Goal: Task Accomplishment & Management: Use online tool/utility

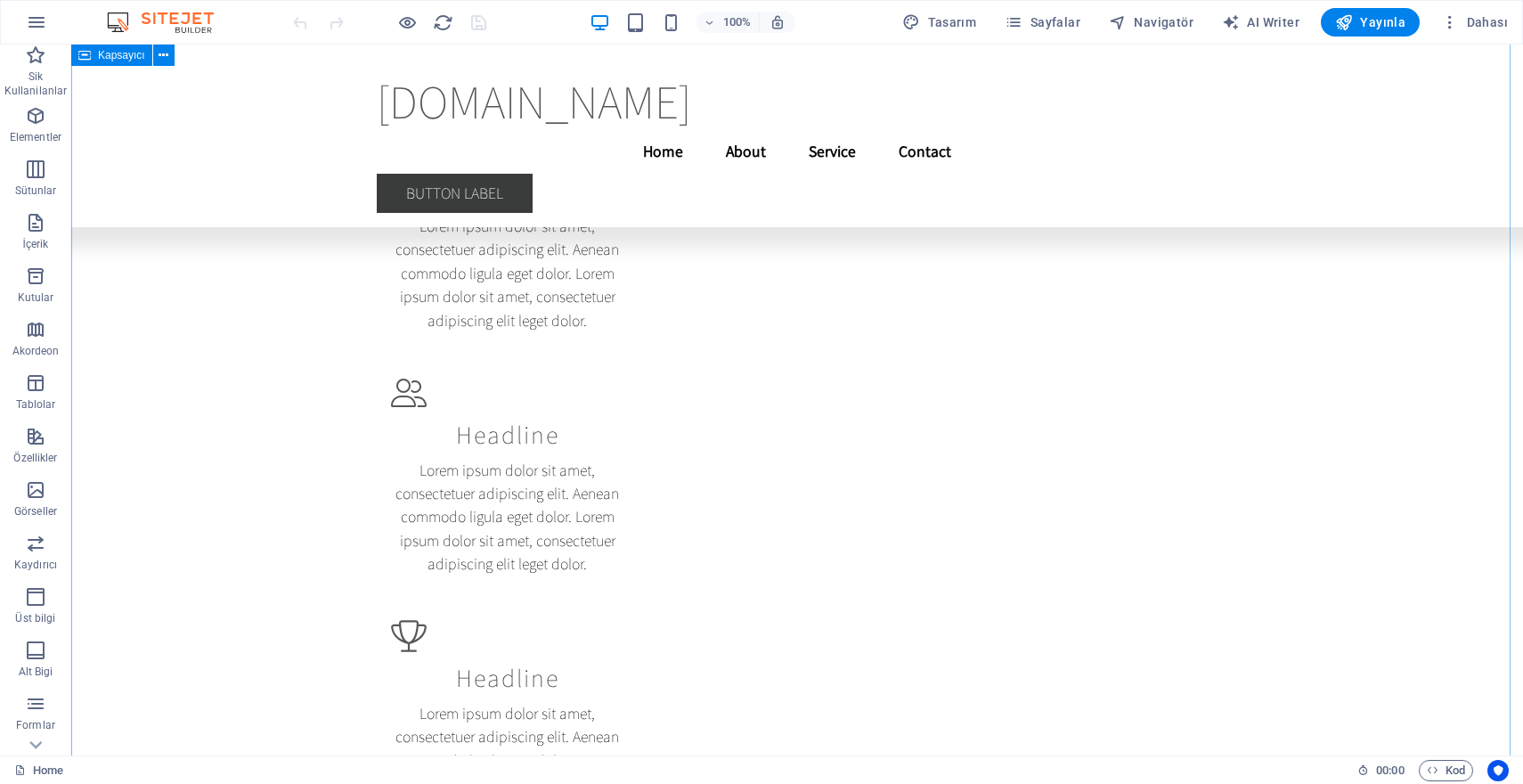
scroll to position [9925, 0]
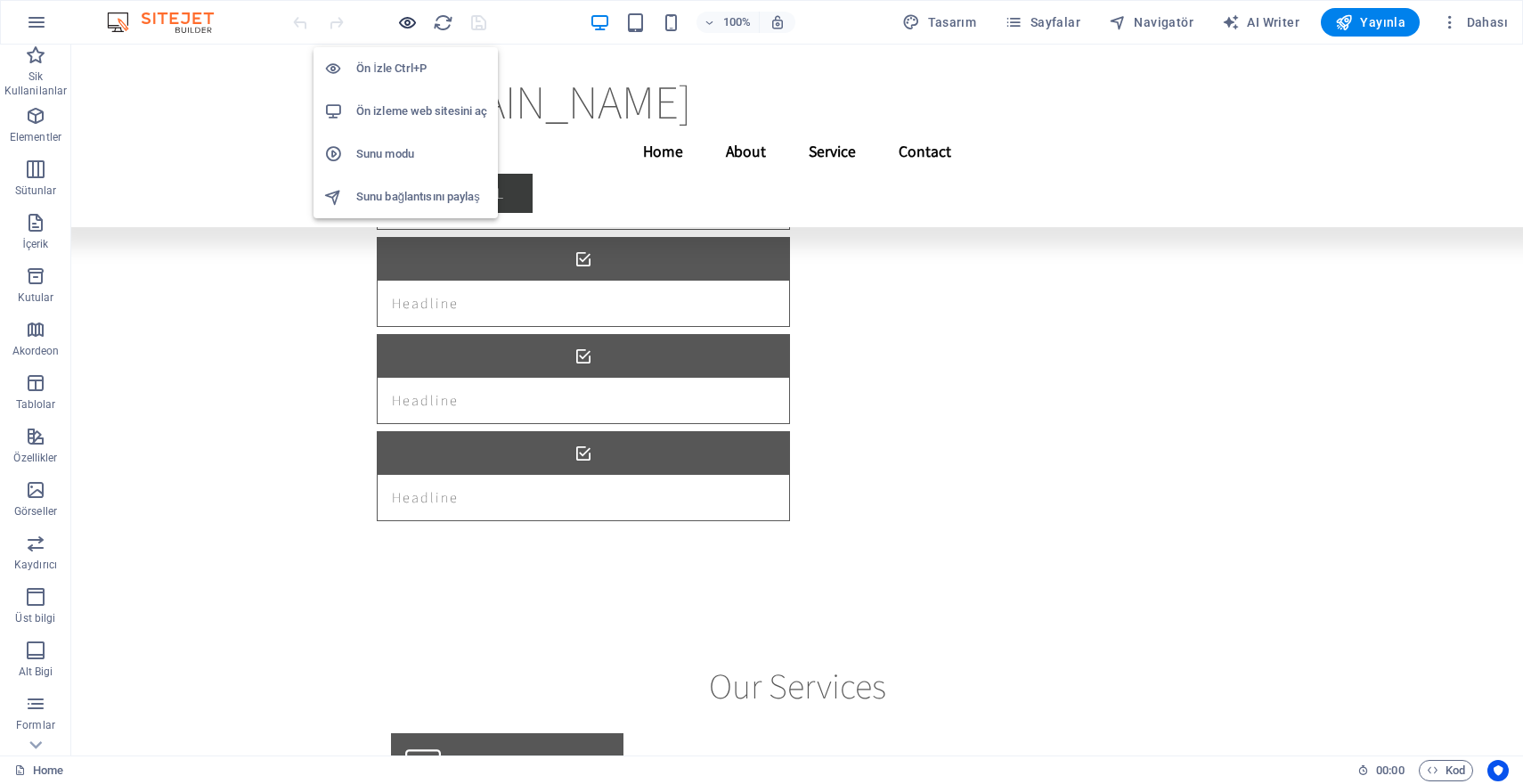
click at [404, 21] on icon "button" at bounding box center [408, 23] width 20 height 20
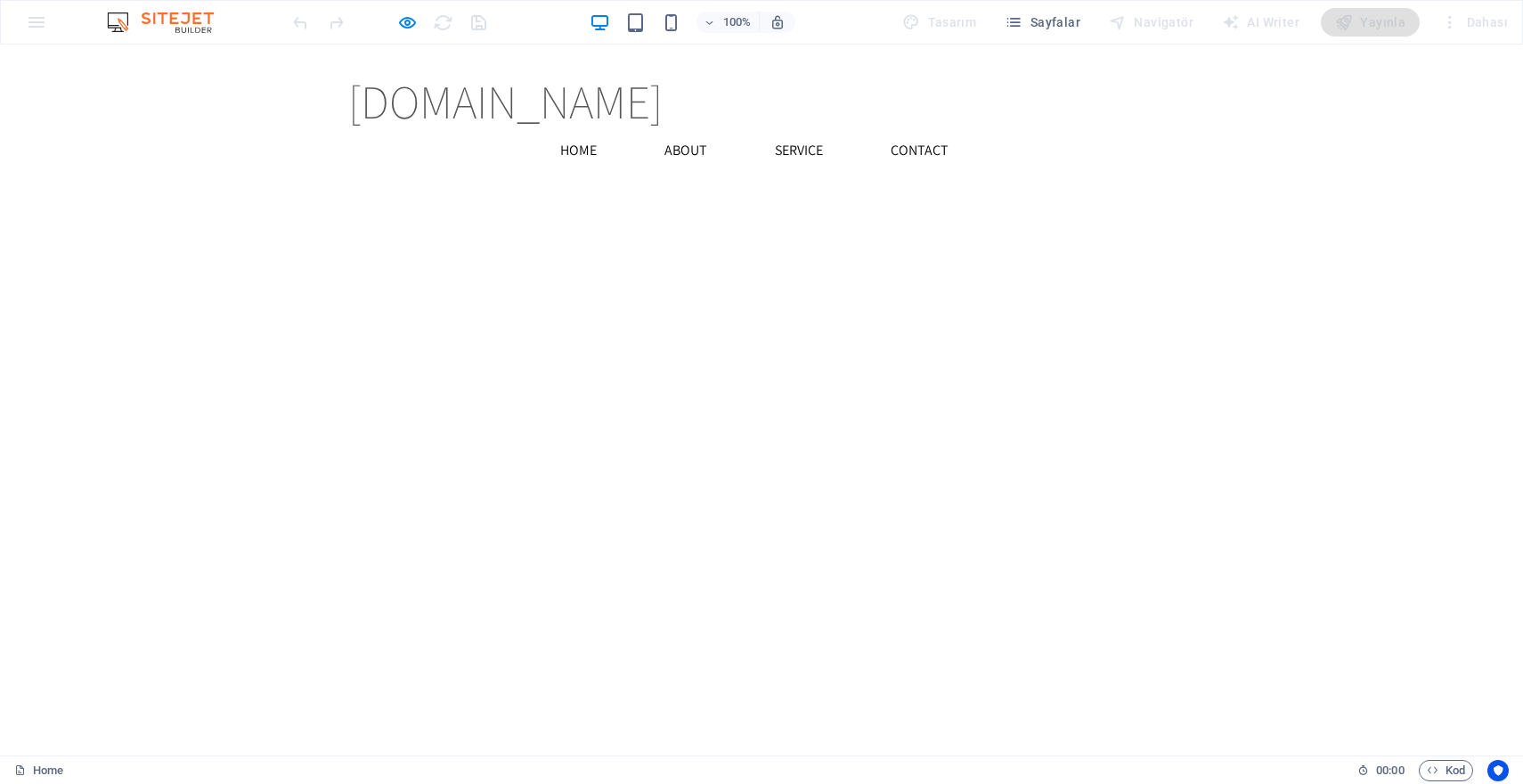
scroll to position [2678, 0]
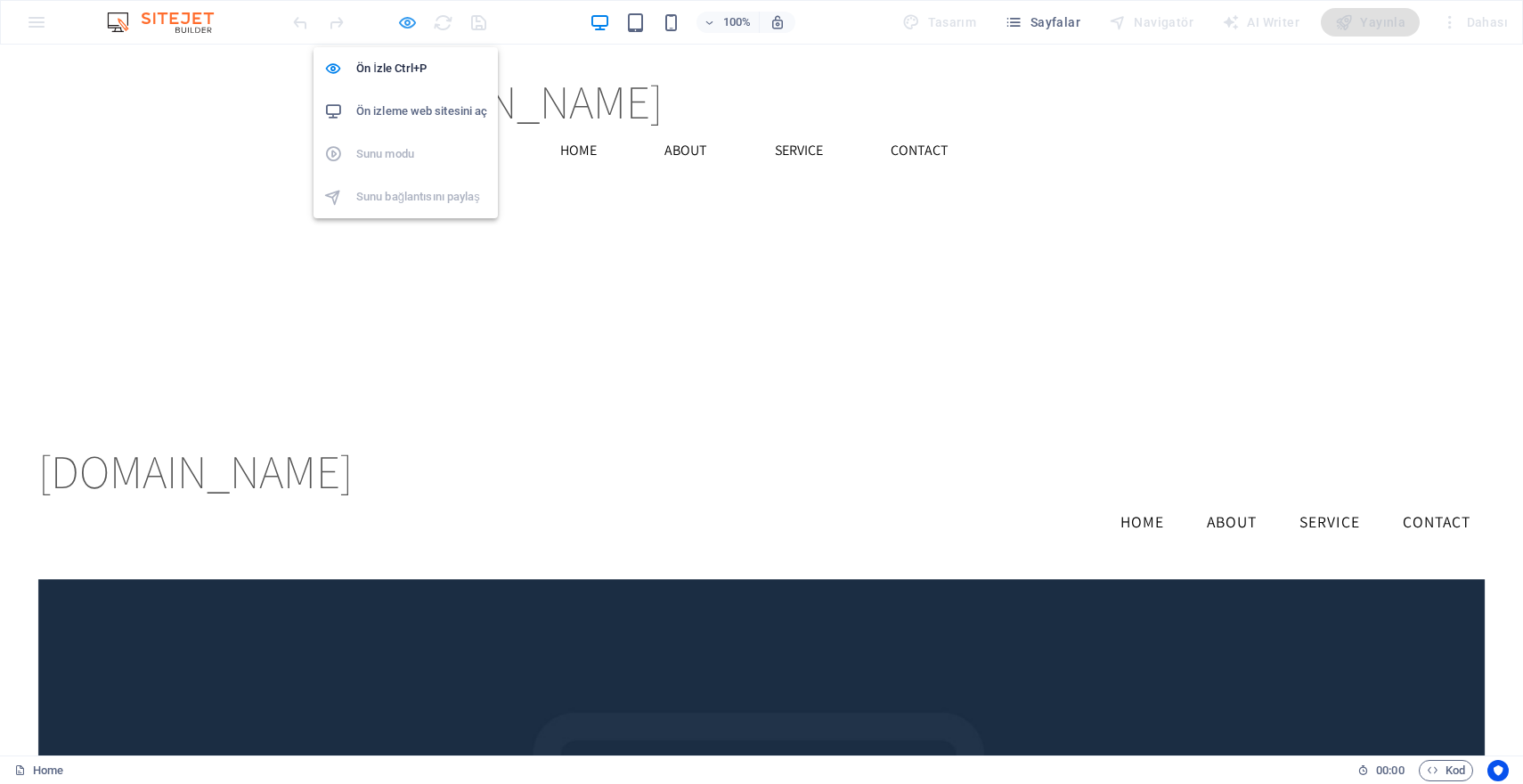
click at [399, 21] on icon "button" at bounding box center [408, 23] width 20 height 20
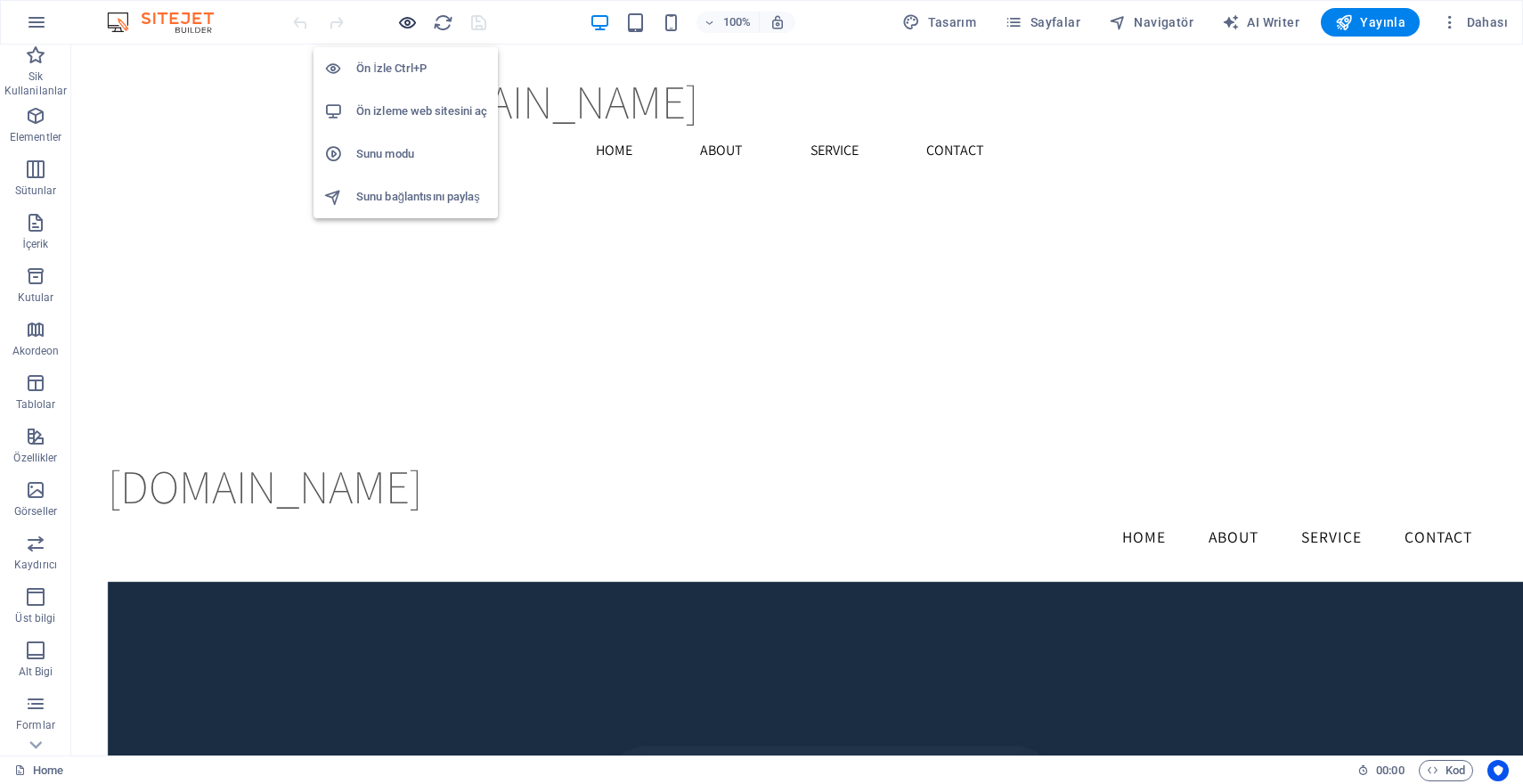
click at [400, 22] on icon "button" at bounding box center [408, 23] width 20 height 20
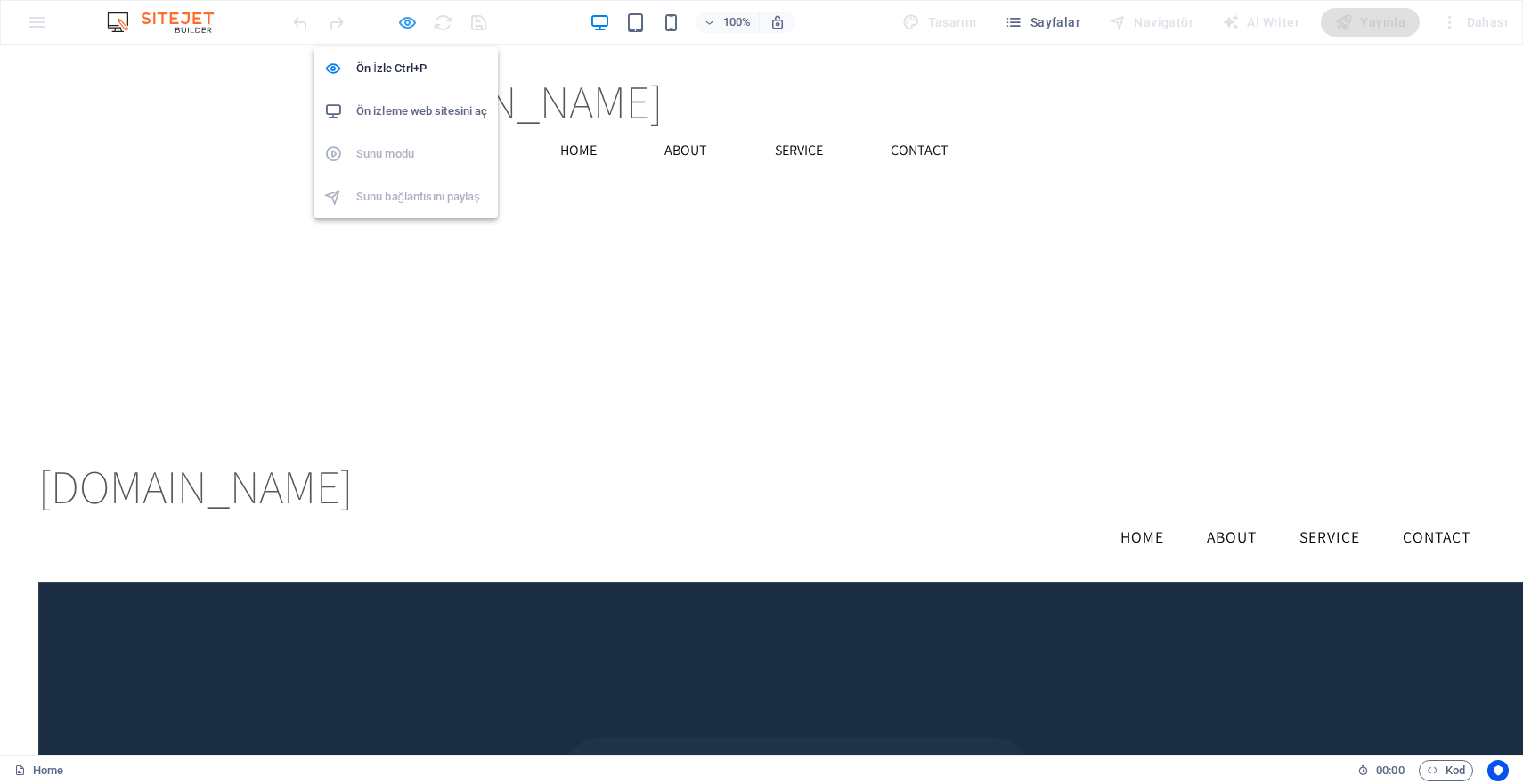
click at [413, 26] on icon "button" at bounding box center [408, 23] width 20 height 20
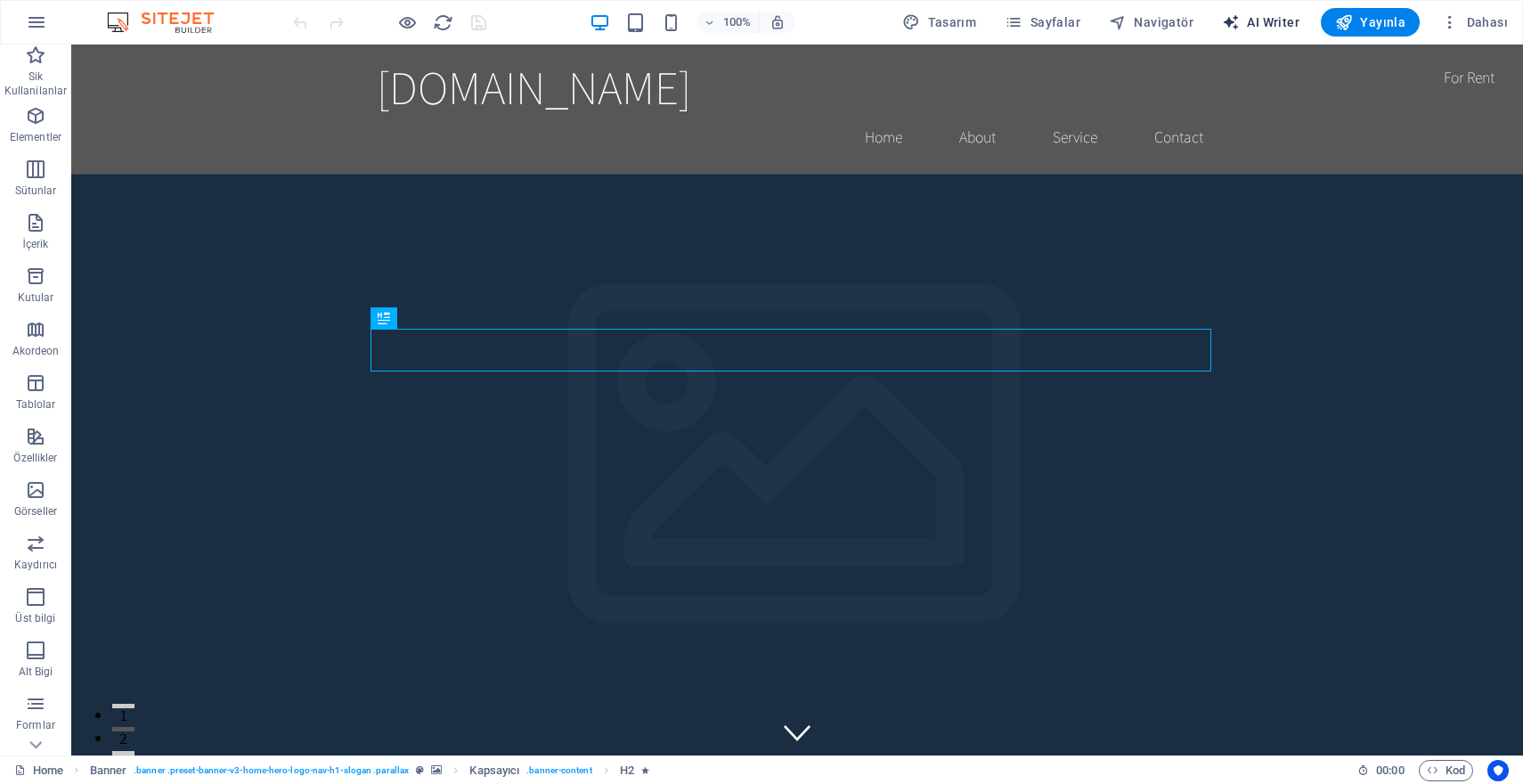
click at [1279, 22] on span "AI Writer" at bounding box center [1261, 21] width 77 height 18
select select "English"
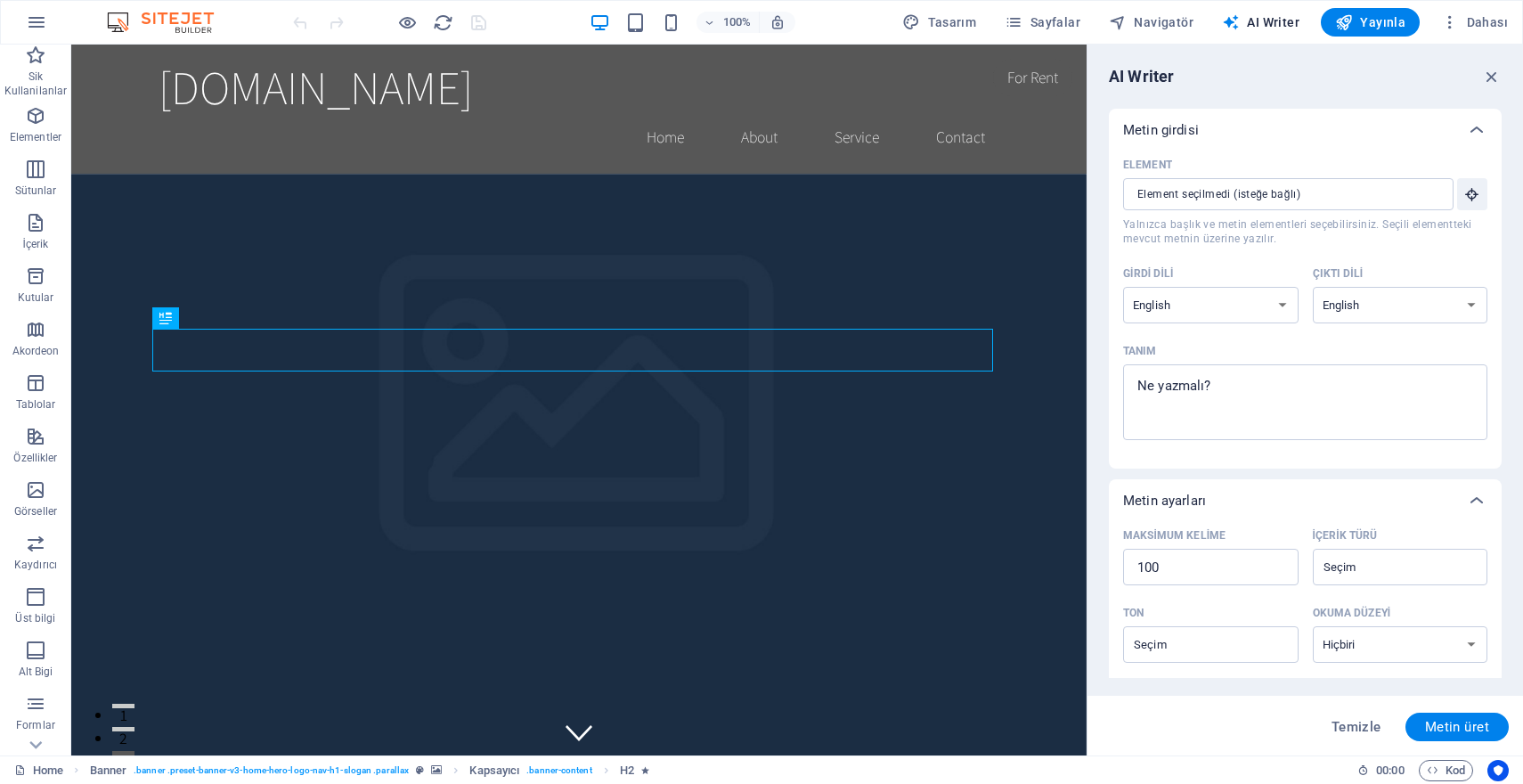
click at [161, 21] on img at bounding box center [169, 22] width 134 height 21
click at [194, 23] on img at bounding box center [169, 22] width 134 height 21
click at [33, 26] on icon "button" at bounding box center [36, 22] width 21 height 21
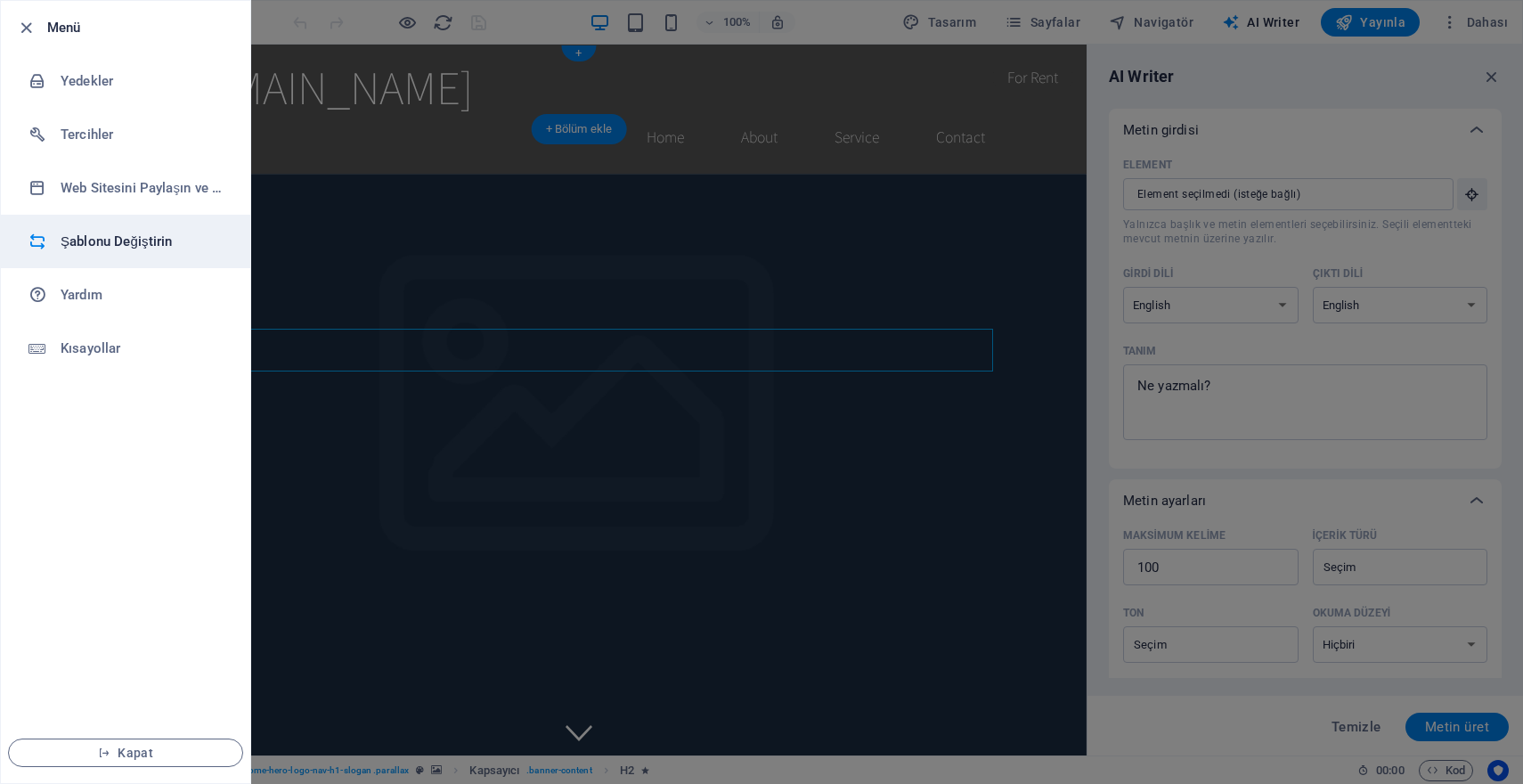
click at [131, 245] on h6 "Şablonu Değiştirin" at bounding box center [143, 241] width 165 height 21
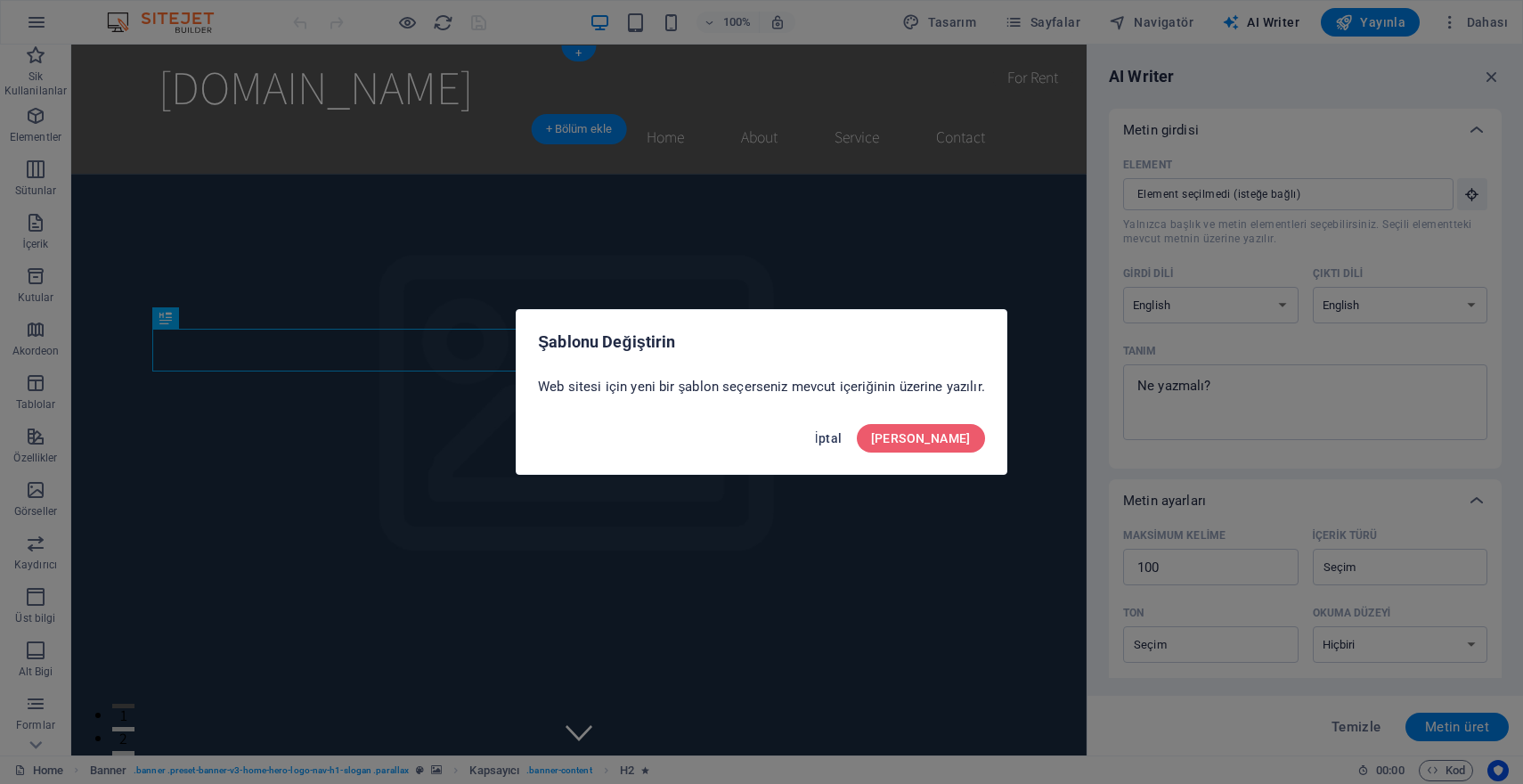
click at [842, 440] on span "İptal" at bounding box center [828, 437] width 28 height 14
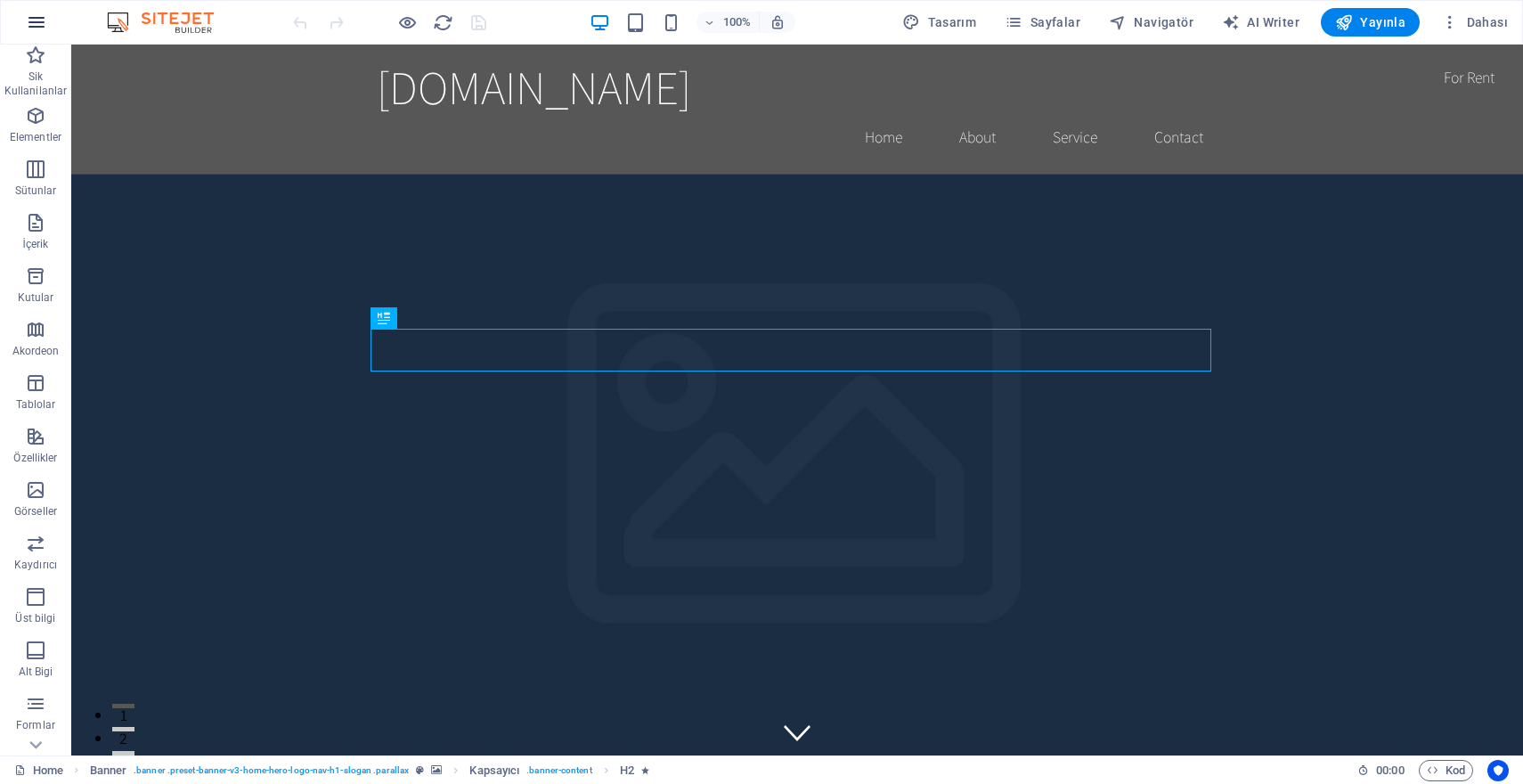
click at [33, 26] on icon "button" at bounding box center [36, 22] width 21 height 21
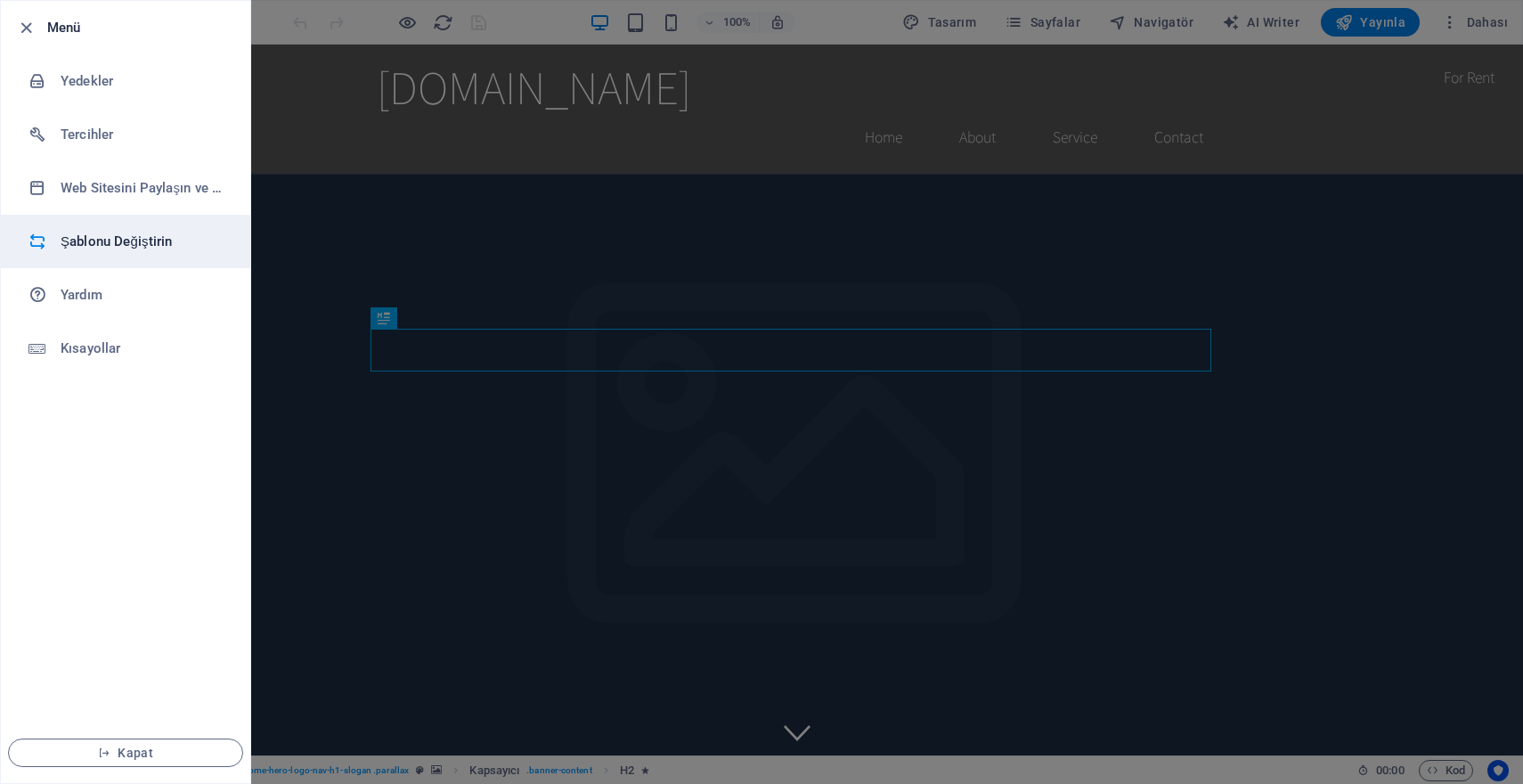
click at [135, 230] on li "Şablonu Değiştirin" at bounding box center [125, 242] width 249 height 53
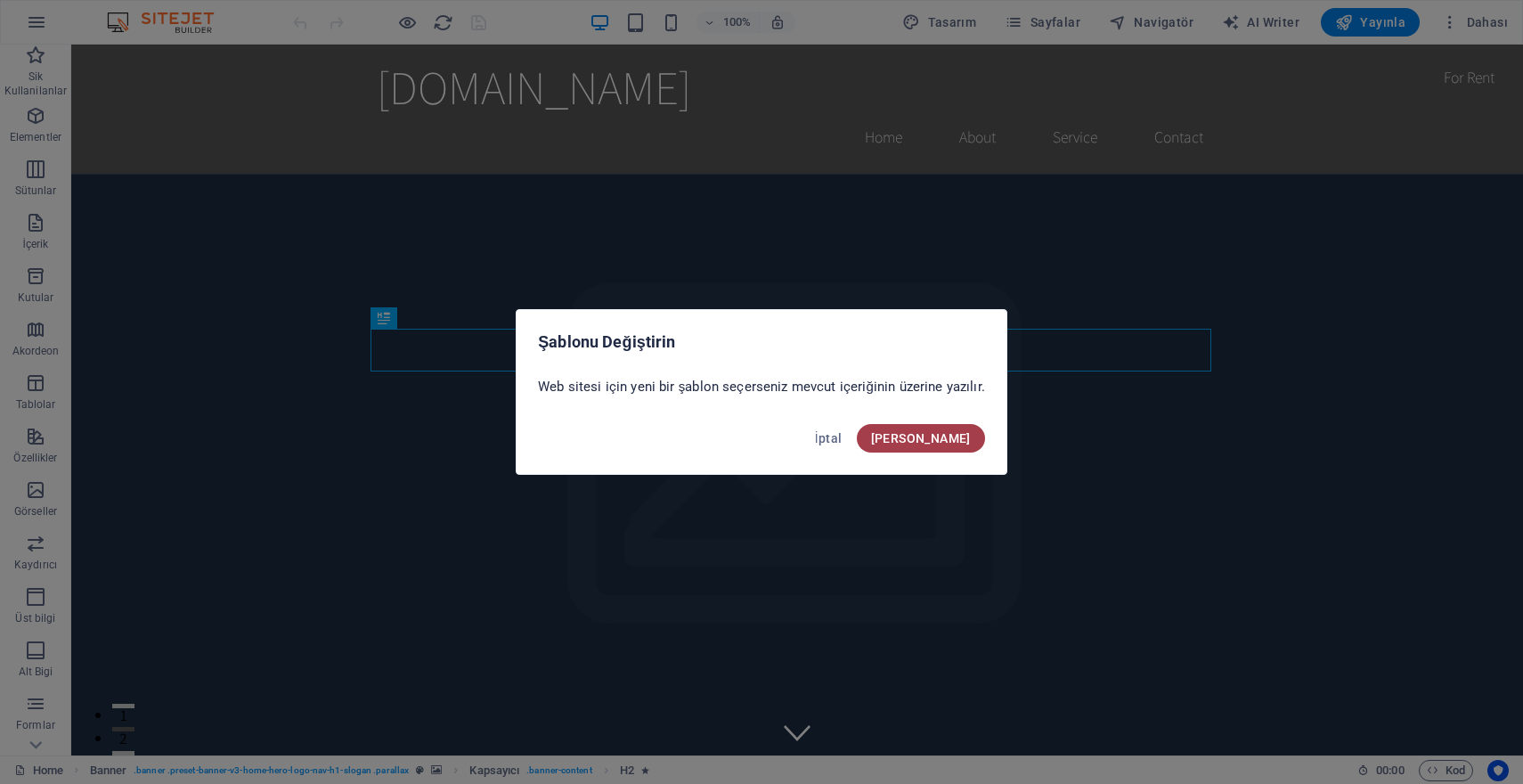
click at [949, 443] on span "[PERSON_NAME]" at bounding box center [921, 437] width 100 height 14
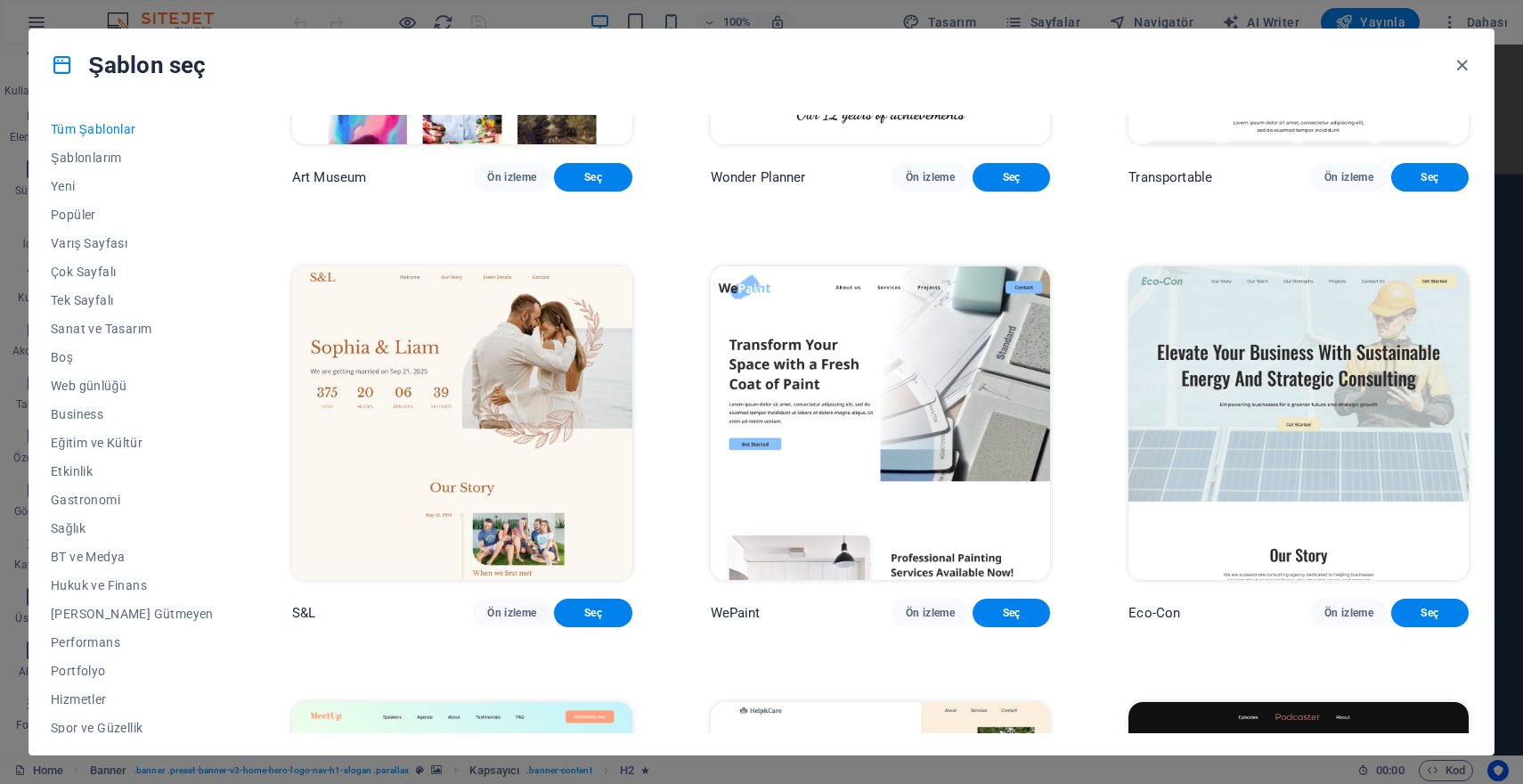
scroll to position [749, 0]
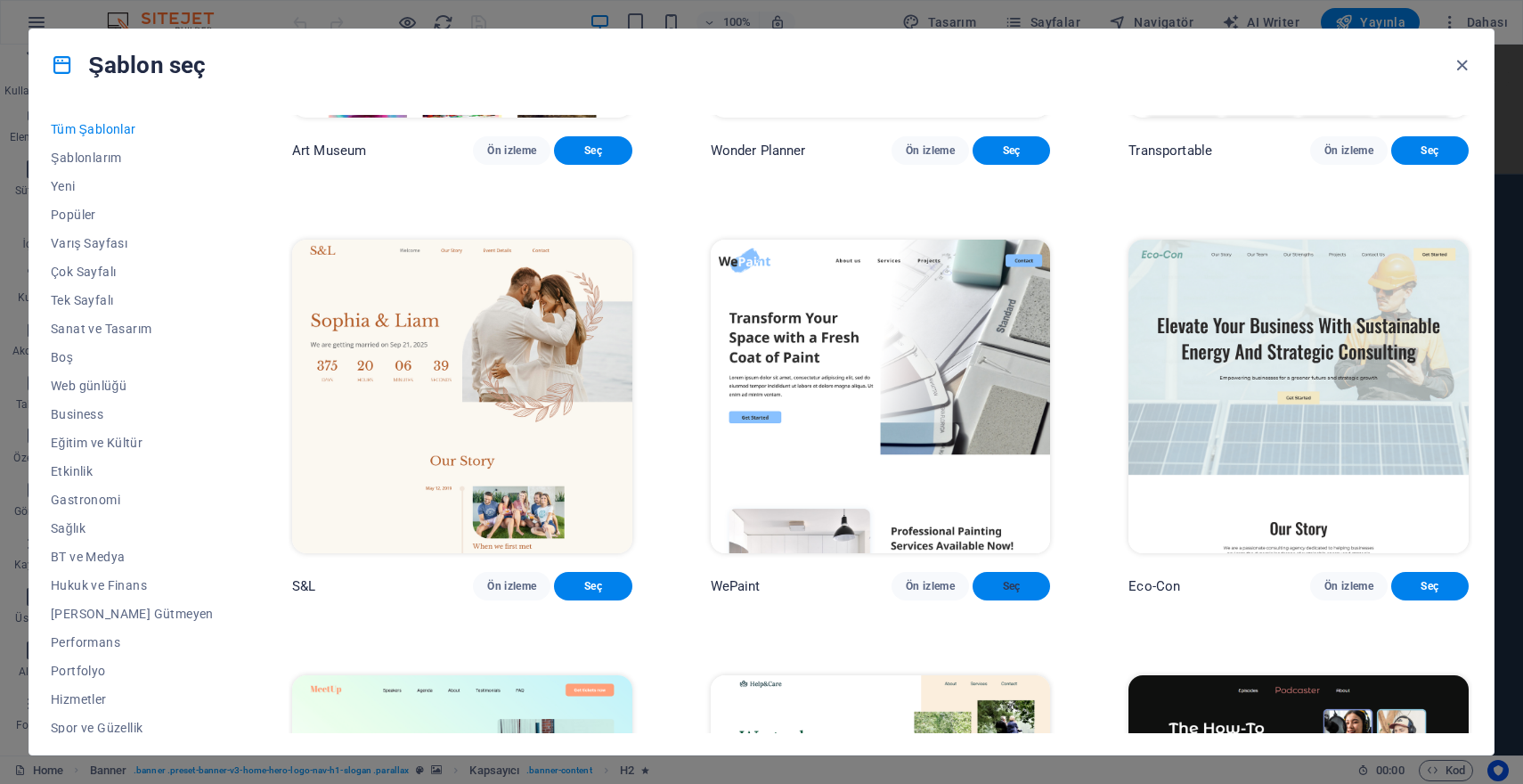
click at [991, 593] on span "Seç" at bounding box center [1011, 586] width 49 height 14
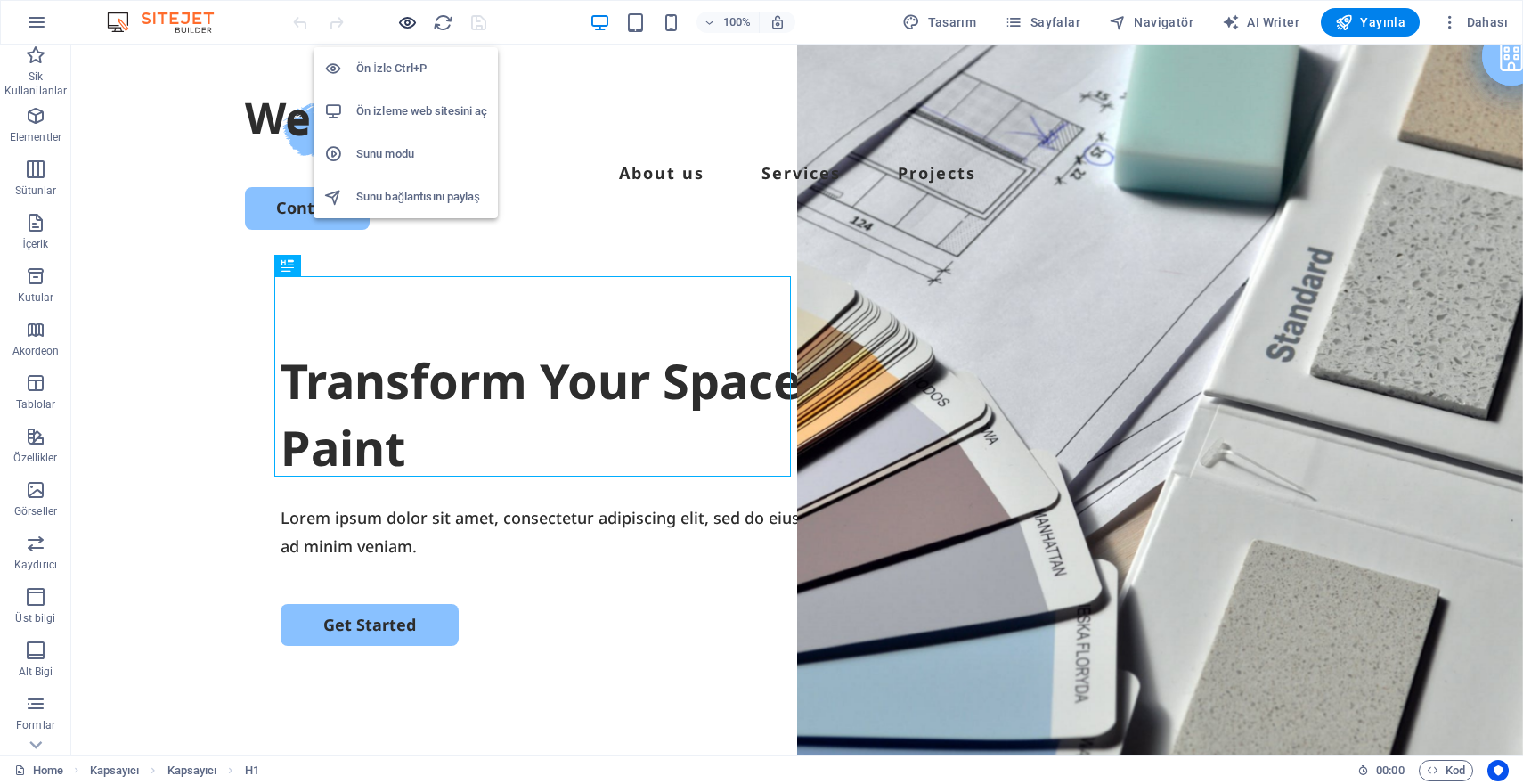
click at [412, 22] on icon "button" at bounding box center [408, 23] width 20 height 20
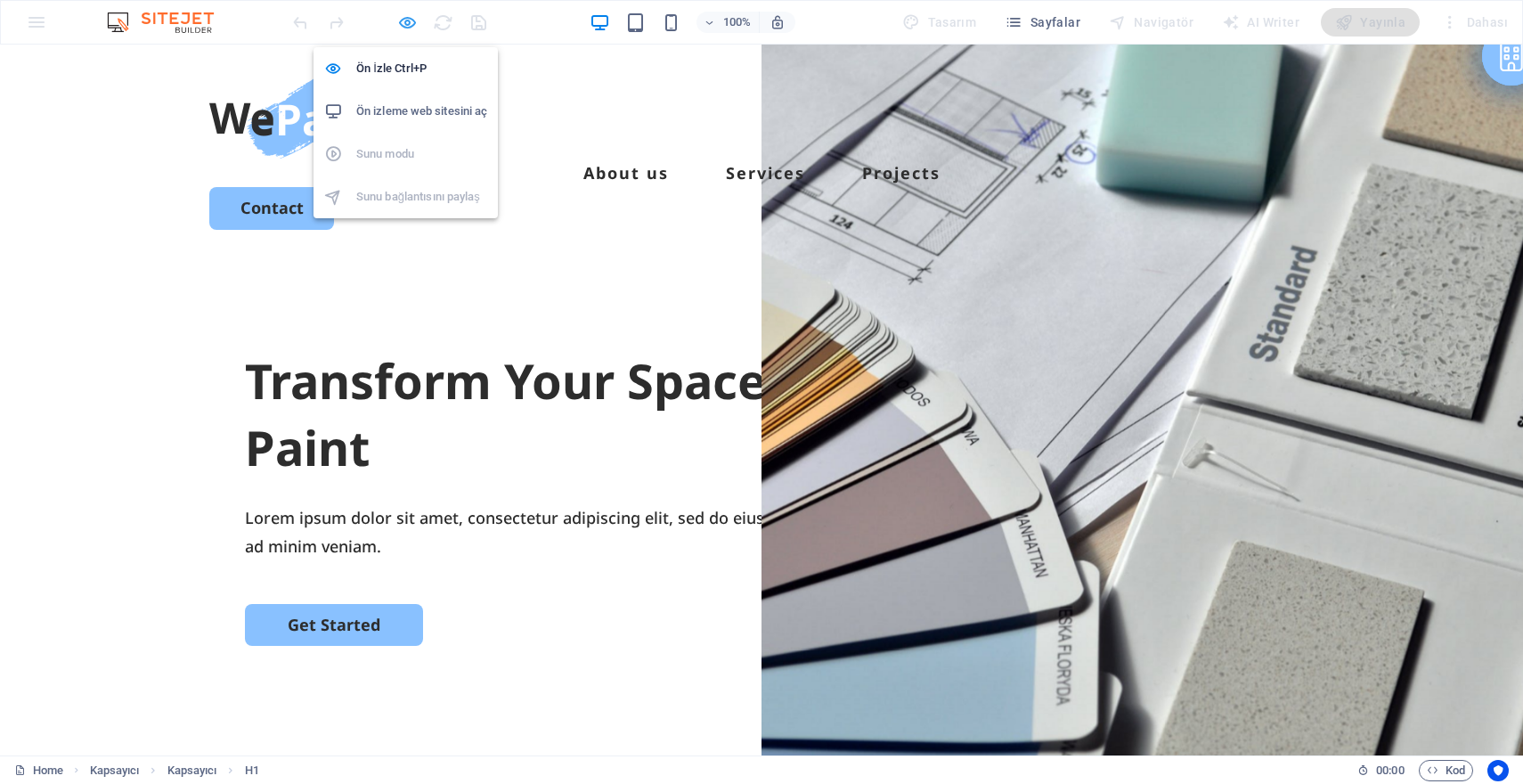
click at [410, 24] on icon "button" at bounding box center [408, 23] width 20 height 20
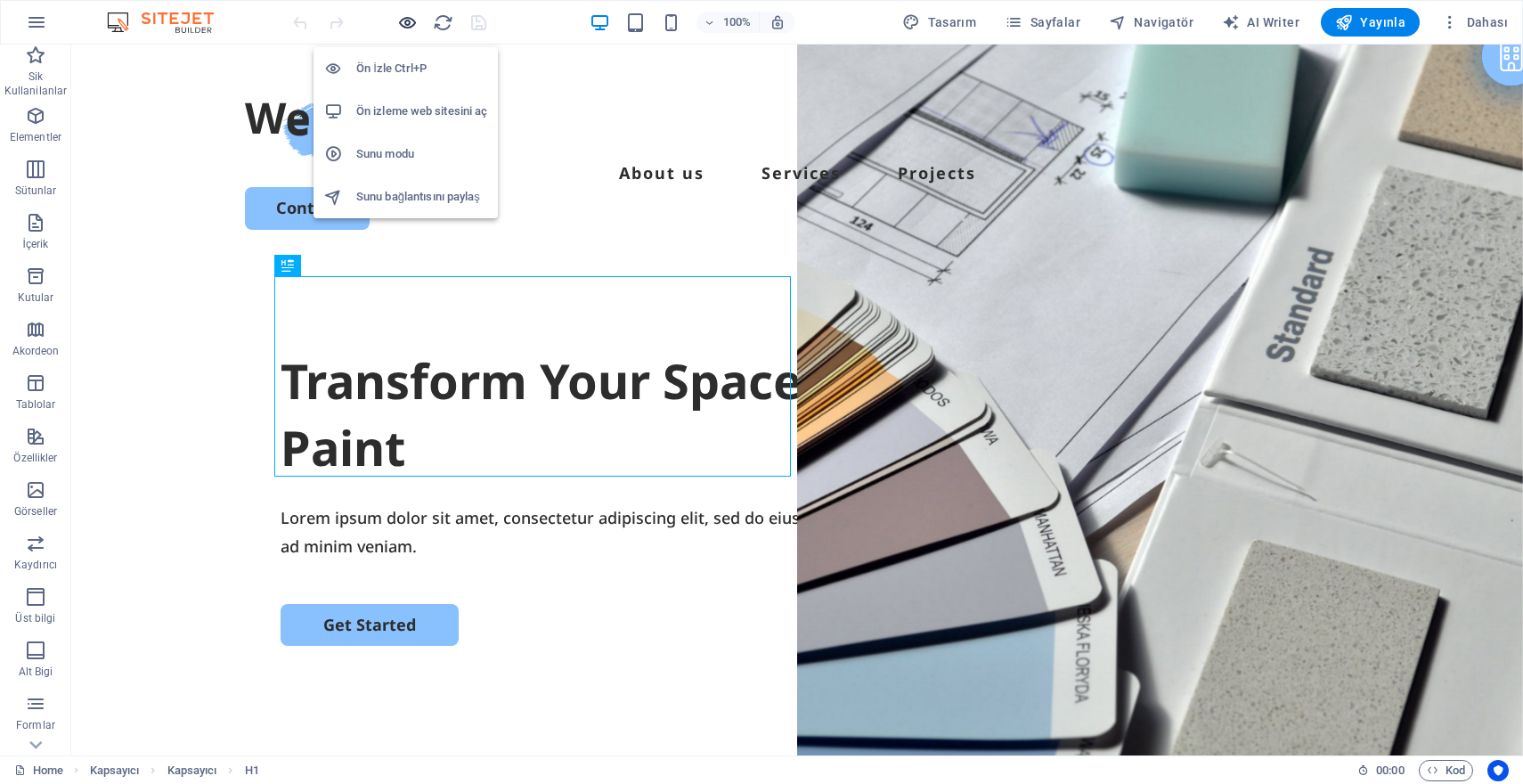
click at [410, 24] on icon "button" at bounding box center [408, 23] width 20 height 20
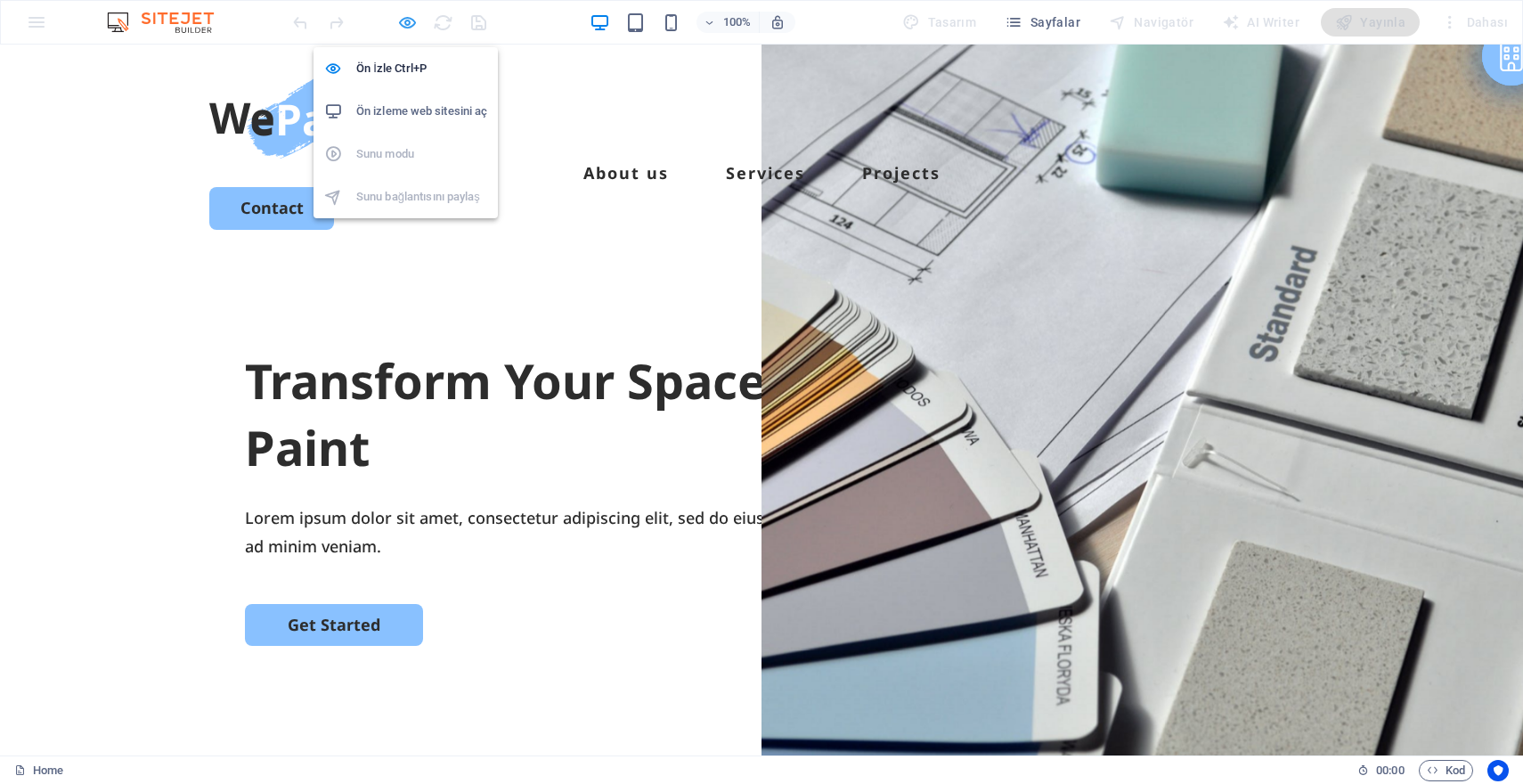
click at [407, 22] on icon "button" at bounding box center [408, 23] width 20 height 20
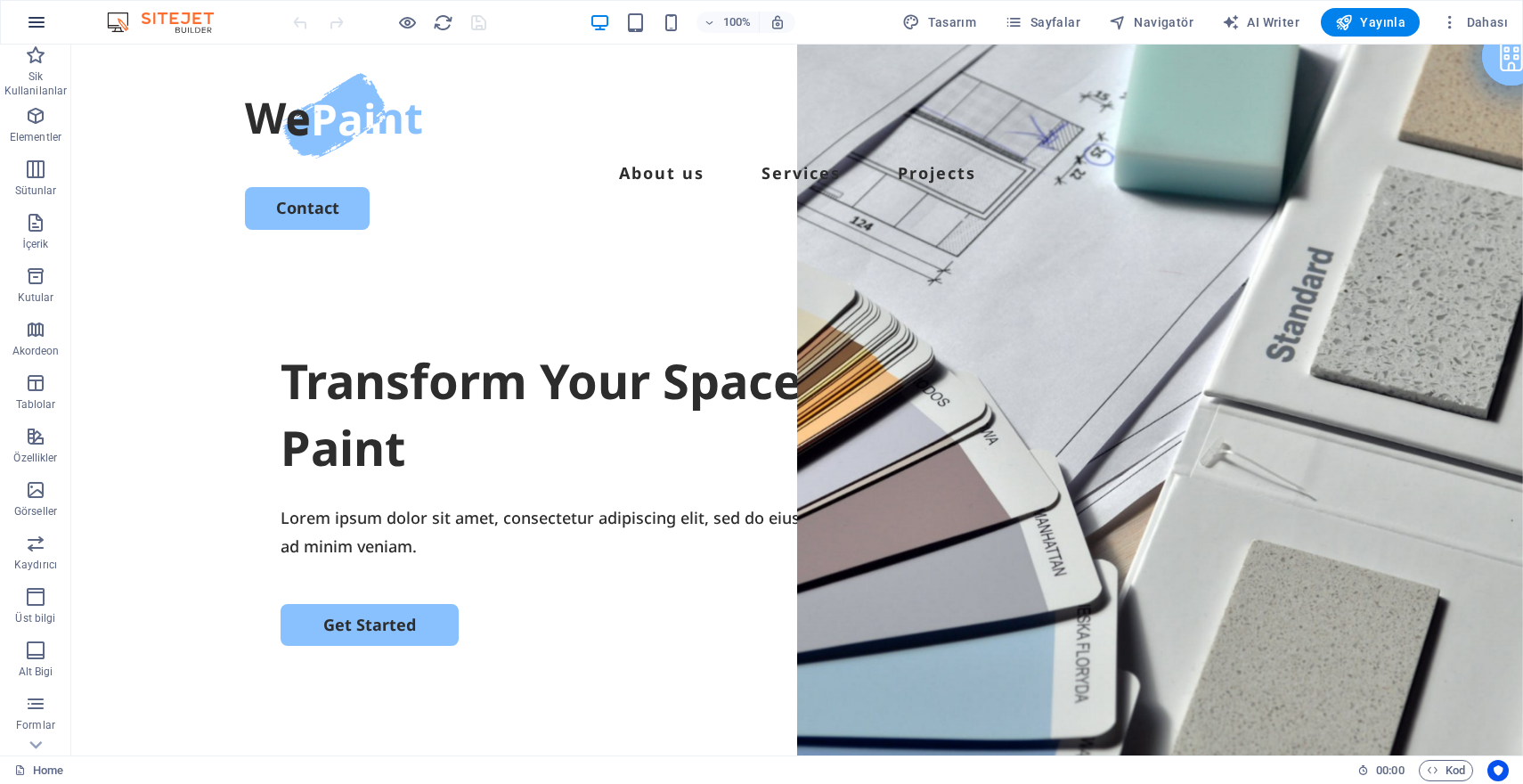
click at [38, 19] on icon "button" at bounding box center [36, 22] width 21 height 21
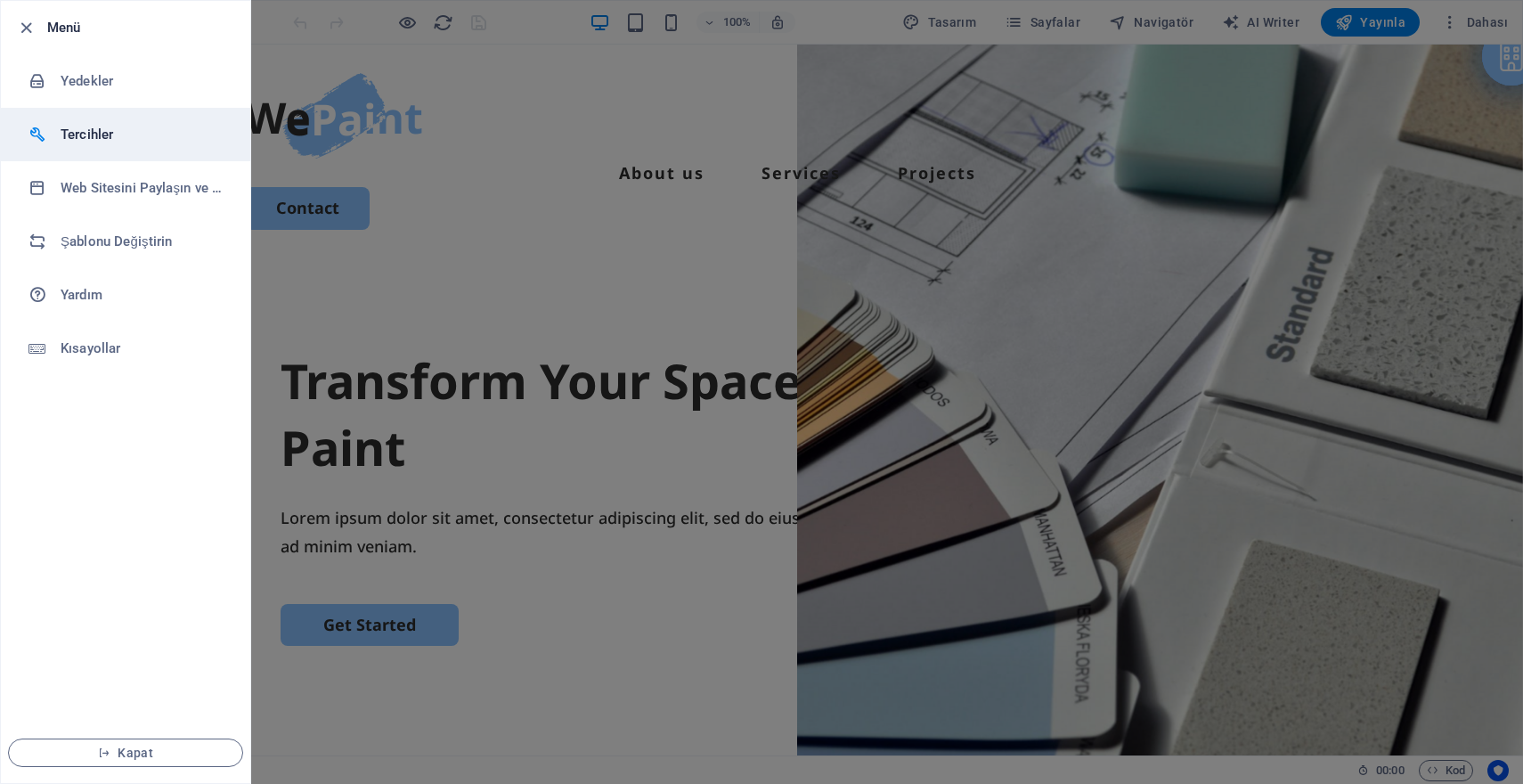
click at [139, 121] on li "Tercihler" at bounding box center [125, 135] width 249 height 53
select select "tr"
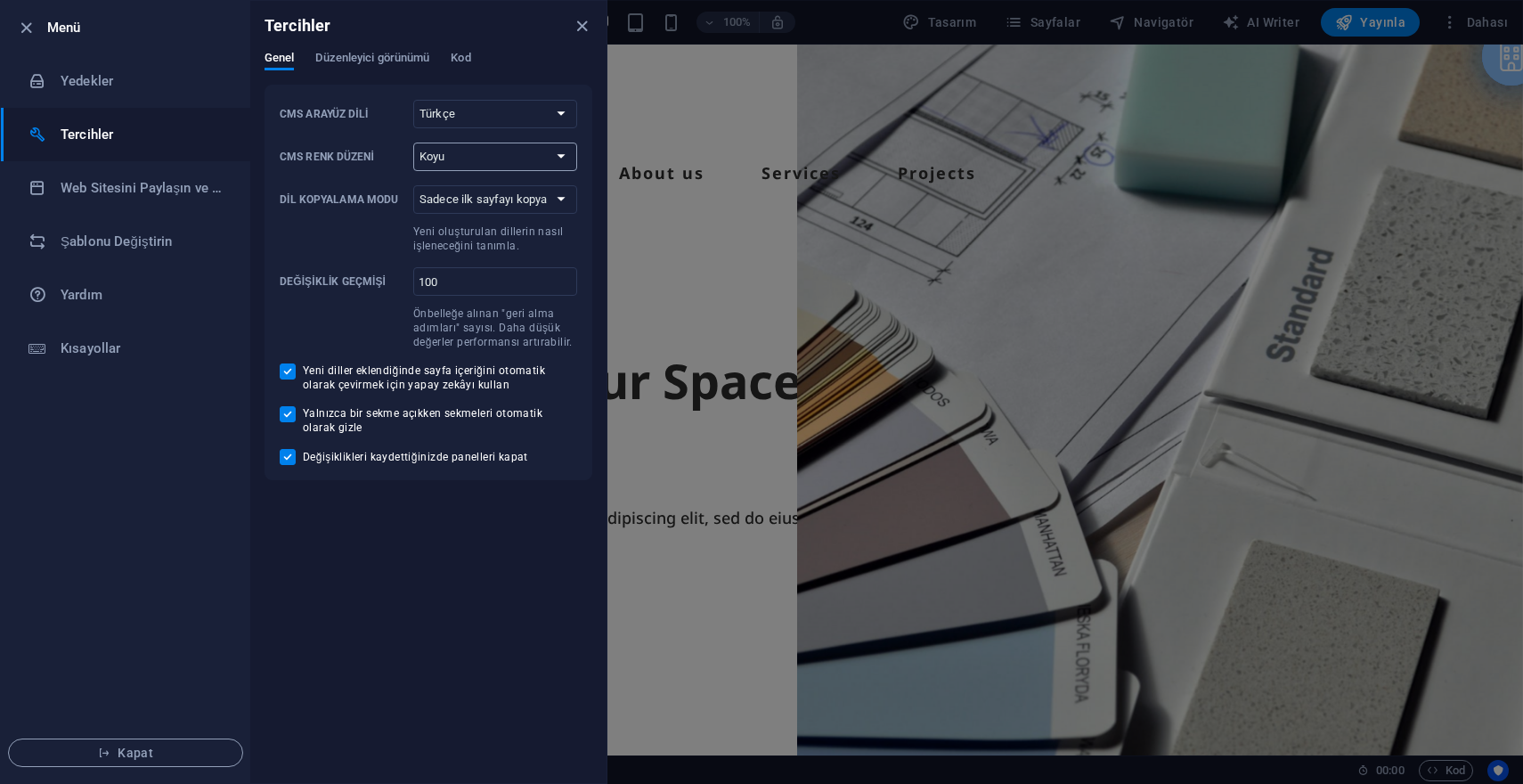
select select "auto"
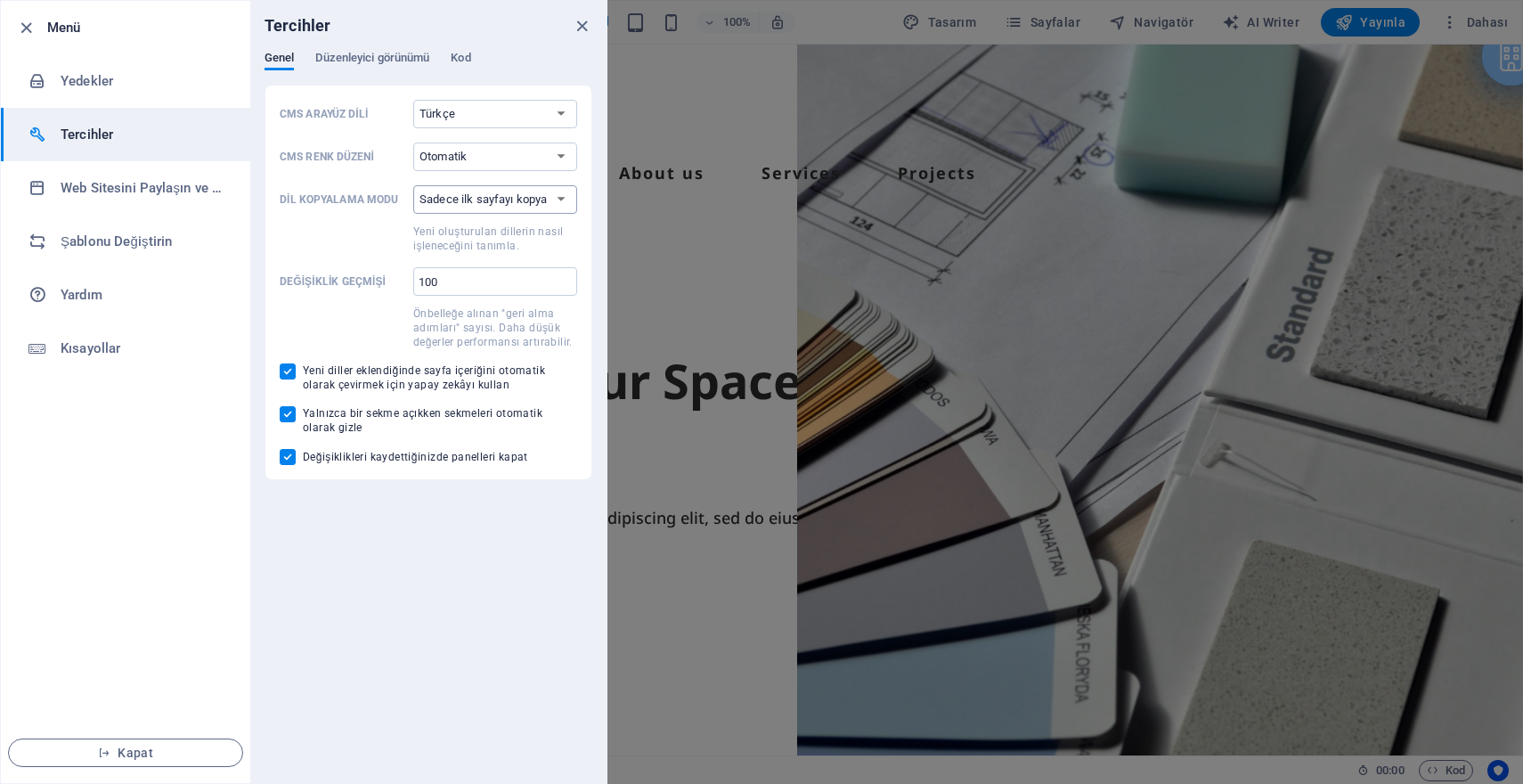
select select "all"
click at [394, 55] on span "Düzenleyici görünümü" at bounding box center [373, 59] width 114 height 25
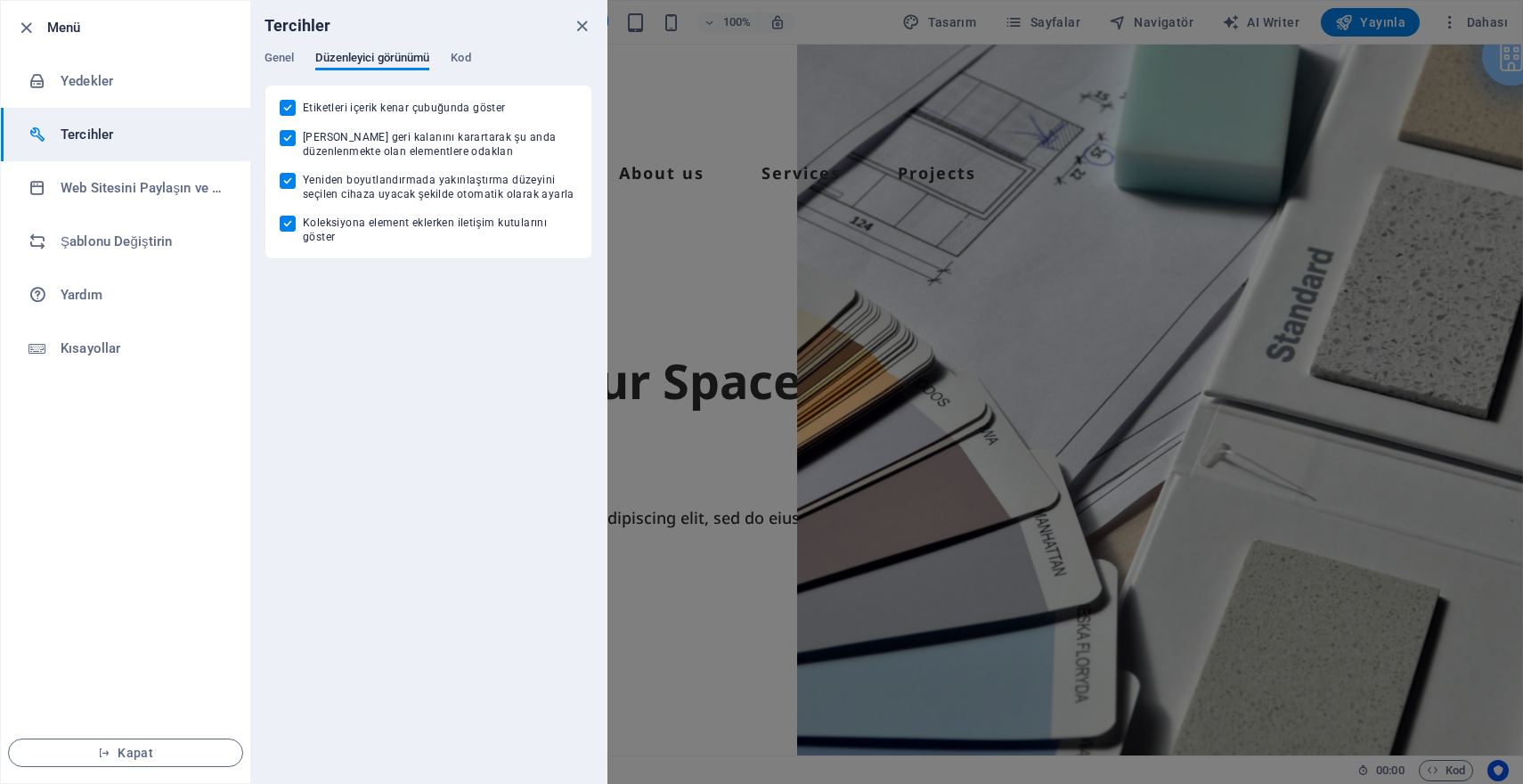
click at [441, 56] on div "Genel Düzenleyici görünümü Kod" at bounding box center [428, 67] width 327 height 34
click at [465, 55] on span "Kod" at bounding box center [460, 59] width 19 height 25
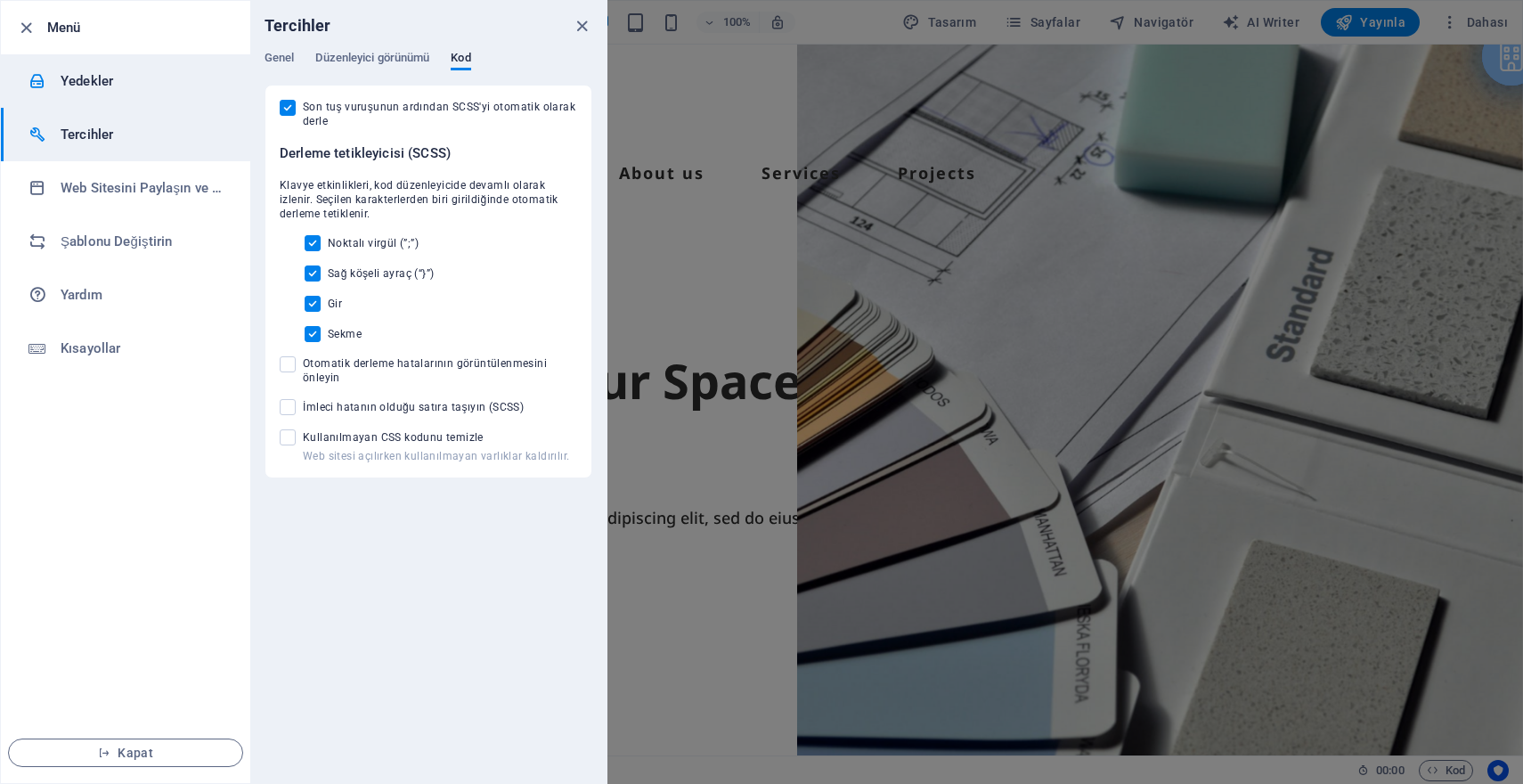
click at [105, 71] on h6 "Yedekler" at bounding box center [143, 80] width 165 height 21
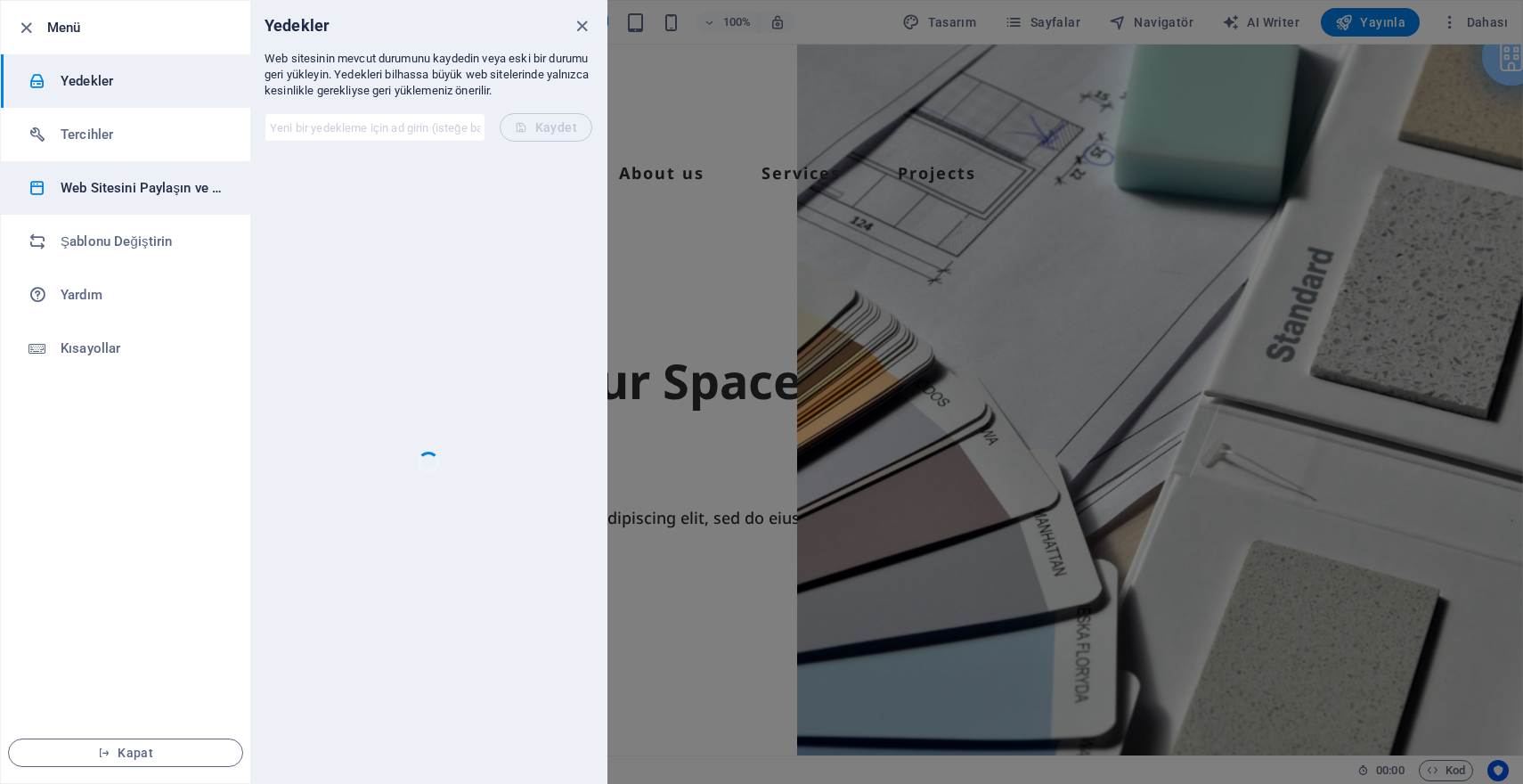
click at [129, 184] on h6 "Web Sitesini Paylaşın ve Kopyalayın" at bounding box center [143, 187] width 165 height 21
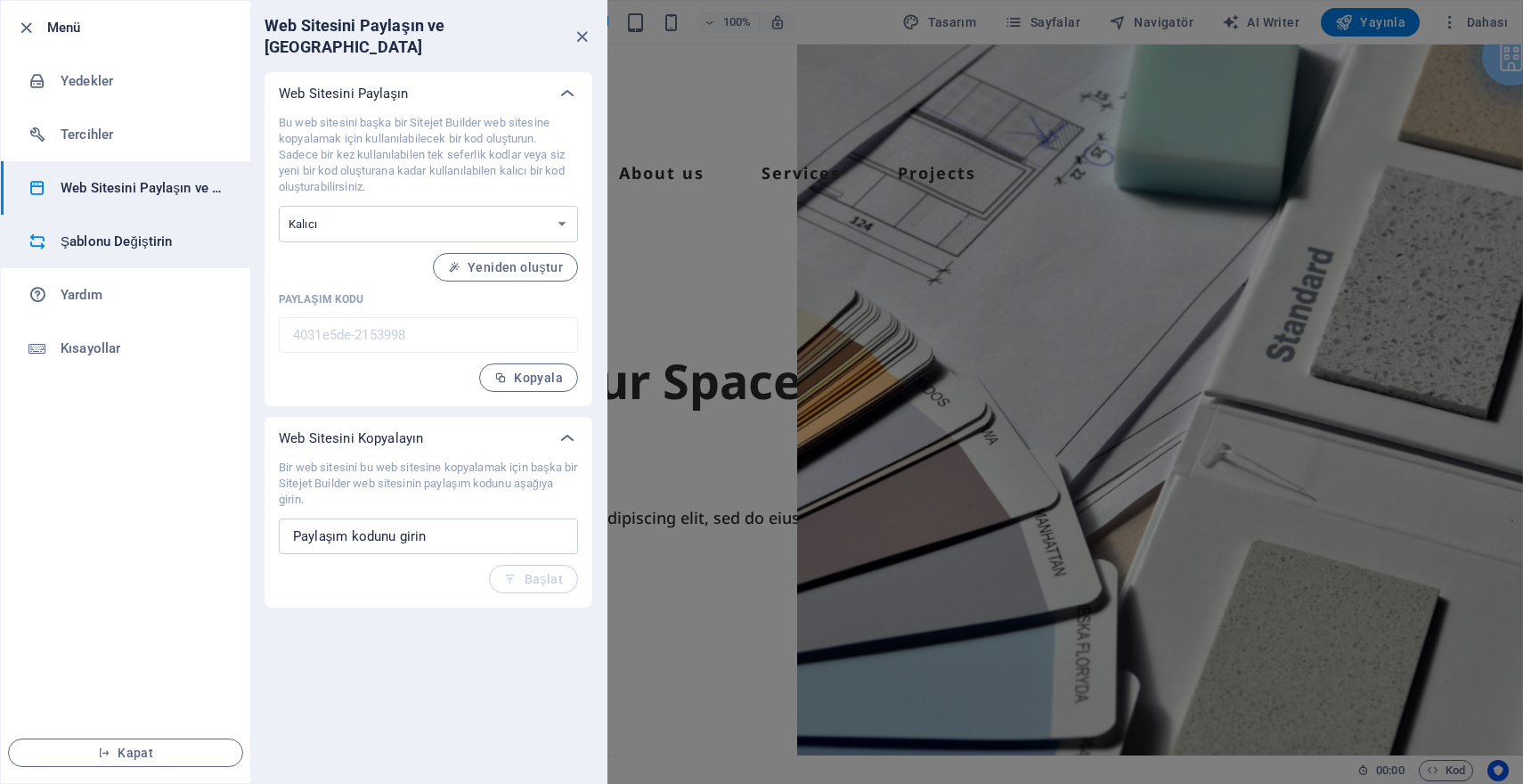
click at [182, 244] on h6 "Şablonu Değiştirin" at bounding box center [143, 241] width 165 height 21
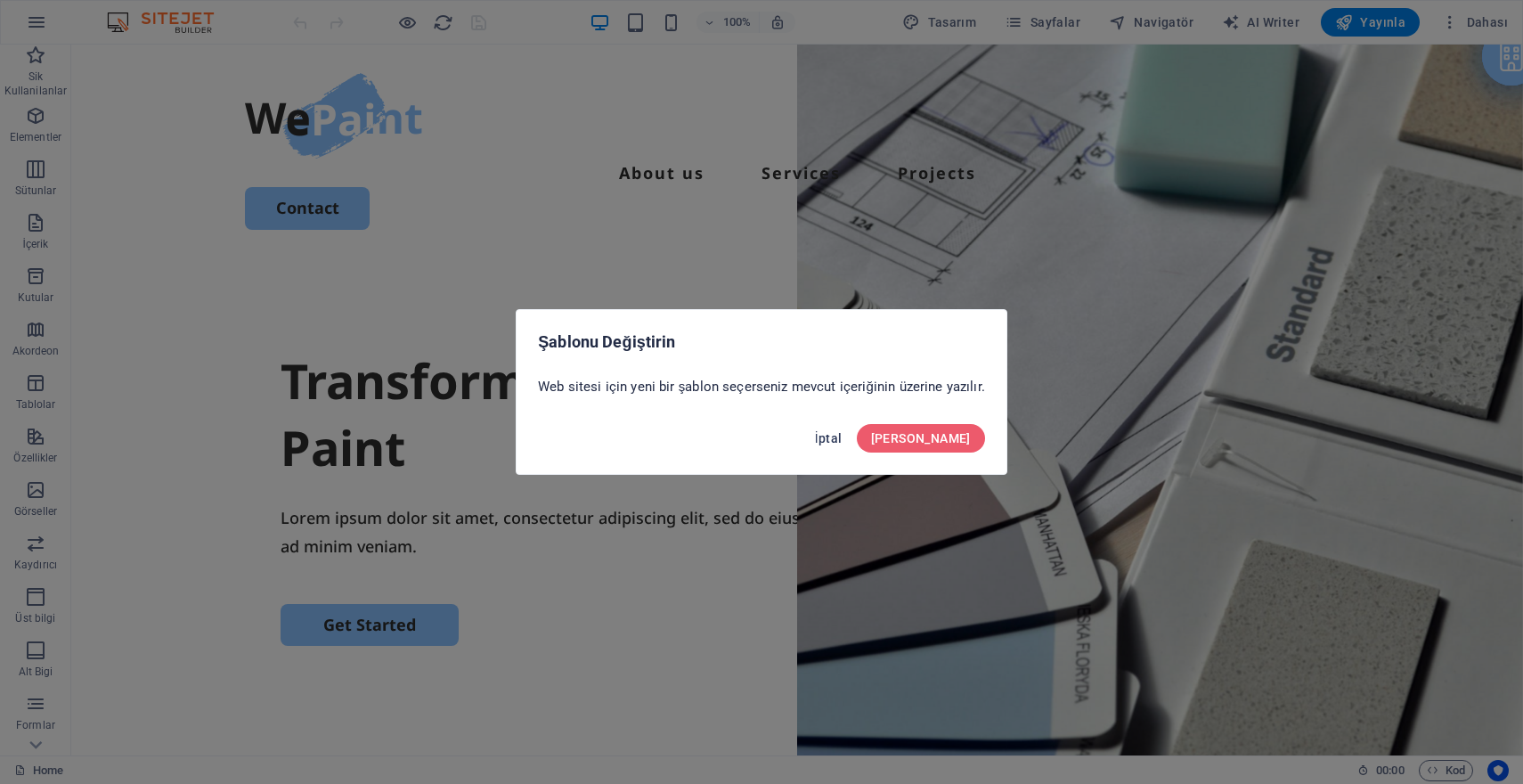
drag, startPoint x: 886, startPoint y: 436, endPoint x: 586, endPoint y: 357, distance: 310.2
click at [842, 436] on span "İptal" at bounding box center [828, 437] width 28 height 14
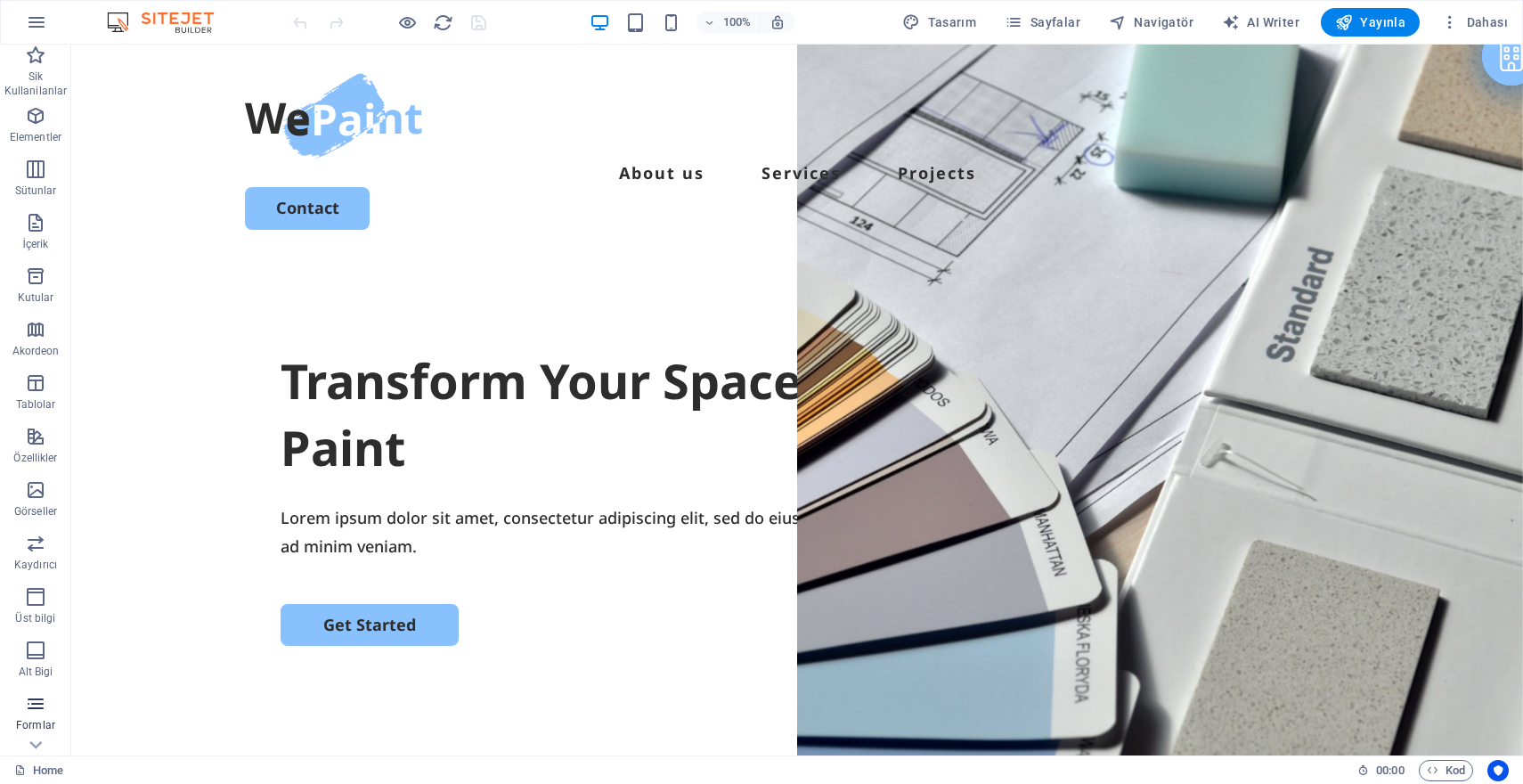
click at [44, 719] on p "Formlar" at bounding box center [35, 724] width 39 height 14
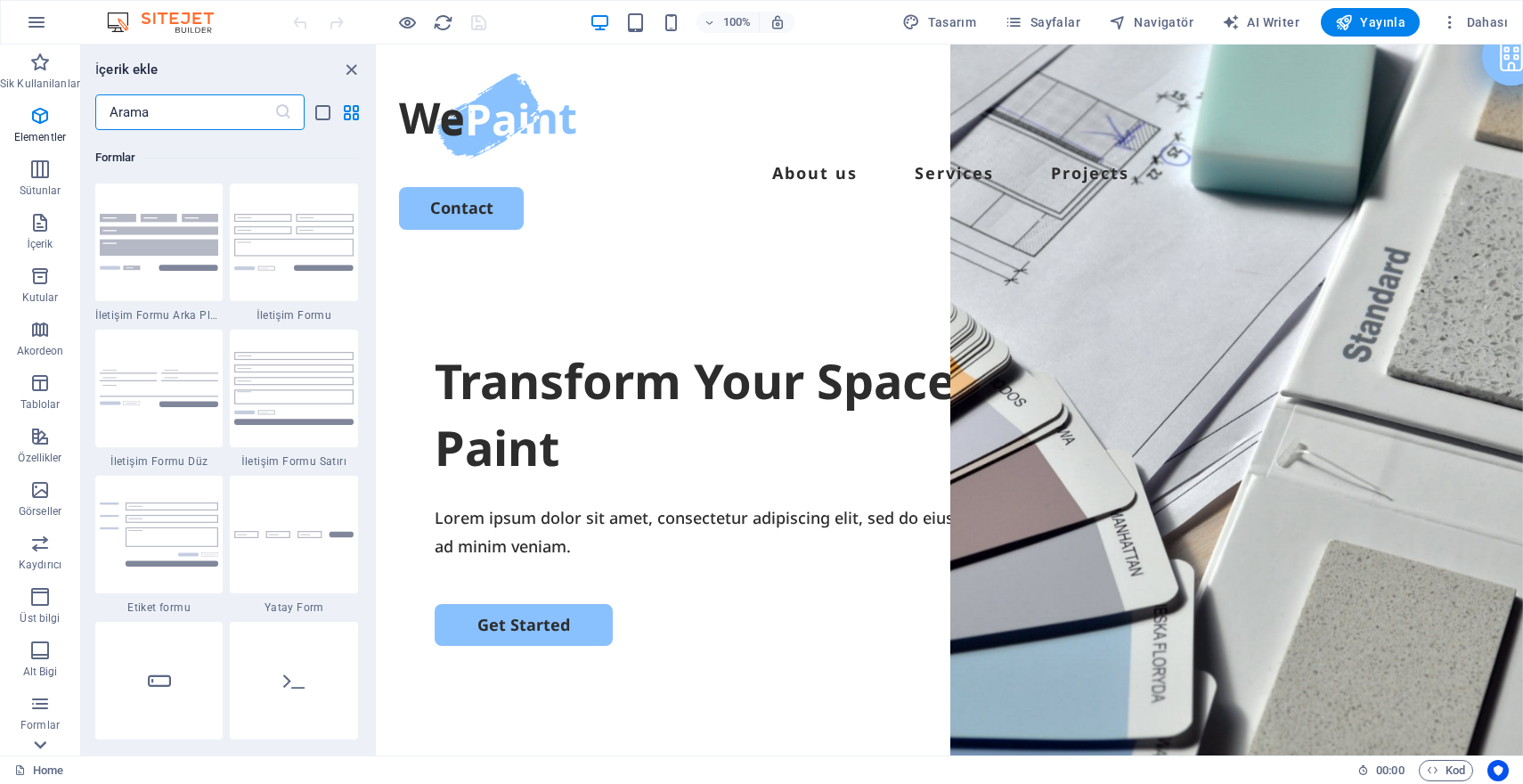
scroll to position [13002, 0]
click at [37, 67] on icon at bounding box center [40, 54] width 25 height 25
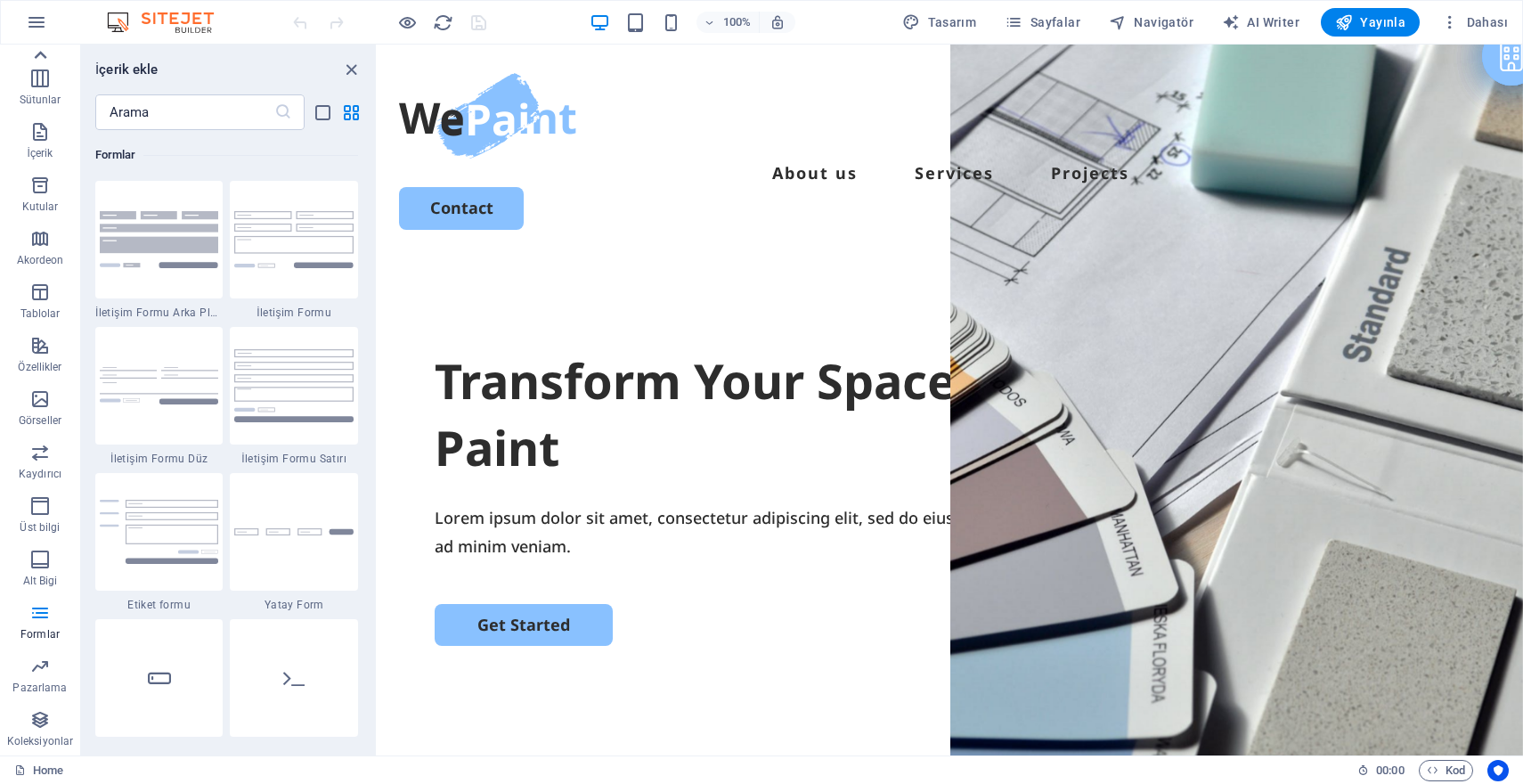
scroll to position [0, 0]
click at [31, 18] on icon "button" at bounding box center [36, 22] width 21 height 21
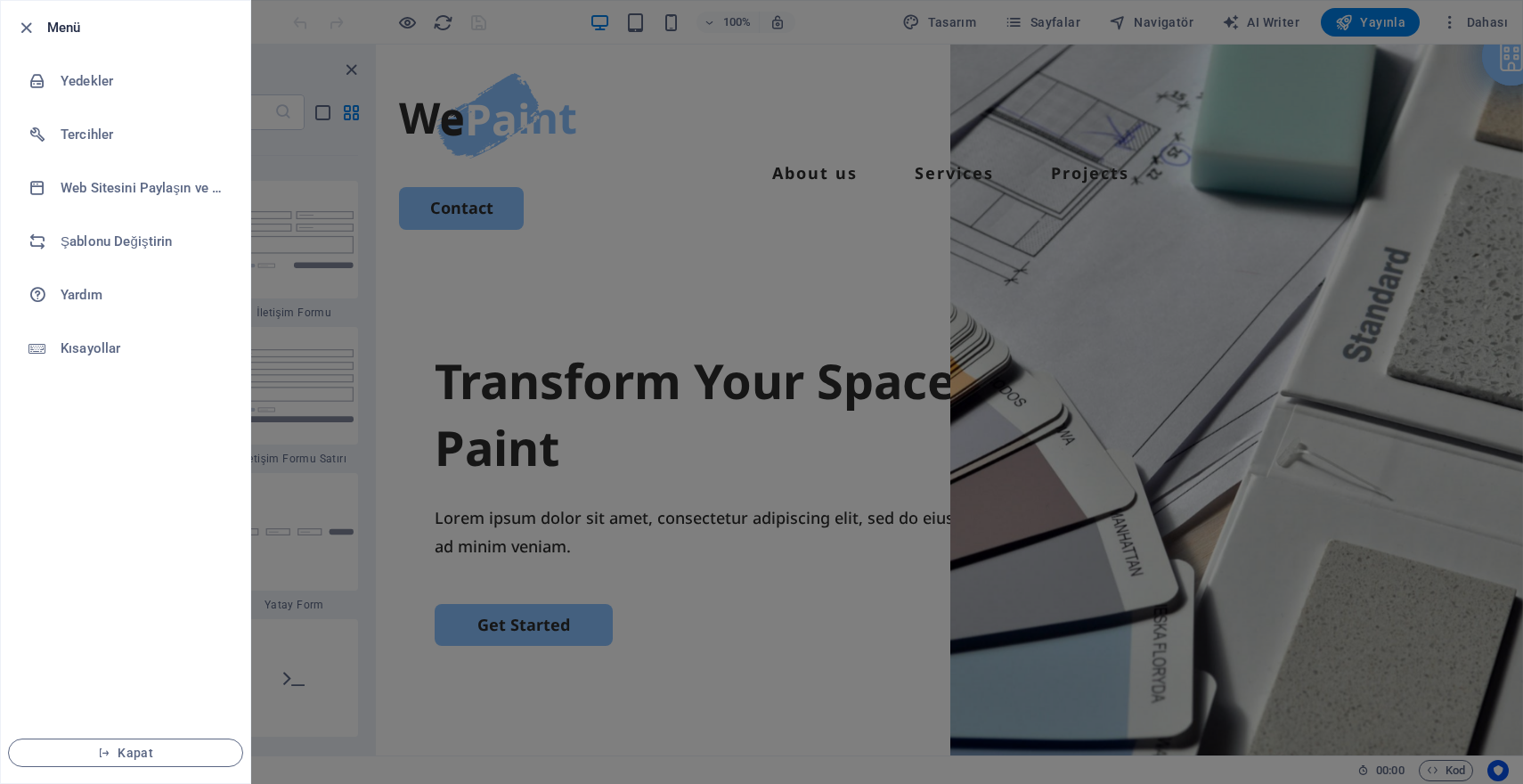
click at [648, 183] on div at bounding box center [761, 392] width 1523 height 784
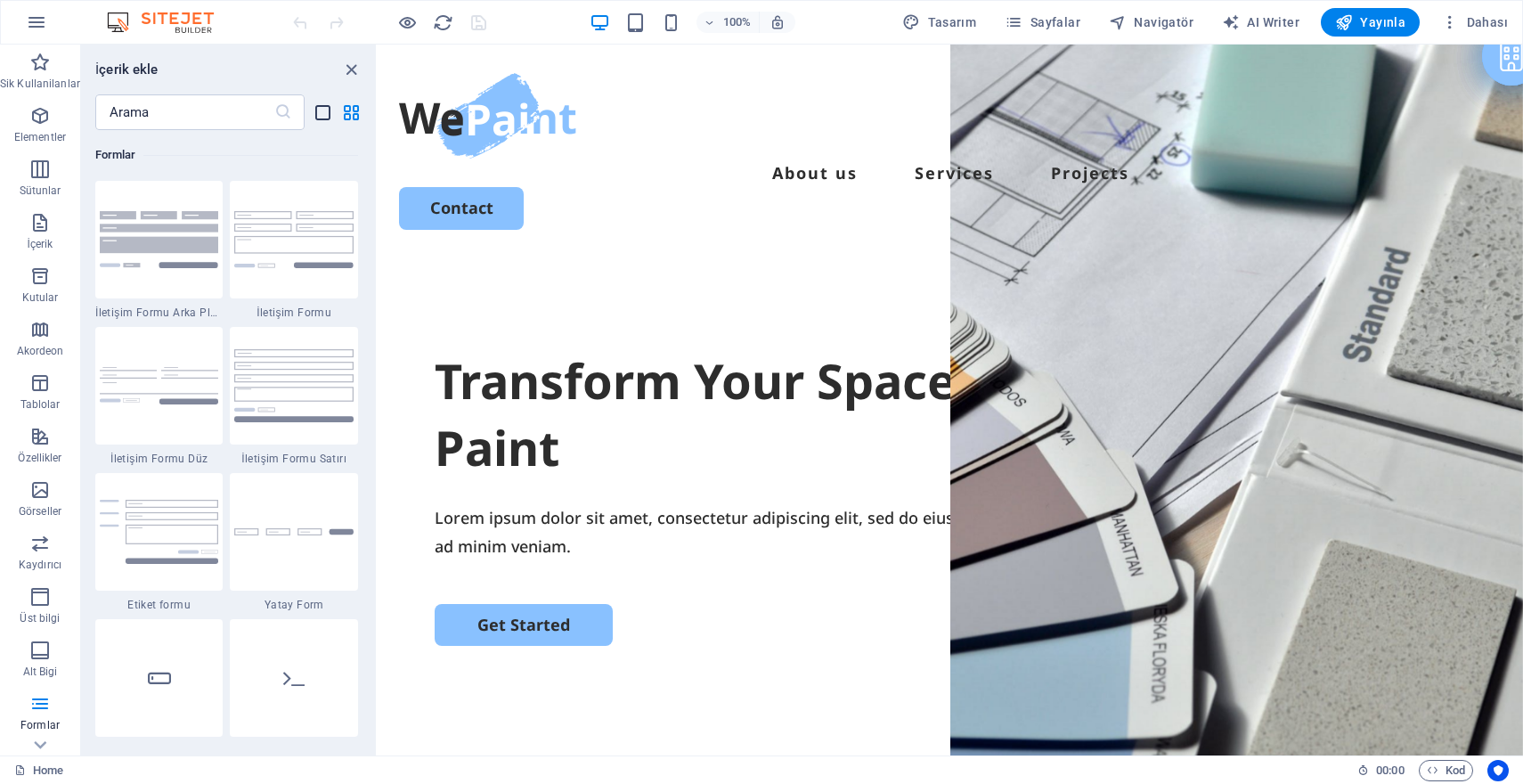
click at [313, 115] on icon "list-view" at bounding box center [323, 113] width 20 height 20
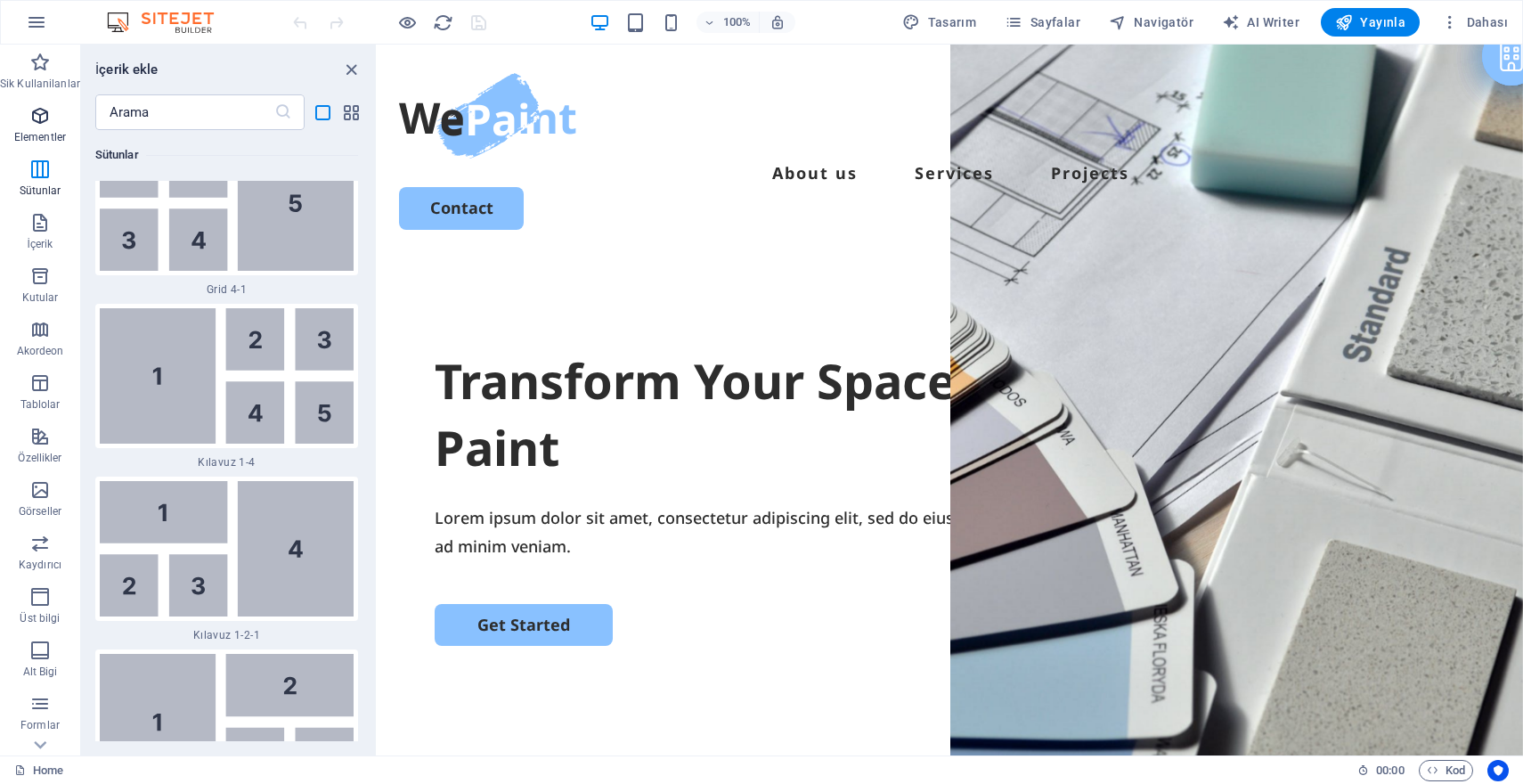
click at [33, 118] on icon "button" at bounding box center [40, 115] width 21 height 21
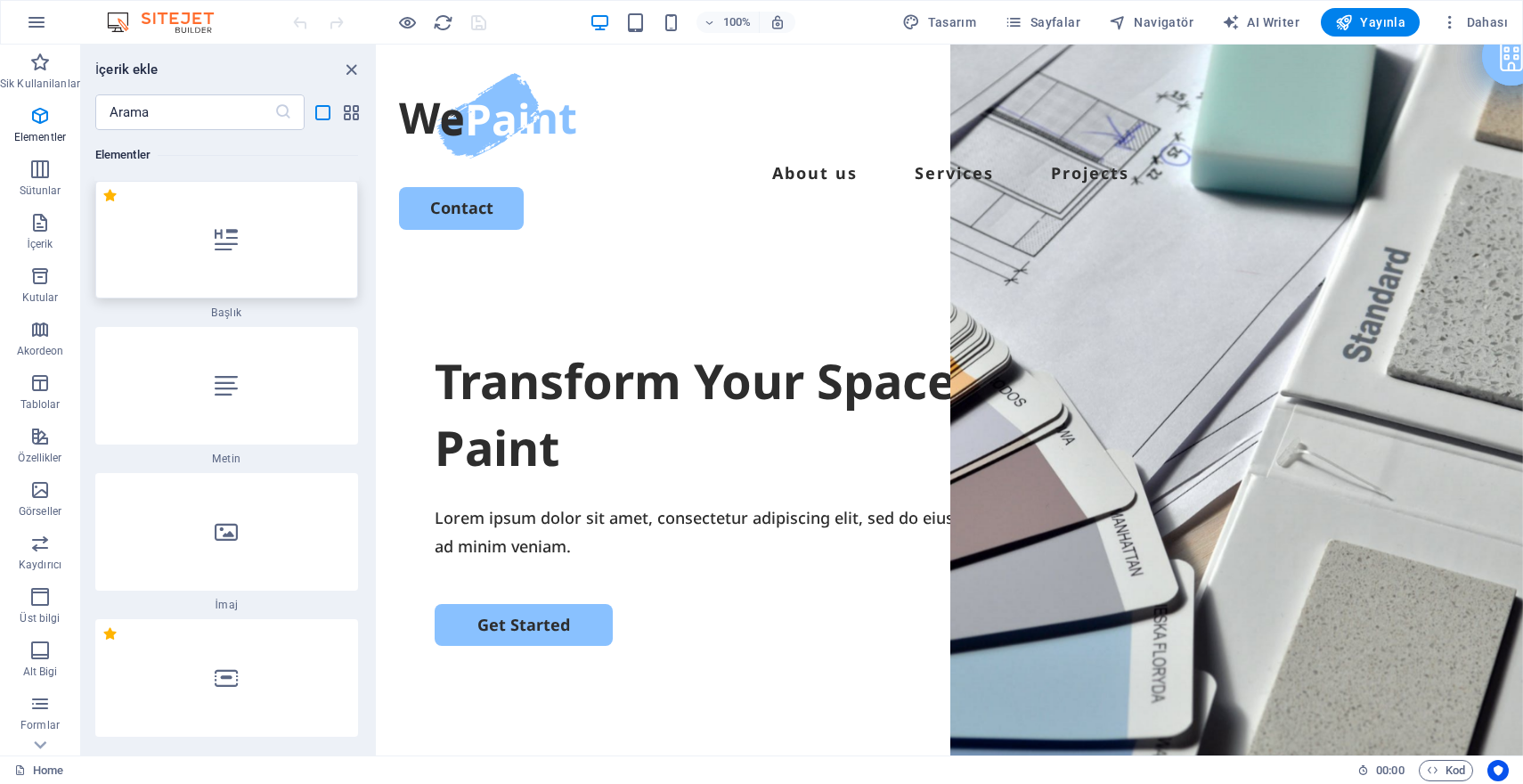
scroll to position [336, 0]
click at [42, 65] on icon "button" at bounding box center [40, 62] width 21 height 21
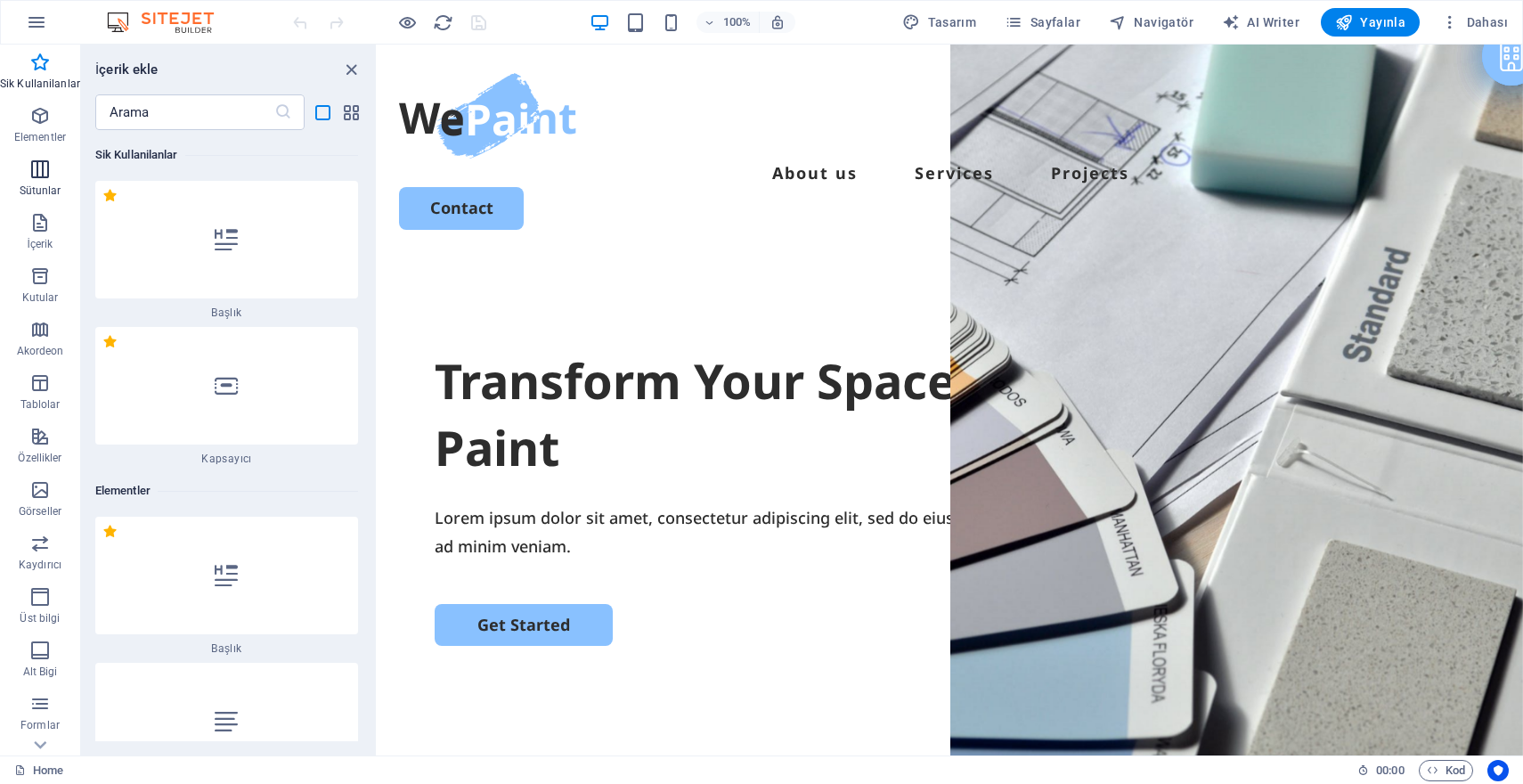
scroll to position [0, 0]
click at [49, 183] on span "Sütunlar" at bounding box center [40, 180] width 80 height 42
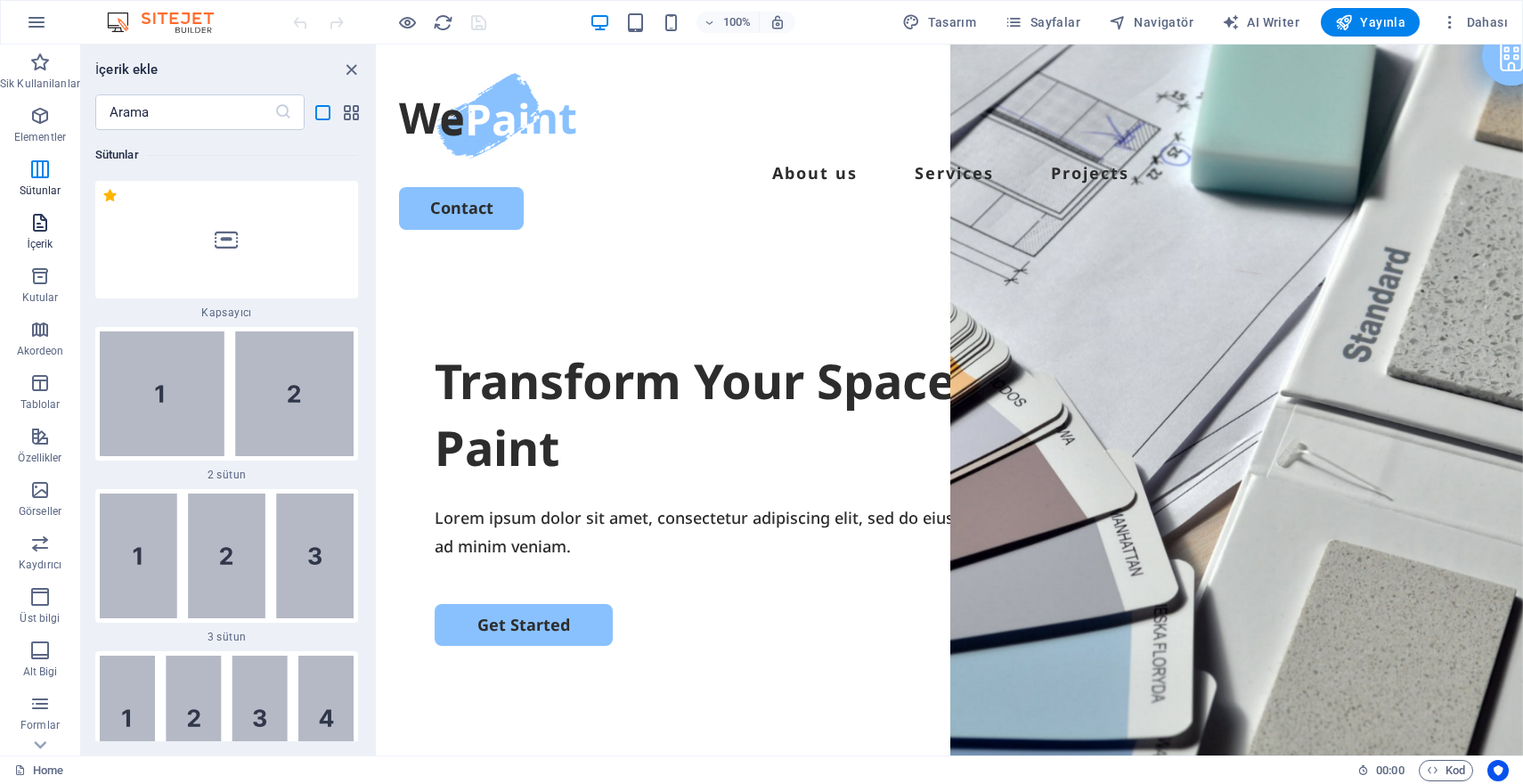
click at [46, 236] on span "İçerik" at bounding box center [40, 233] width 80 height 42
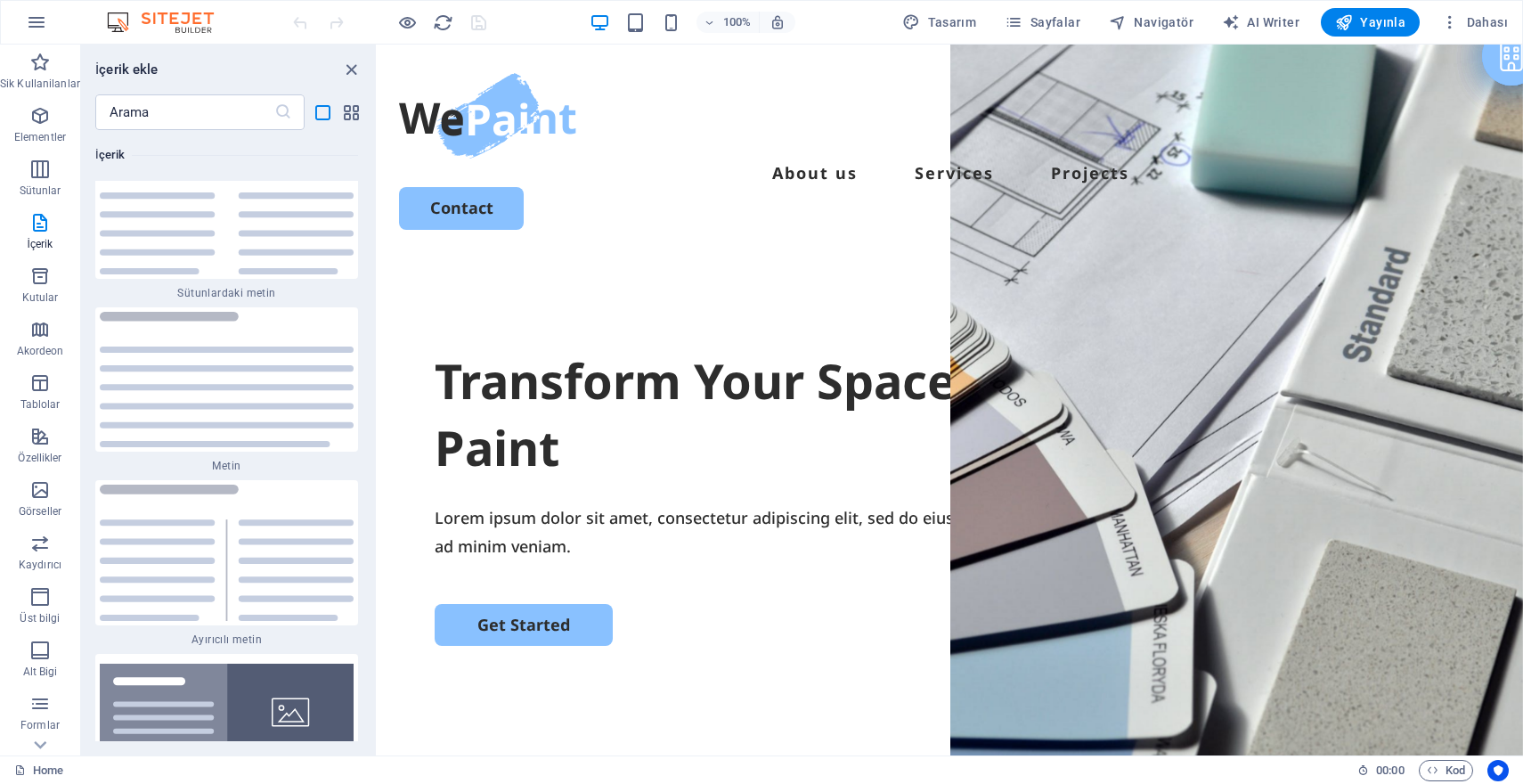
scroll to position [9589, 0]
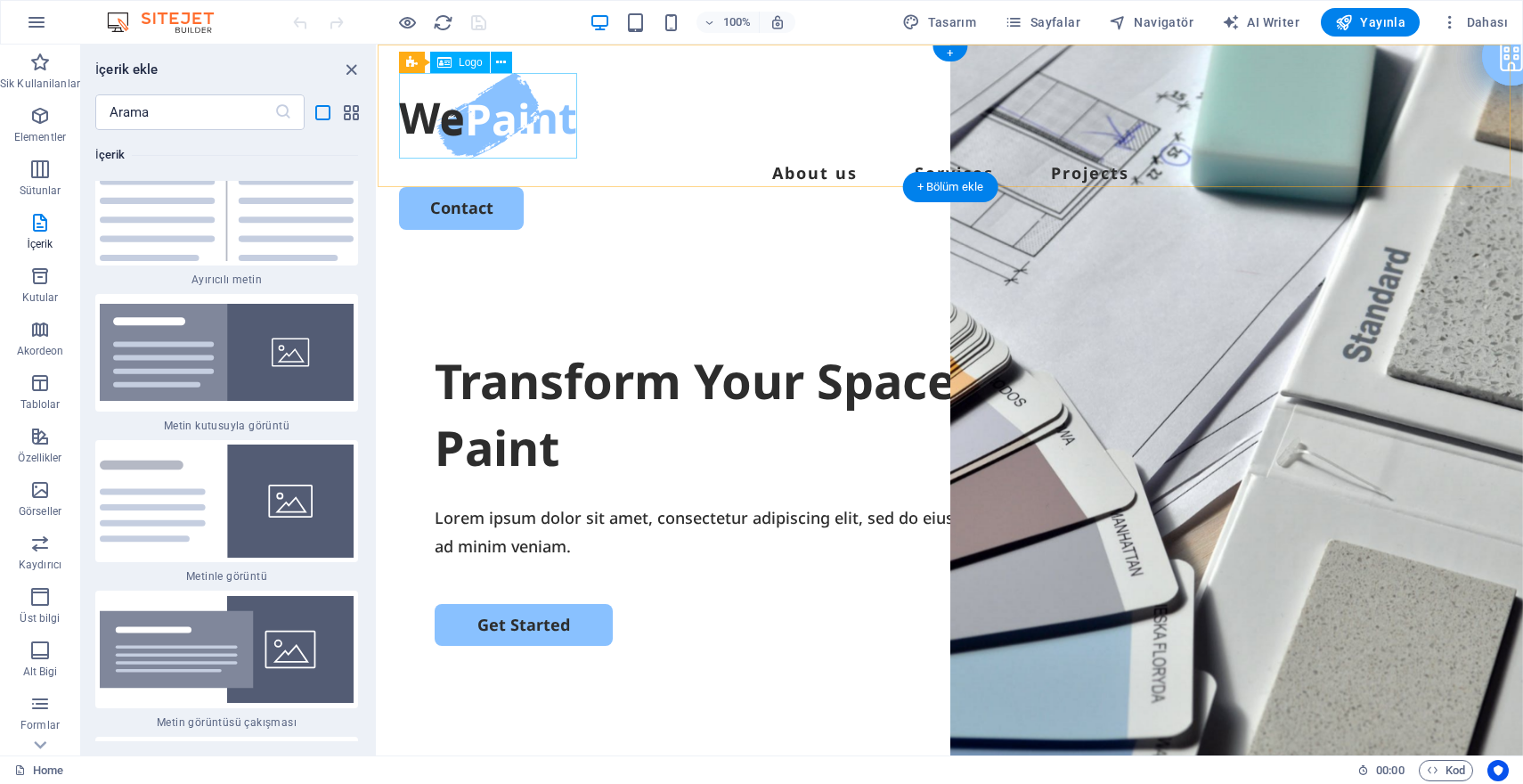
click at [466, 65] on span "Logo" at bounding box center [470, 63] width 24 height 11
click at [473, 63] on span "Logo" at bounding box center [470, 63] width 24 height 11
click at [506, 61] on button at bounding box center [501, 62] width 21 height 21
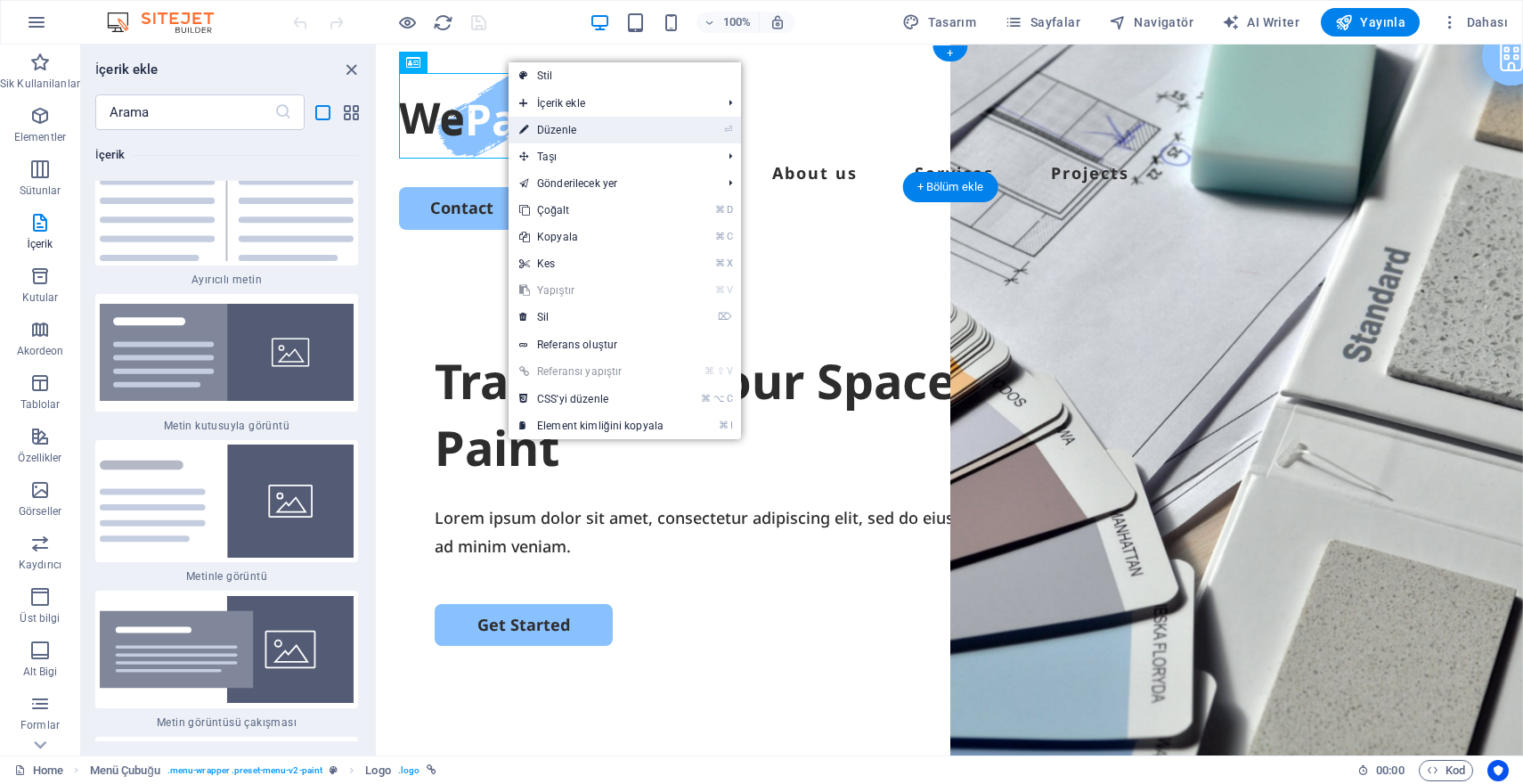
click at [562, 122] on link "⏎ Düzenle" at bounding box center [591, 129] width 166 height 27
select select "px"
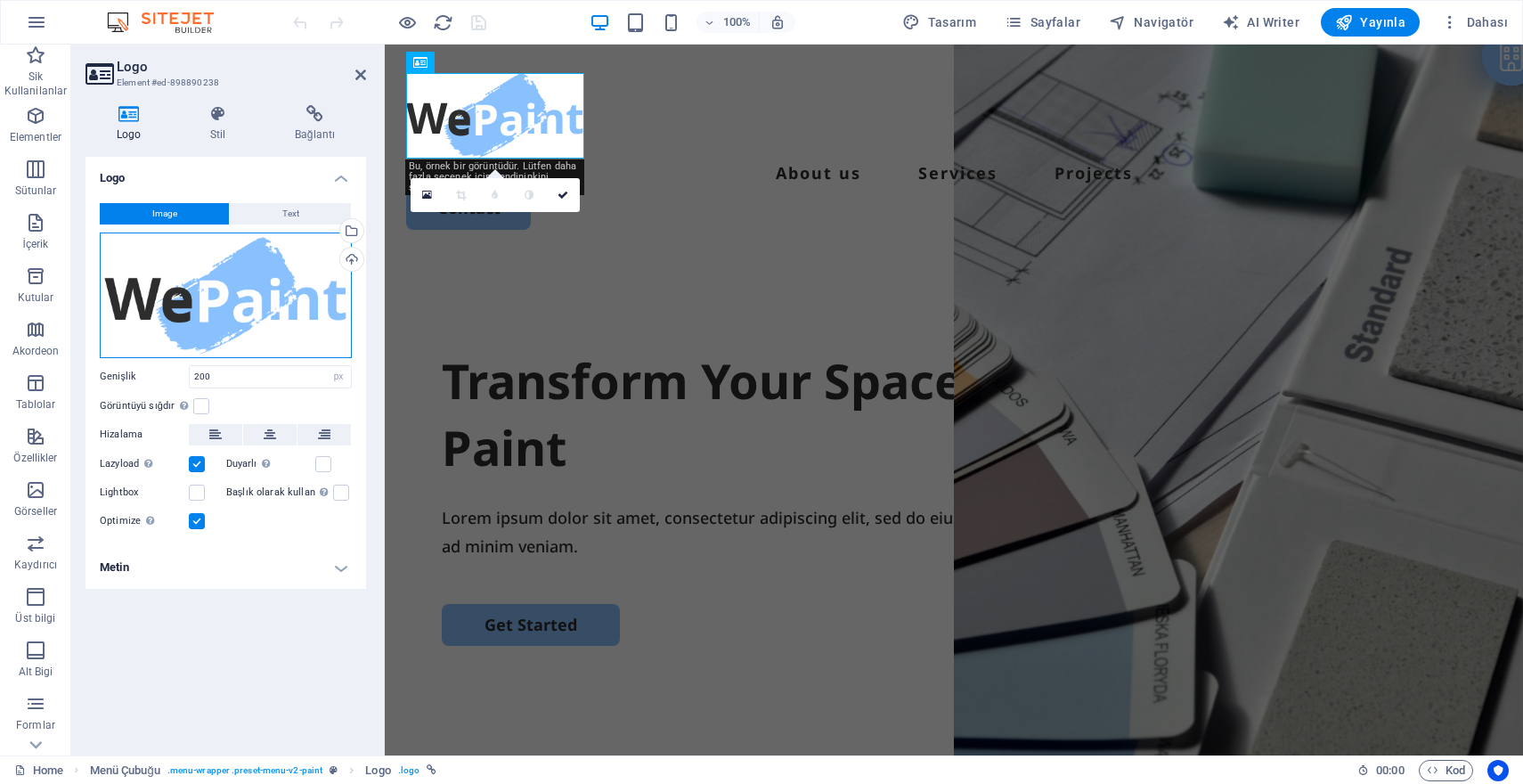
click at [280, 281] on div "Dosyaları buraya sürükleyin, dosyaları seçmek için tıklayın veya Dosyalardan ya…" at bounding box center [225, 295] width 252 height 125
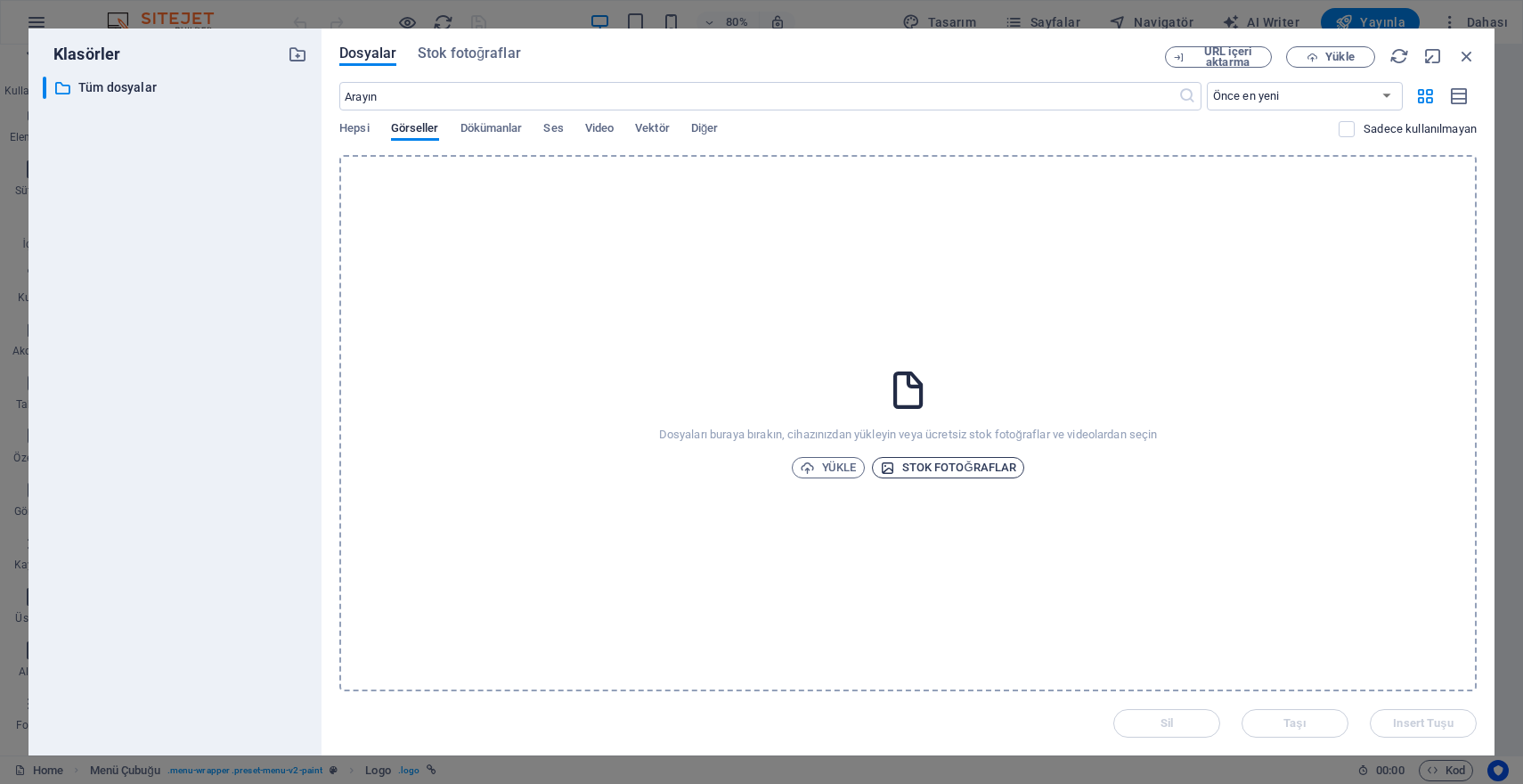
click at [934, 467] on span "Stok fotoğraflar" at bounding box center [948, 467] width 137 height 21
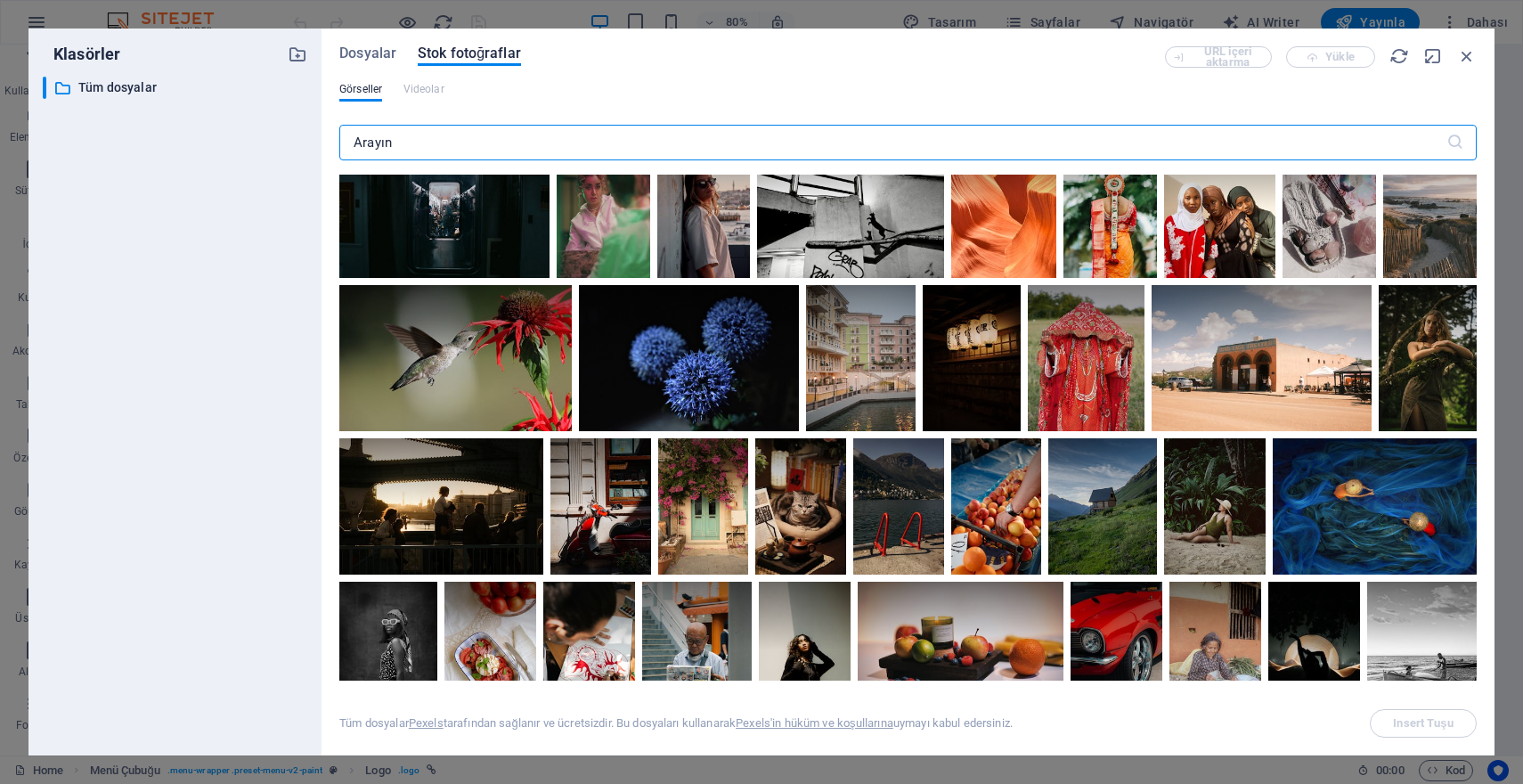
scroll to position [0, 0]
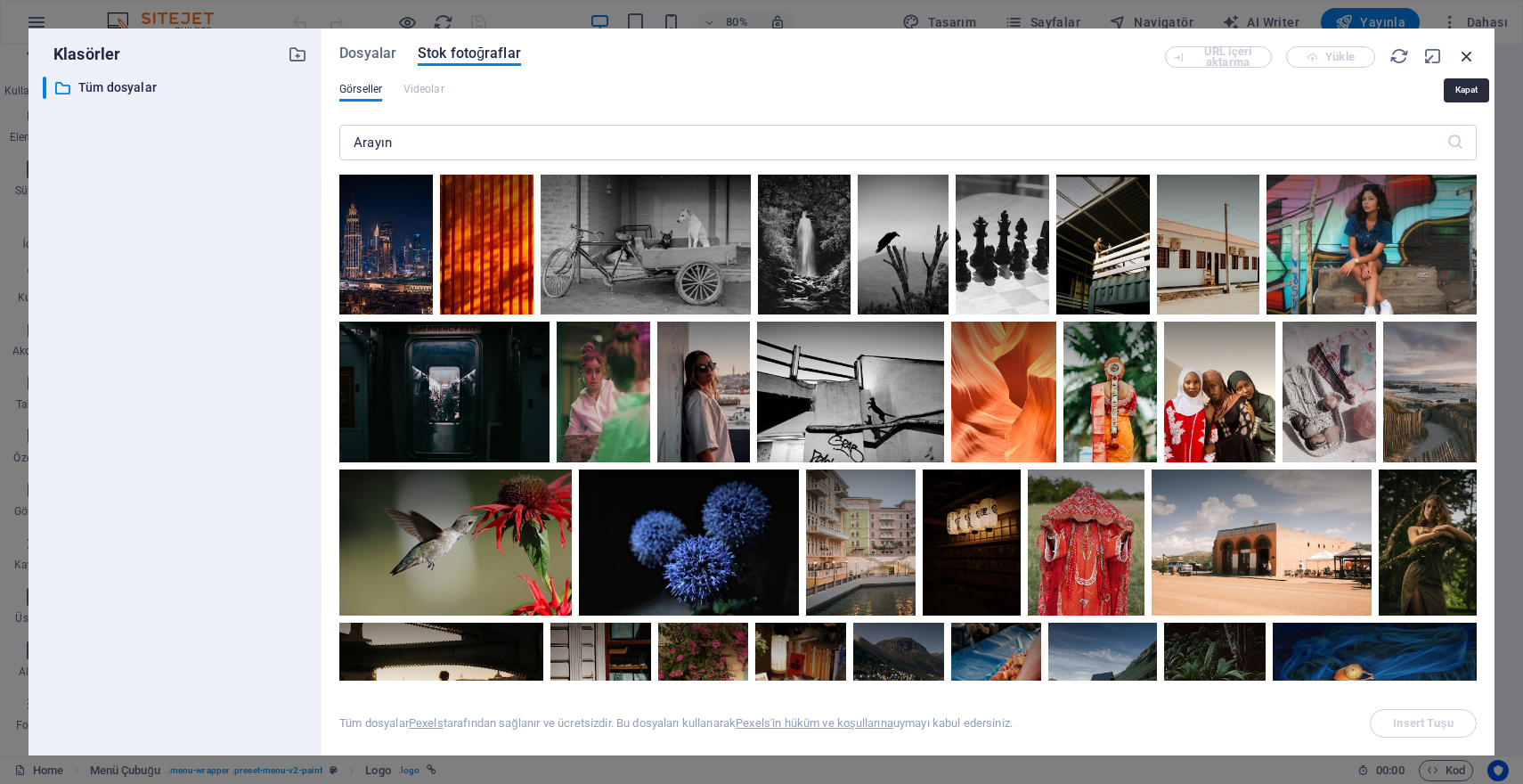
click at [1469, 58] on icon "button" at bounding box center [1467, 55] width 19 height 19
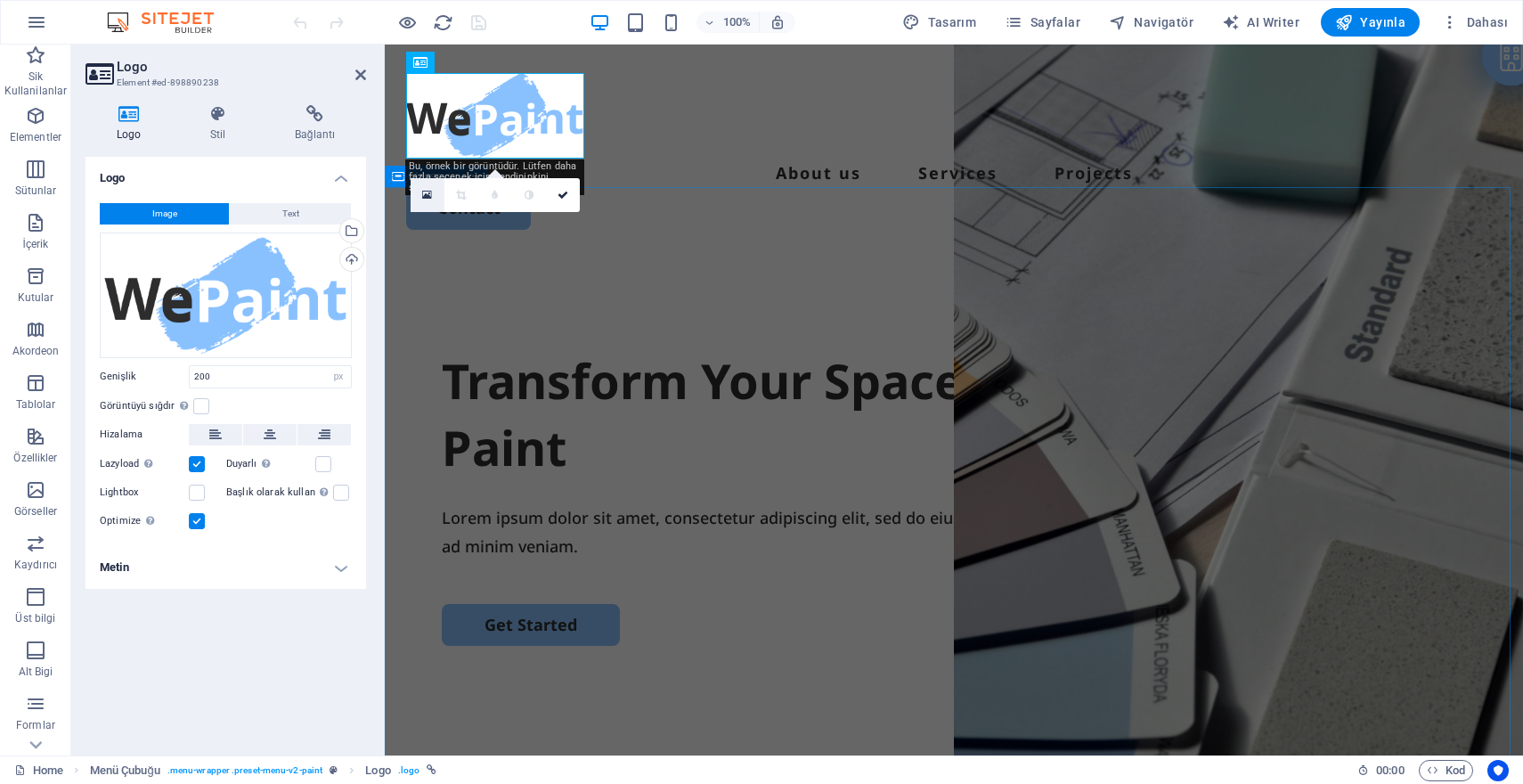
click at [430, 194] on icon at bounding box center [427, 196] width 10 height 13
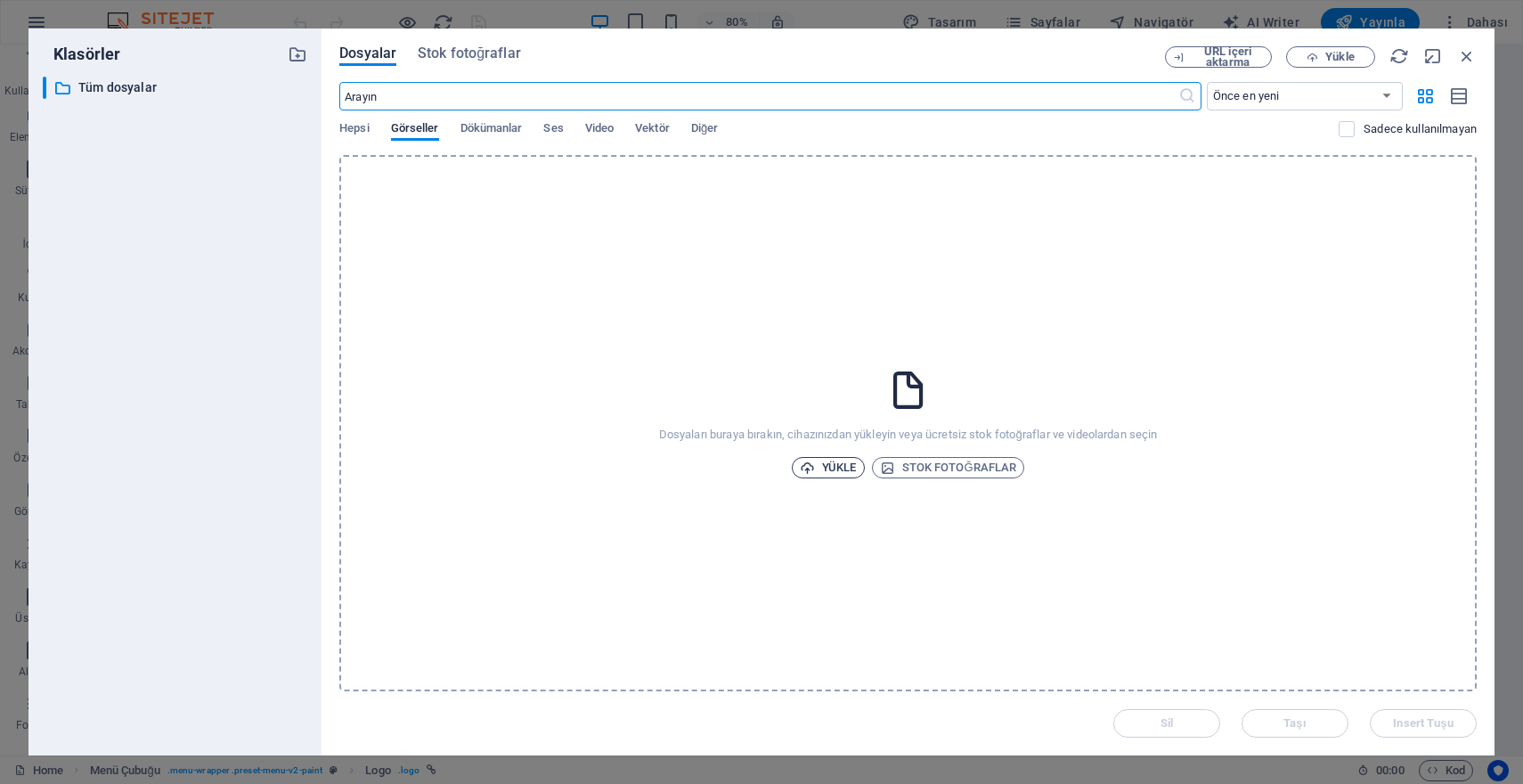
click at [812, 461] on icon "button" at bounding box center [807, 468] width 15 height 15
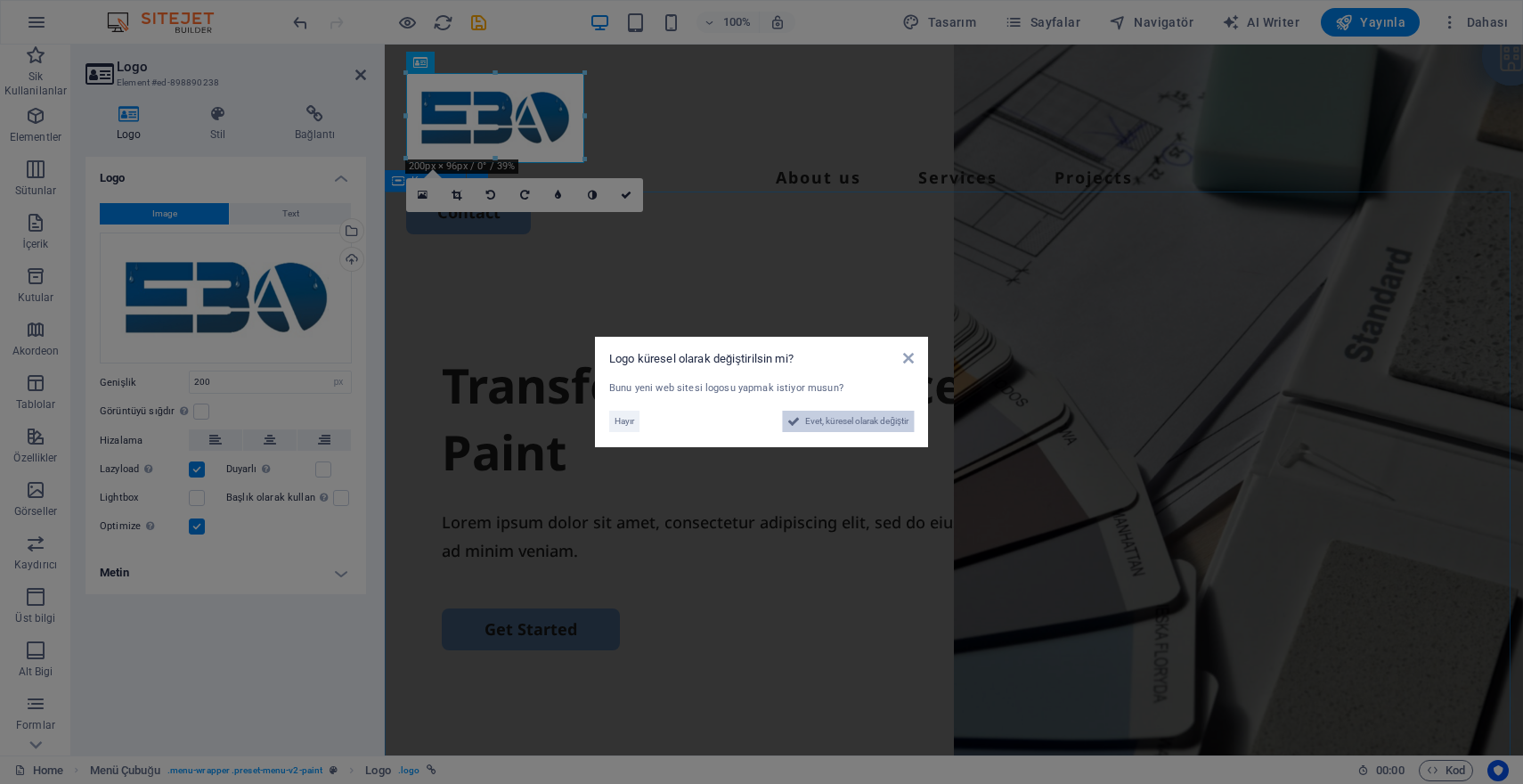
click at [854, 425] on span "Evet, küresel olarak değiştir" at bounding box center [857, 421] width 103 height 21
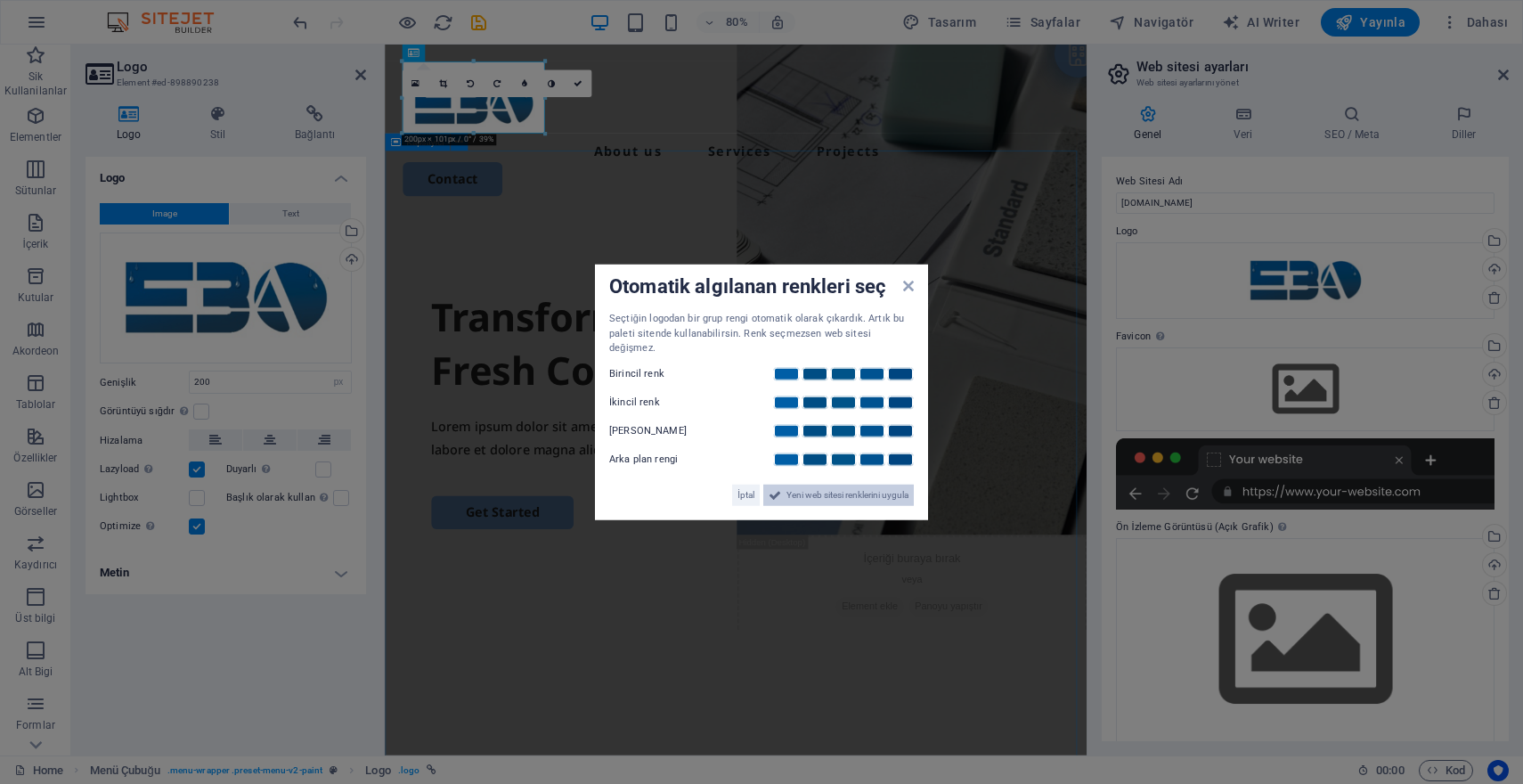
click at [829, 492] on span "Yeni web sitesi renklerini uygula" at bounding box center [848, 493] width 122 height 21
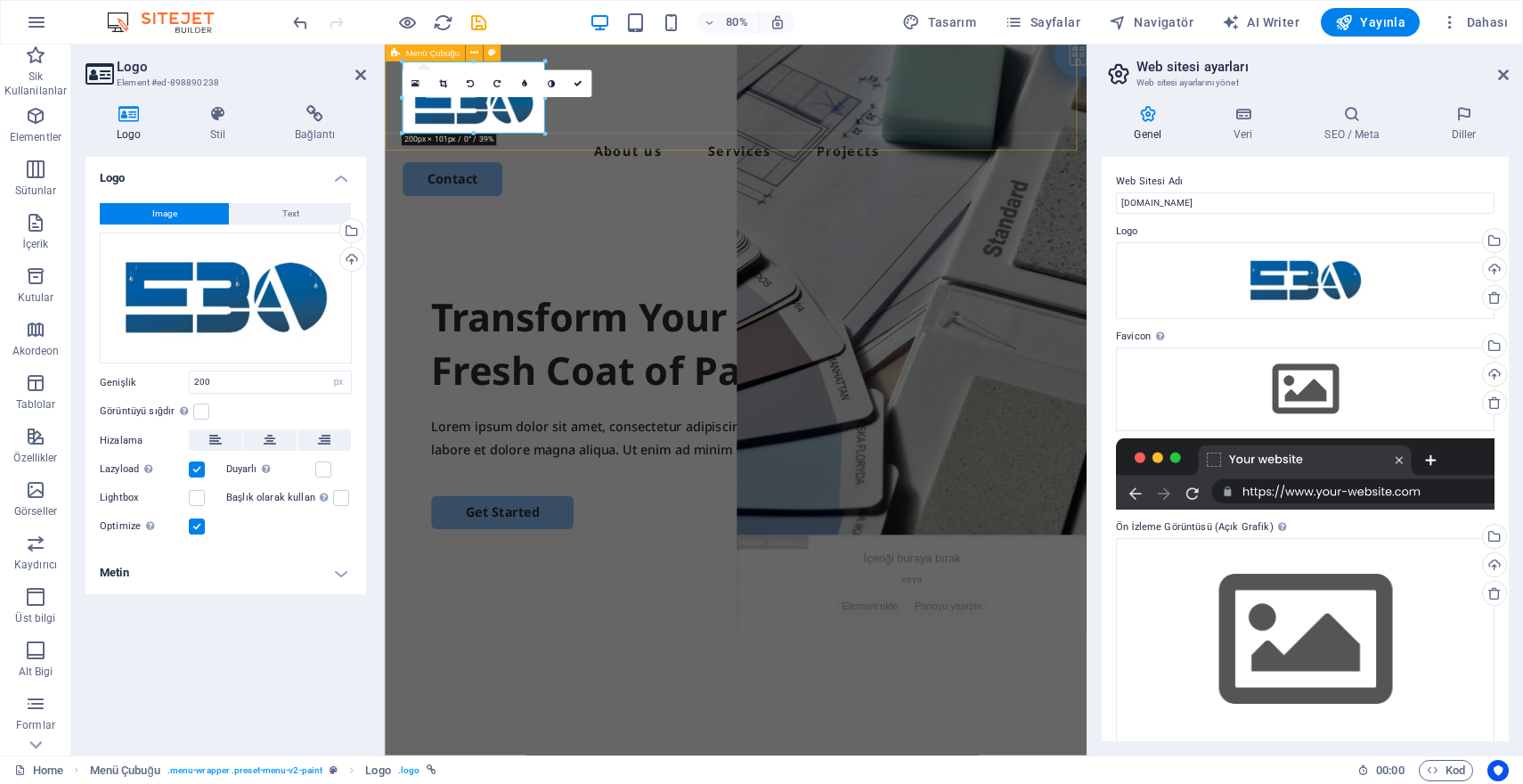
click at [906, 96] on div "About us Services Projects Contact" at bounding box center [823, 153] width 877 height 219
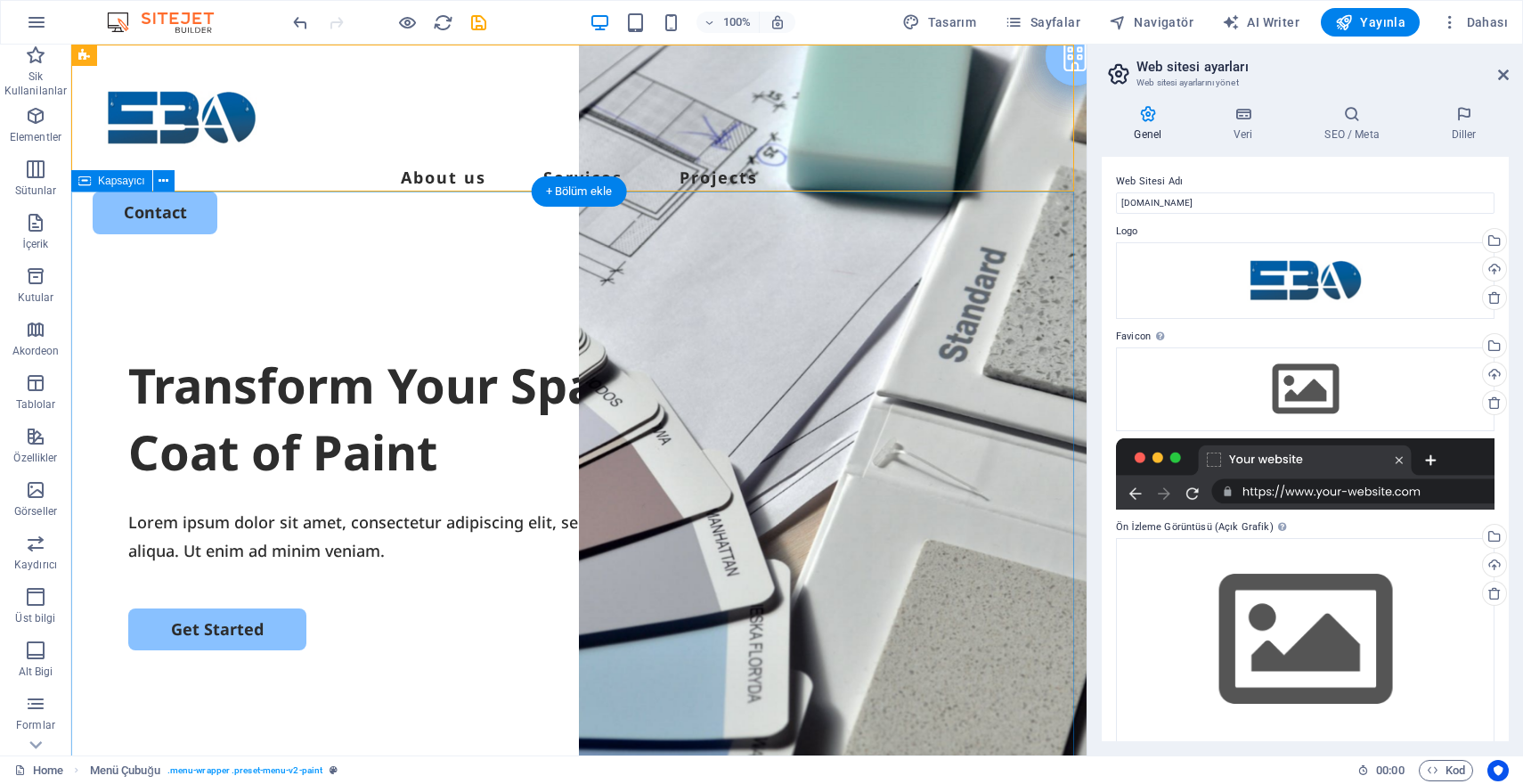
click at [396, 263] on div "Transform Your Space with a Fresh Coat of Paint Lorem ipsum dolor sit amet, con…" at bounding box center [578, 605] width 1016 height 685
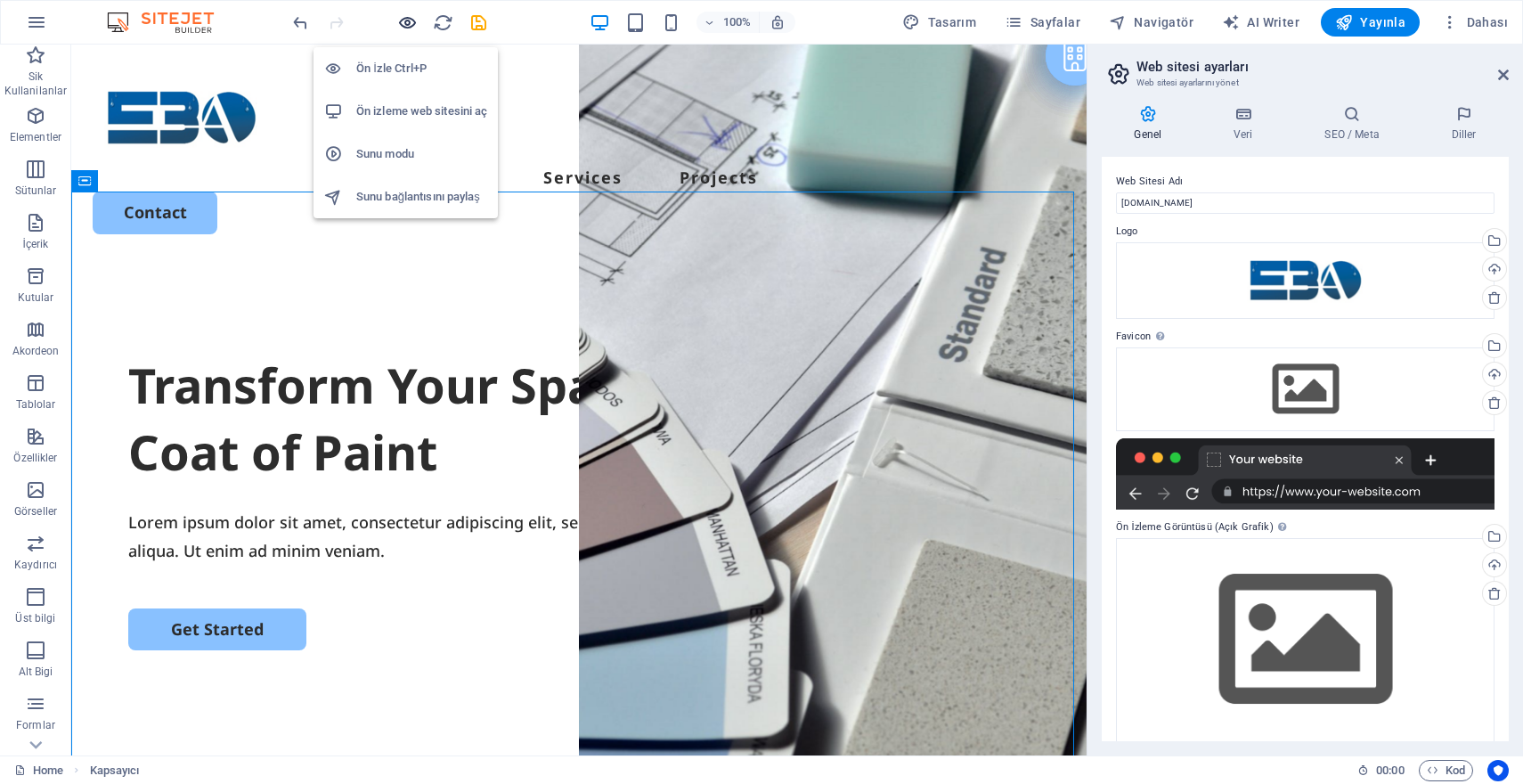
click at [406, 25] on icon "button" at bounding box center [408, 23] width 20 height 20
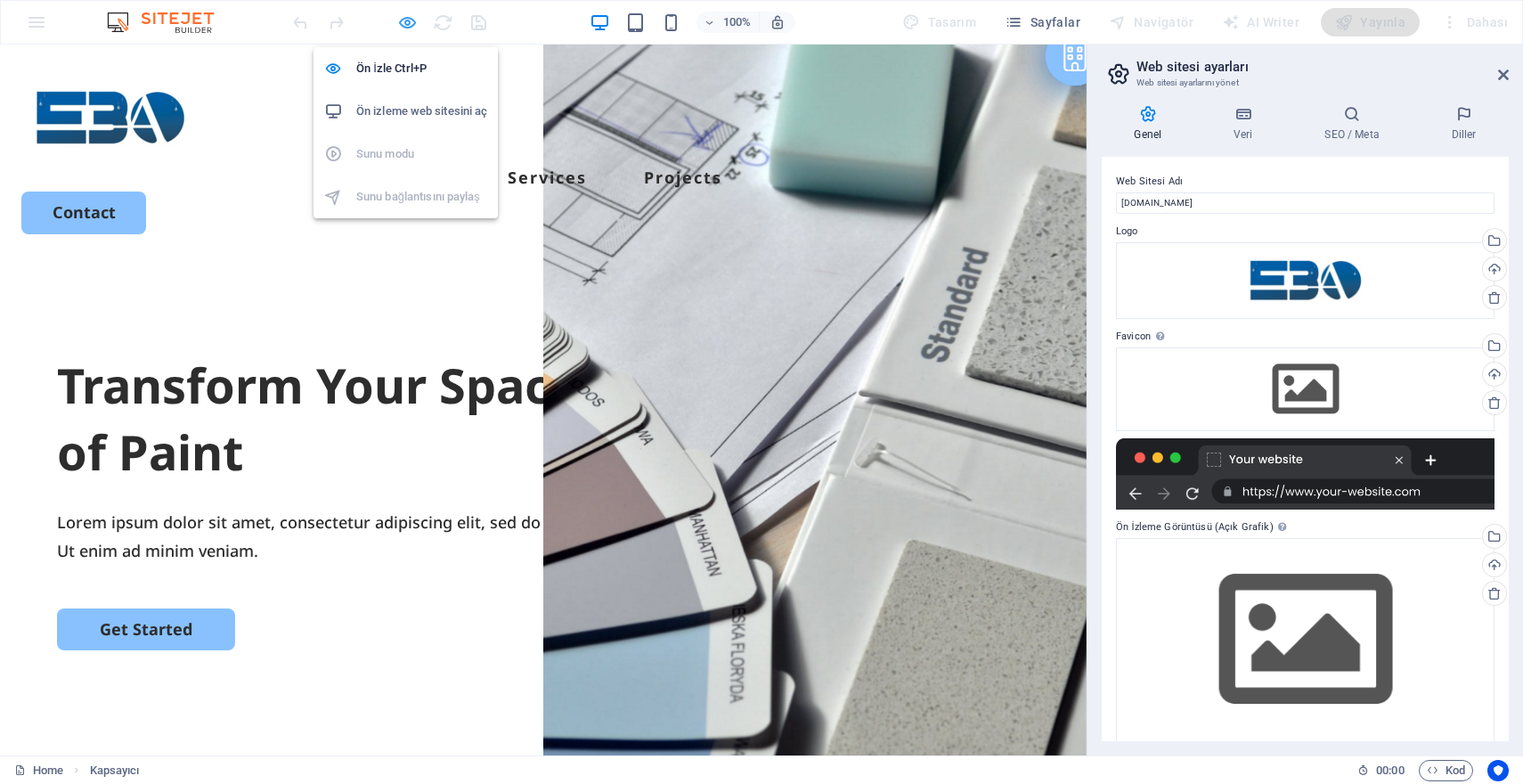
click at [407, 29] on icon "button" at bounding box center [408, 23] width 20 height 20
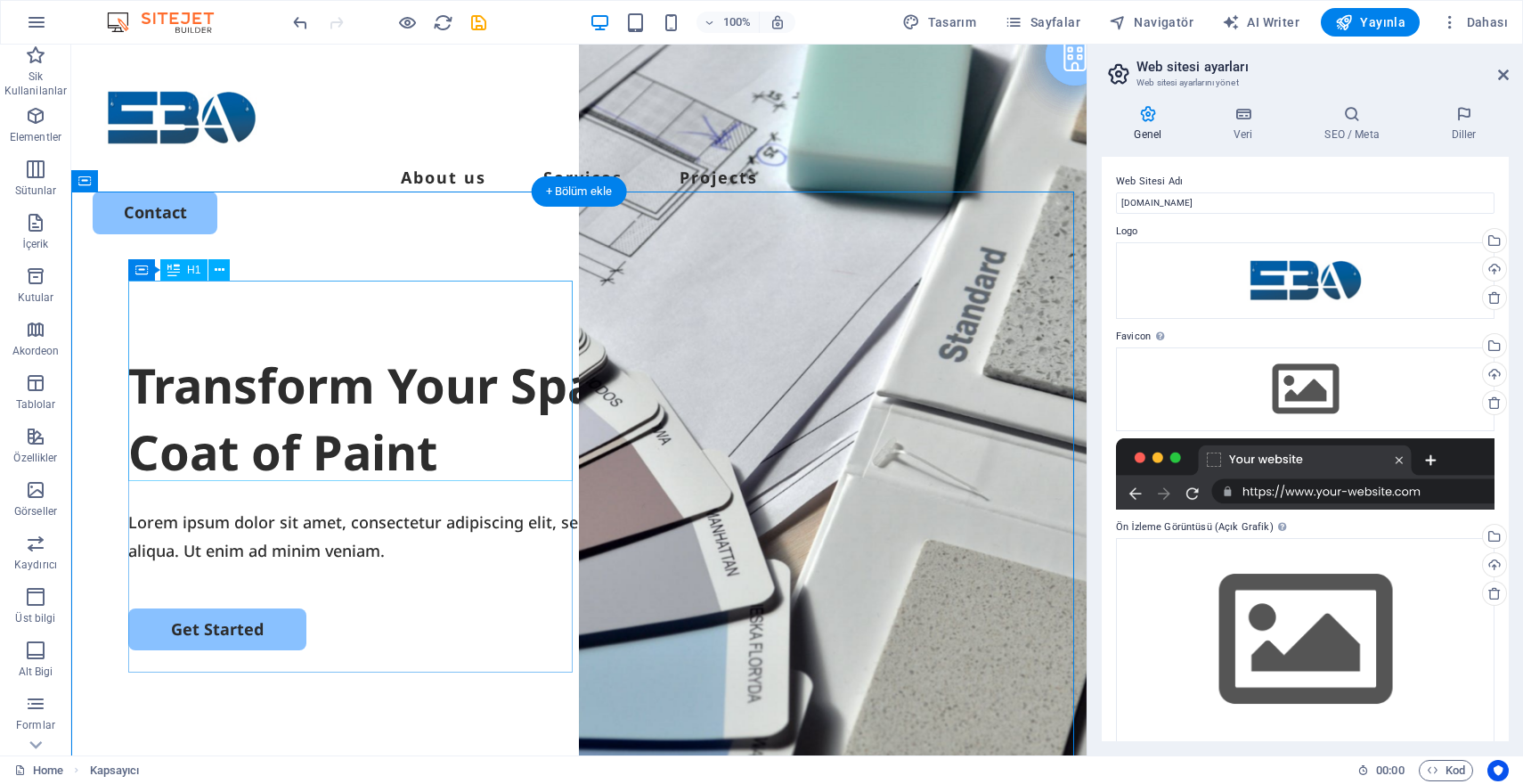
click at [287, 351] on div "Transform Your Space with a Fresh Coat of Paint" at bounding box center [578, 419] width 901 height 135
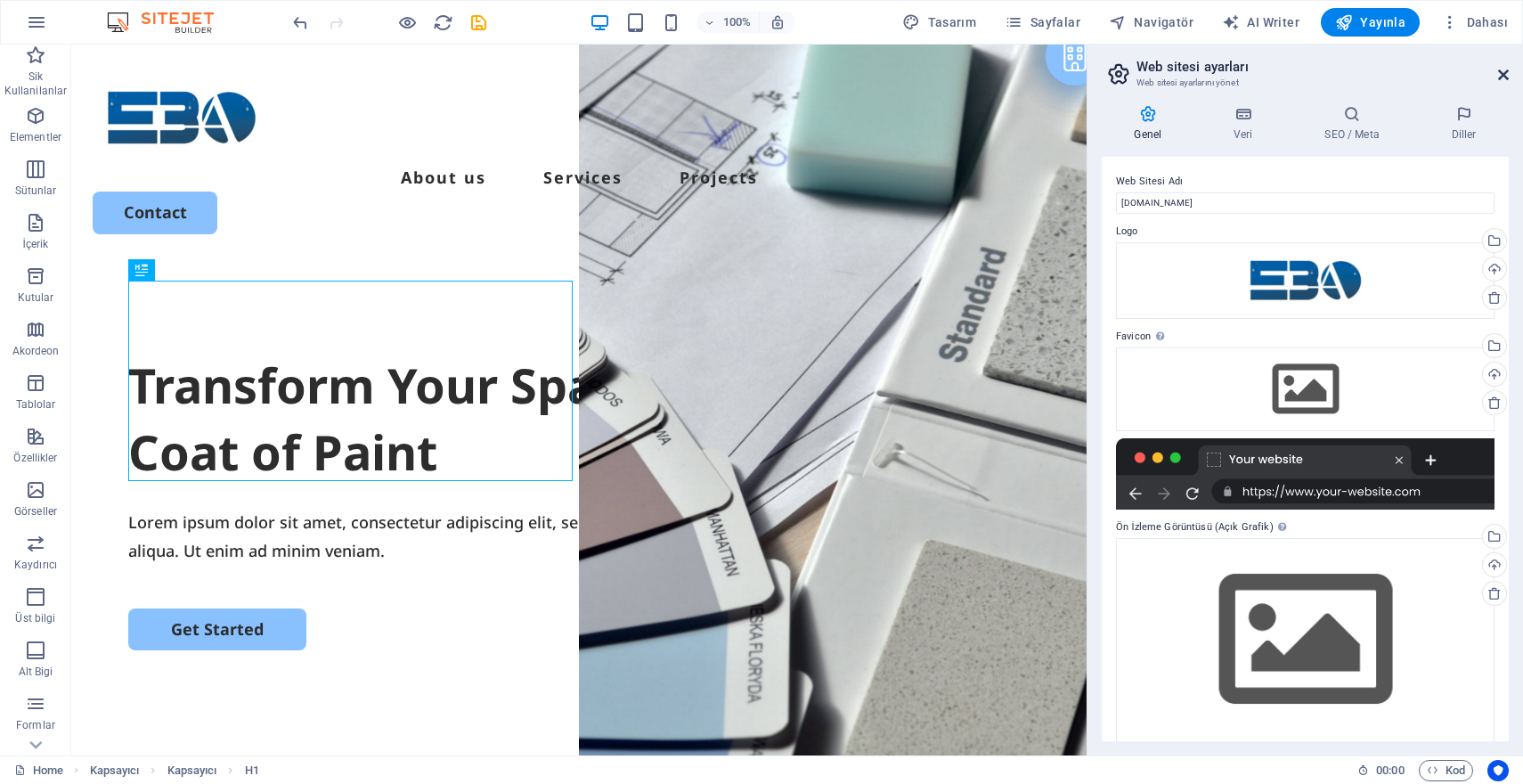
click at [1502, 77] on icon at bounding box center [1504, 74] width 11 height 14
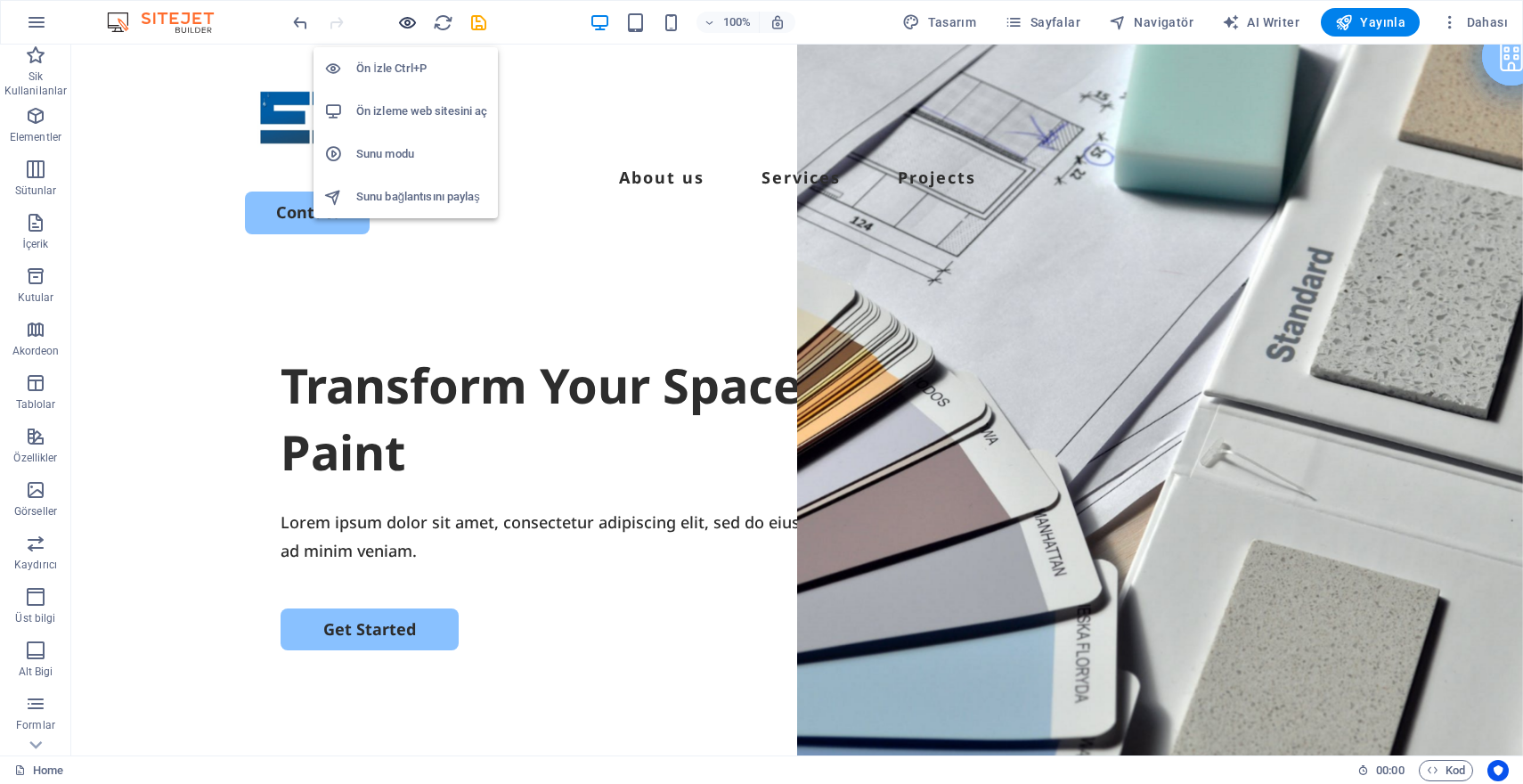
click at [408, 25] on icon "button" at bounding box center [408, 23] width 20 height 20
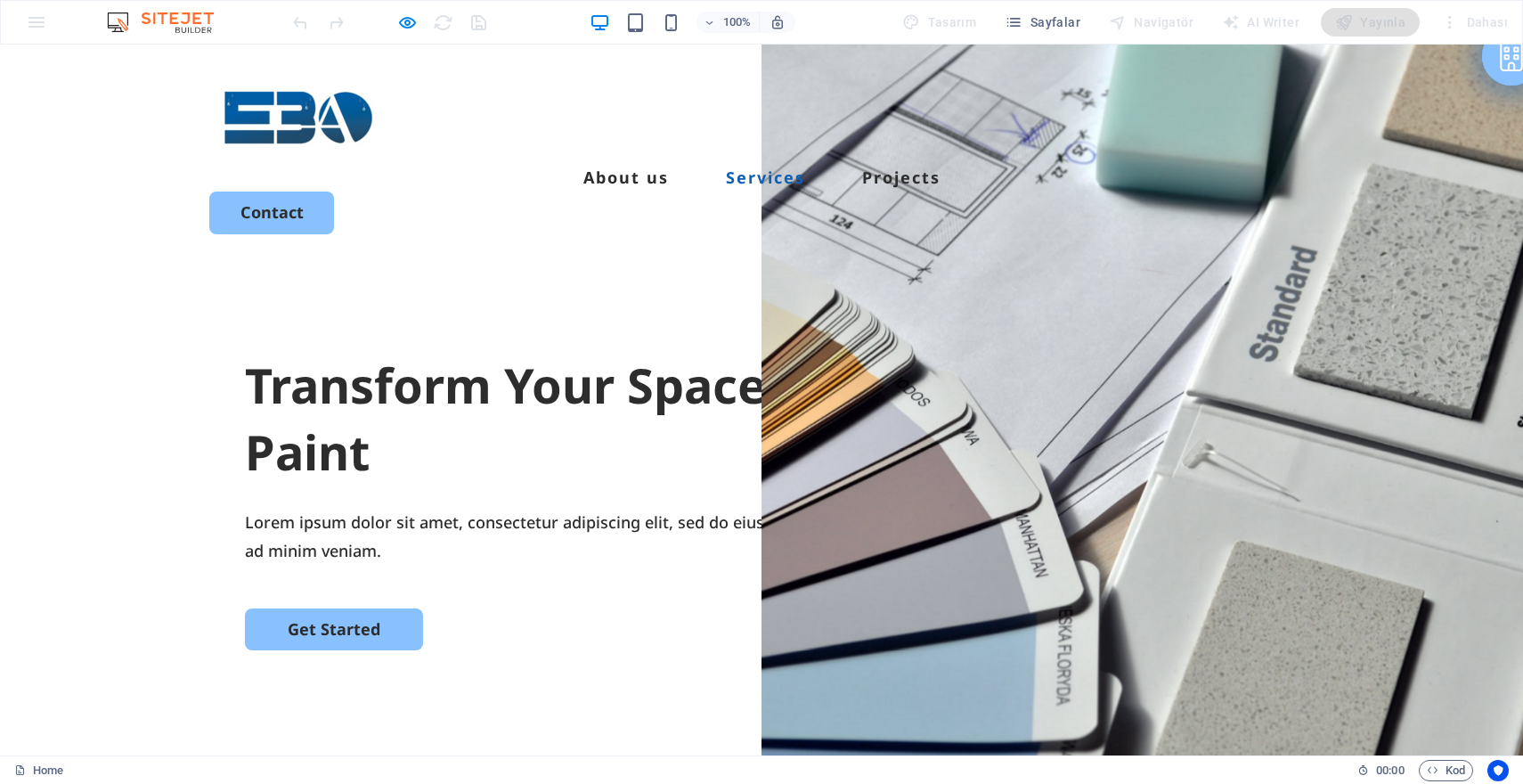
click at [778, 169] on link "Services" at bounding box center [766, 176] width 79 height 16
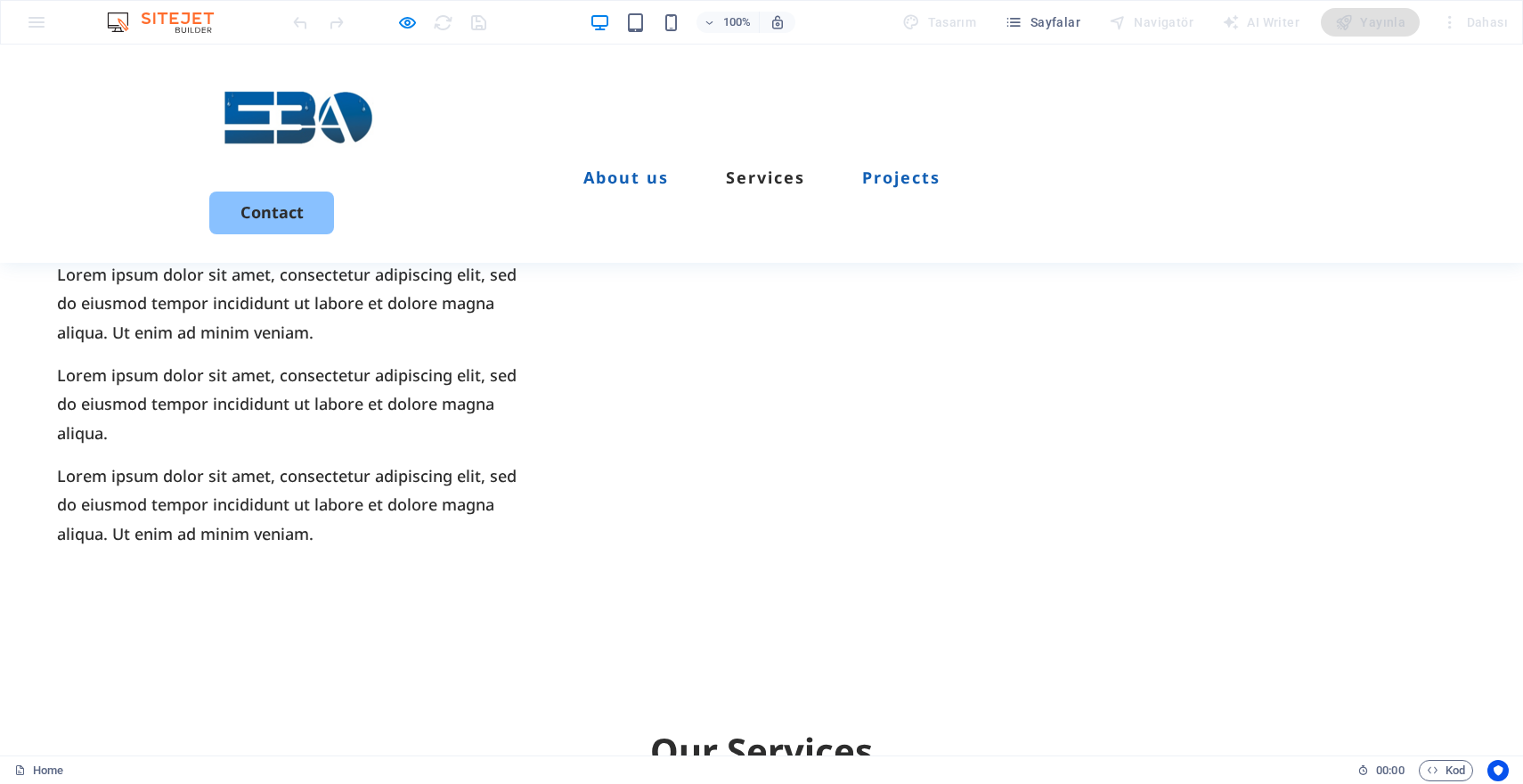
click at [941, 169] on link "Projects" at bounding box center [901, 176] width 78 height 16
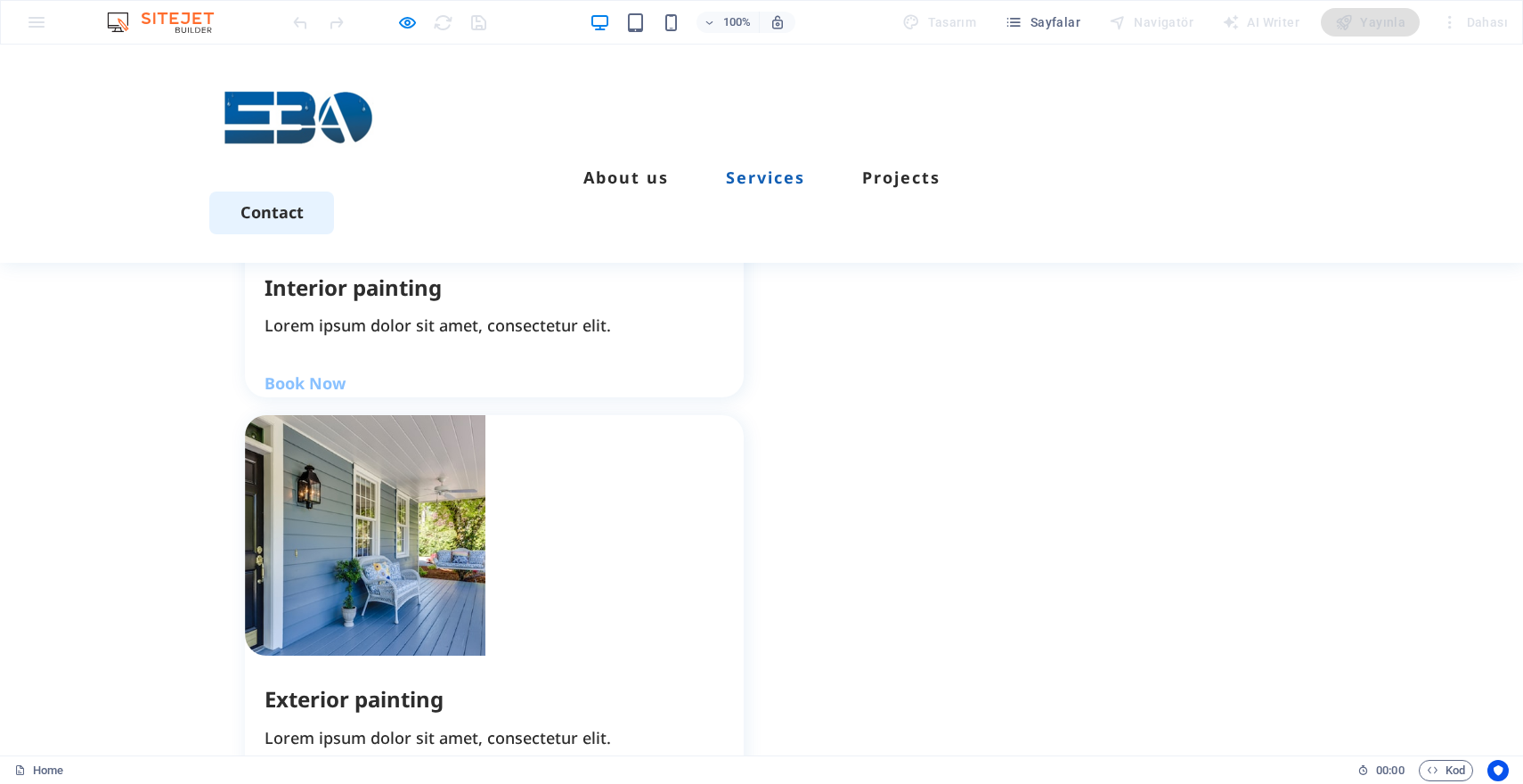
click at [334, 192] on link "Contact" at bounding box center [271, 212] width 125 height 42
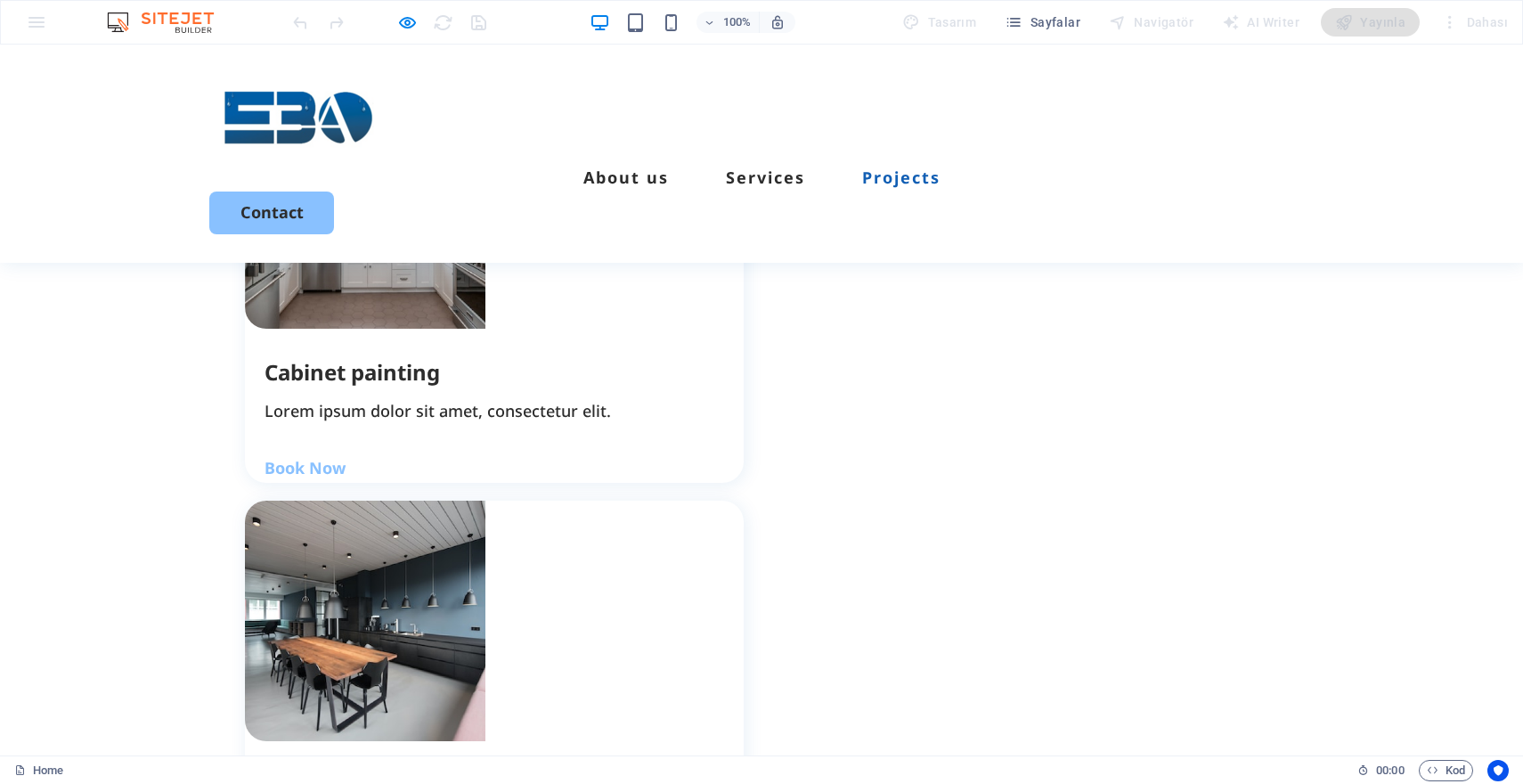
scroll to position [3239, 0]
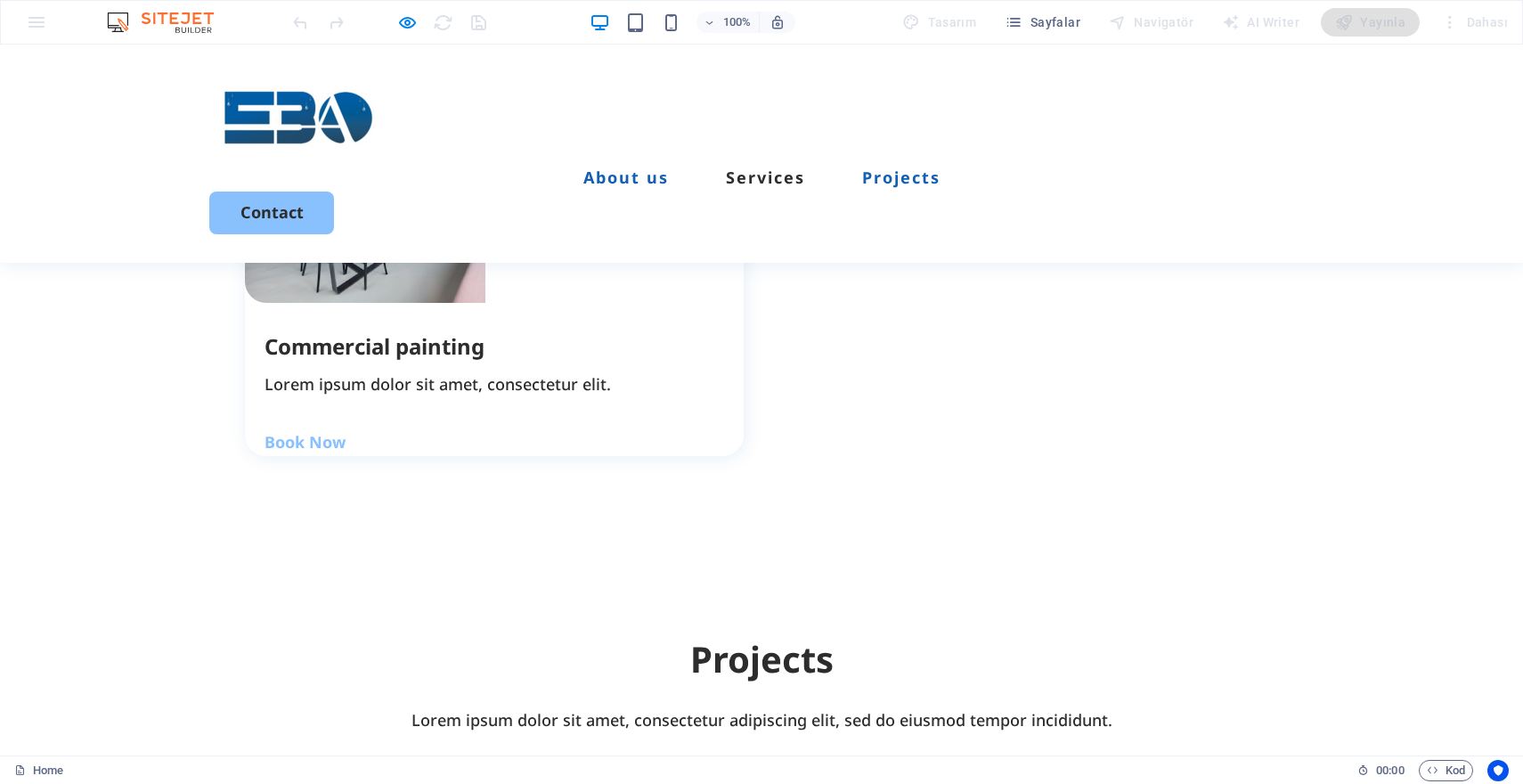
click at [652, 169] on link "About us" at bounding box center [625, 176] width 86 height 16
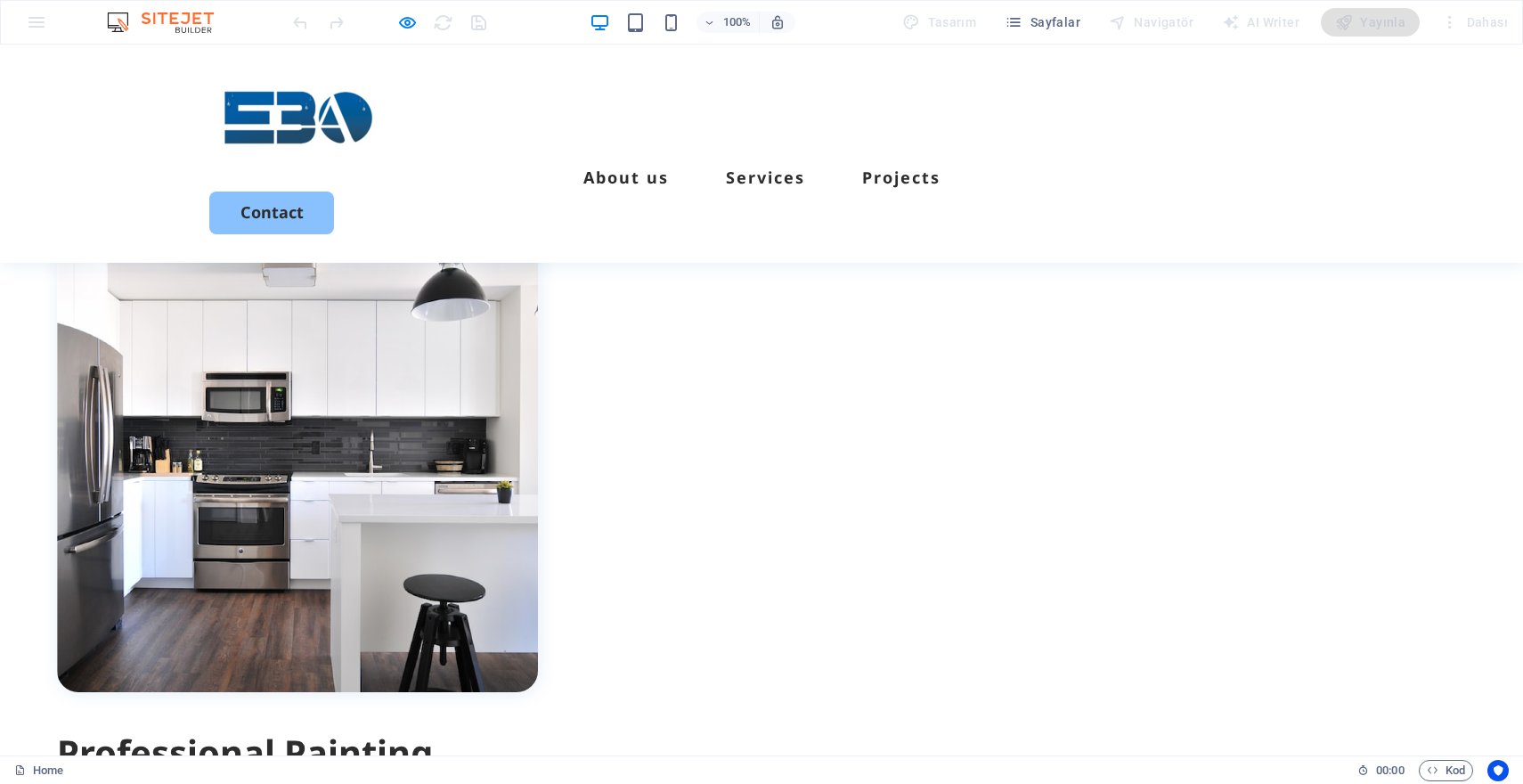
scroll to position [504, 0]
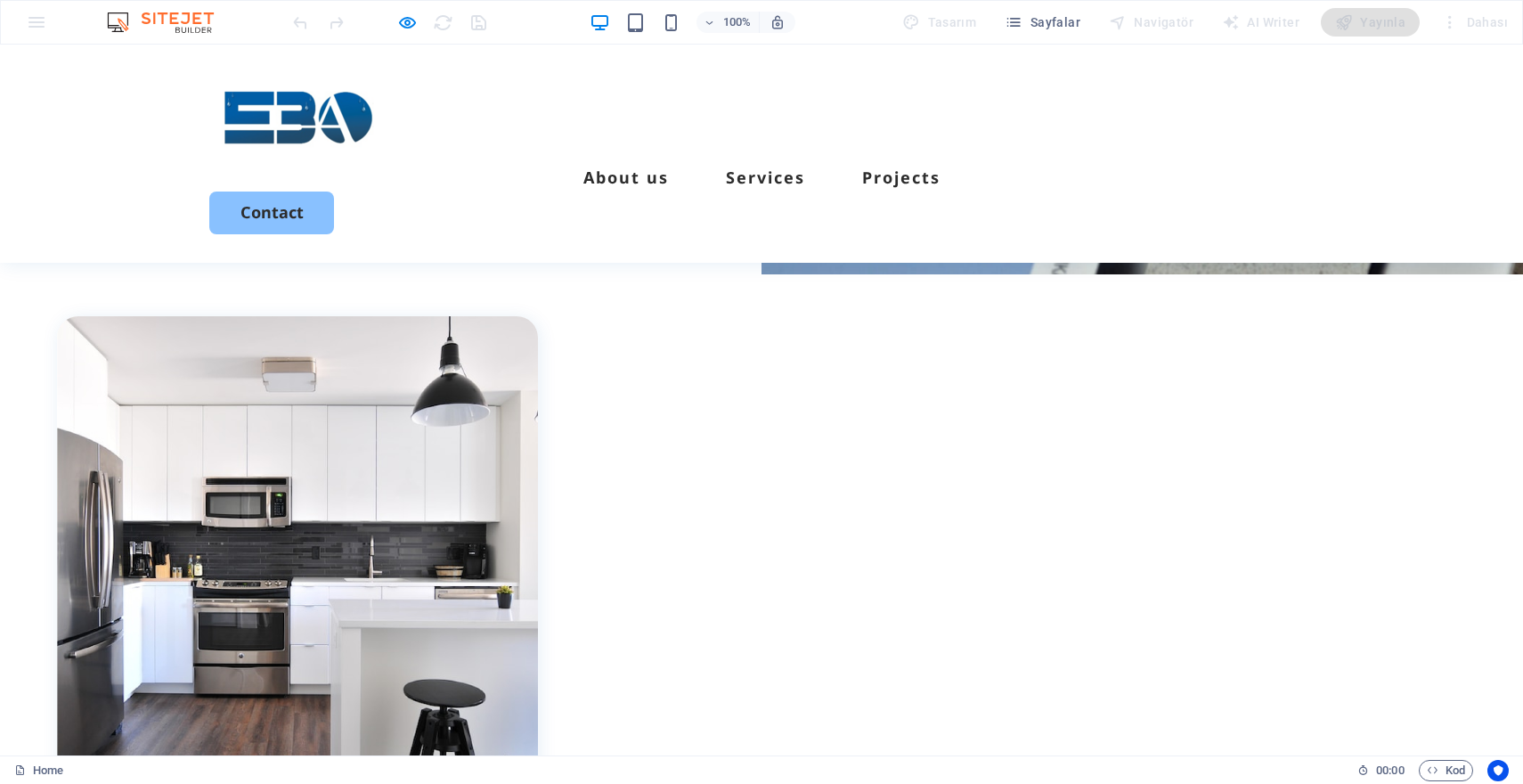
click at [256, 123] on img at bounding box center [298, 118] width 178 height 90
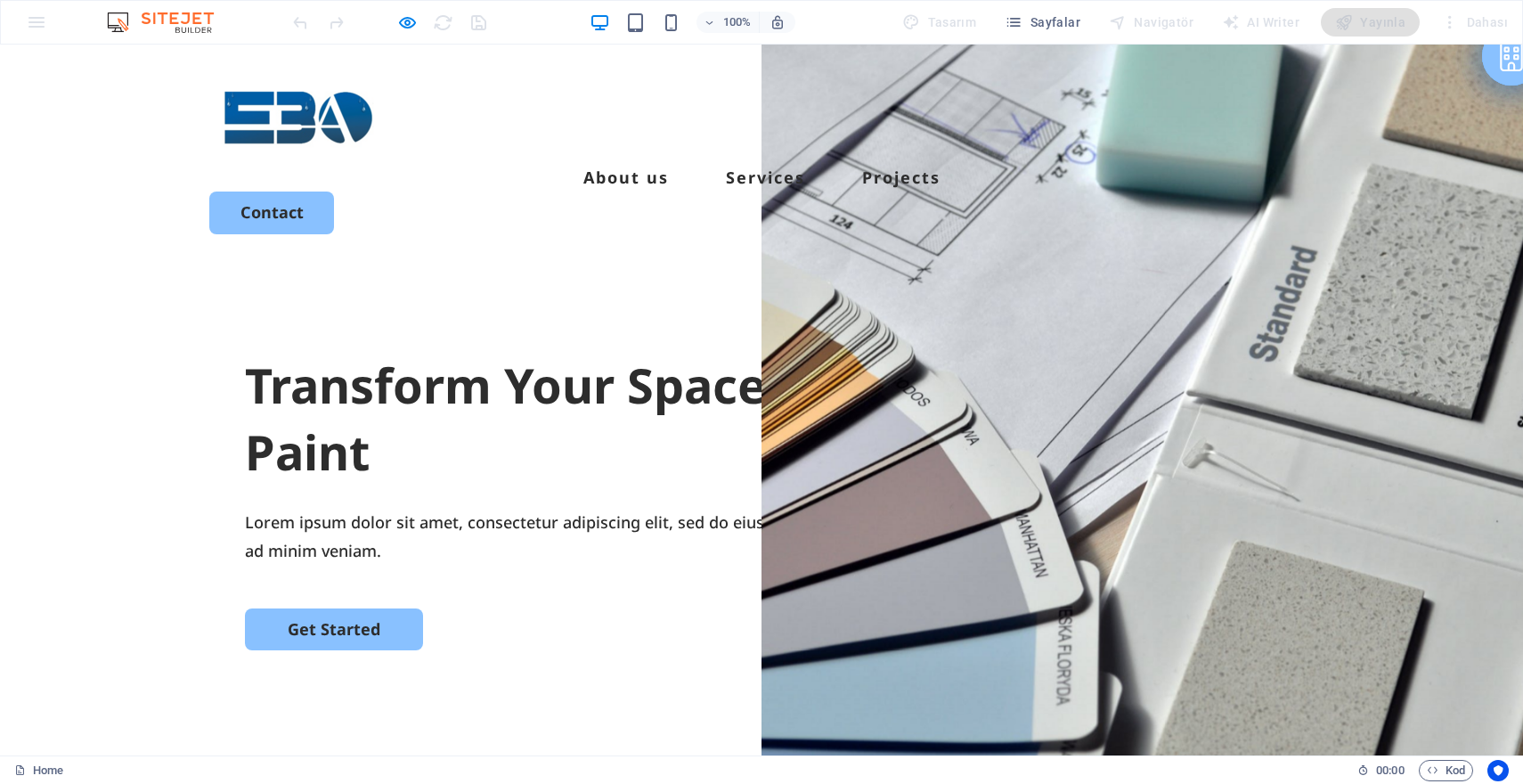
click at [331, 117] on img at bounding box center [298, 118] width 178 height 90
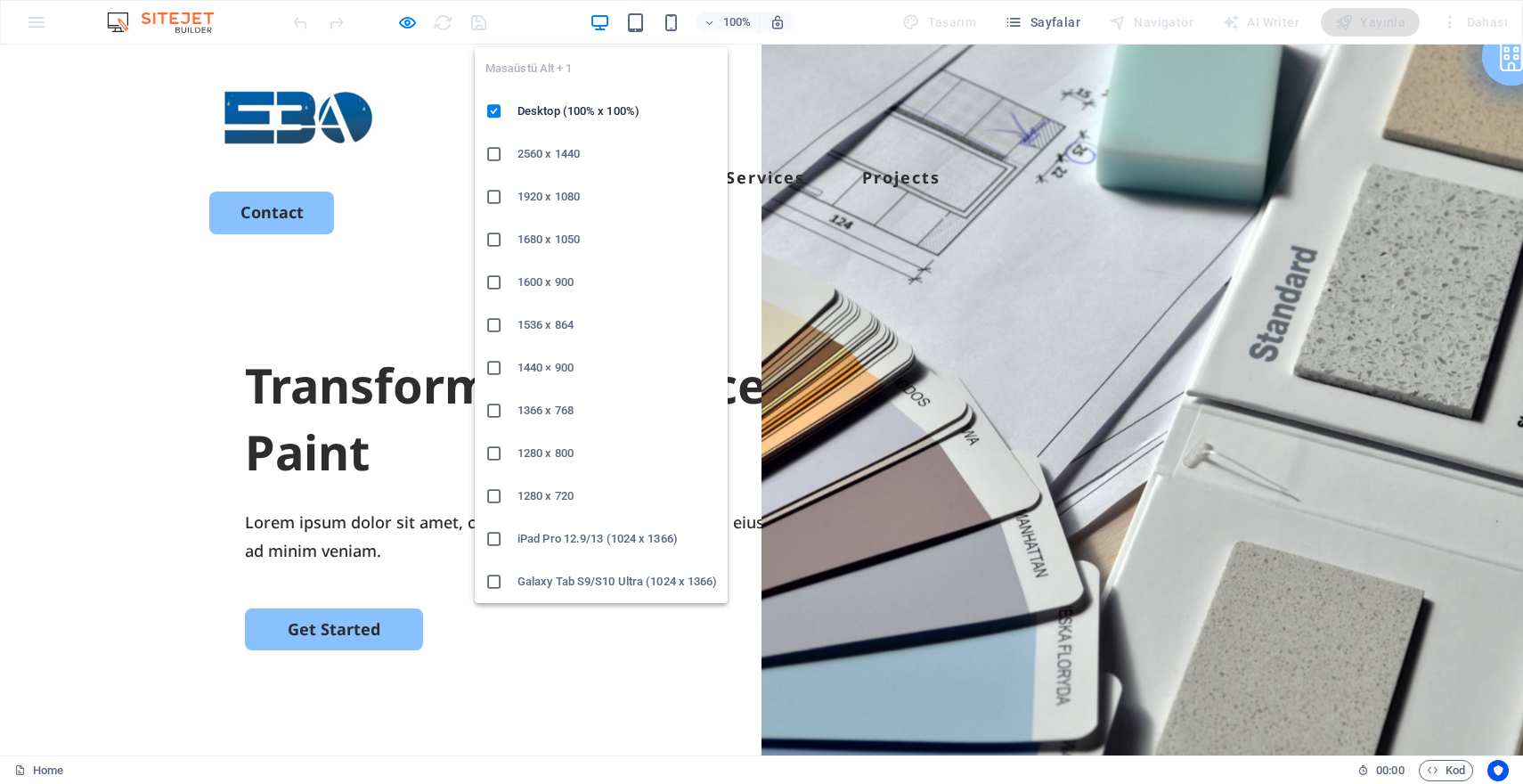
click at [602, 31] on icon "button" at bounding box center [600, 23] width 20 height 20
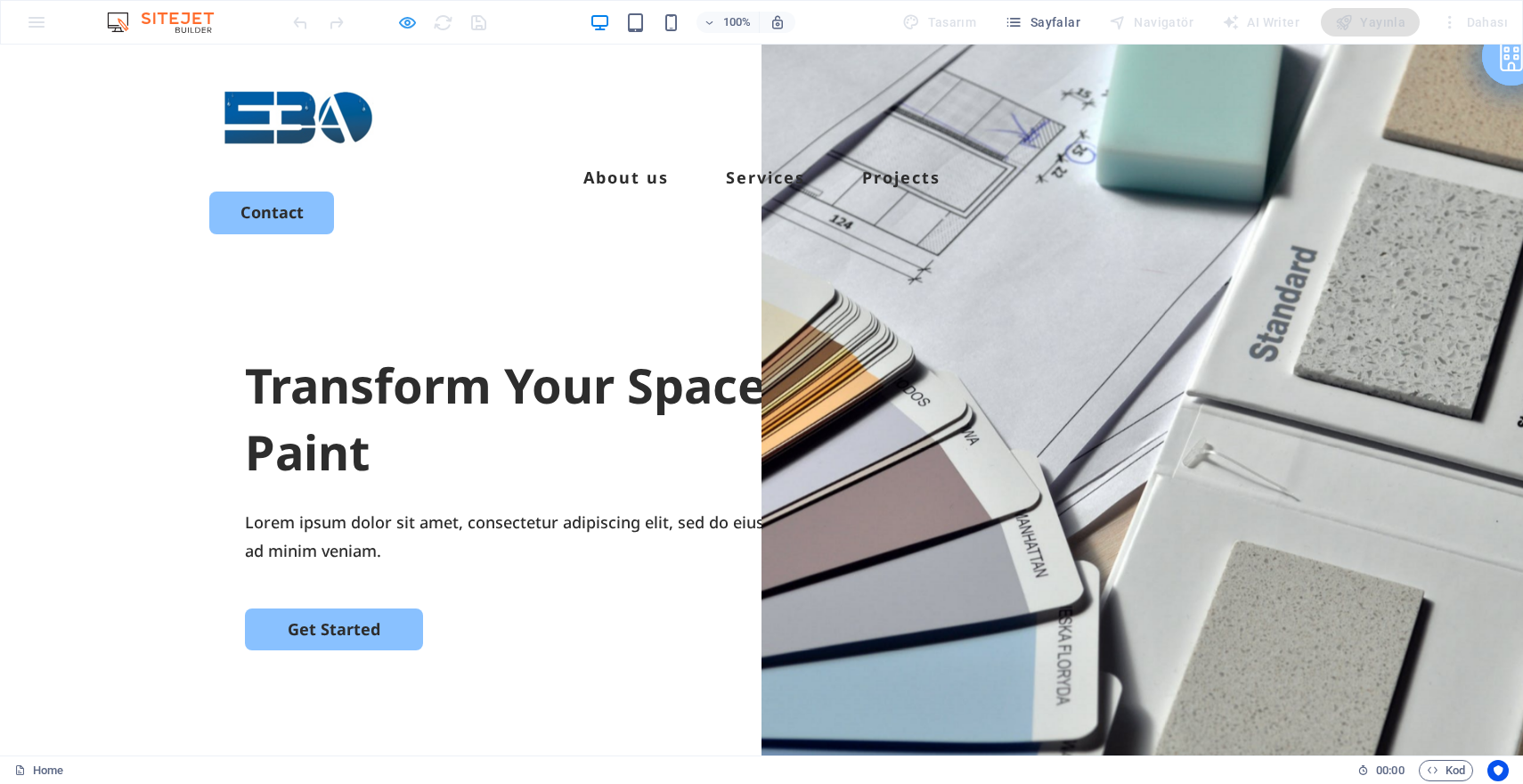
click at [407, 23] on icon "button" at bounding box center [408, 23] width 20 height 20
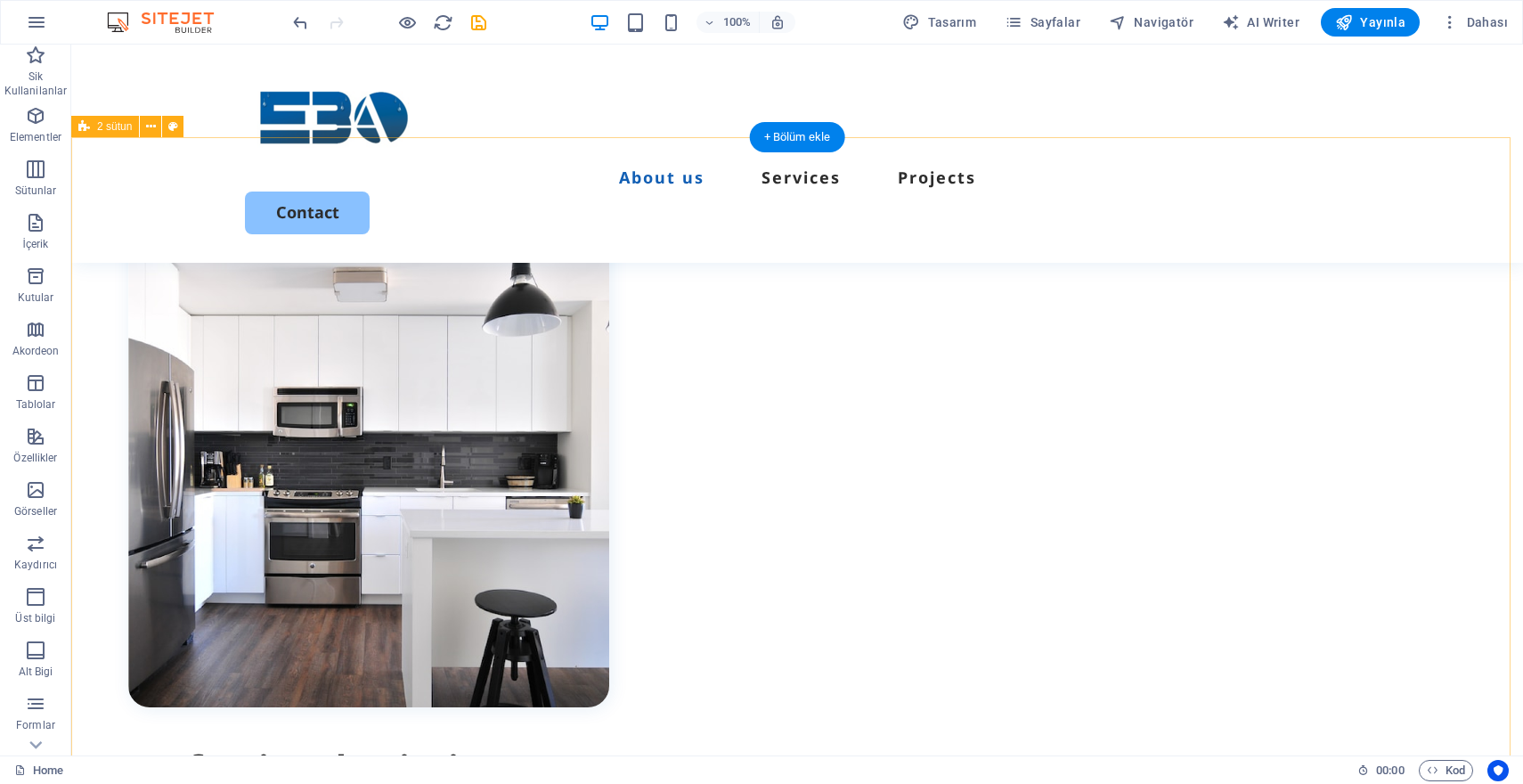
scroll to position [706, 0]
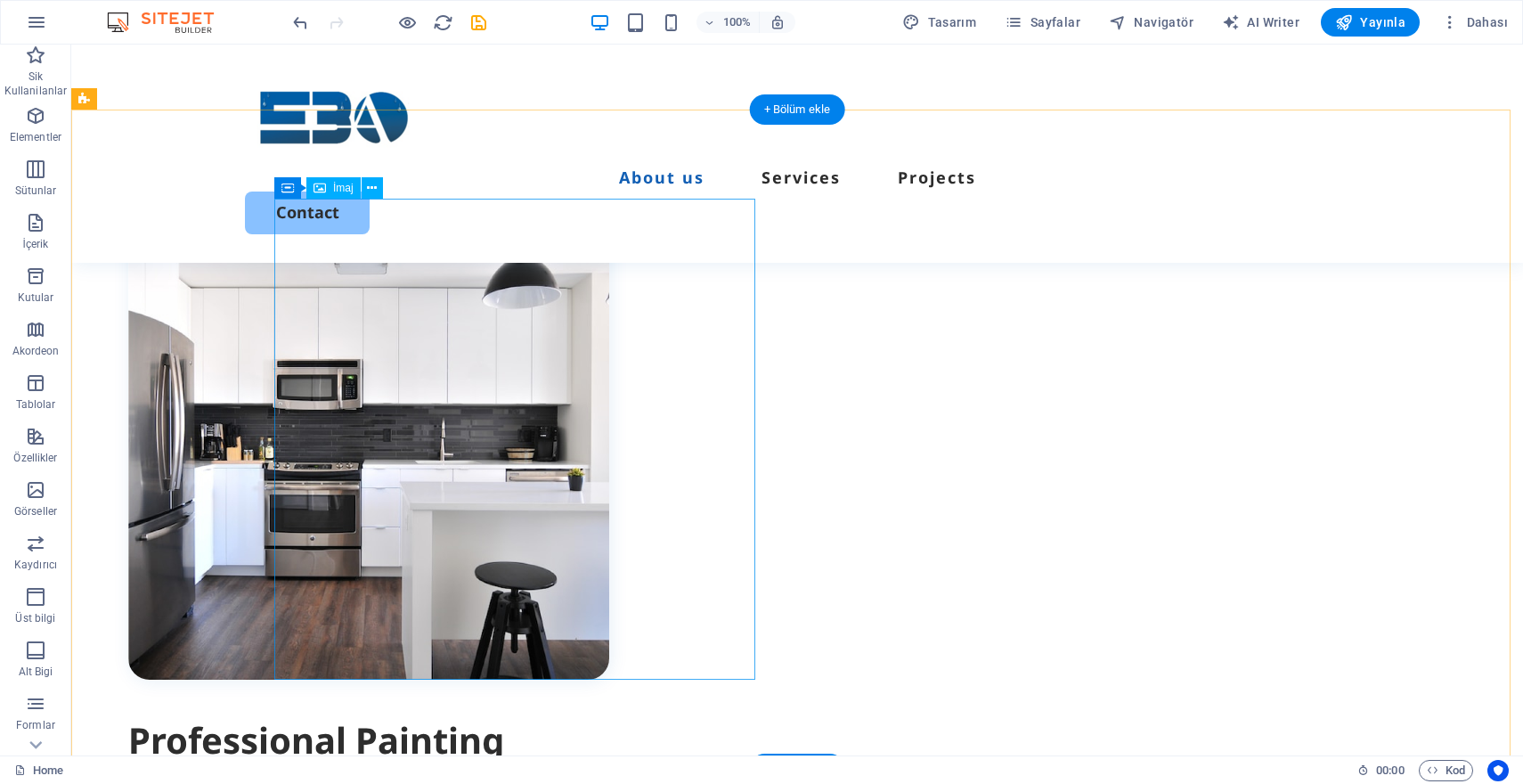
click at [578, 430] on figure at bounding box center [368, 438] width 481 height 481
click at [336, 190] on span "İmaj" at bounding box center [343, 188] width 20 height 11
click at [321, 190] on icon at bounding box center [320, 187] width 13 height 21
click at [455, 319] on figure at bounding box center [368, 438] width 481 height 481
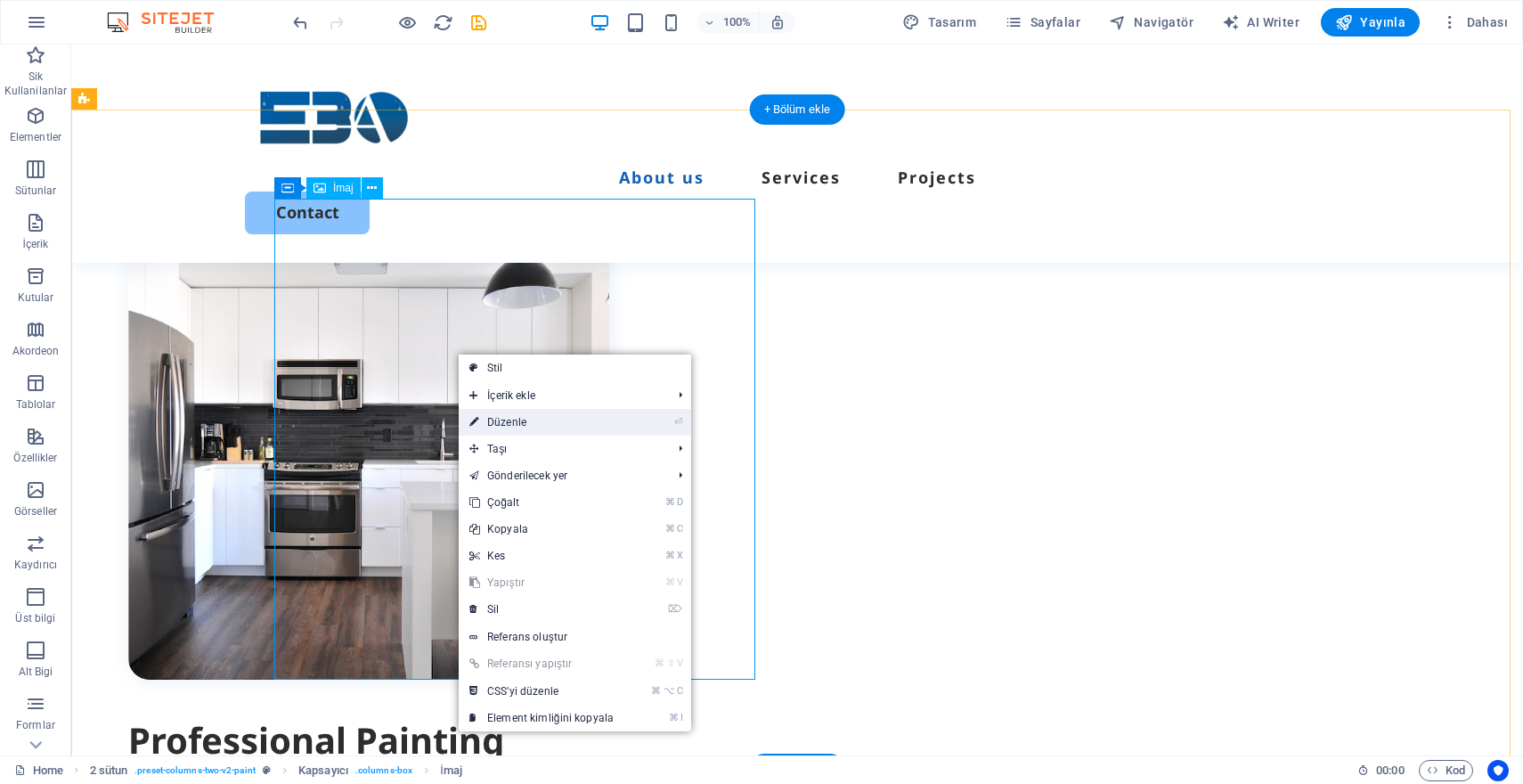
click at [625, 422] on li "⏎ Düzenle" at bounding box center [575, 422] width 232 height 27
click at [569, 423] on link "⏎ Düzenle" at bounding box center [541, 422] width 166 height 27
select select "%"
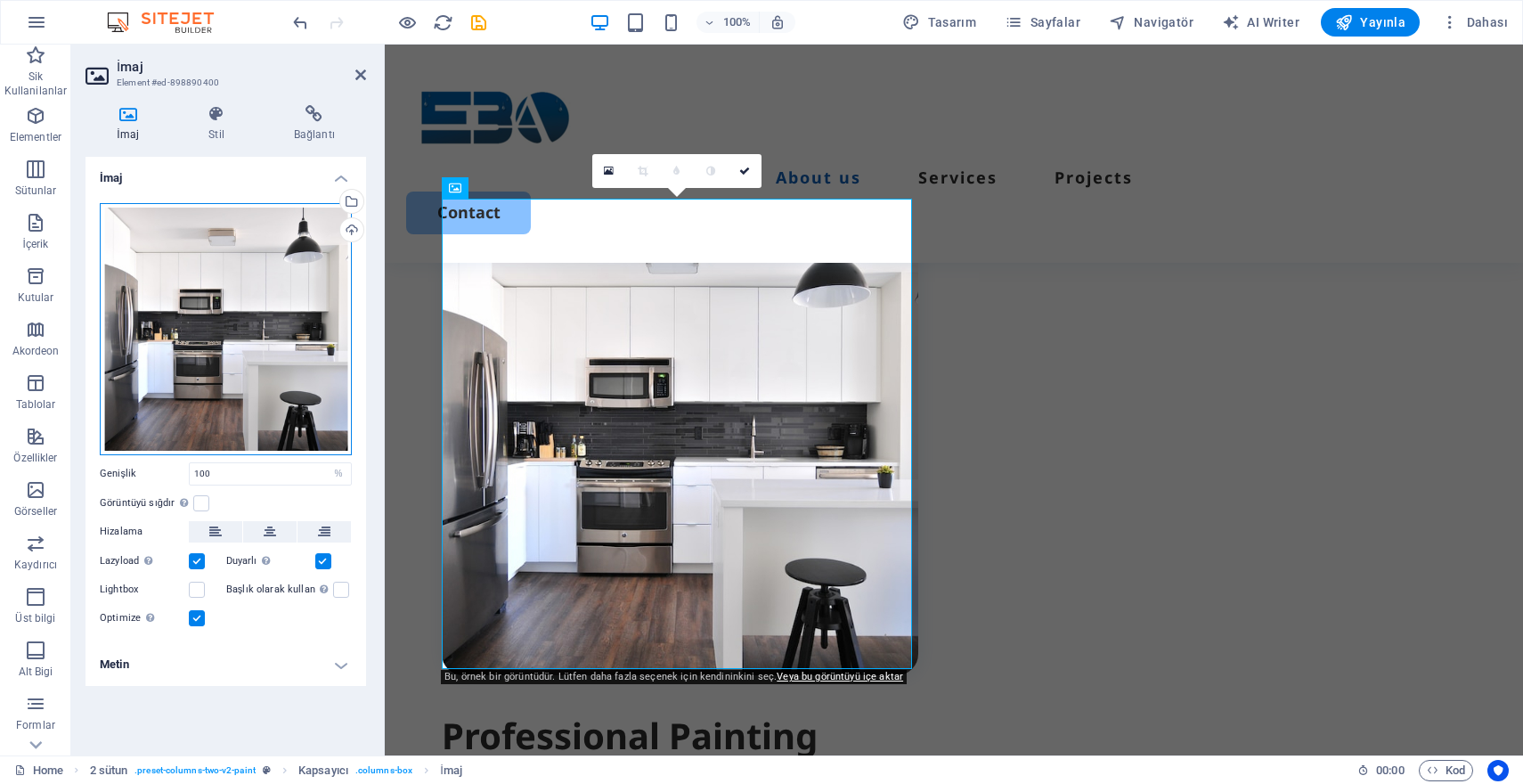
click at [277, 341] on div "Dosyaları buraya sürükleyin, dosyaları seçmek için tıklayın veya Dosyalardan ya…" at bounding box center [225, 328] width 252 height 252
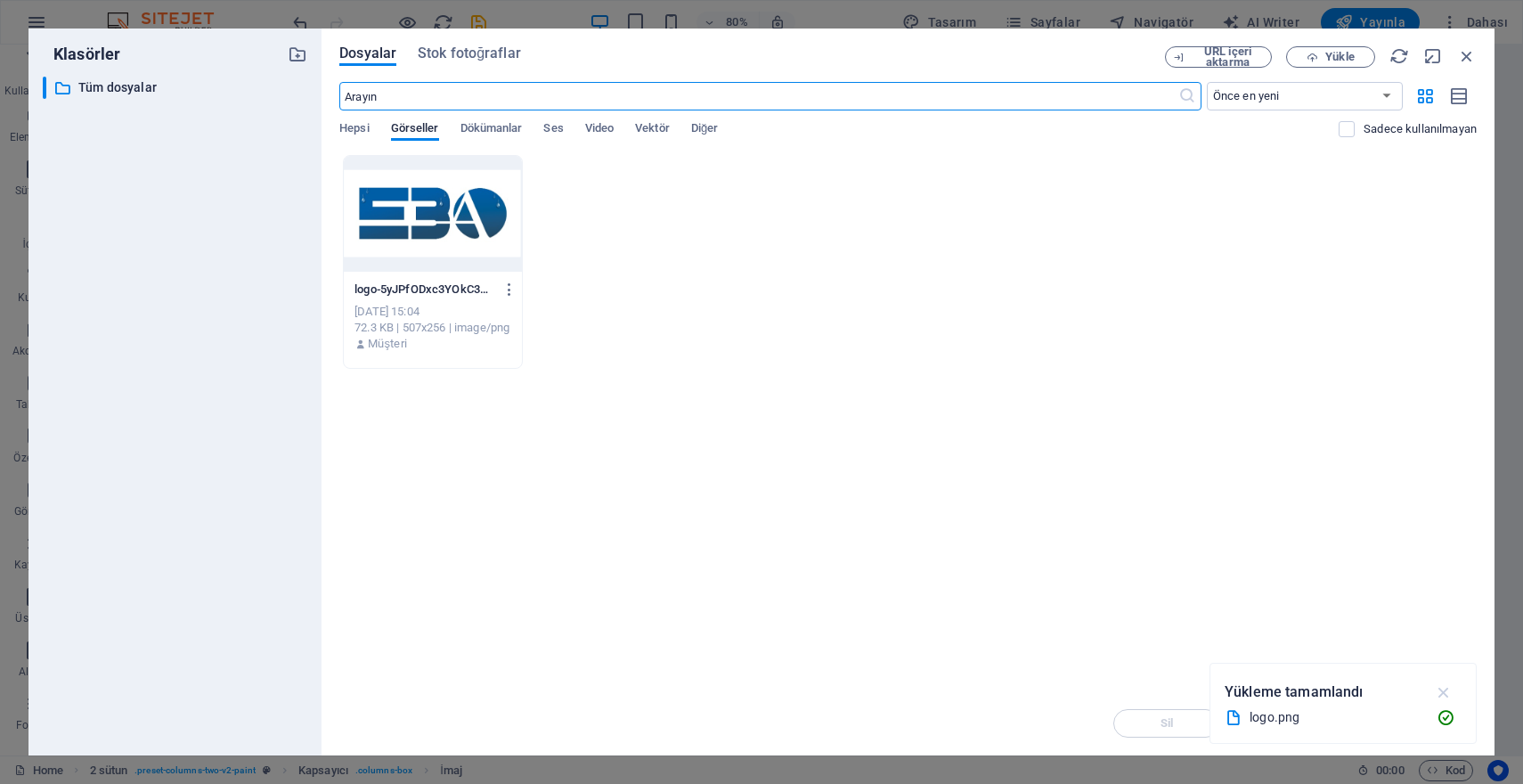
click at [1448, 689] on icon "button" at bounding box center [1444, 692] width 20 height 19
click at [349, 127] on span "Hepsi" at bounding box center [354, 129] width 30 height 25
click at [399, 126] on span "Görseller" at bounding box center [415, 129] width 48 height 25
click at [1432, 717] on div "Sil Taşı Insert Tuşu" at bounding box center [908, 714] width 1137 height 46
click at [1455, 104] on icon "button" at bounding box center [1459, 97] width 19 height 20
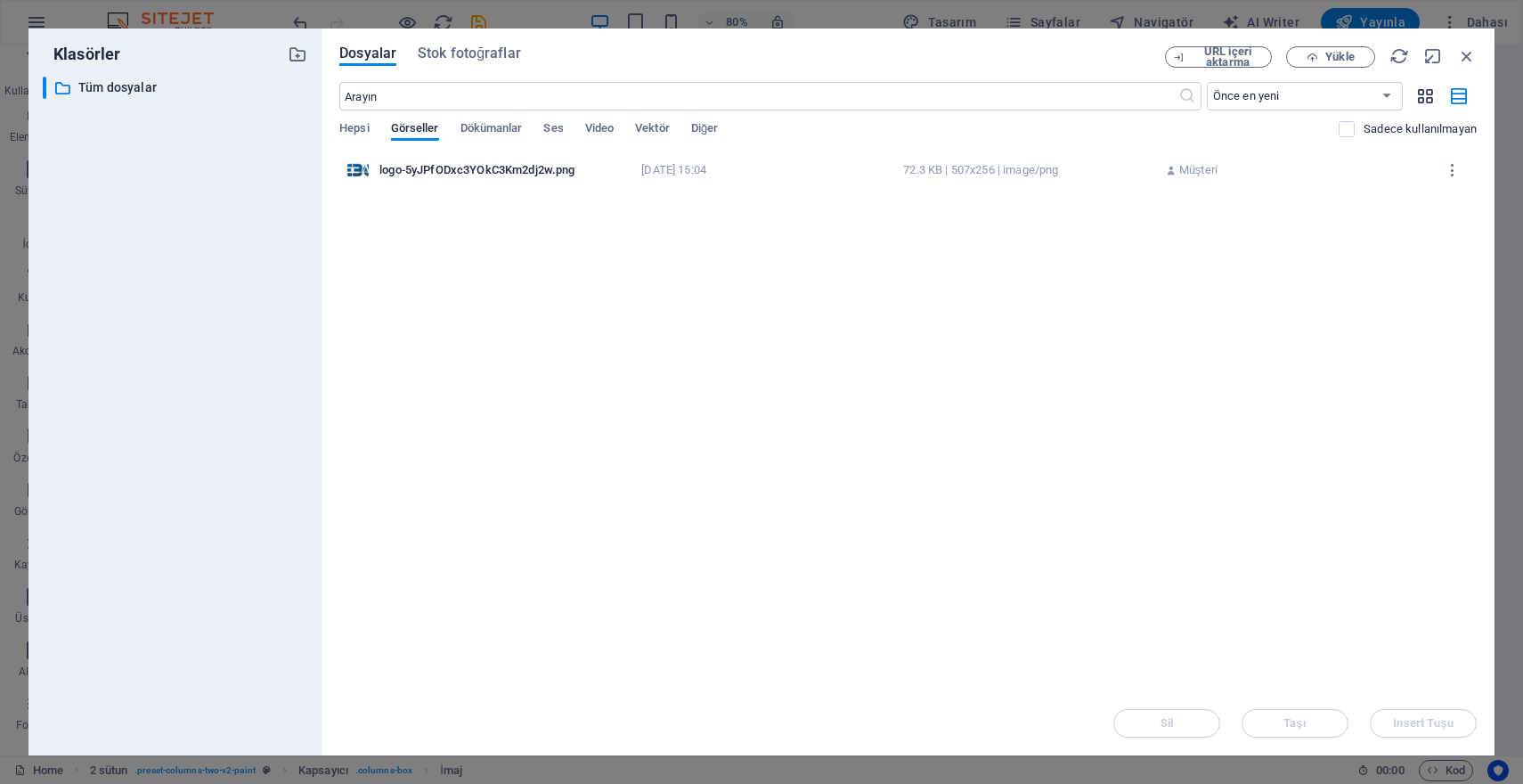
click at [1418, 101] on icon "button" at bounding box center [1425, 96] width 20 height 19
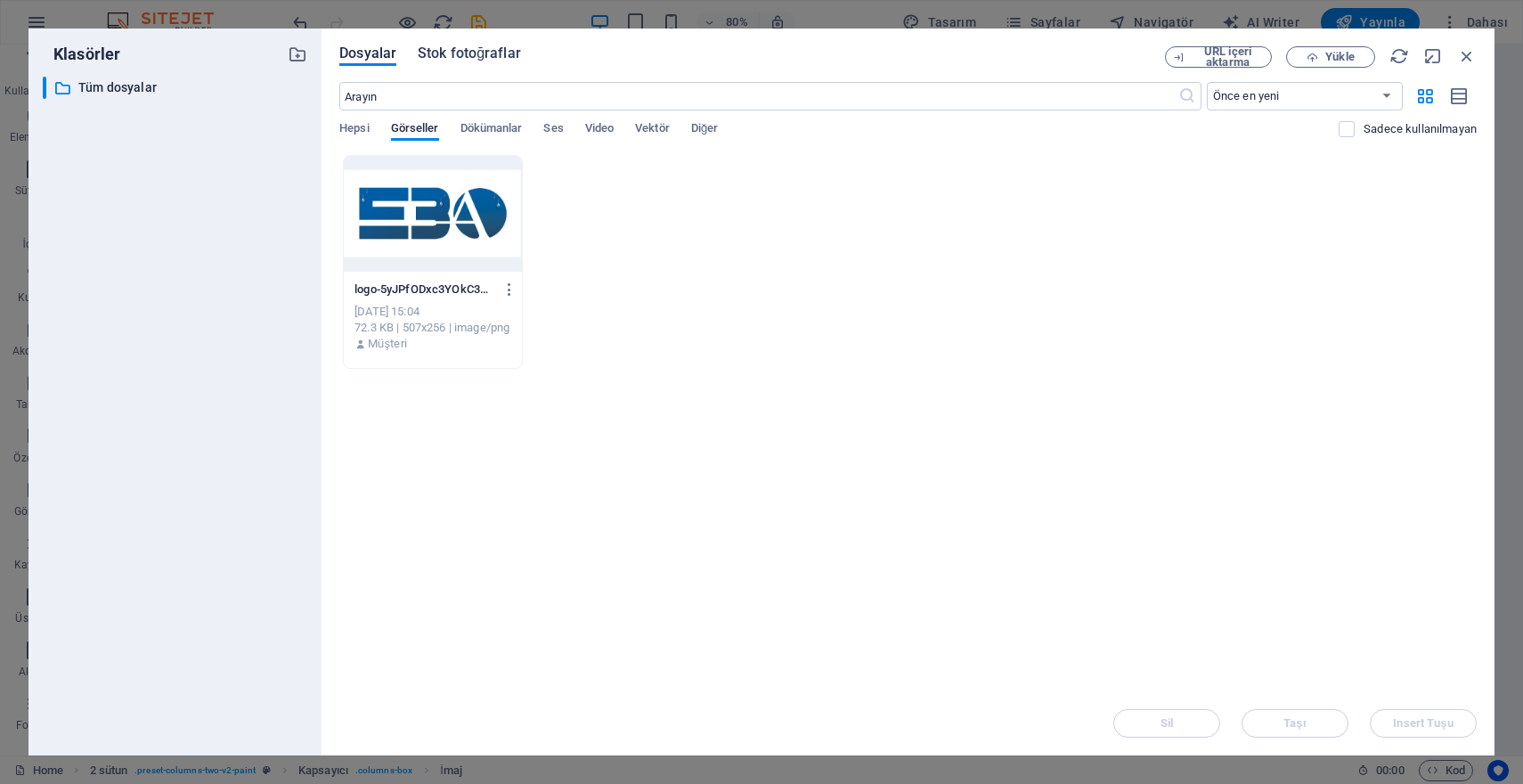
click at [487, 57] on span "Stok fotoğraflar" at bounding box center [470, 53] width 103 height 21
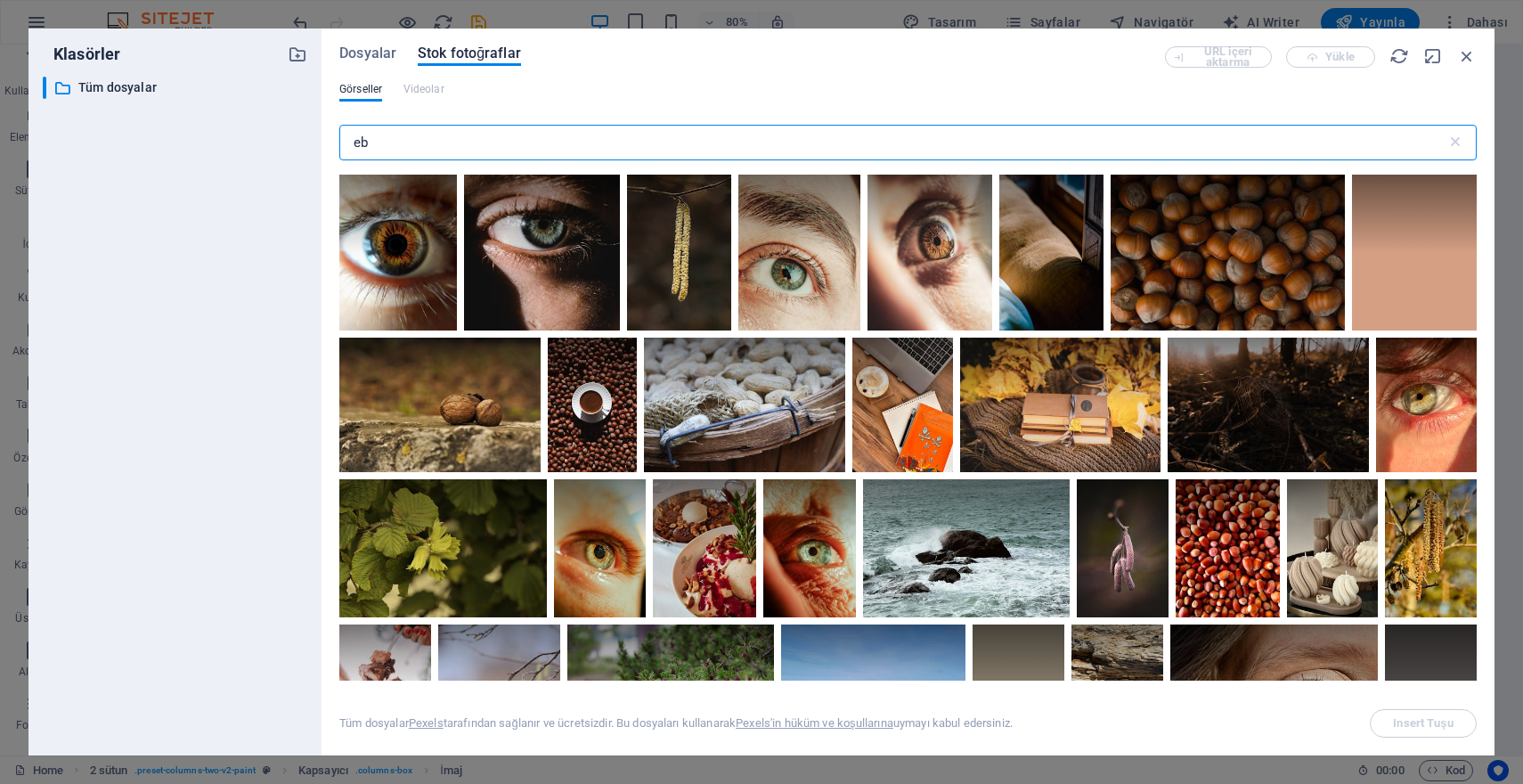
type input "e"
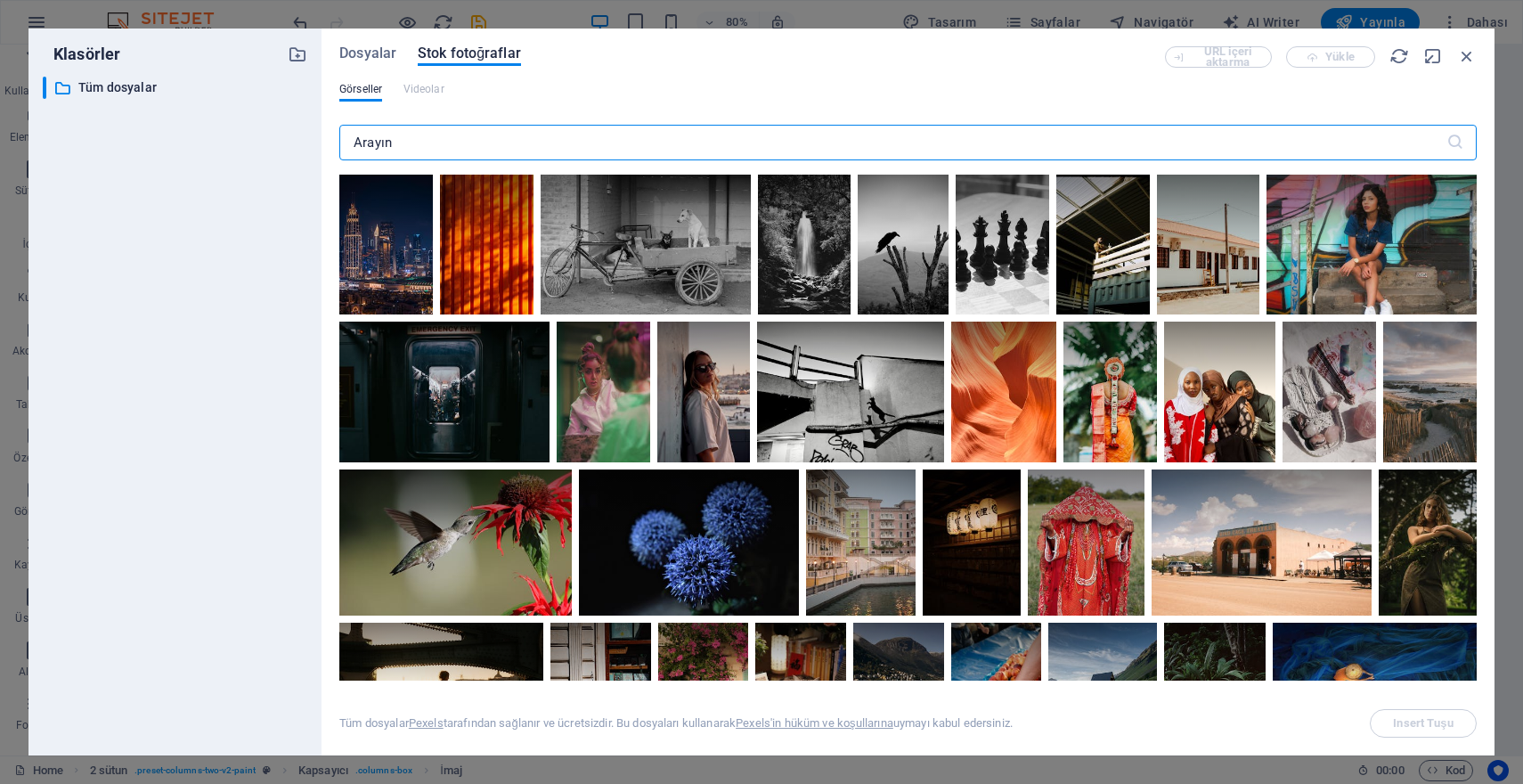
type input "m"
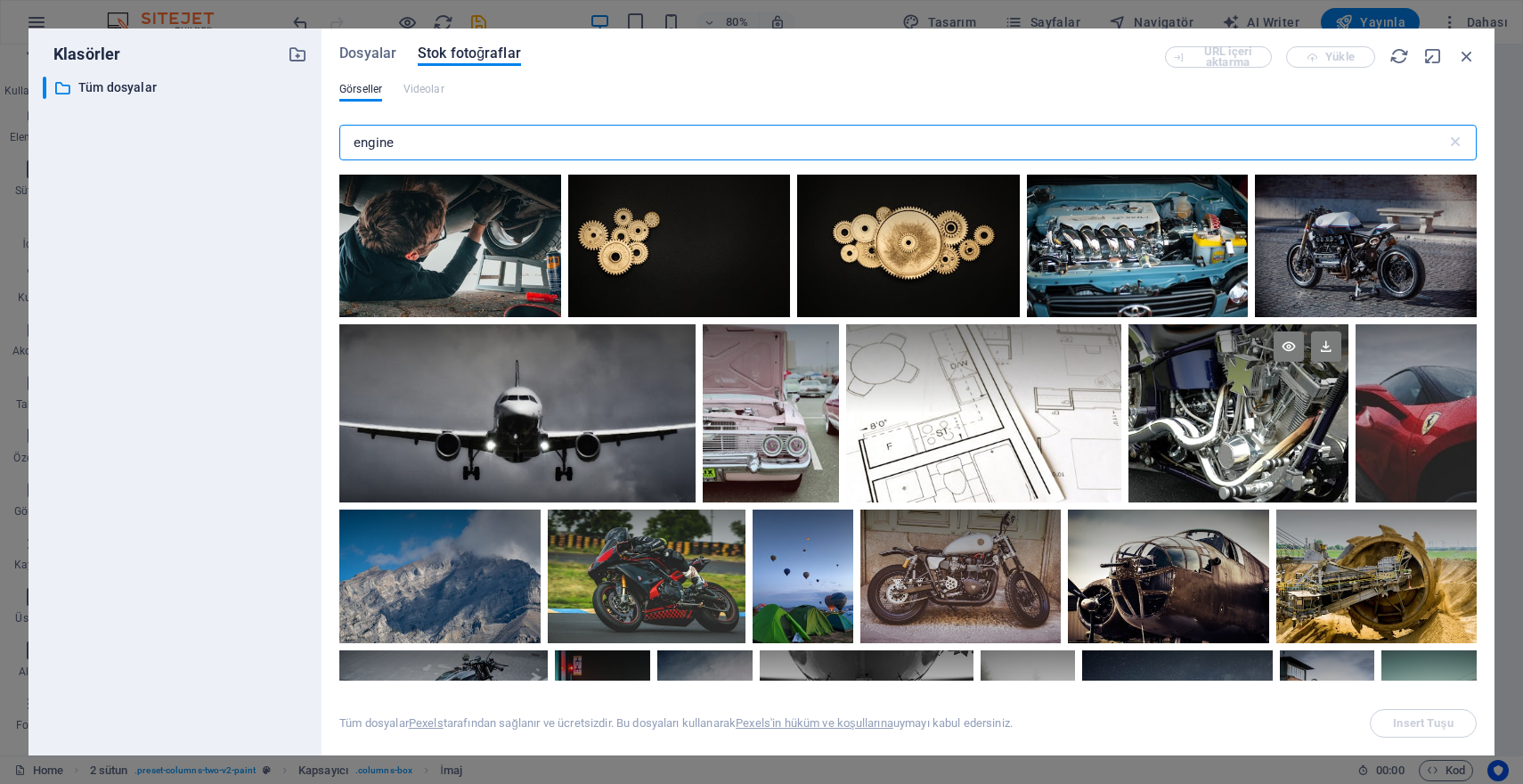
scroll to position [1418, 0]
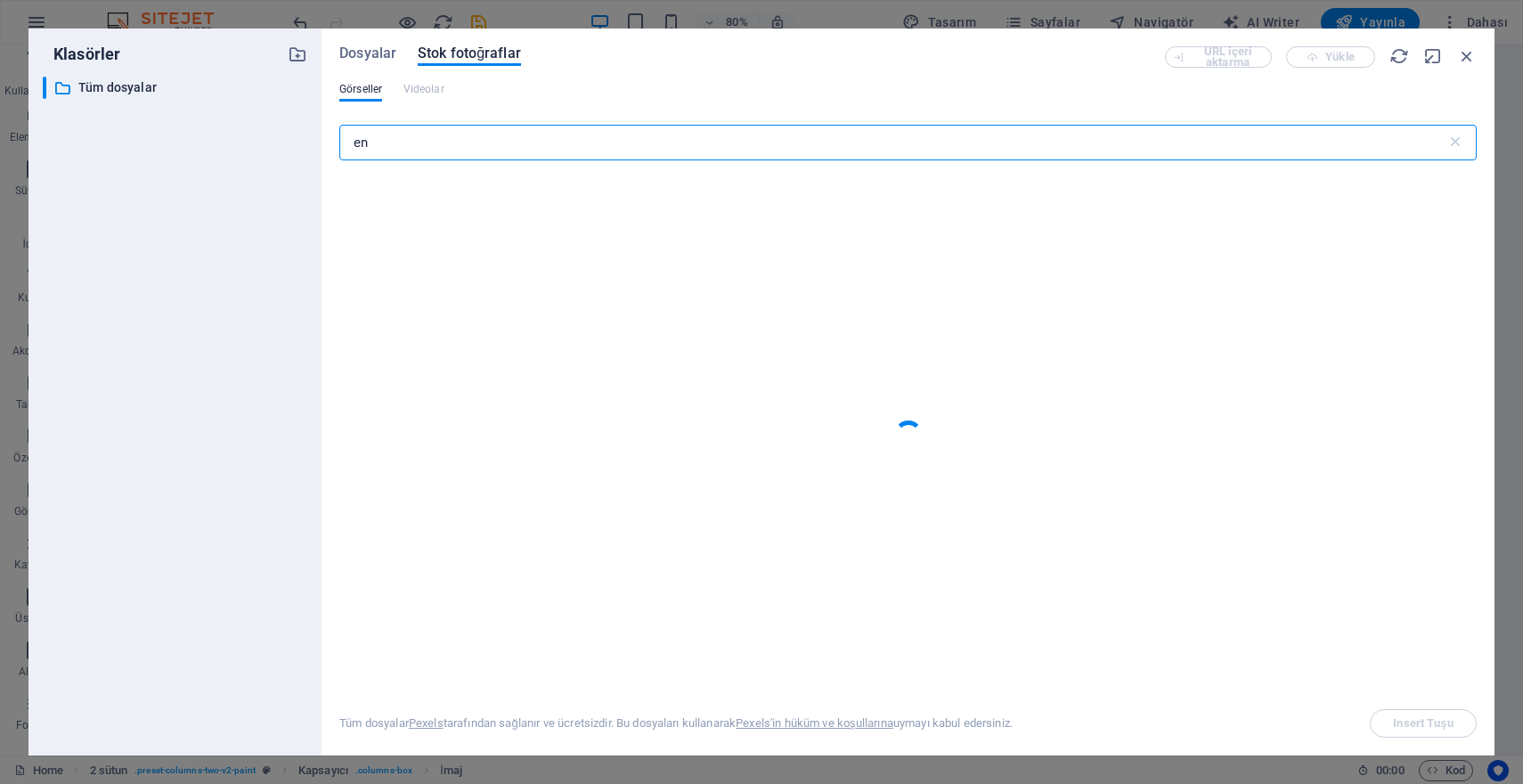
type input "e"
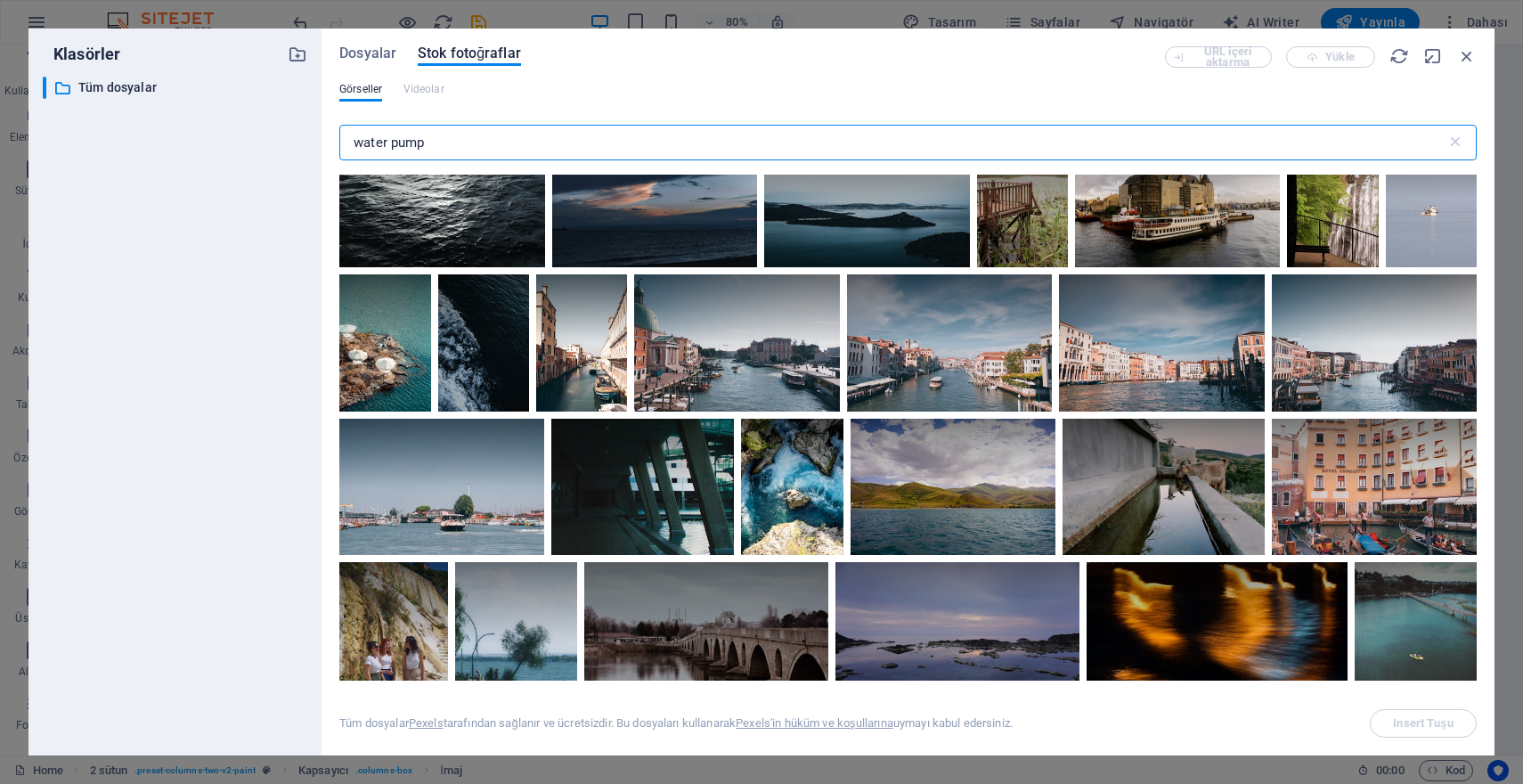
scroll to position [1548, 0]
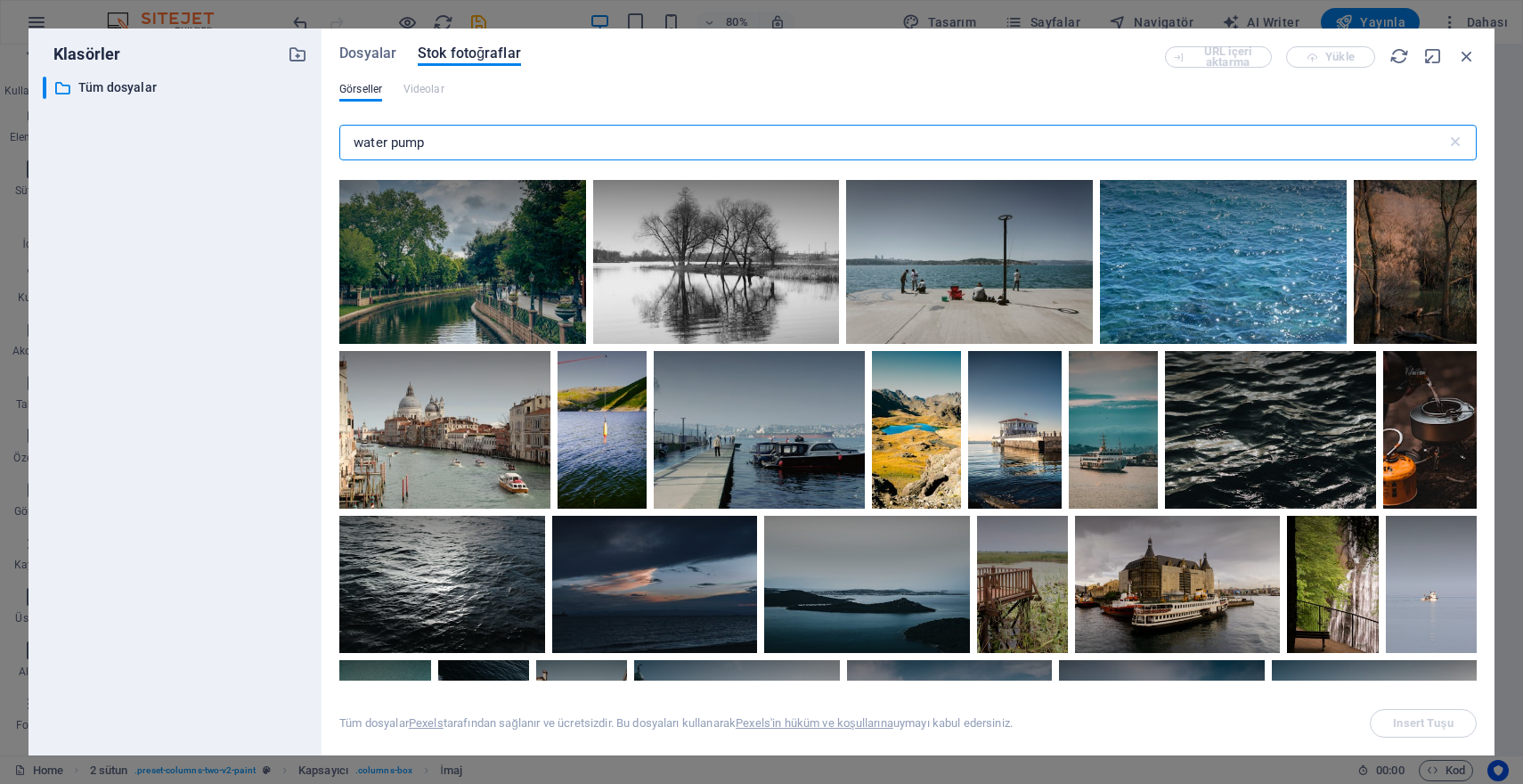
drag, startPoint x: 455, startPoint y: 135, endPoint x: 220, endPoint y: 129, distance: 235.1
click at [220, 129] on div "Klasörler ​ Tüm dosyalar Tüm dosyalar Dosyalar Stok fotoğraflar URL içeri aktar…" at bounding box center [761, 392] width 1466 height 727
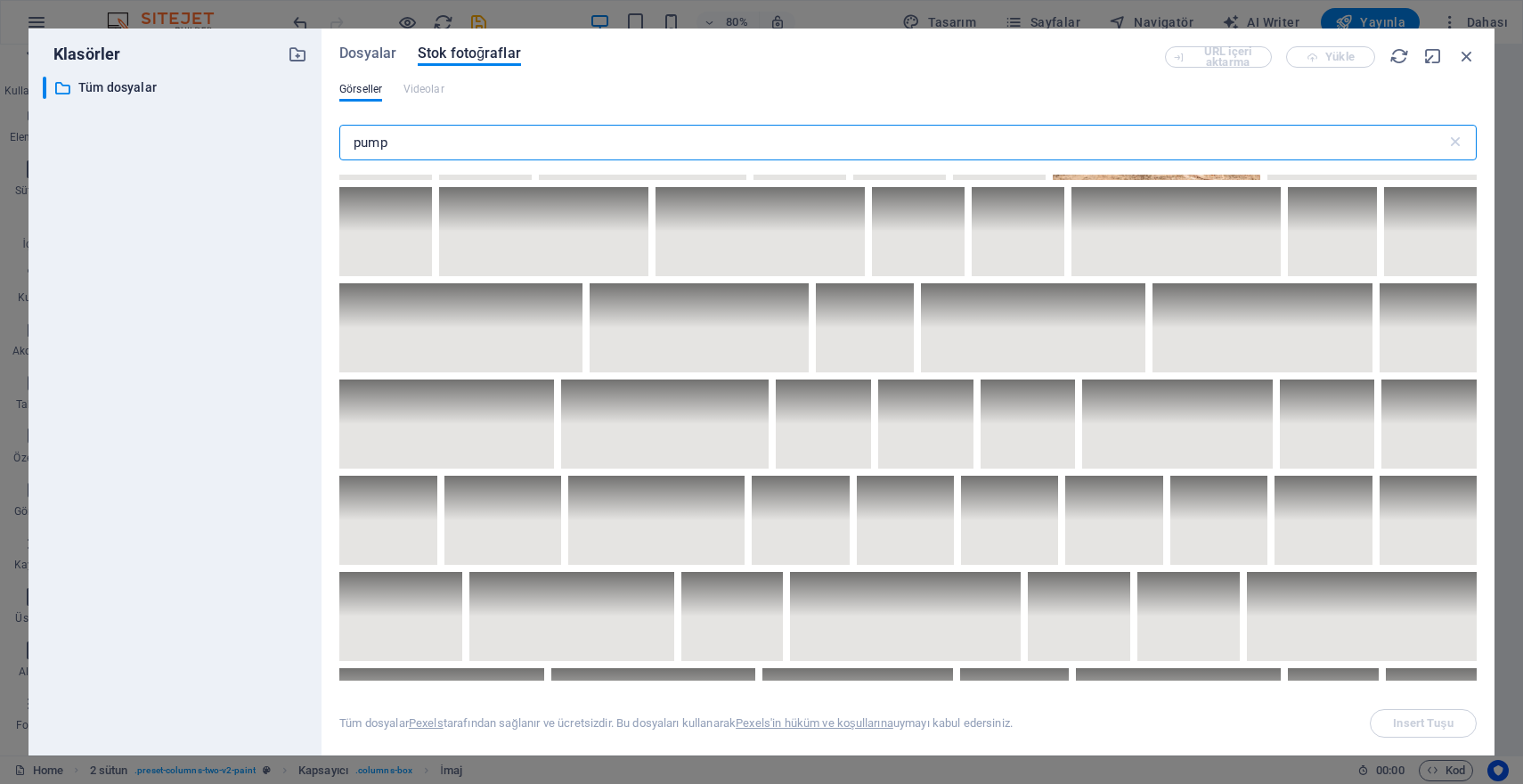
scroll to position [0, 0]
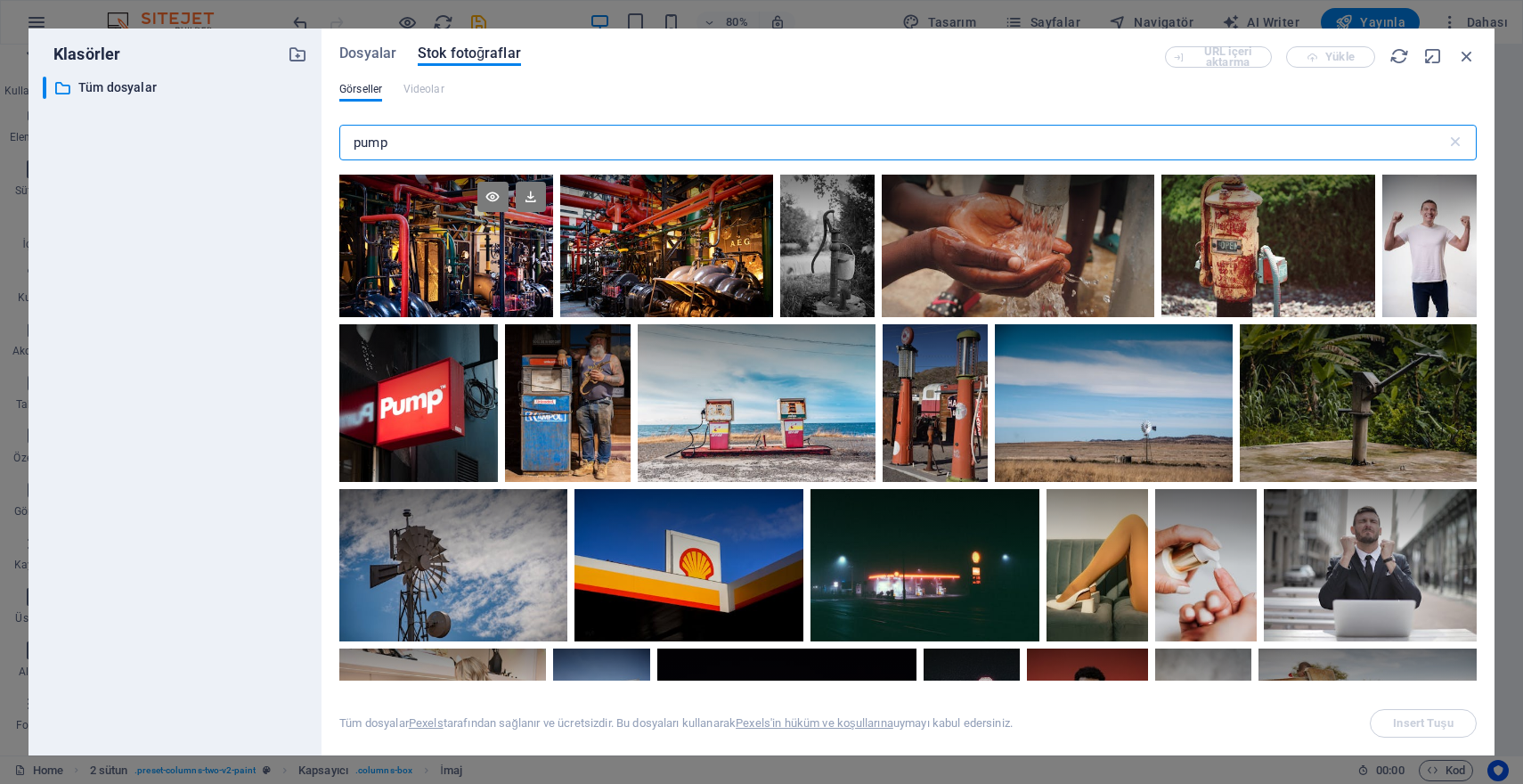
type input "pump"
click at [458, 244] on div at bounding box center [446, 209] width 214 height 71
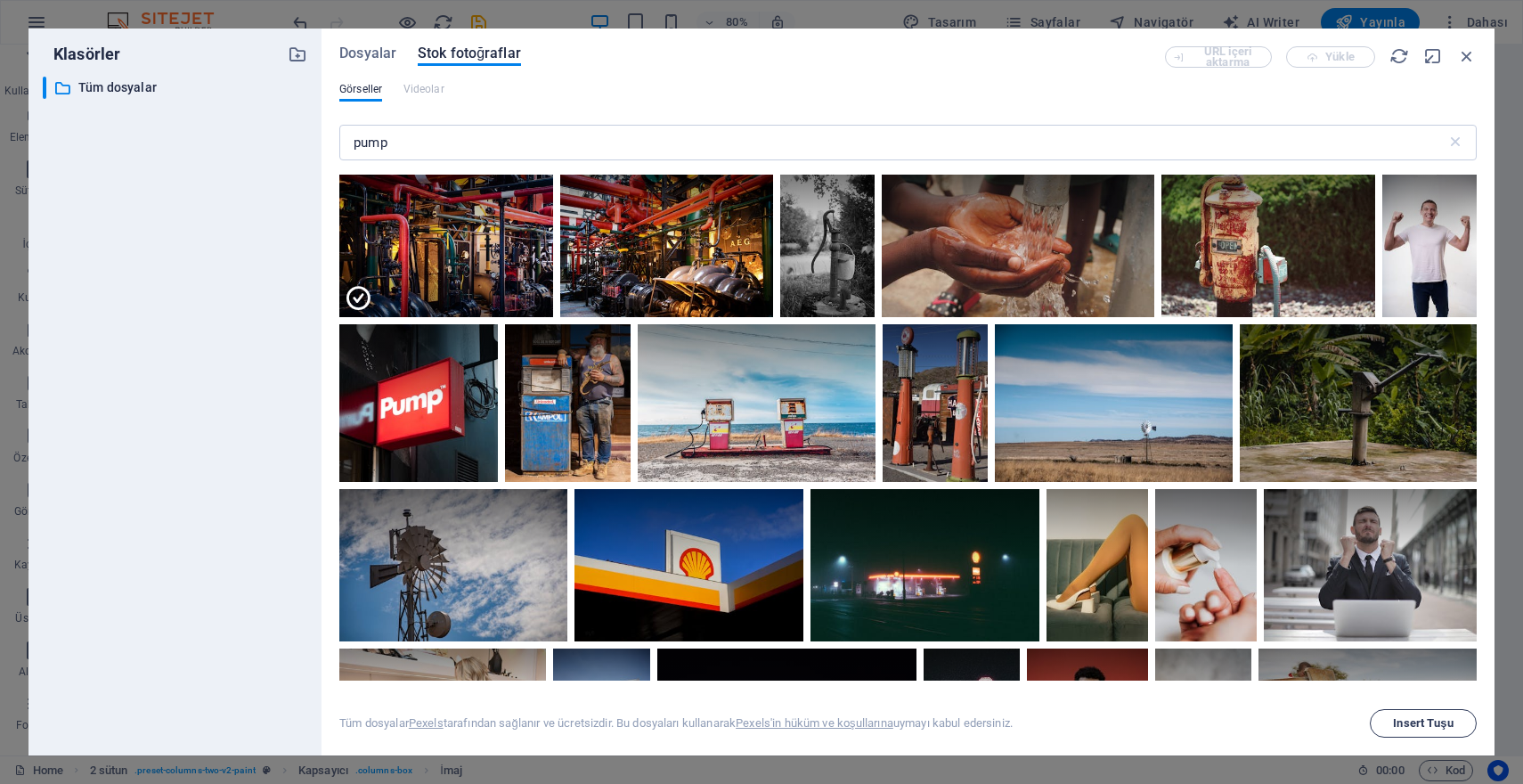
click at [1430, 727] on span "Insert Tuşu" at bounding box center [1422, 723] width 60 height 11
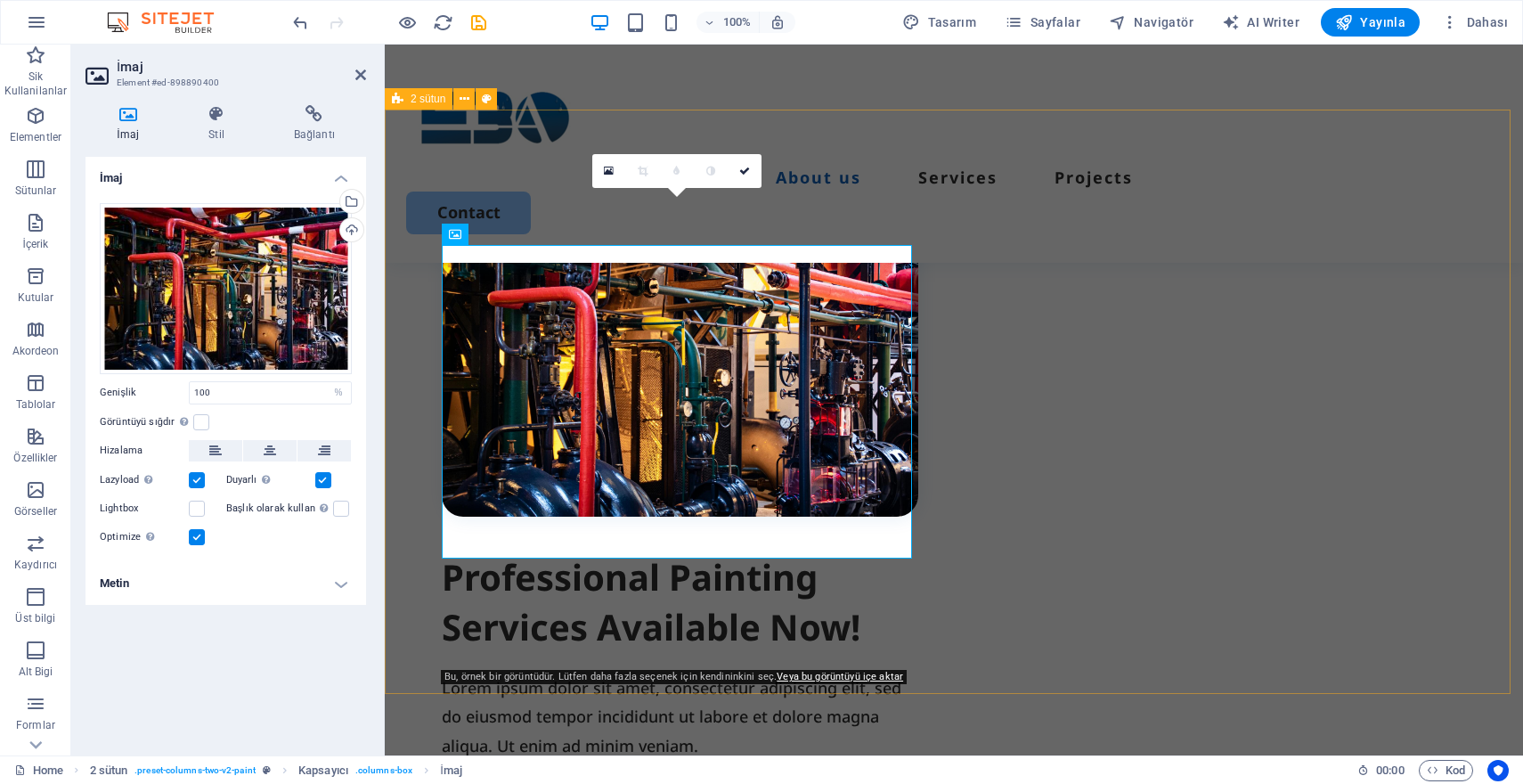
click at [866, 624] on div "Professional Painting Services Available Now! Lorem ipsum dolor sit amet, conse…" at bounding box center [954, 580] width 1138 height 941
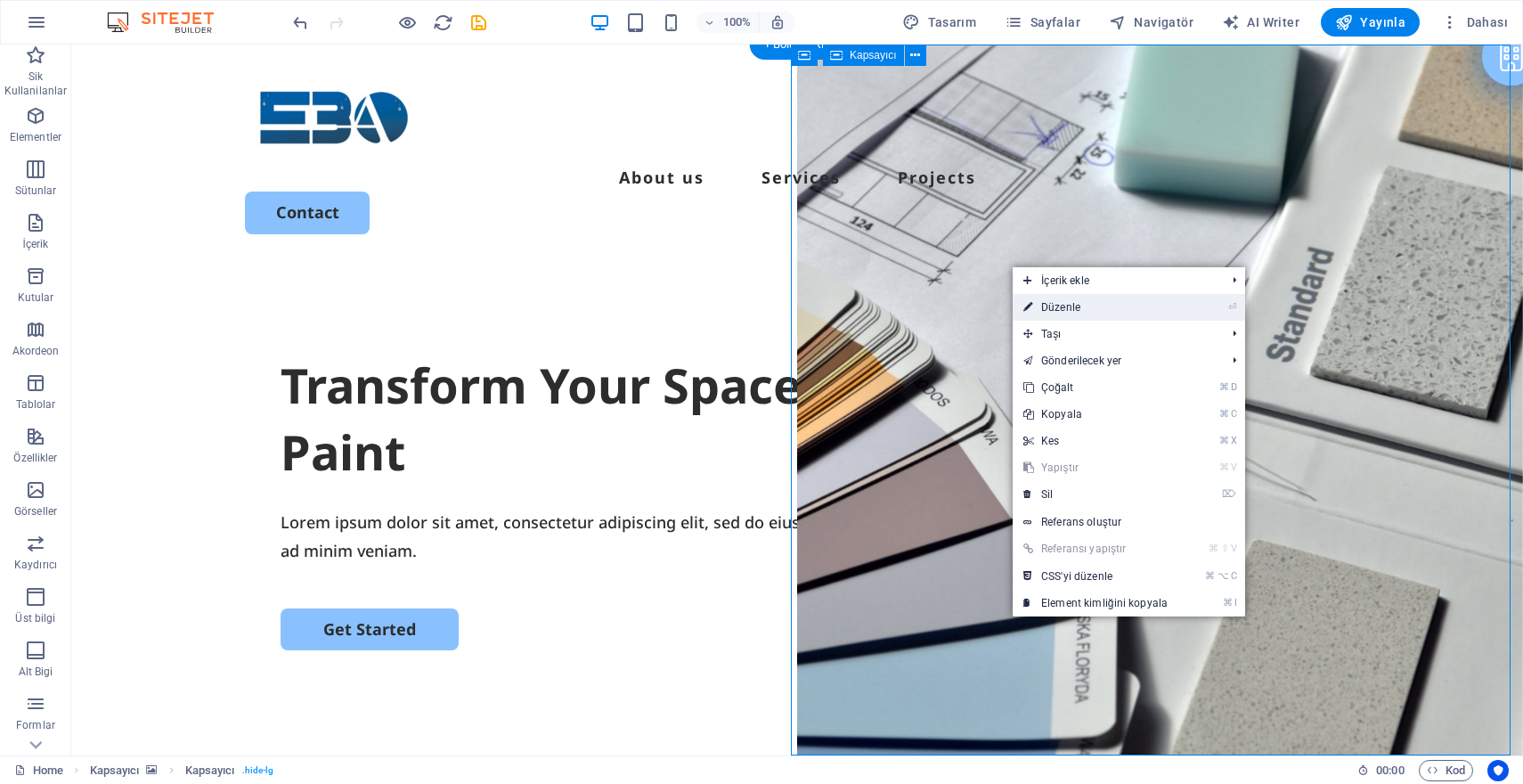
click at [1066, 315] on link "⏎ Düzenle" at bounding box center [1096, 307] width 166 height 27
select select "vh"
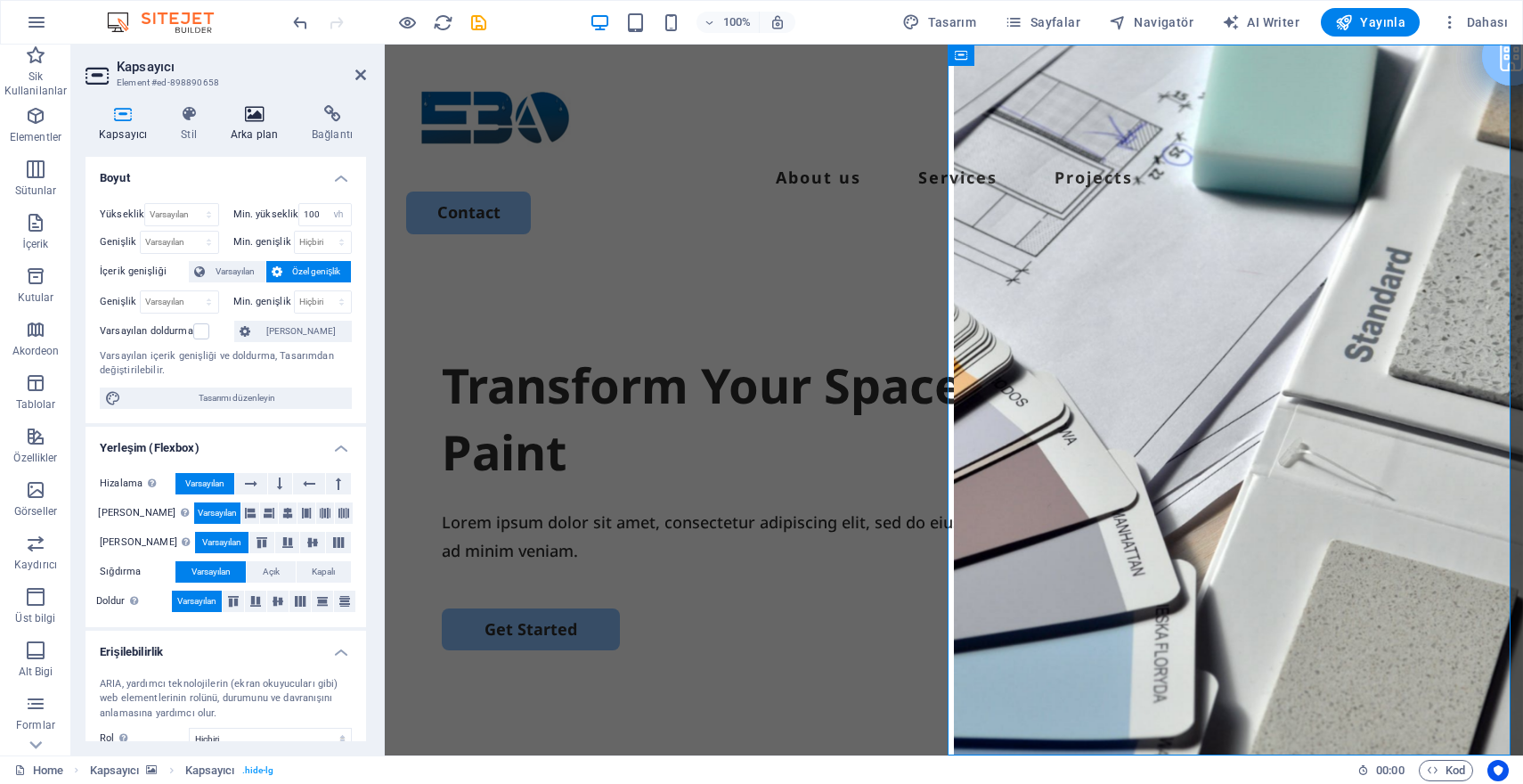
click at [246, 115] on icon at bounding box center [255, 113] width 74 height 18
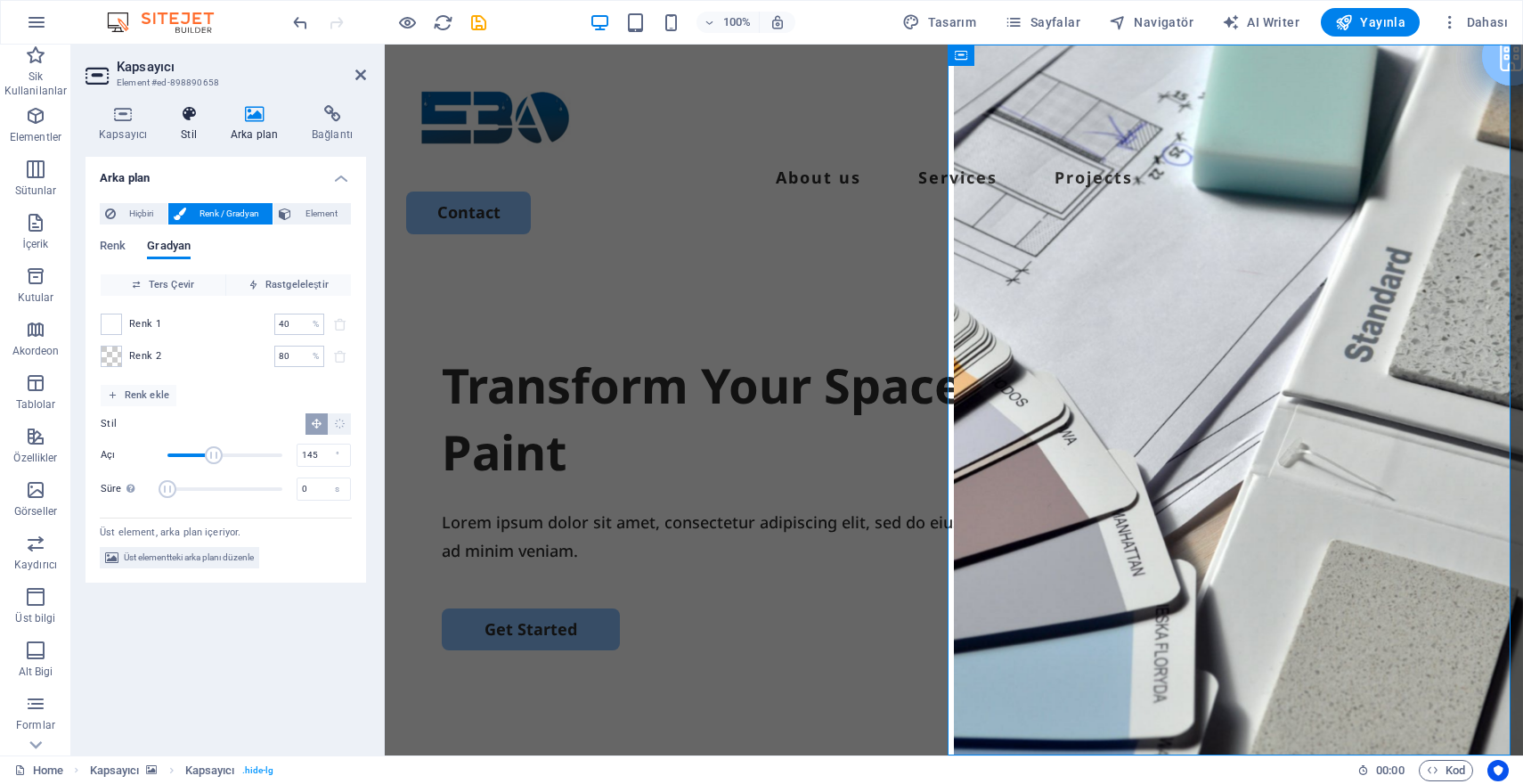
click at [203, 116] on icon at bounding box center [189, 113] width 42 height 18
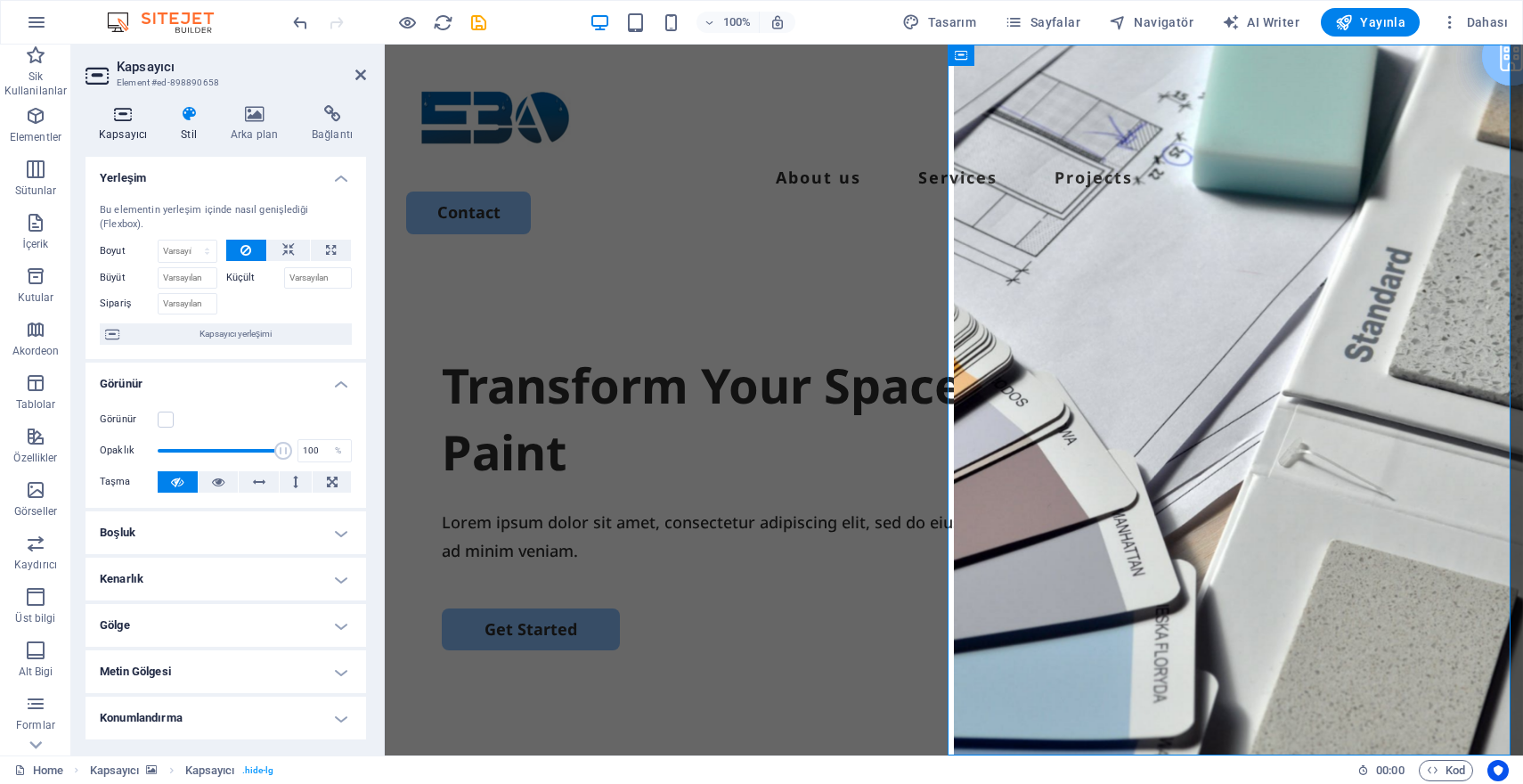
click at [128, 114] on icon at bounding box center [123, 113] width 75 height 18
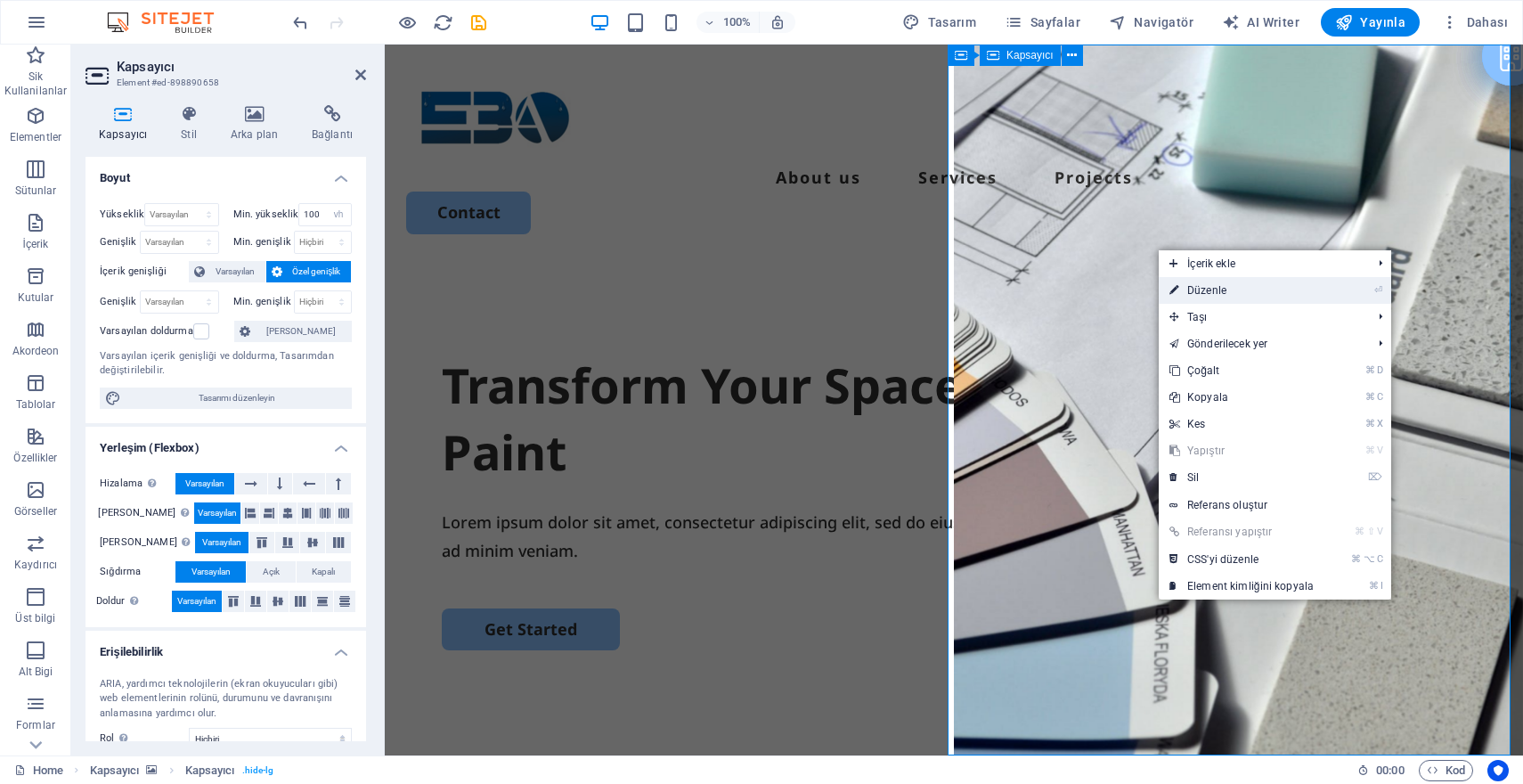
click at [1188, 283] on link "⏎ Düzenle" at bounding box center [1242, 290] width 166 height 27
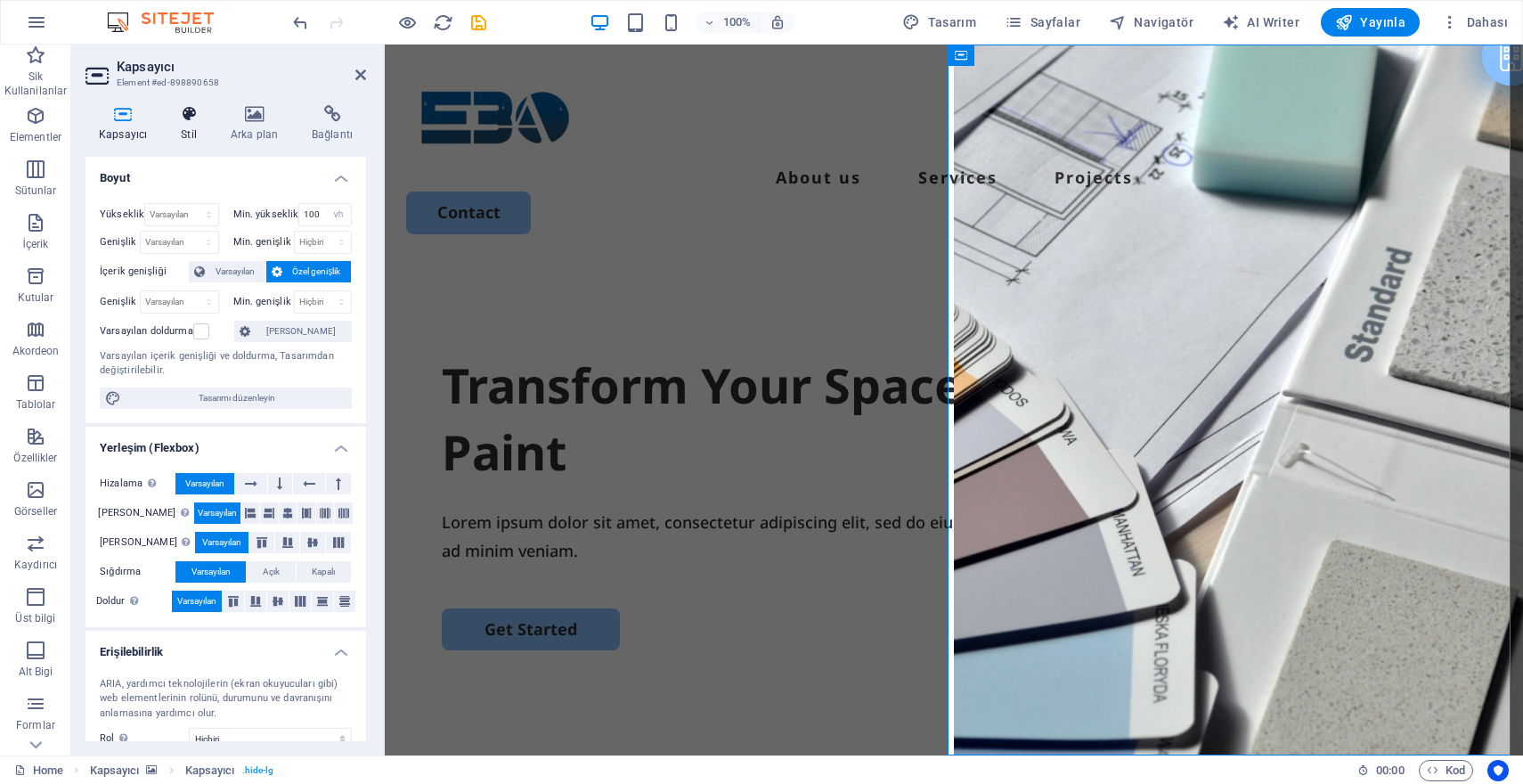
click at [187, 127] on h4 "Stil" at bounding box center [193, 124] width 50 height 38
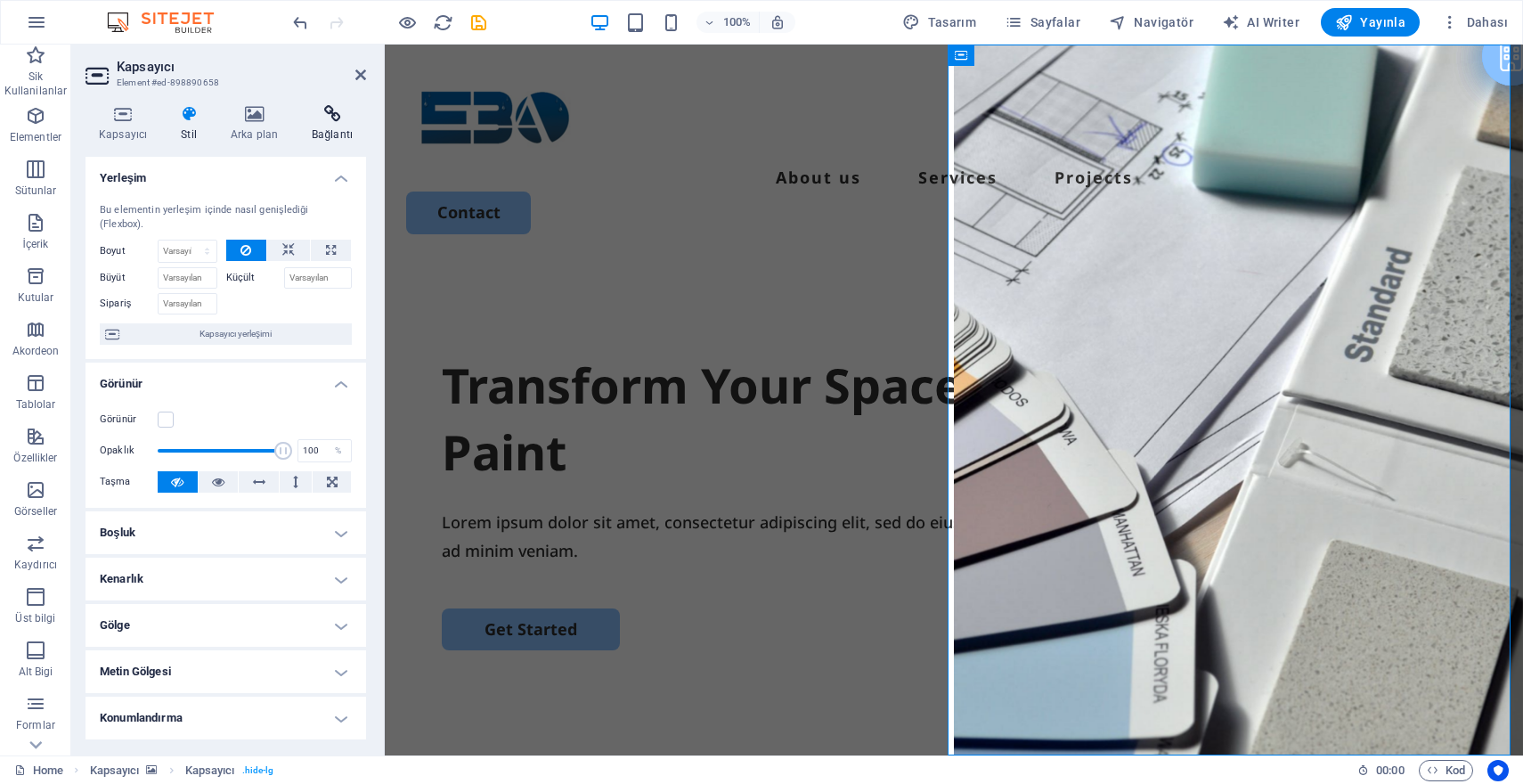
click at [328, 125] on h4 "Bağlantı" at bounding box center [331, 124] width 67 height 38
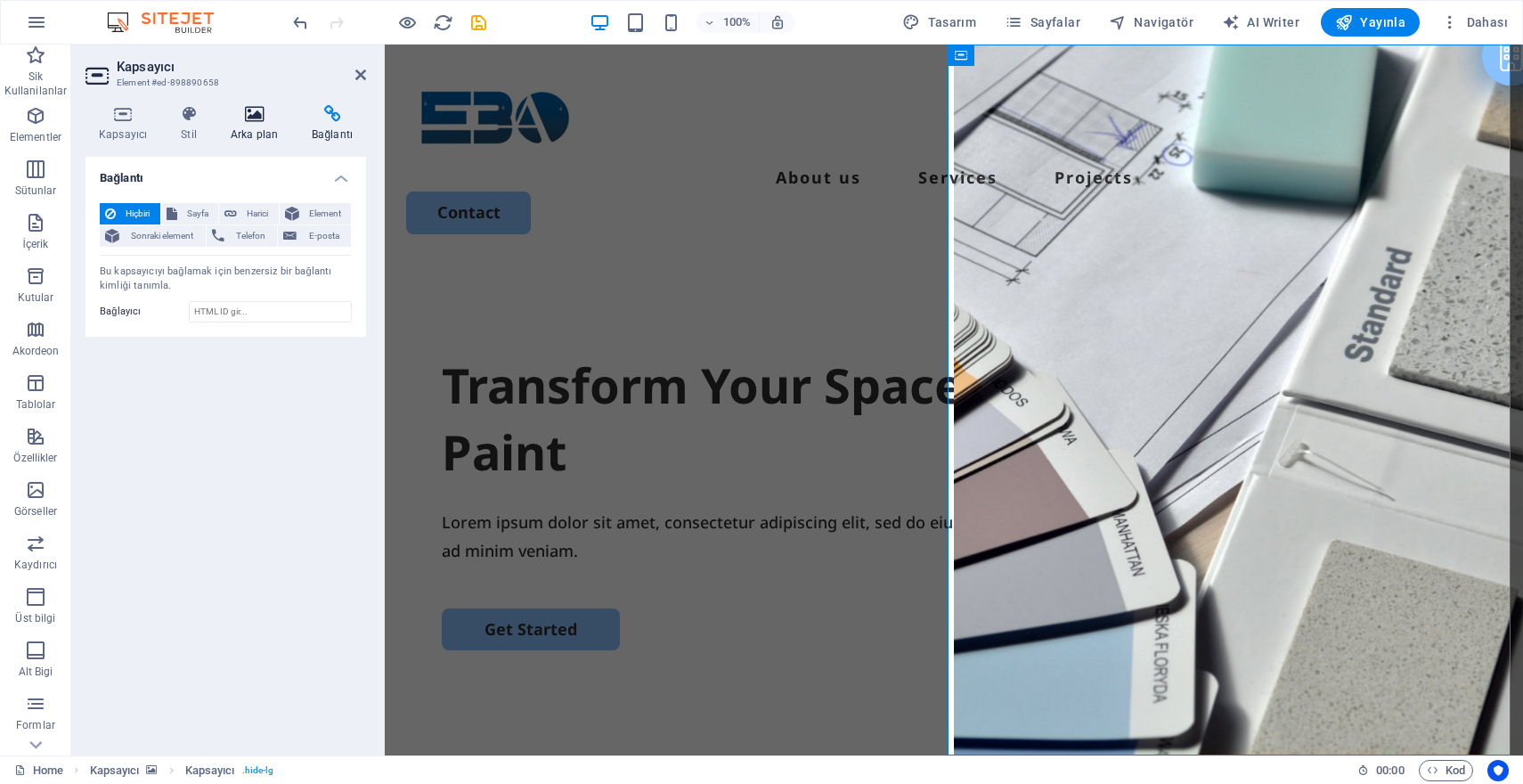
click at [231, 123] on h4 "Arka plan" at bounding box center [258, 124] width 81 height 38
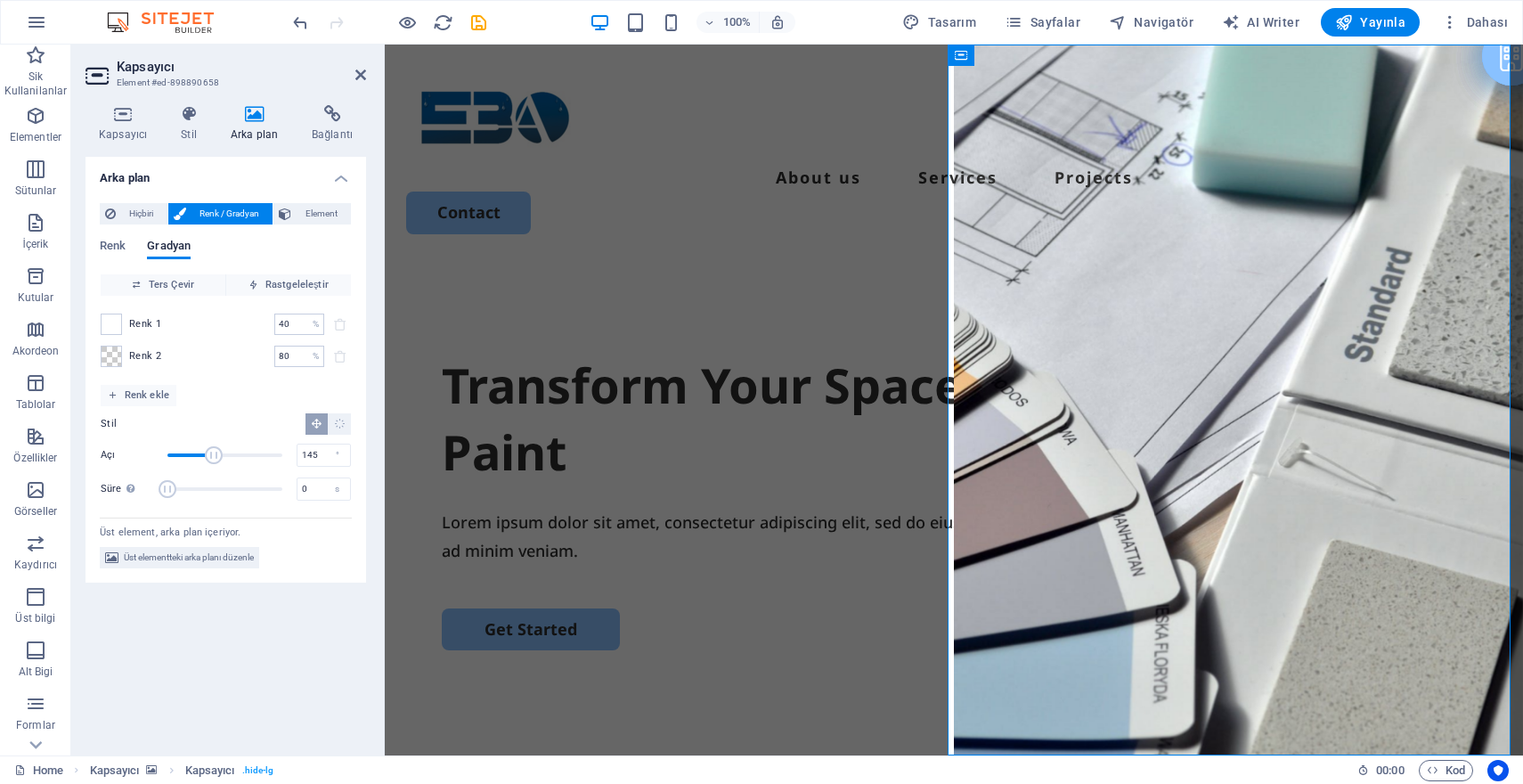
click at [186, 93] on div "Kapsayıcı Stil Arka plan Bağlantı Boyut Yükseklik Varsayılan px rem % vh vw Min…" at bounding box center [225, 422] width 309 height 664
click at [186, 131] on h4 "Stil" at bounding box center [193, 124] width 50 height 38
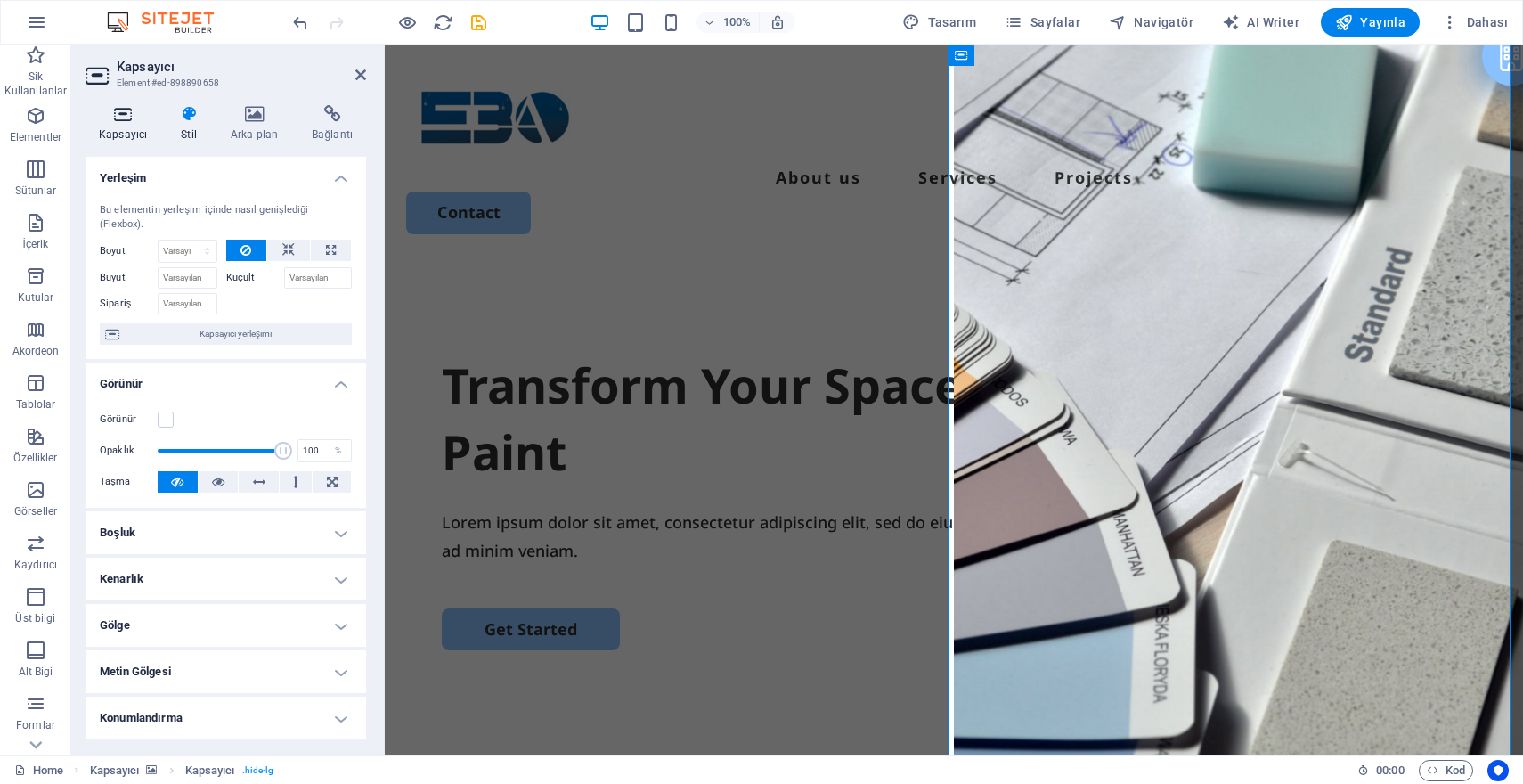
click at [135, 129] on h4 "Kapsayıcı" at bounding box center [126, 124] width 82 height 38
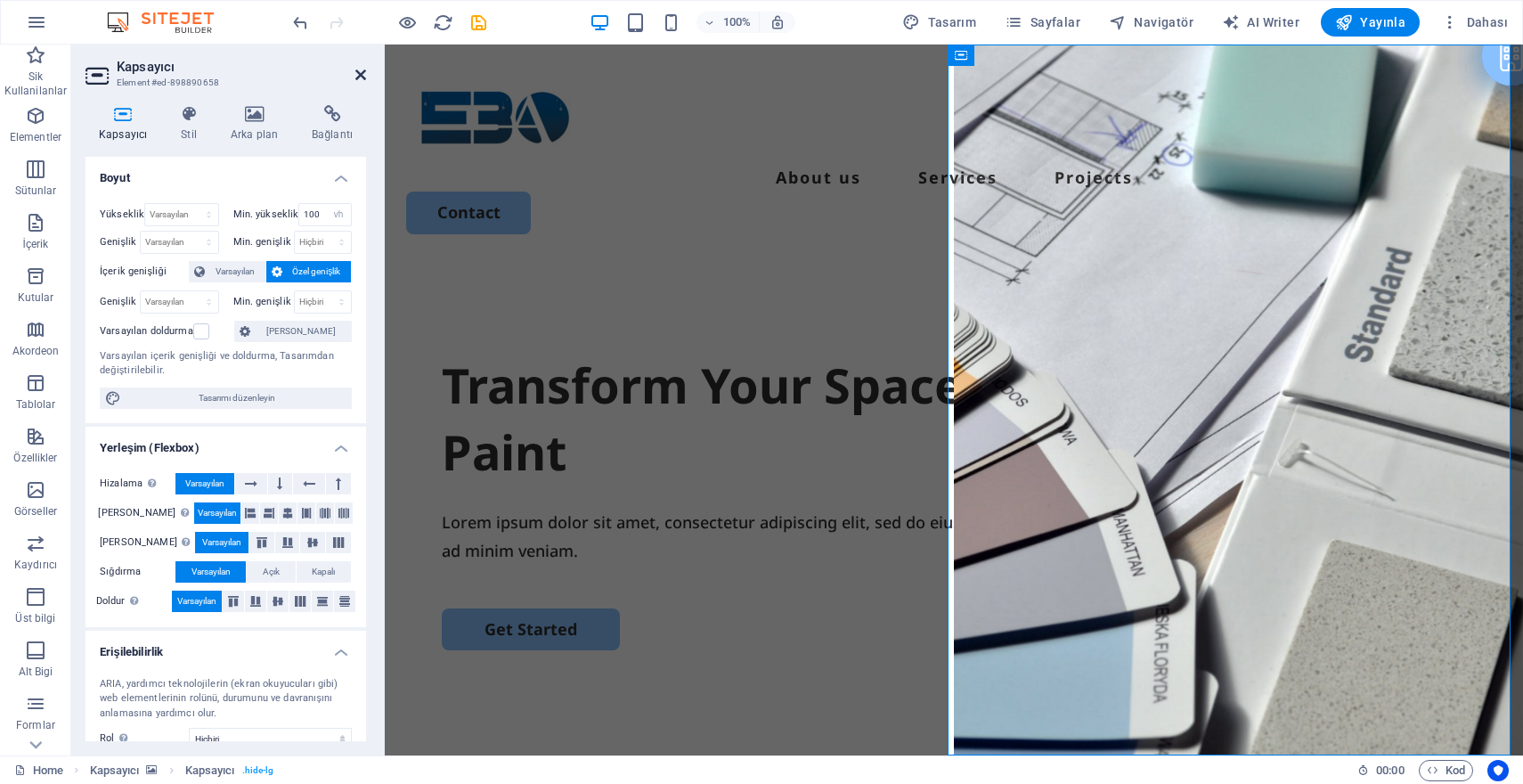
click at [365, 83] on link at bounding box center [361, 75] width 11 height 15
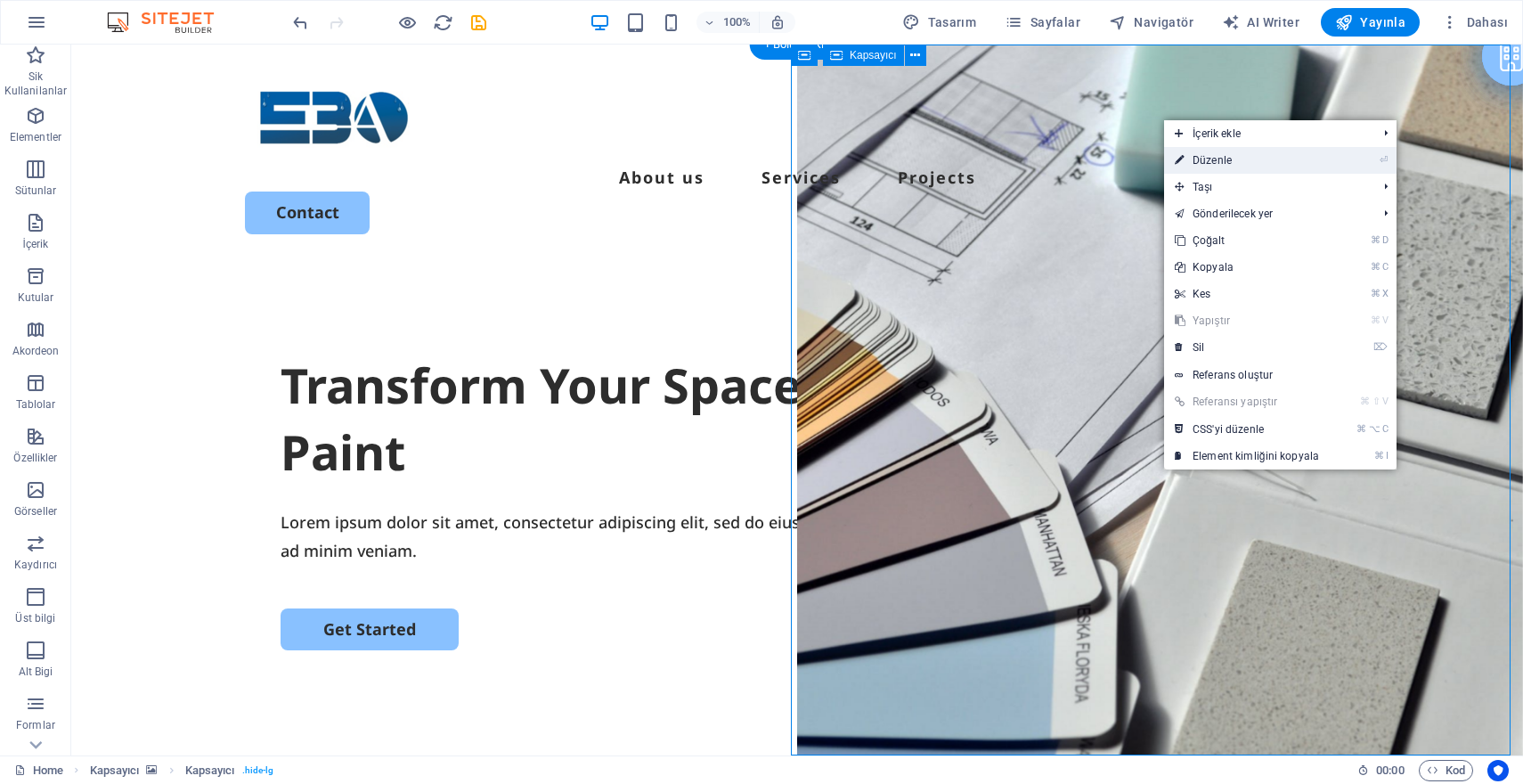
click at [1233, 155] on link "⏎ Düzenle" at bounding box center [1247, 160] width 166 height 27
select select "vh"
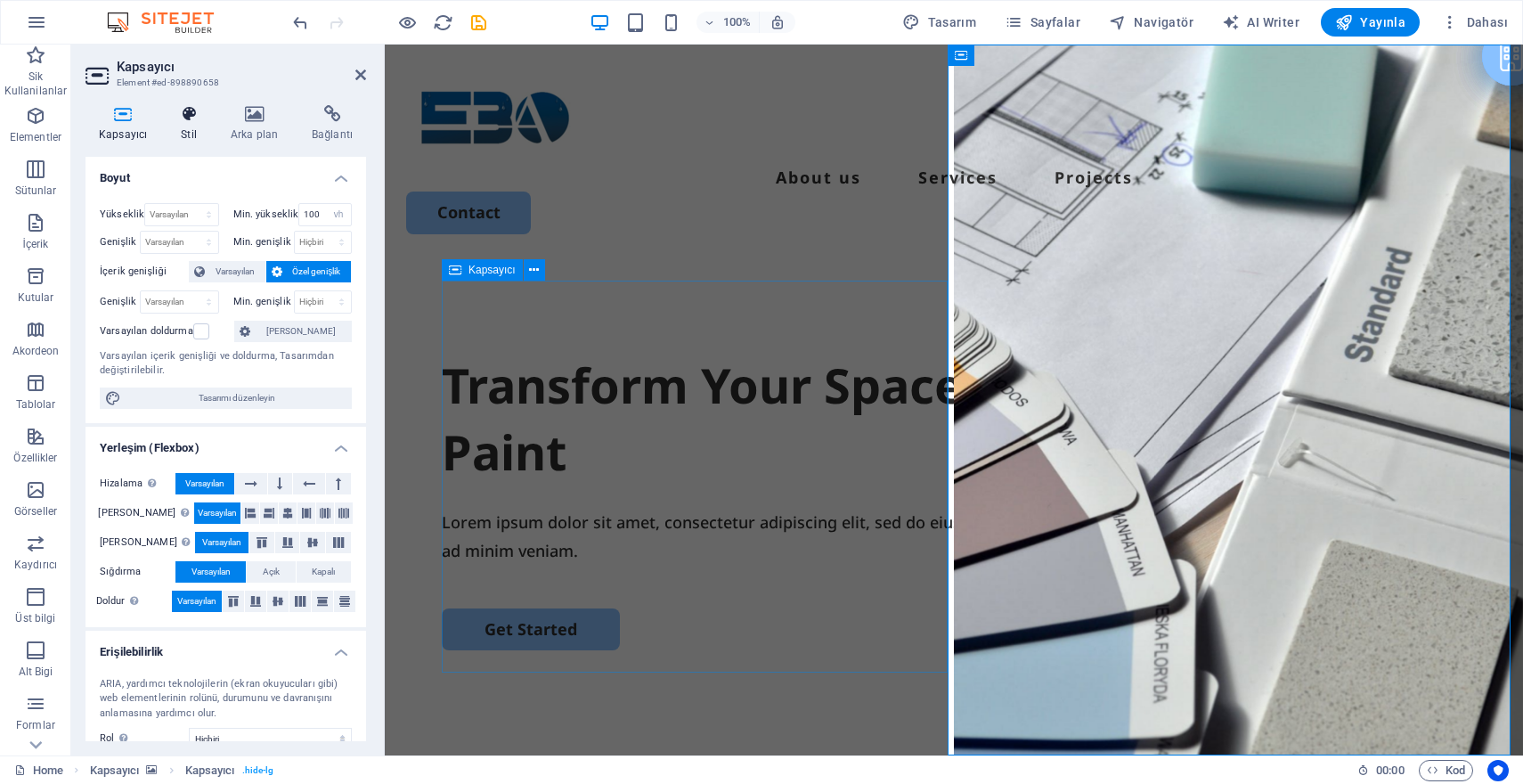
click at [203, 129] on h4 "Stil" at bounding box center [193, 124] width 50 height 38
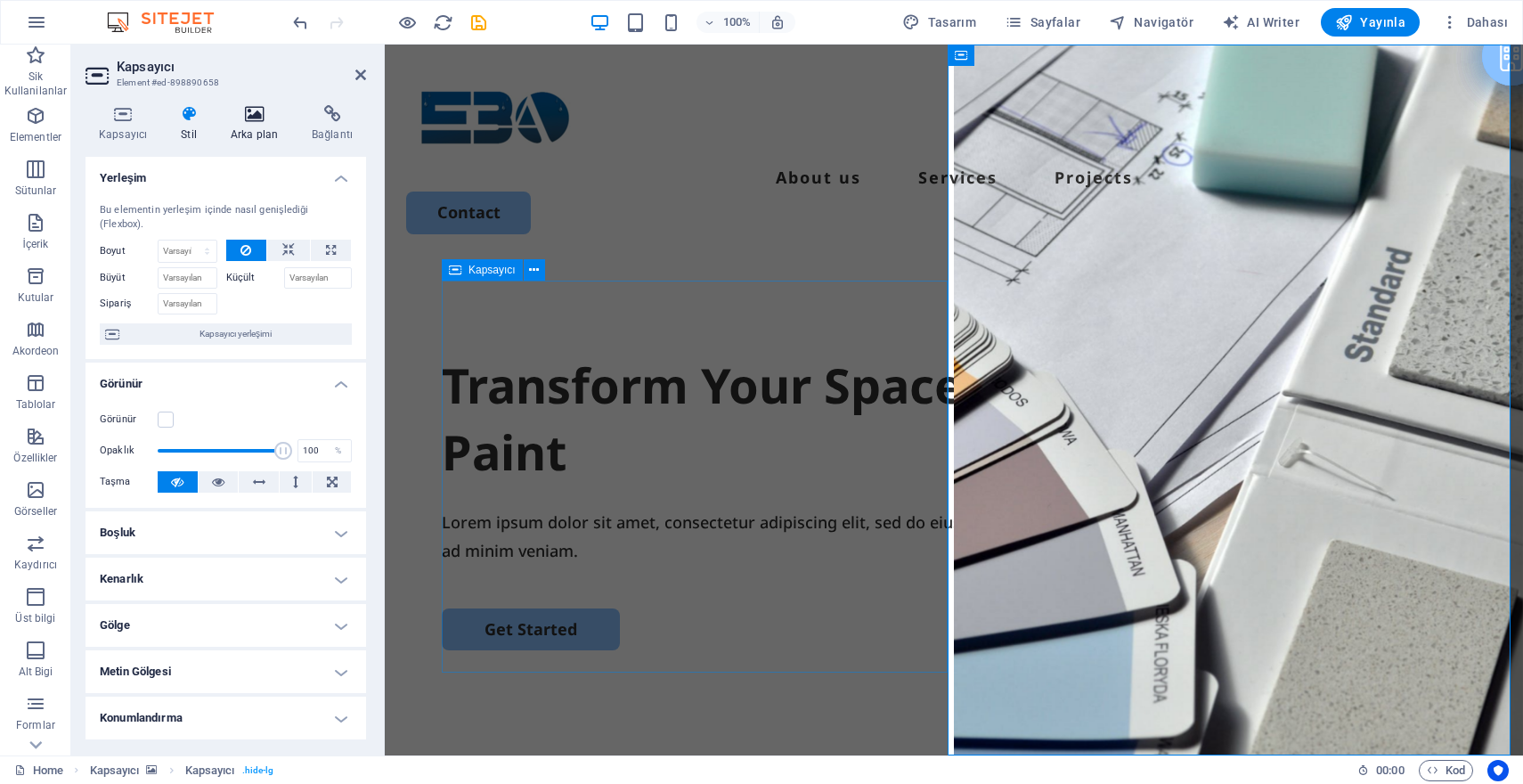
click at [248, 127] on h4 "Arka plan" at bounding box center [258, 124] width 81 height 38
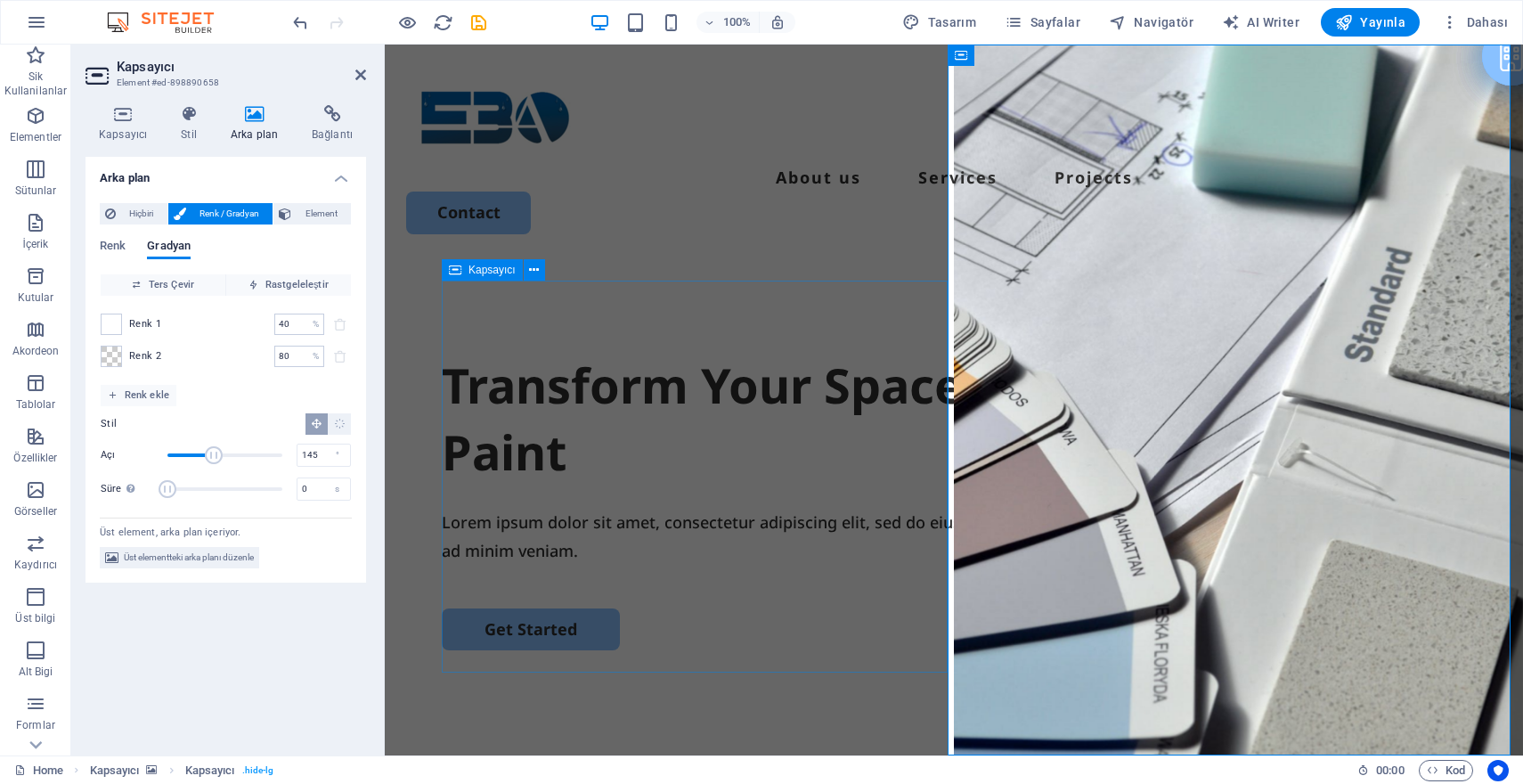
click at [137, 225] on div "Renk Gradyan Renk Ters Çevir Rastgeleleştir Renk 1 40 % ​ Renk 2 80 % ​ Renk ek…" at bounding box center [225, 367] width 252 height 285
click at [139, 218] on span "Hiçbiri" at bounding box center [141, 213] width 41 height 21
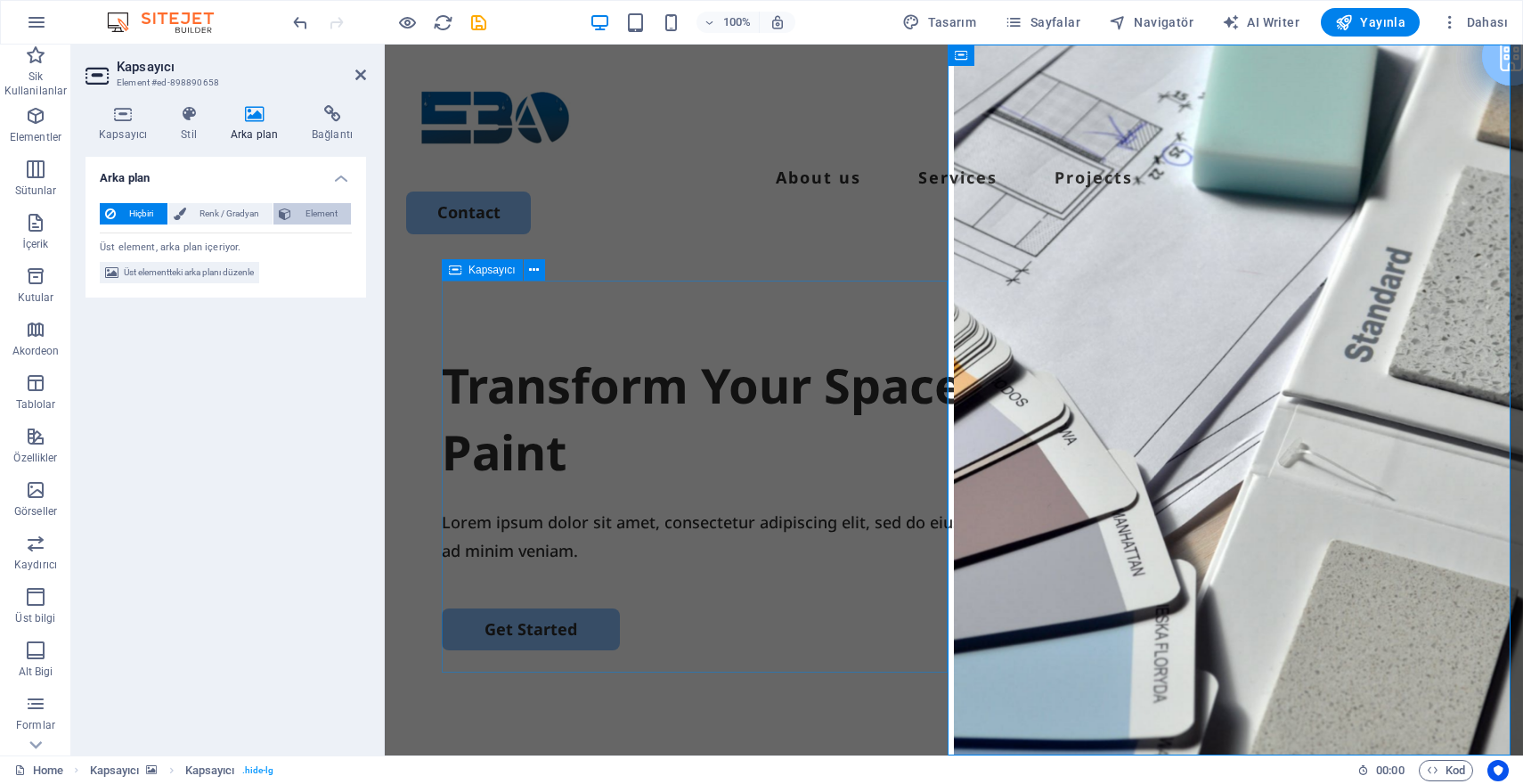
click at [315, 213] on span "Element" at bounding box center [321, 213] width 49 height 21
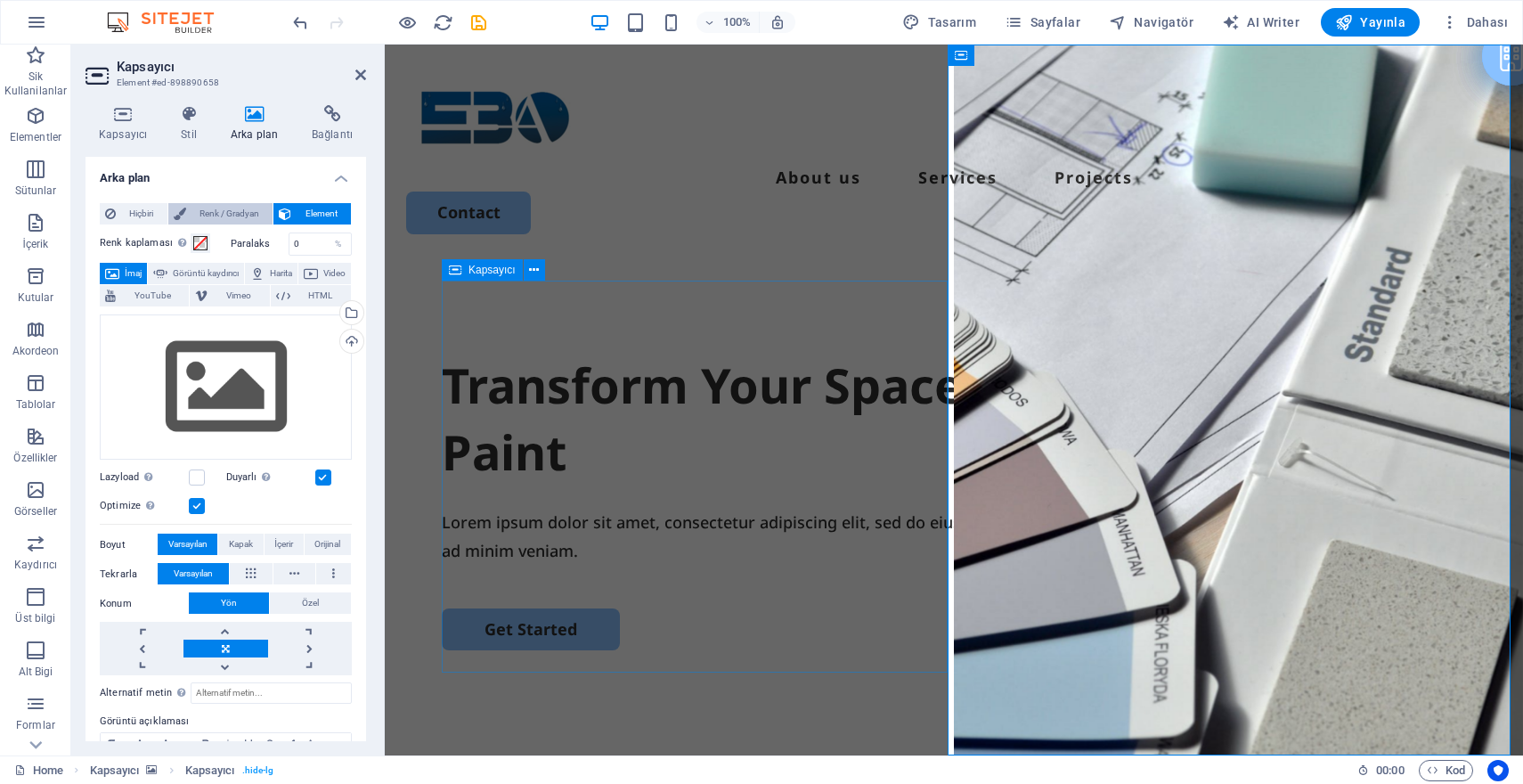
click at [224, 216] on span "Renk / Gradyan" at bounding box center [230, 213] width 77 height 21
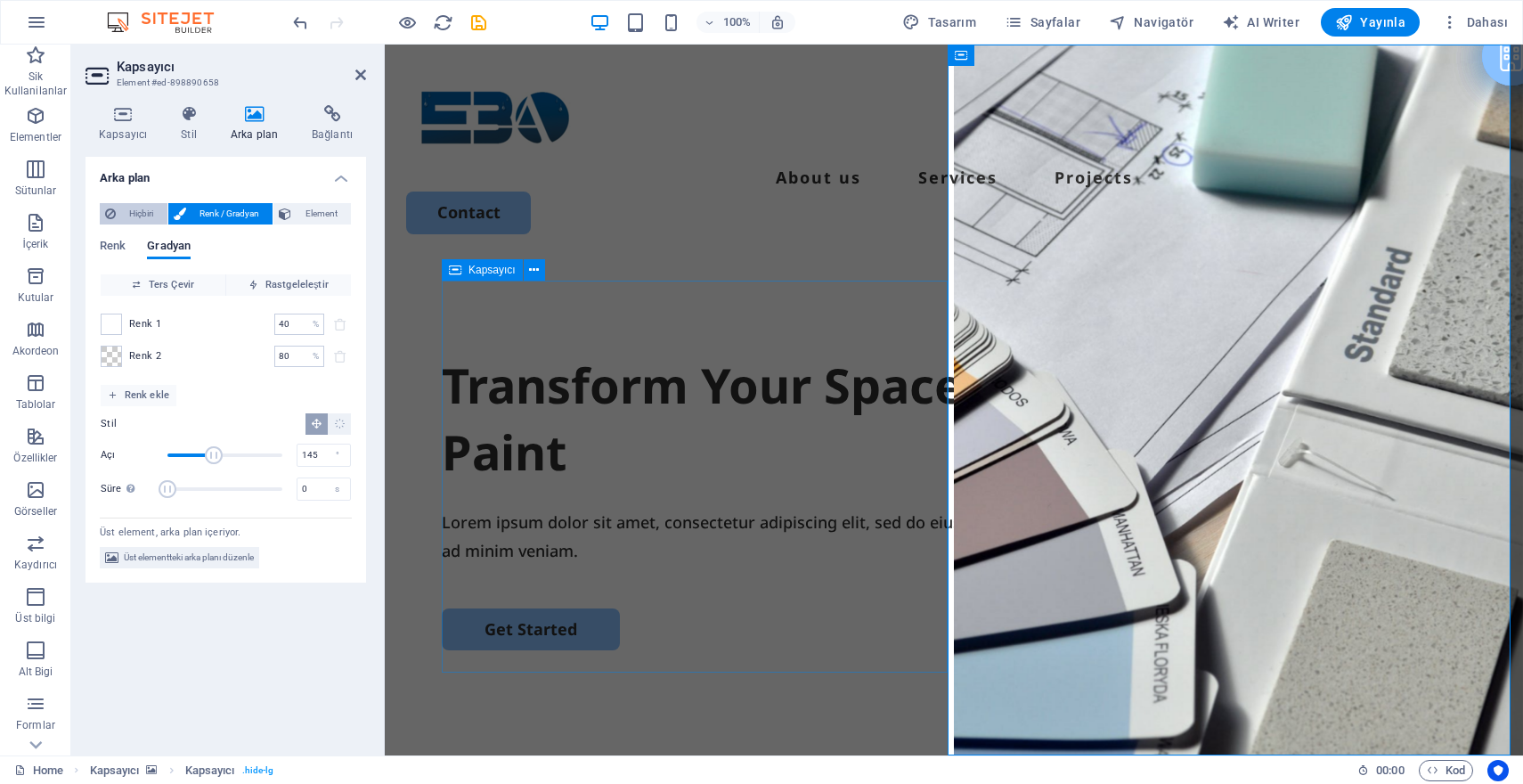
click at [152, 217] on span "Hiçbiri" at bounding box center [141, 213] width 41 height 21
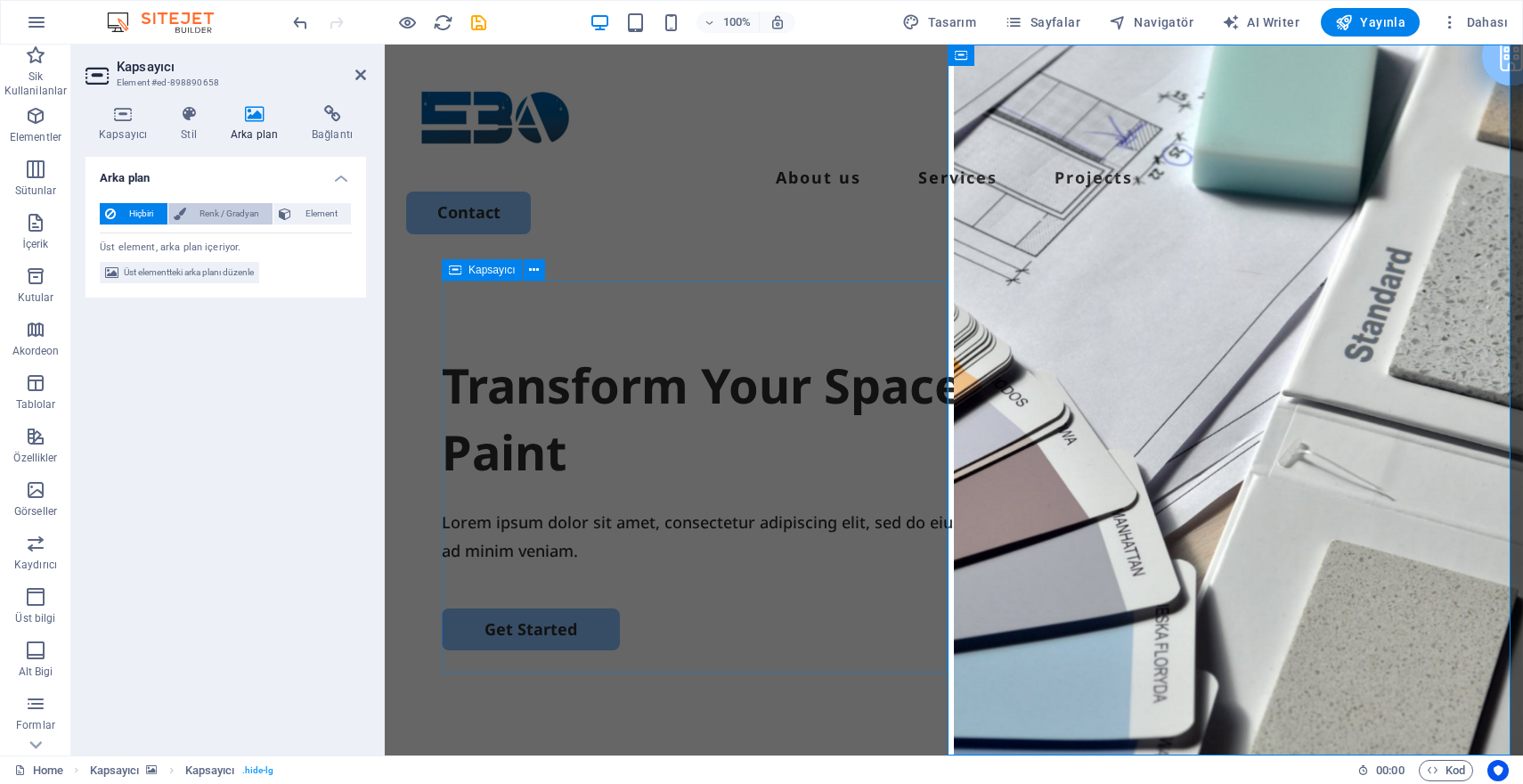
click at [213, 213] on span "Renk / Gradyan" at bounding box center [230, 213] width 77 height 21
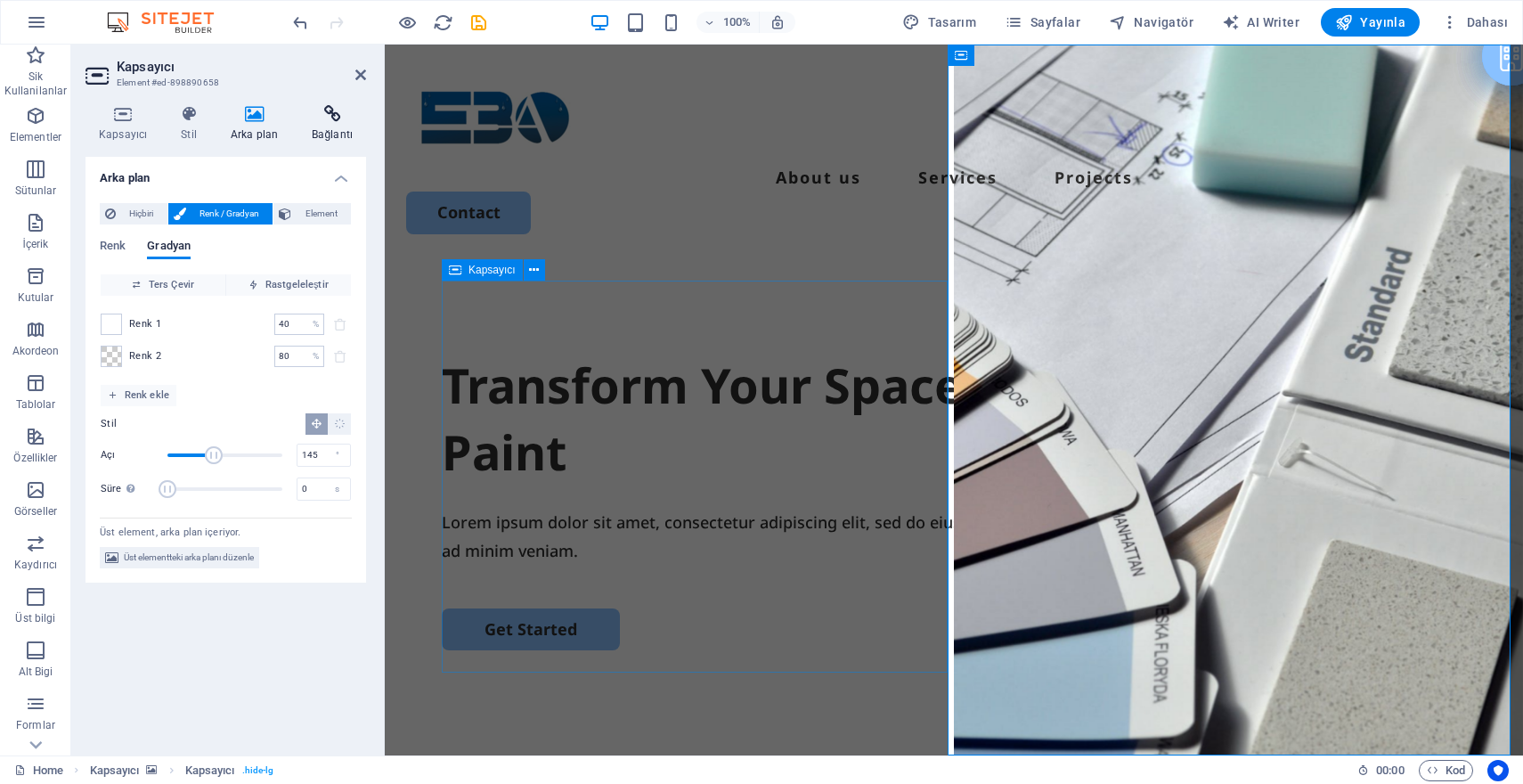
click at [338, 122] on icon at bounding box center [331, 113] width 67 height 18
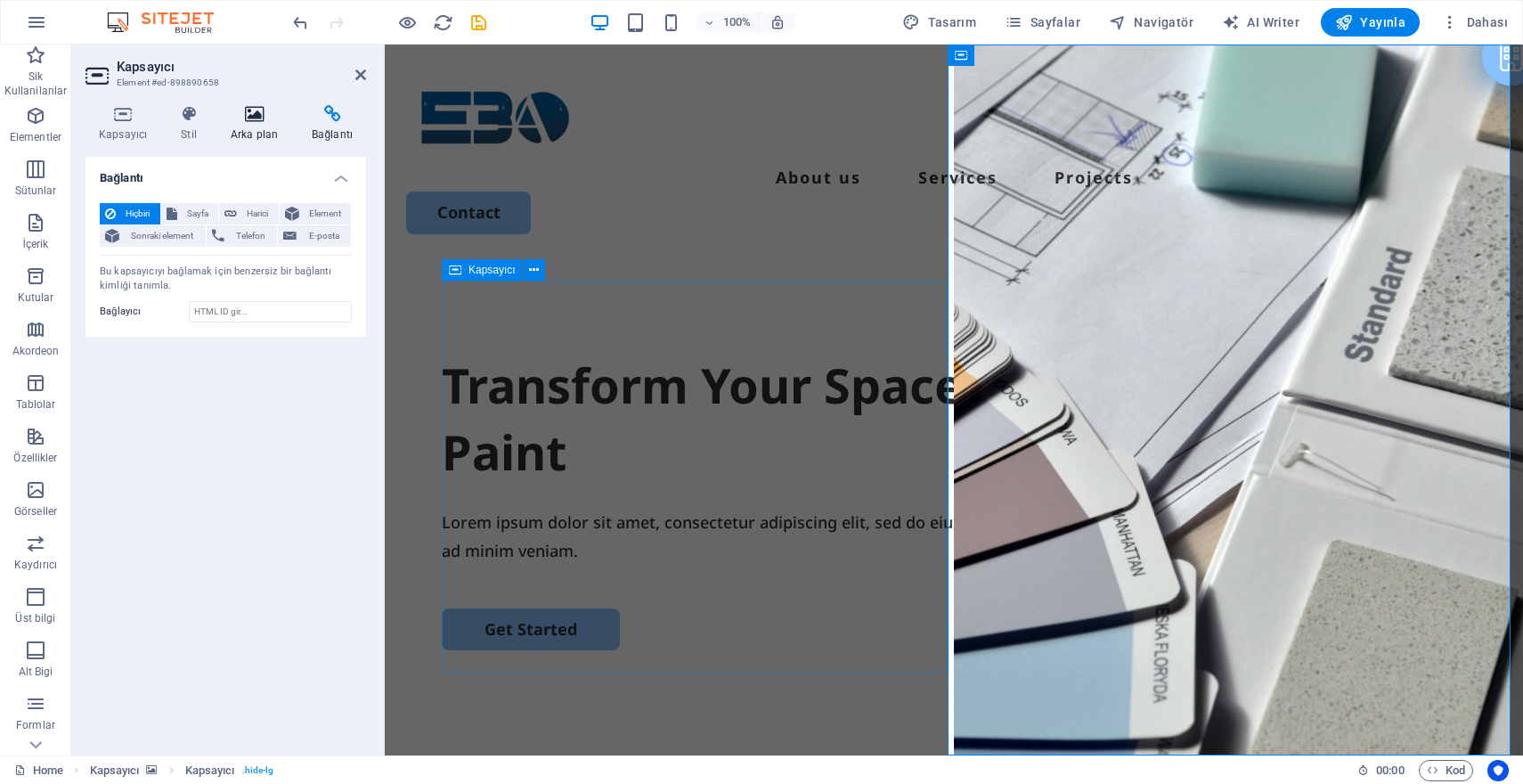
click at [238, 125] on h4 "Arka plan" at bounding box center [258, 124] width 81 height 38
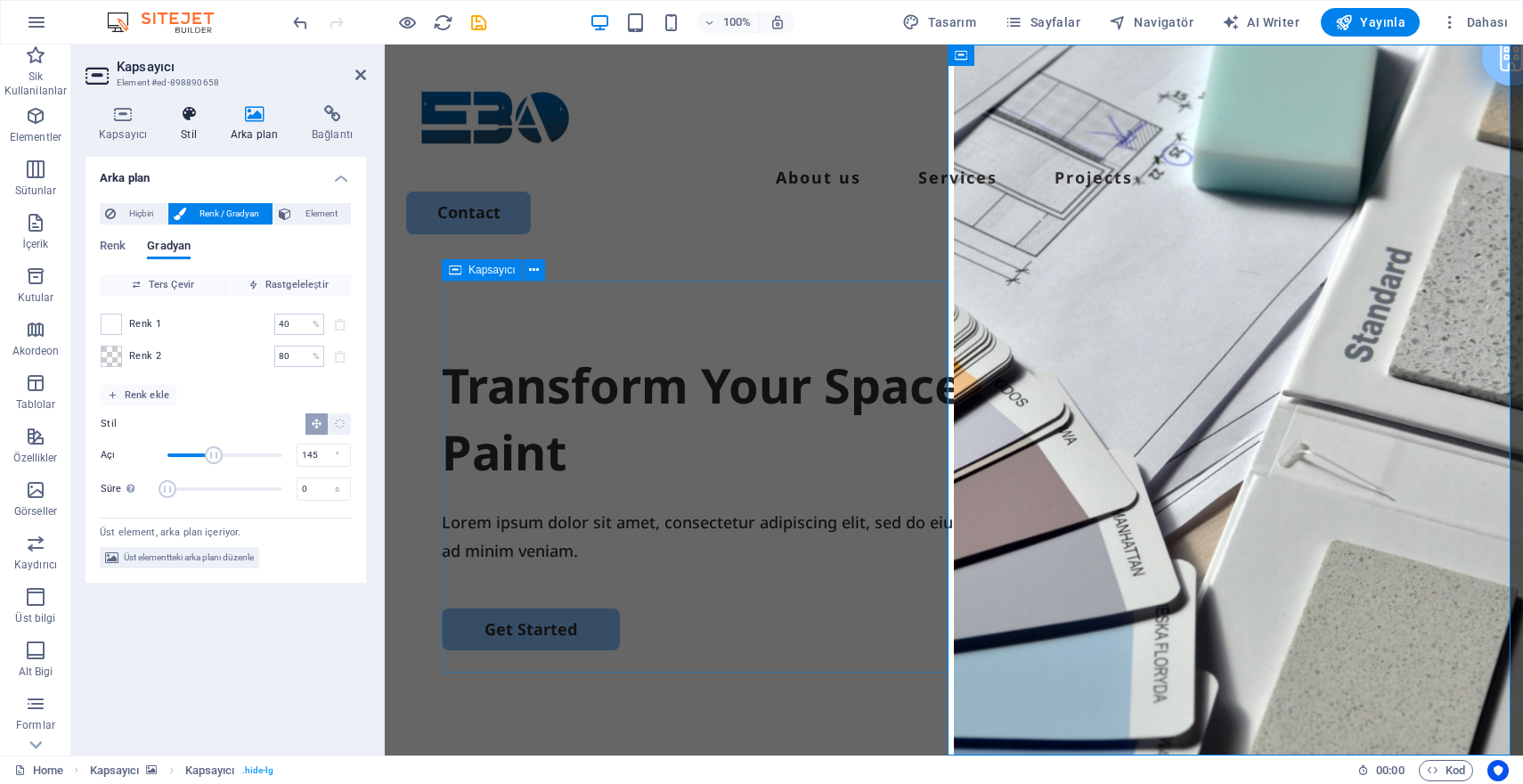
click at [196, 114] on icon at bounding box center [189, 113] width 42 height 18
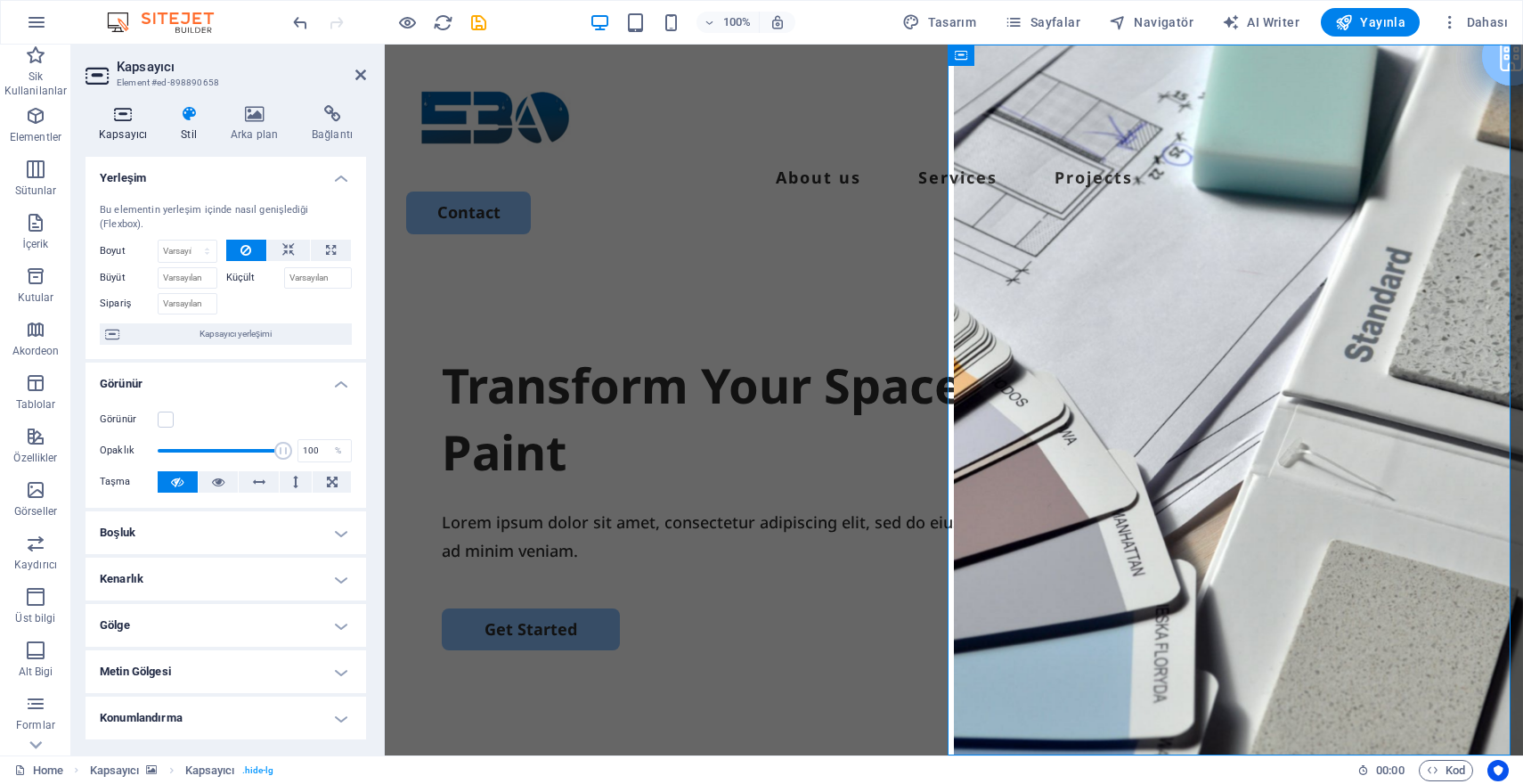
click at [129, 121] on icon at bounding box center [123, 113] width 75 height 18
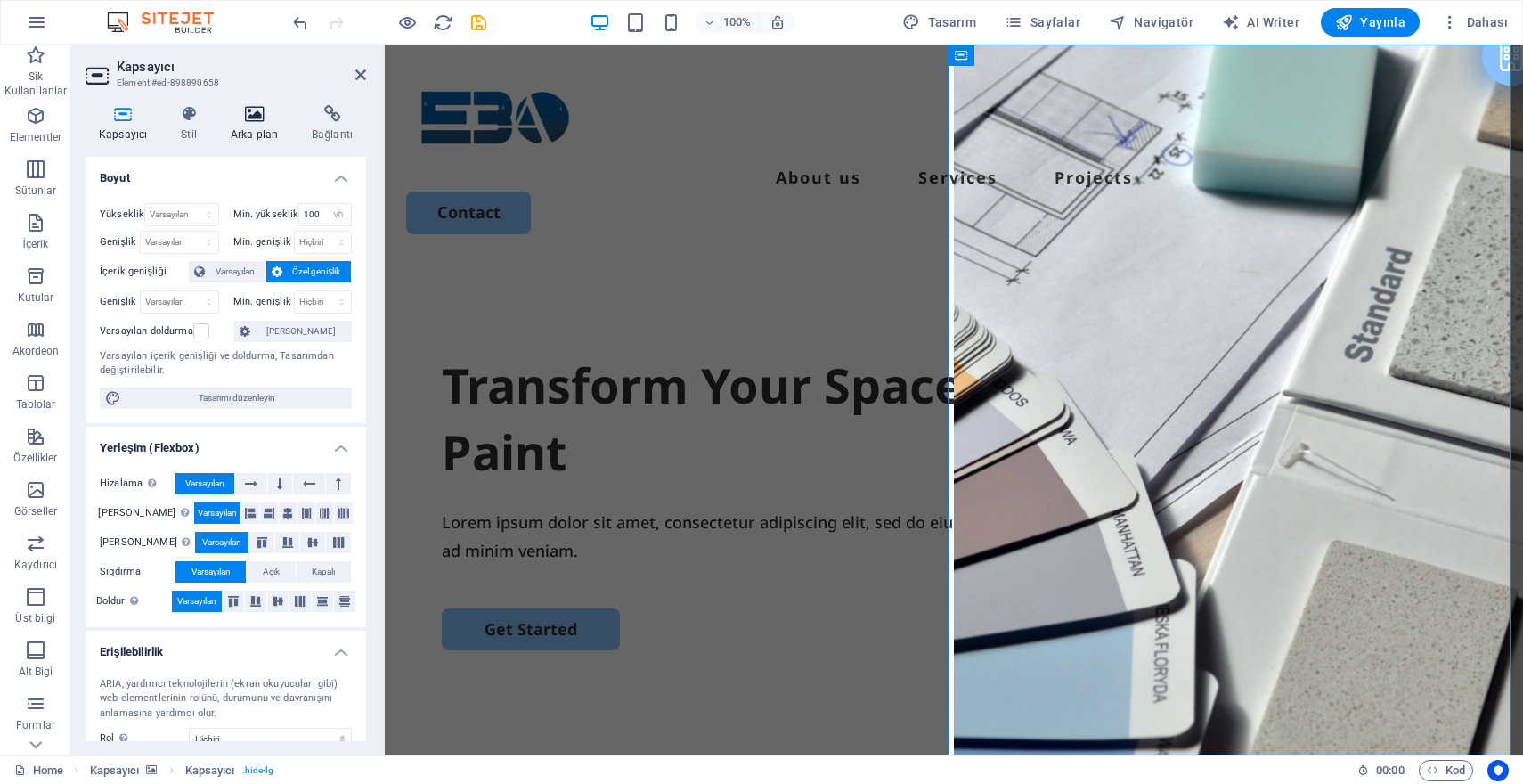
click at [255, 108] on icon at bounding box center [255, 113] width 74 height 18
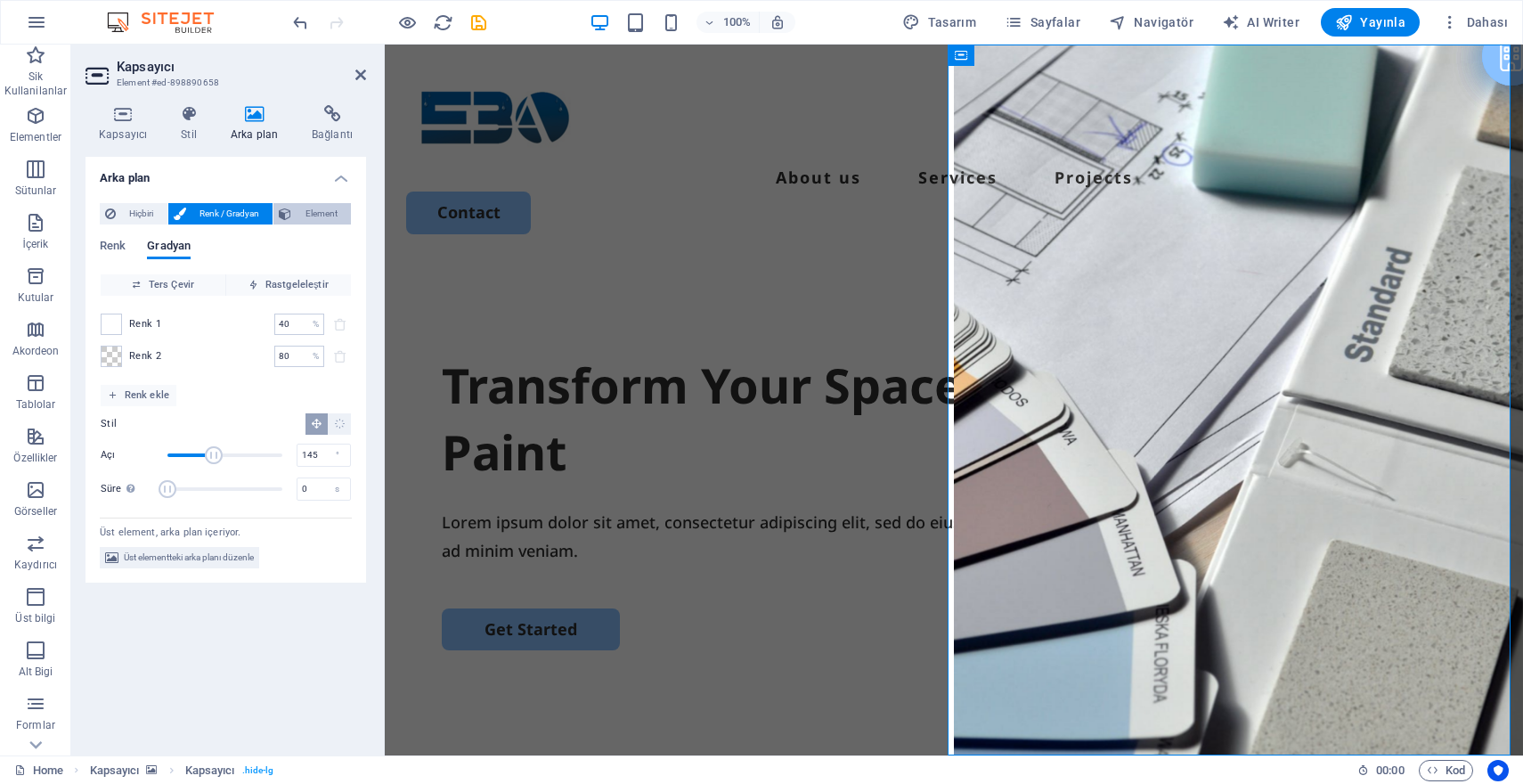
click at [316, 208] on span "Element" at bounding box center [321, 213] width 49 height 21
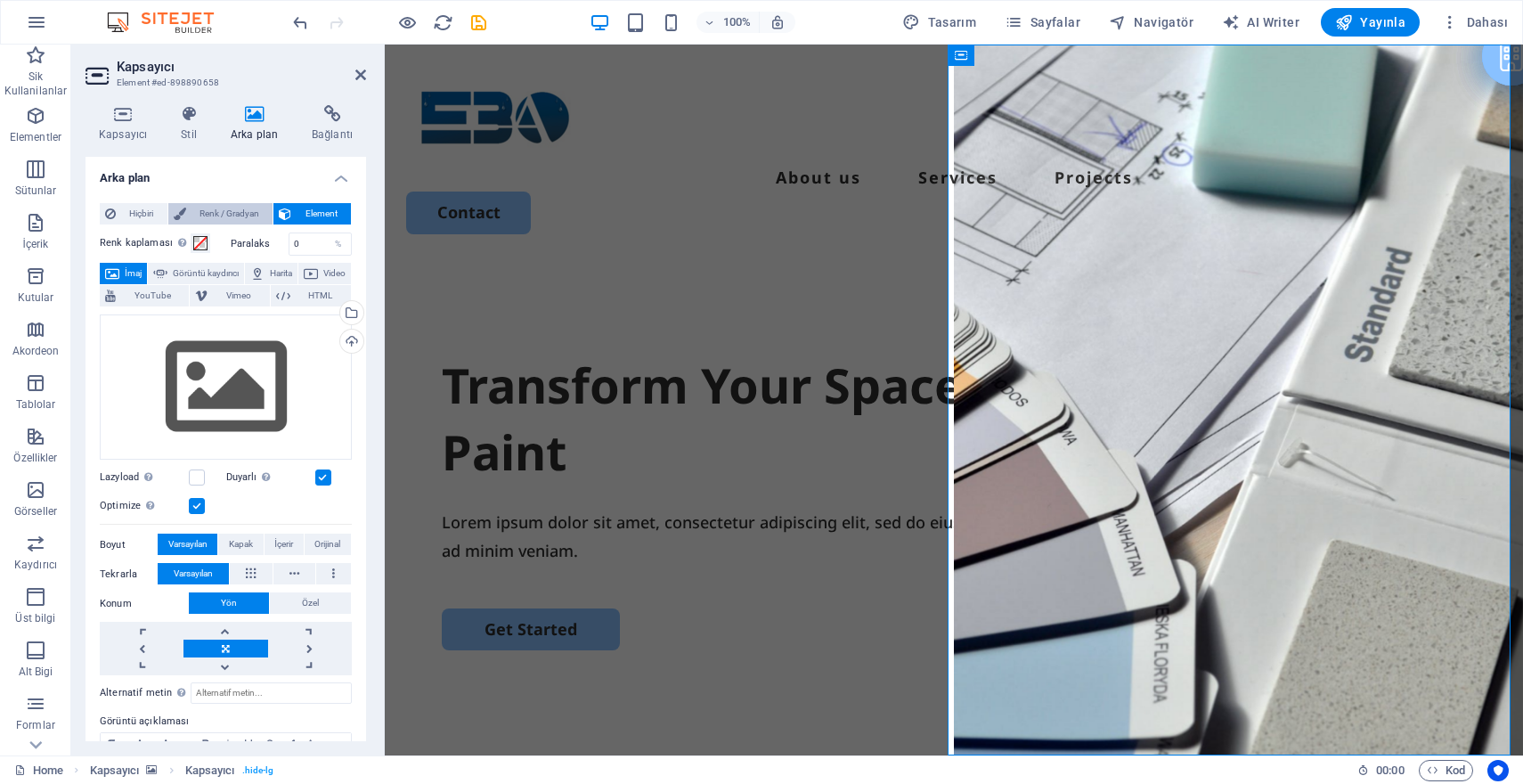
click at [232, 215] on span "Renk / Gradyan" at bounding box center [230, 213] width 77 height 21
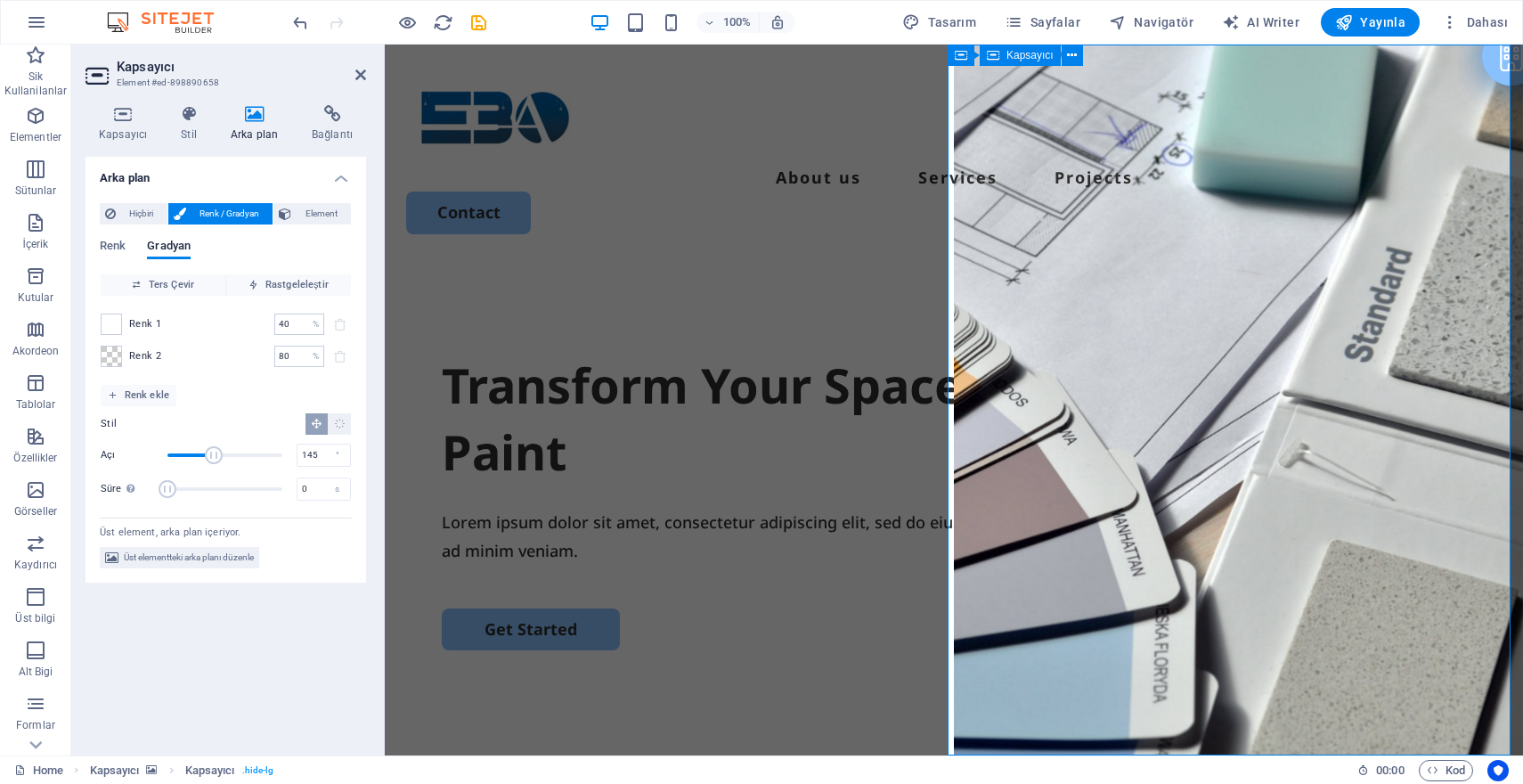
click at [305, 215] on span "Element" at bounding box center [321, 213] width 49 height 21
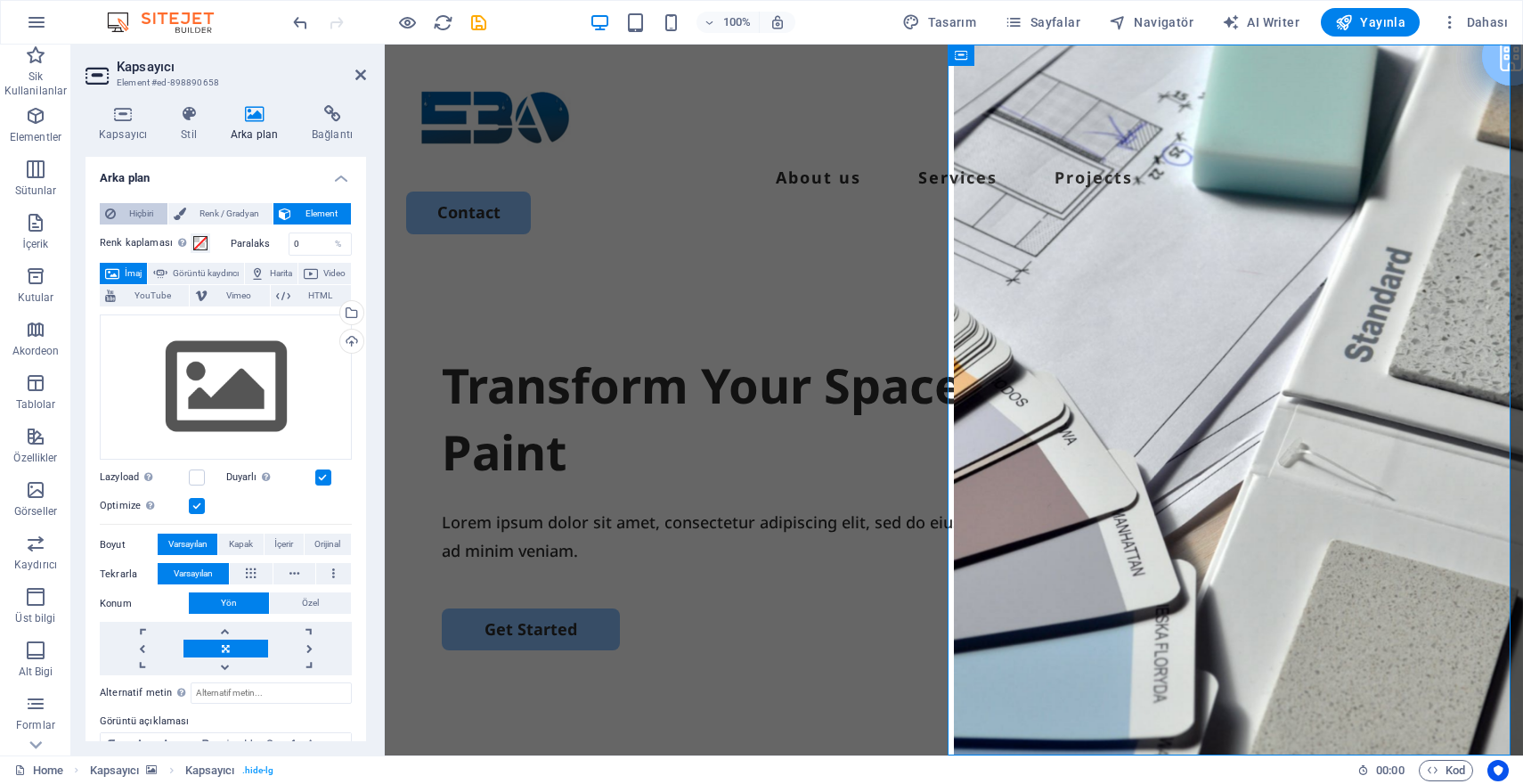
click at [152, 216] on span "Hiçbiri" at bounding box center [141, 213] width 41 height 21
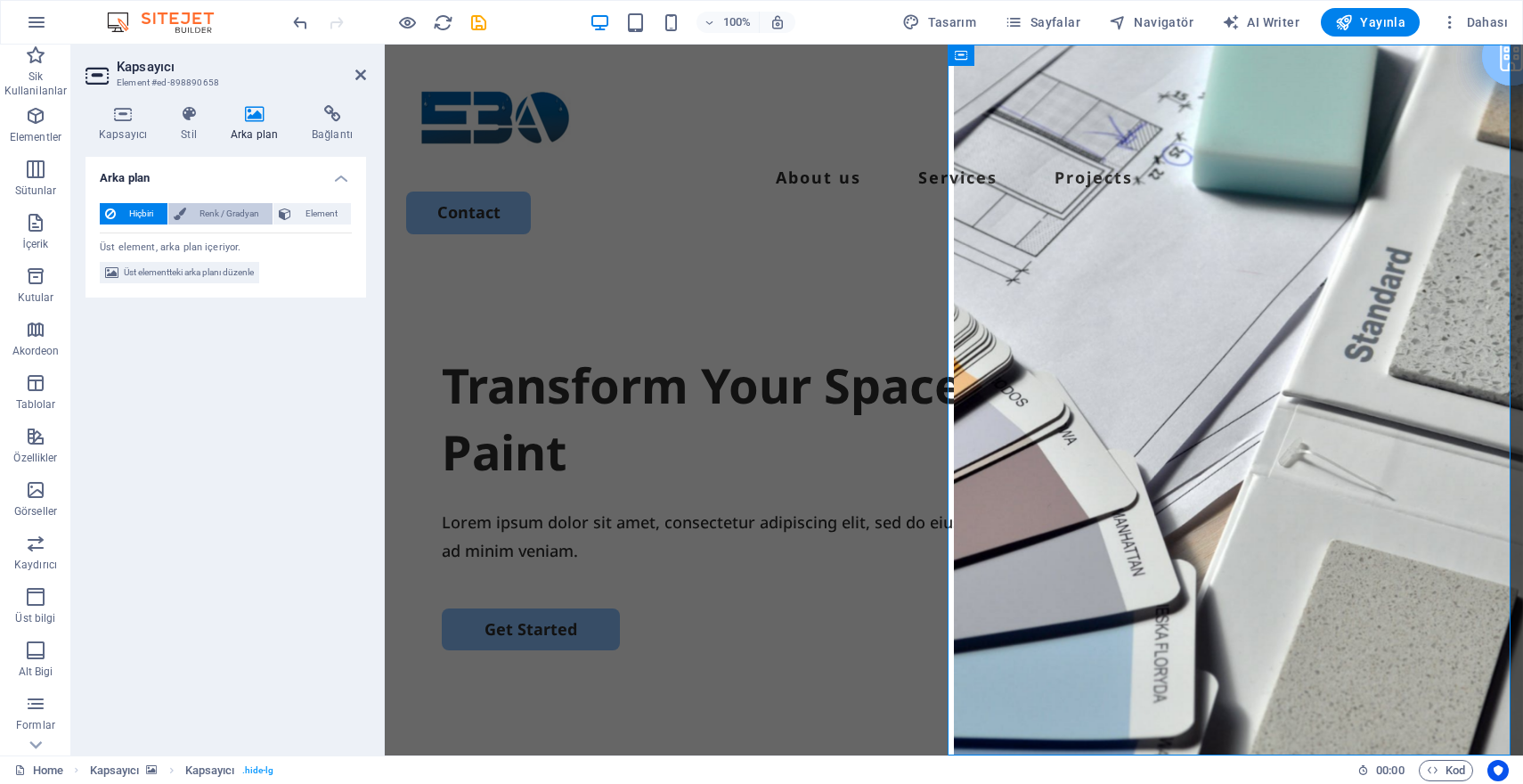
click at [202, 219] on span "Renk / Gradyan" at bounding box center [230, 213] width 77 height 21
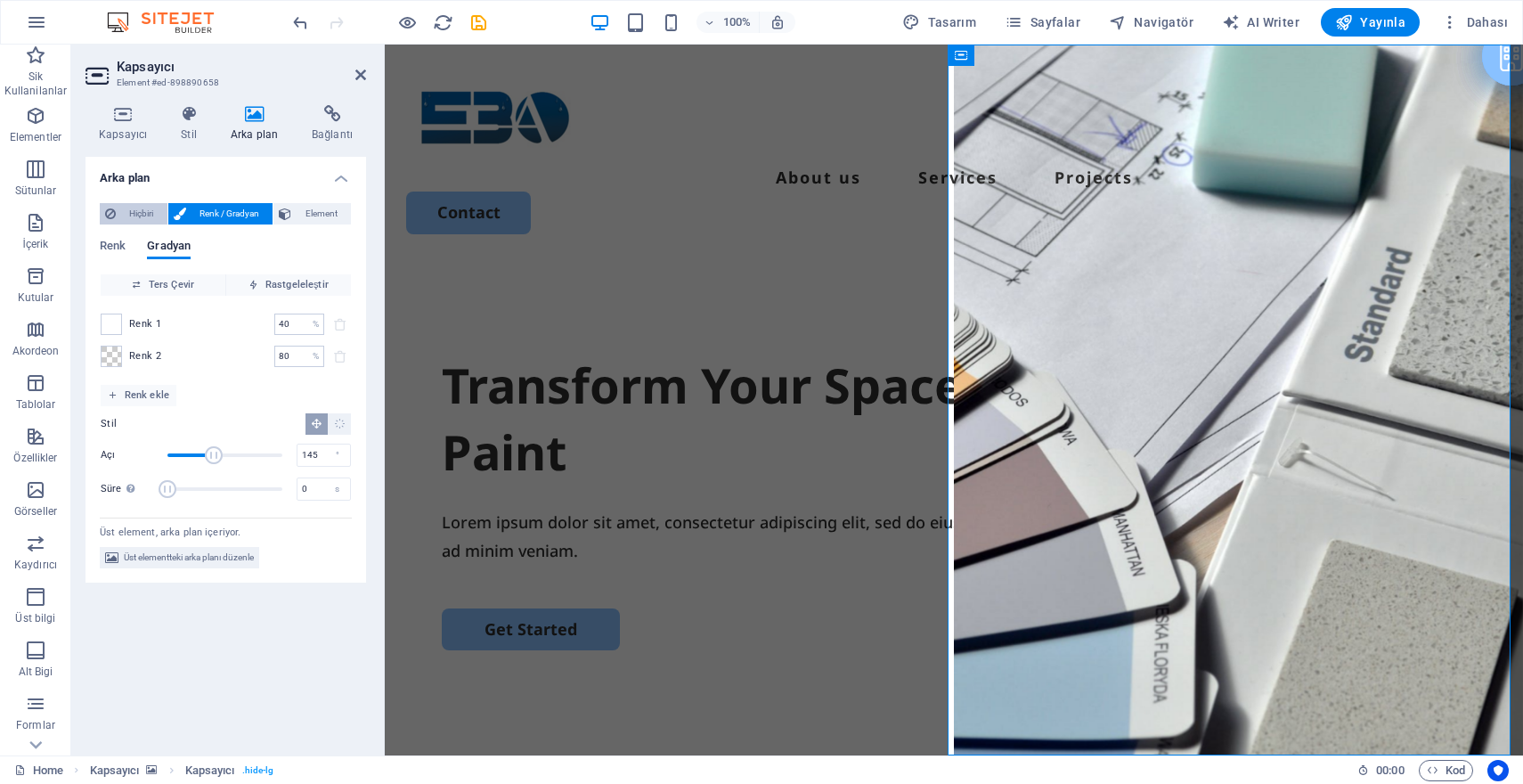
click at [130, 212] on span "Hiçbiri" at bounding box center [141, 213] width 41 height 21
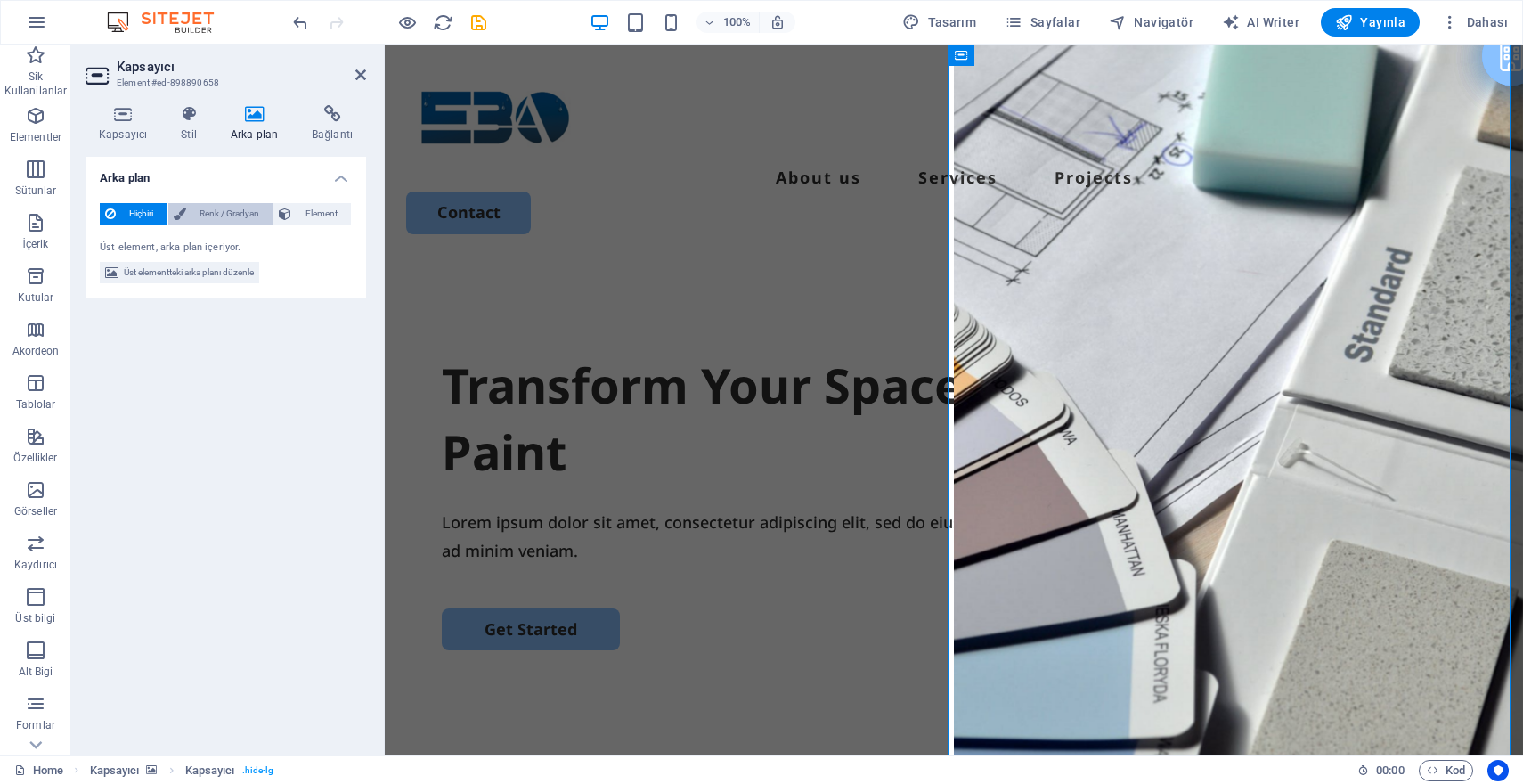
click at [211, 218] on span "Renk / Gradyan" at bounding box center [230, 213] width 77 height 21
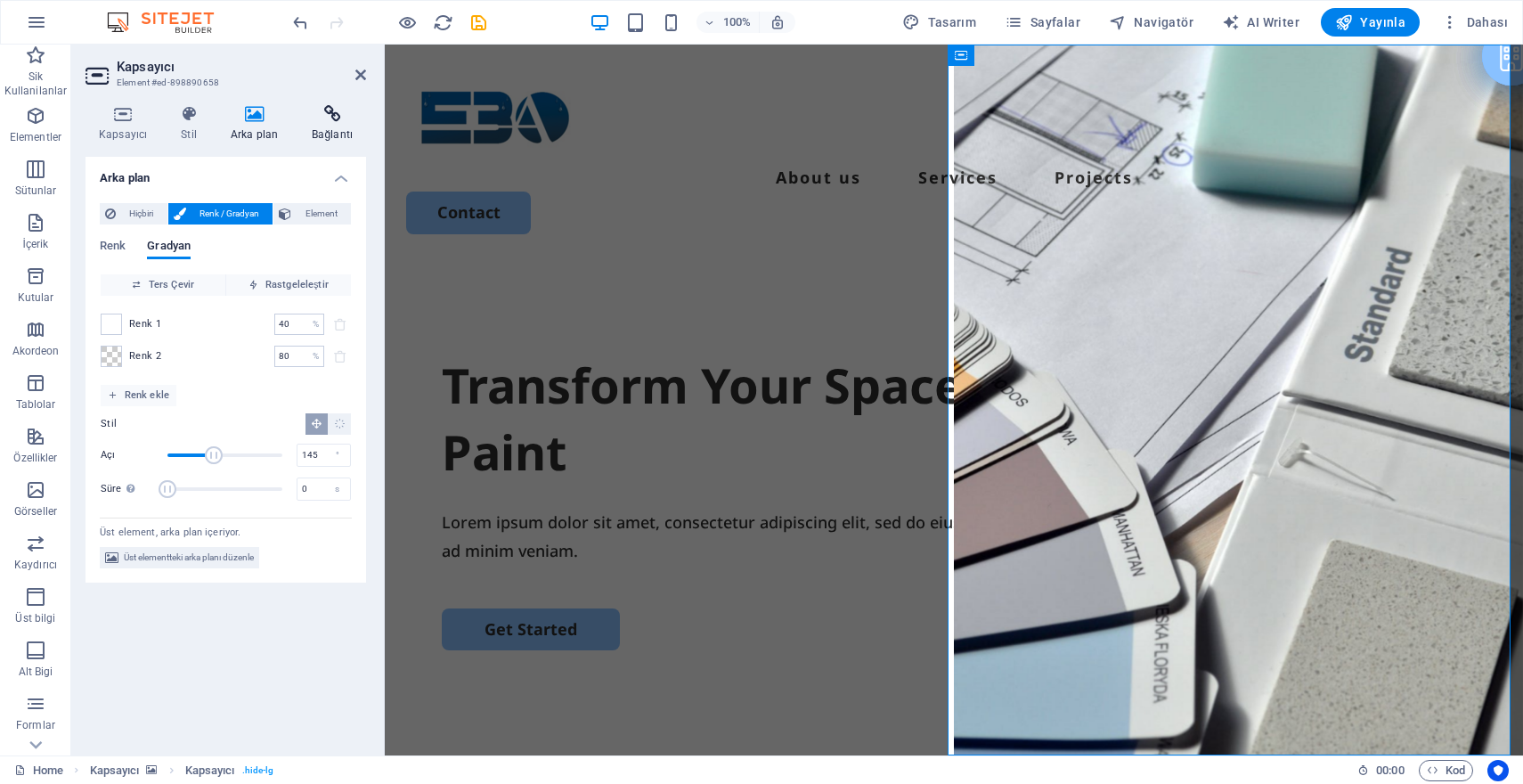
click at [333, 123] on h4 "Bağlantı" at bounding box center [331, 124] width 67 height 38
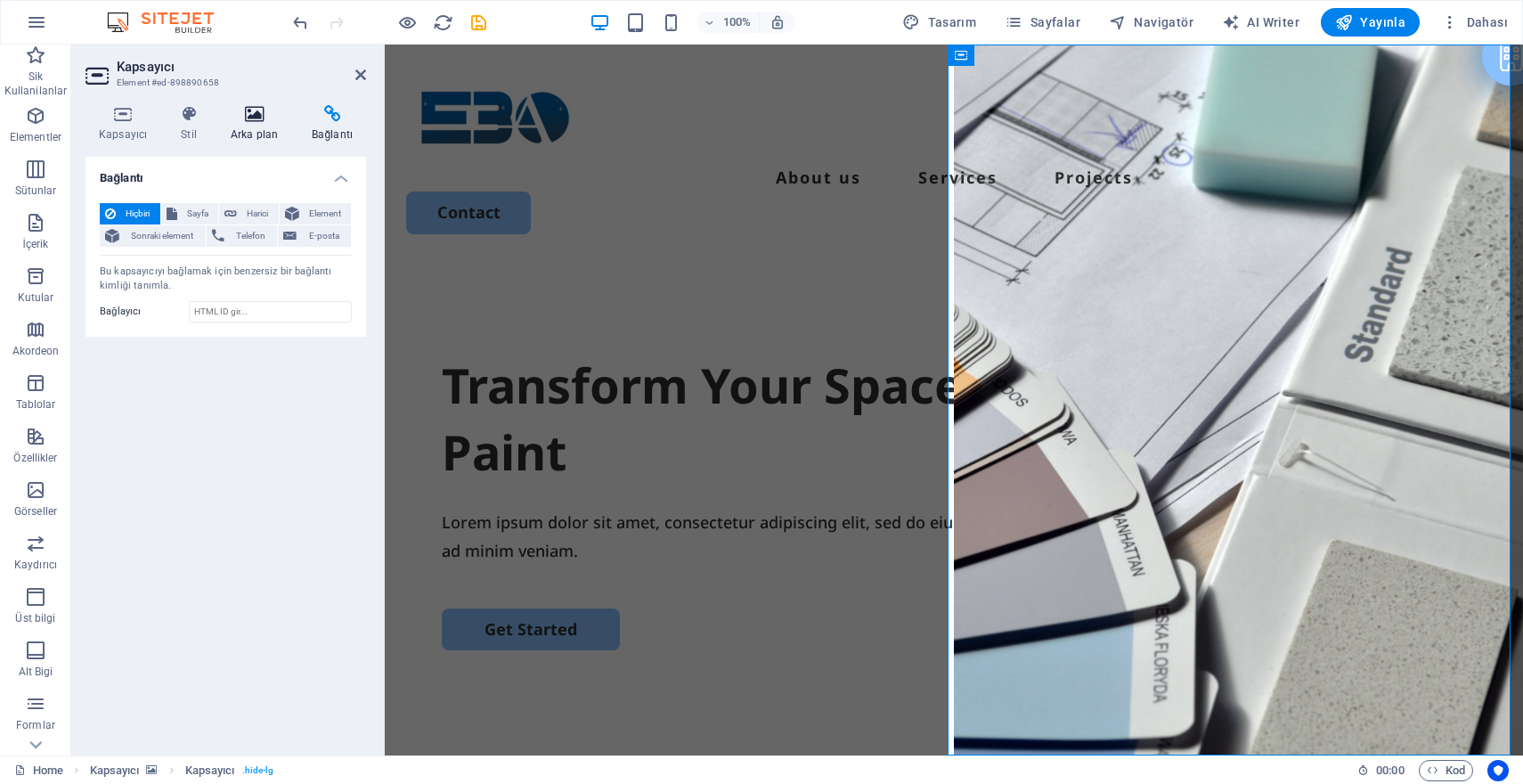
click at [259, 119] on icon at bounding box center [255, 113] width 74 height 18
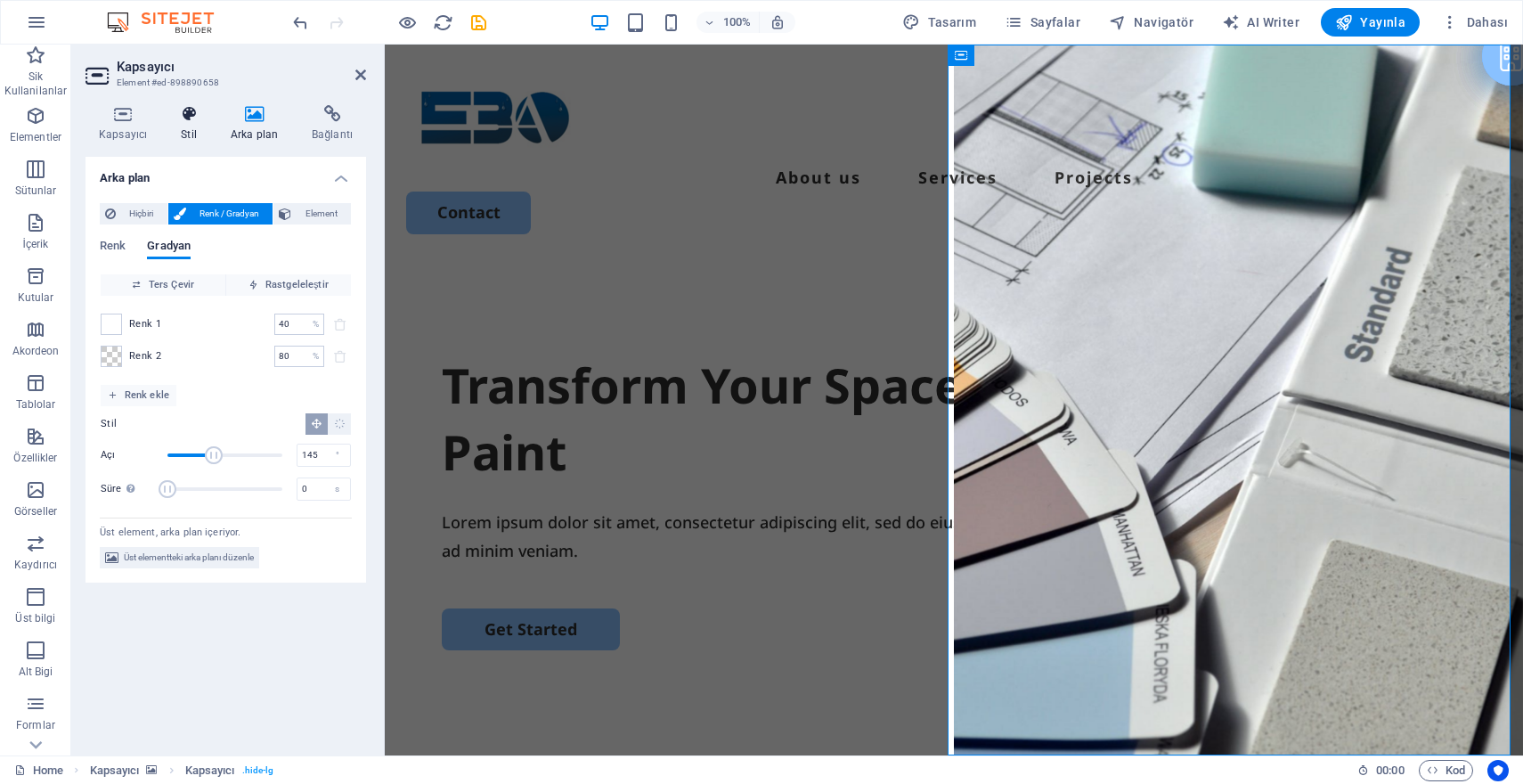
click at [190, 118] on icon at bounding box center [189, 113] width 42 height 18
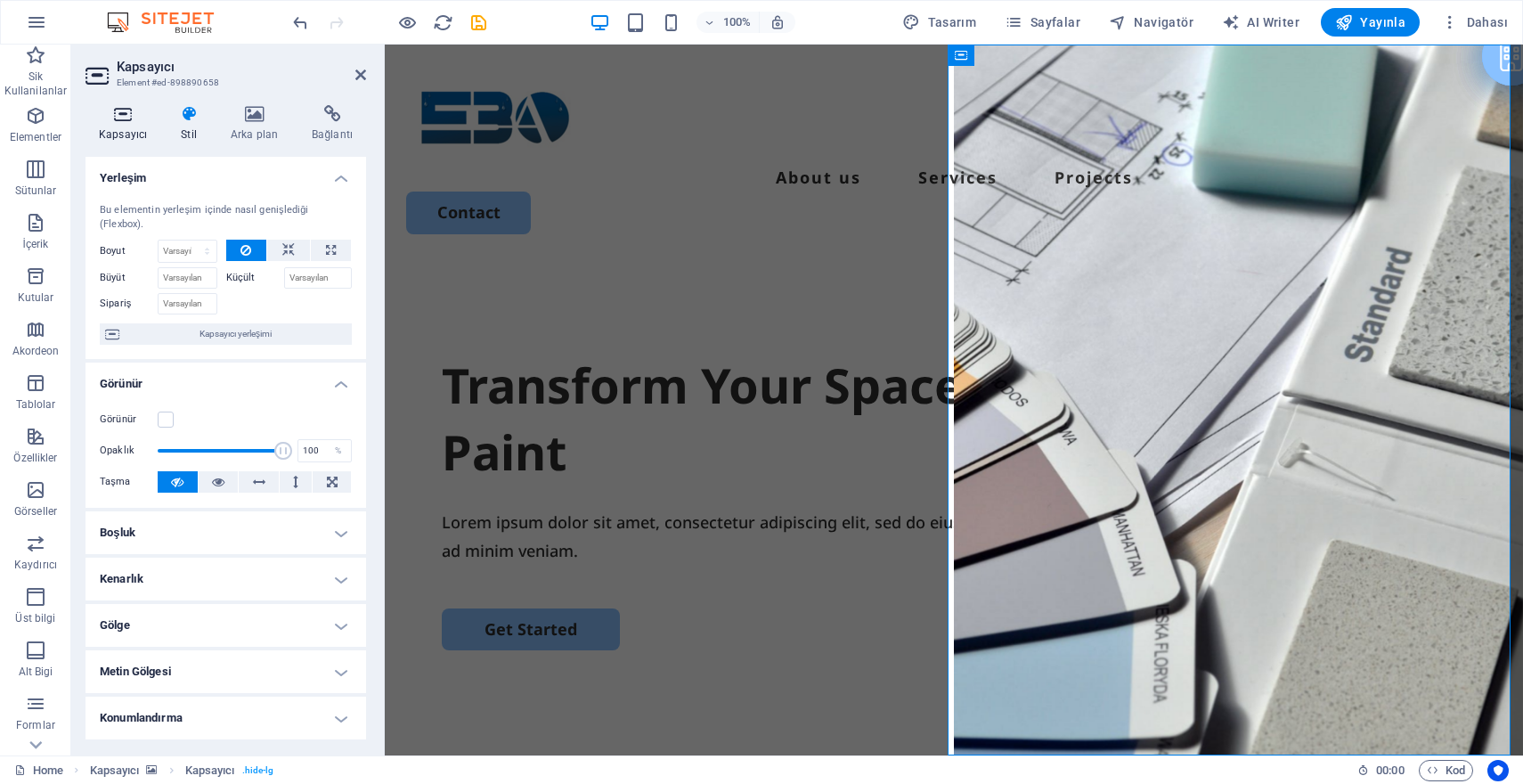
click at [117, 117] on icon at bounding box center [123, 113] width 75 height 18
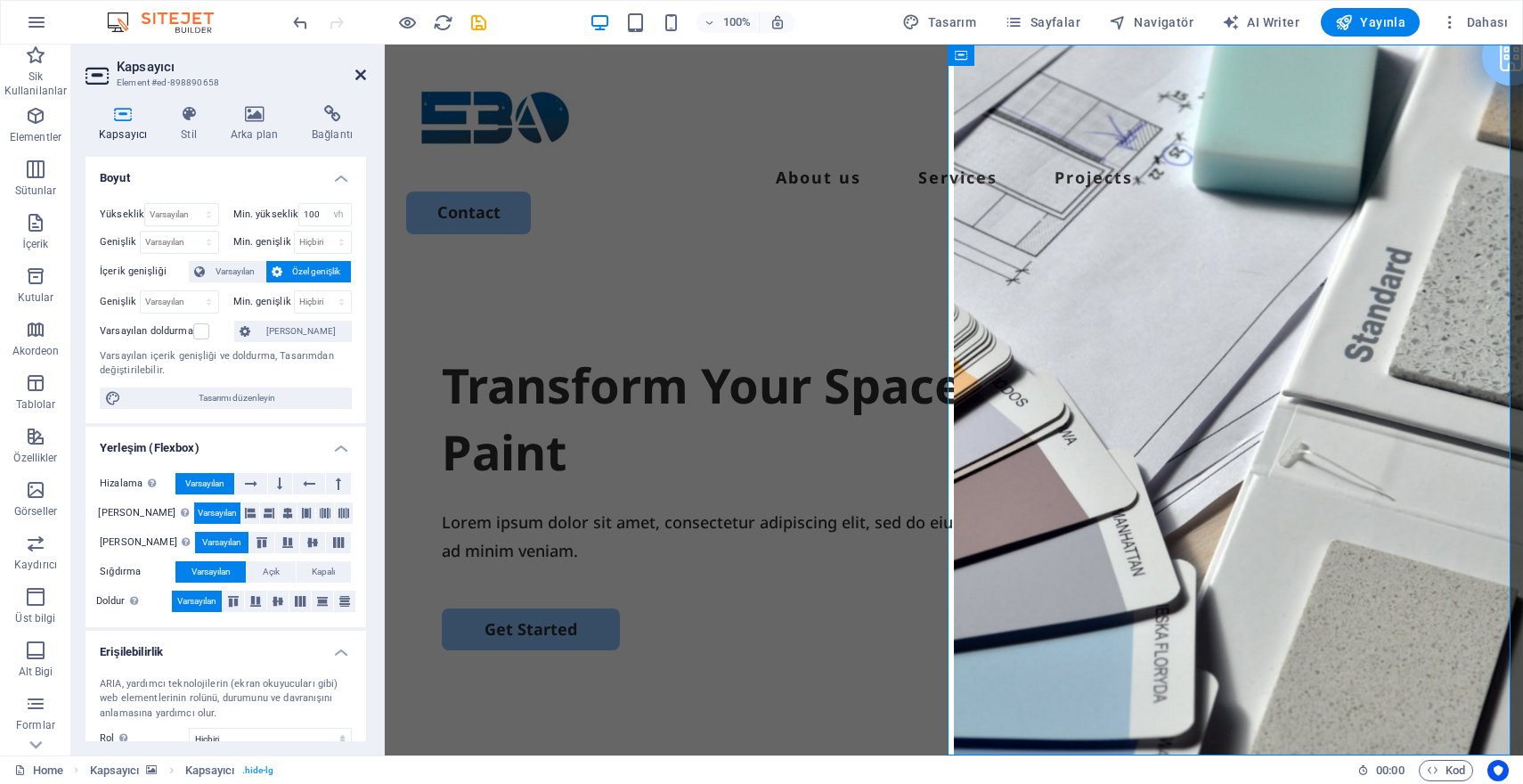
click at [356, 79] on icon at bounding box center [361, 74] width 11 height 14
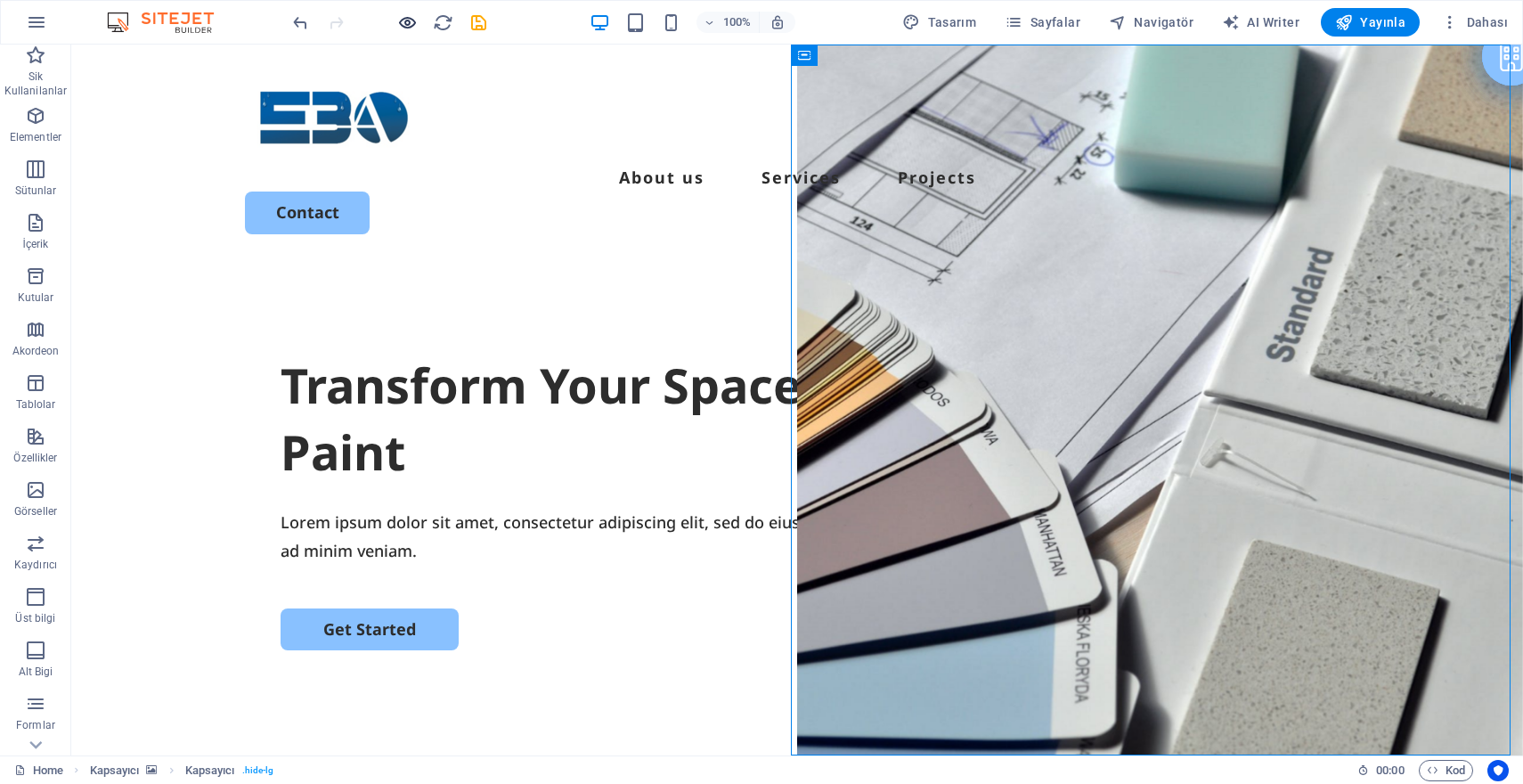
click at [409, 22] on icon "button" at bounding box center [408, 23] width 20 height 20
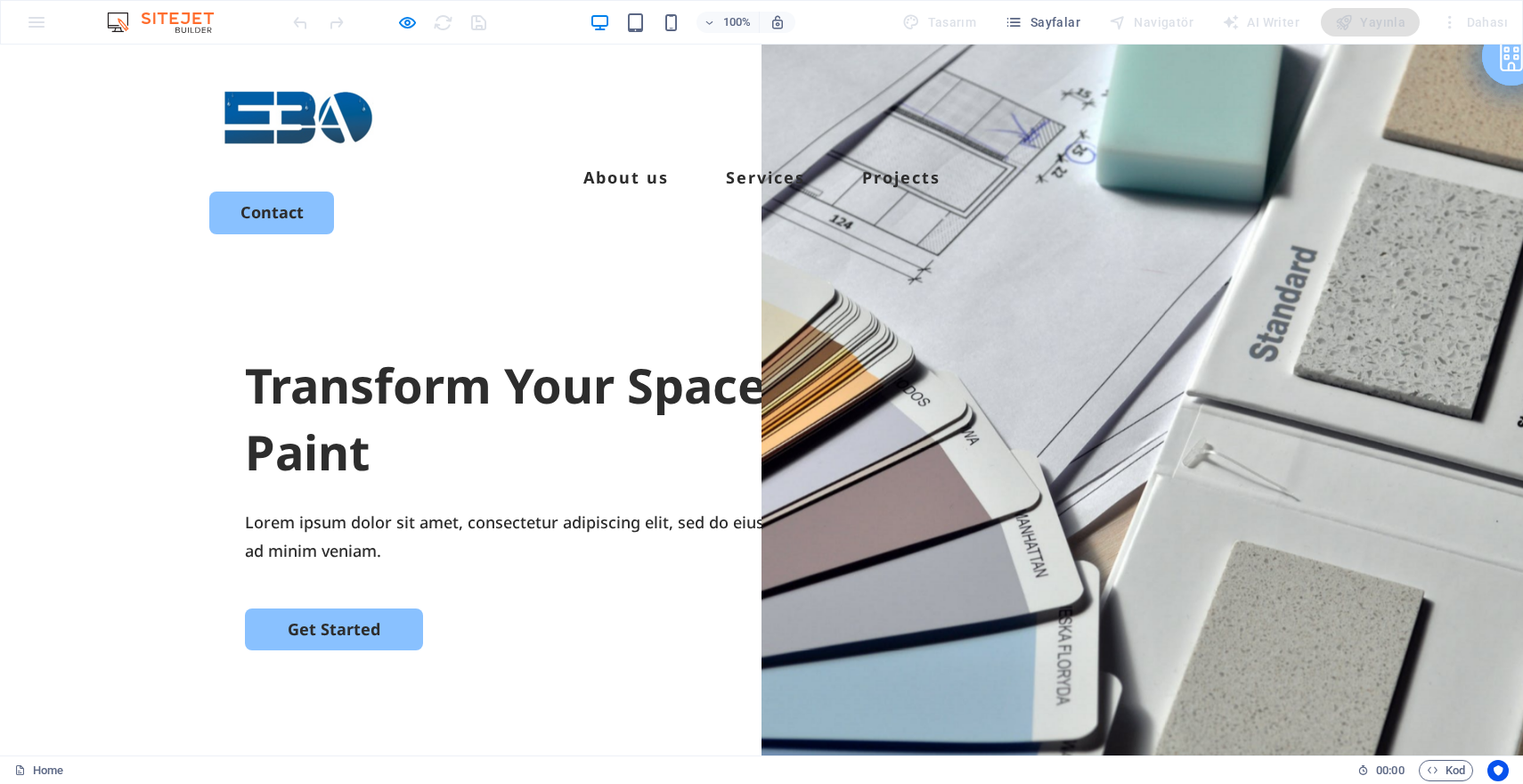
click at [1285, 92] on header "About us Services Projects Contact" at bounding box center [762, 153] width 1148 height 219
click at [334, 192] on link "Contact" at bounding box center [271, 212] width 125 height 42
click at [410, 24] on icon "button" at bounding box center [408, 23] width 20 height 20
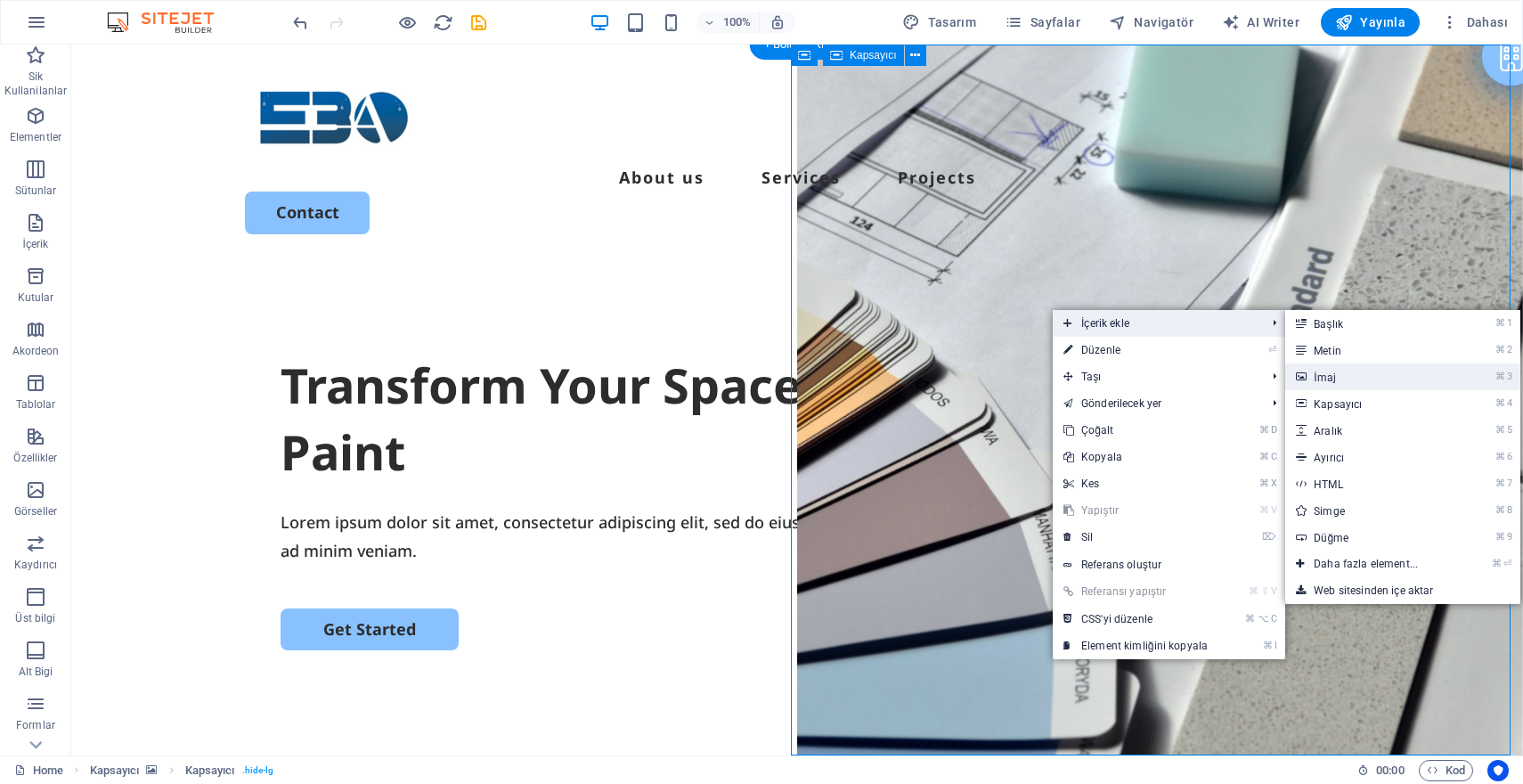
click at [1369, 377] on link "⌘ 3 İmaj" at bounding box center [1369, 376] width 168 height 27
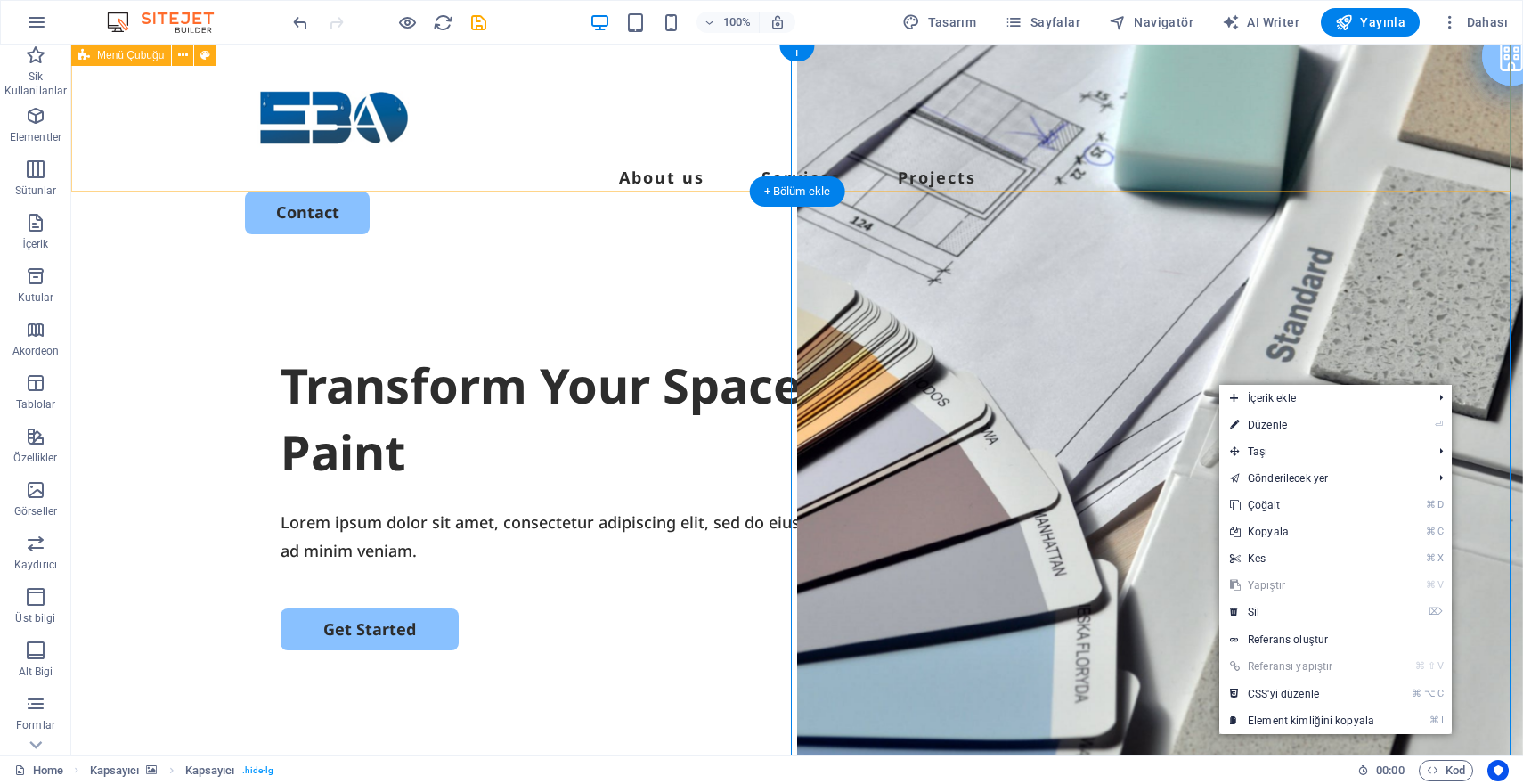
click at [859, 69] on div "About us Services Projects Contact" at bounding box center [797, 153] width 1452 height 219
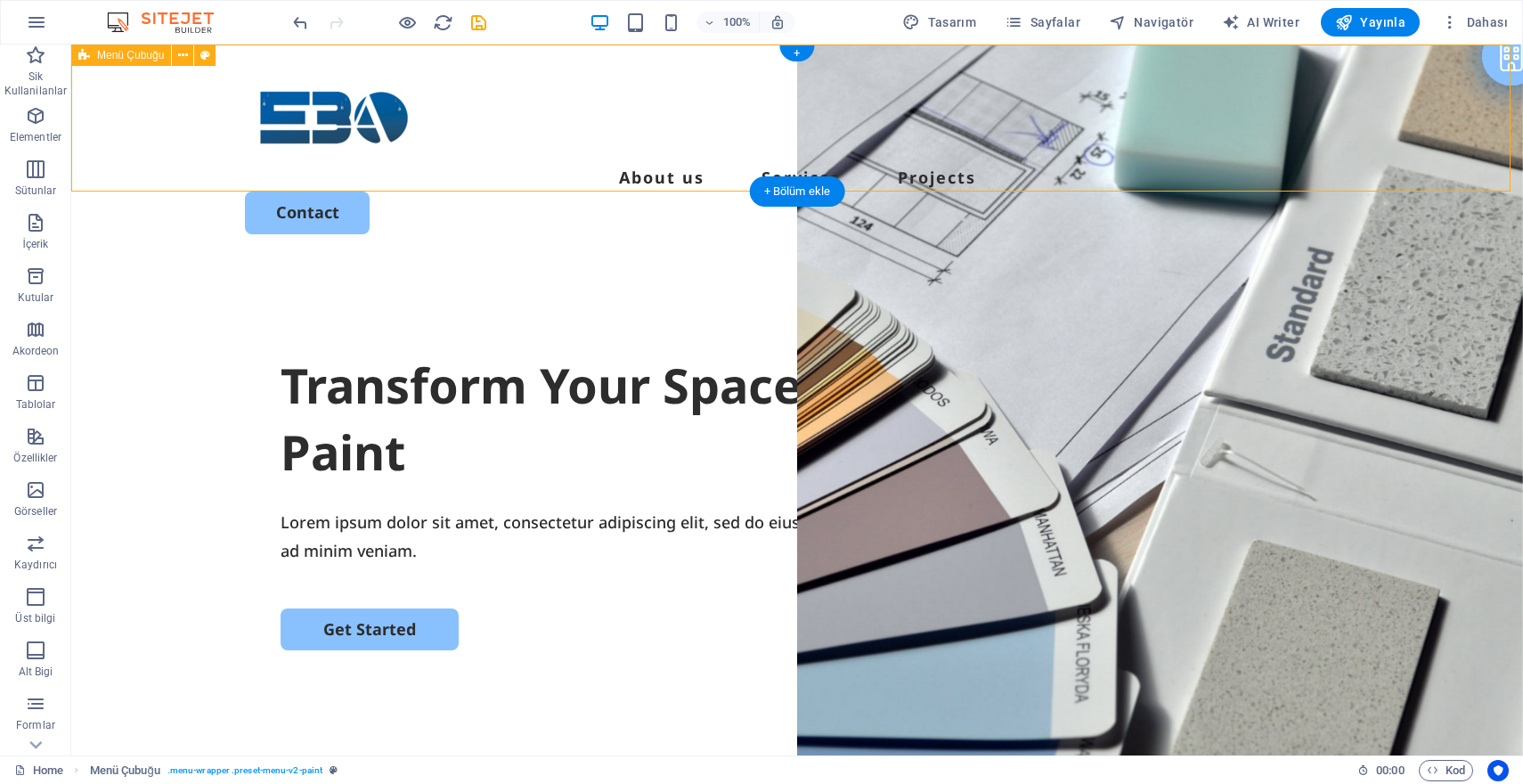
click at [886, 90] on div "About us Services Projects Contact" at bounding box center [797, 153] width 1452 height 219
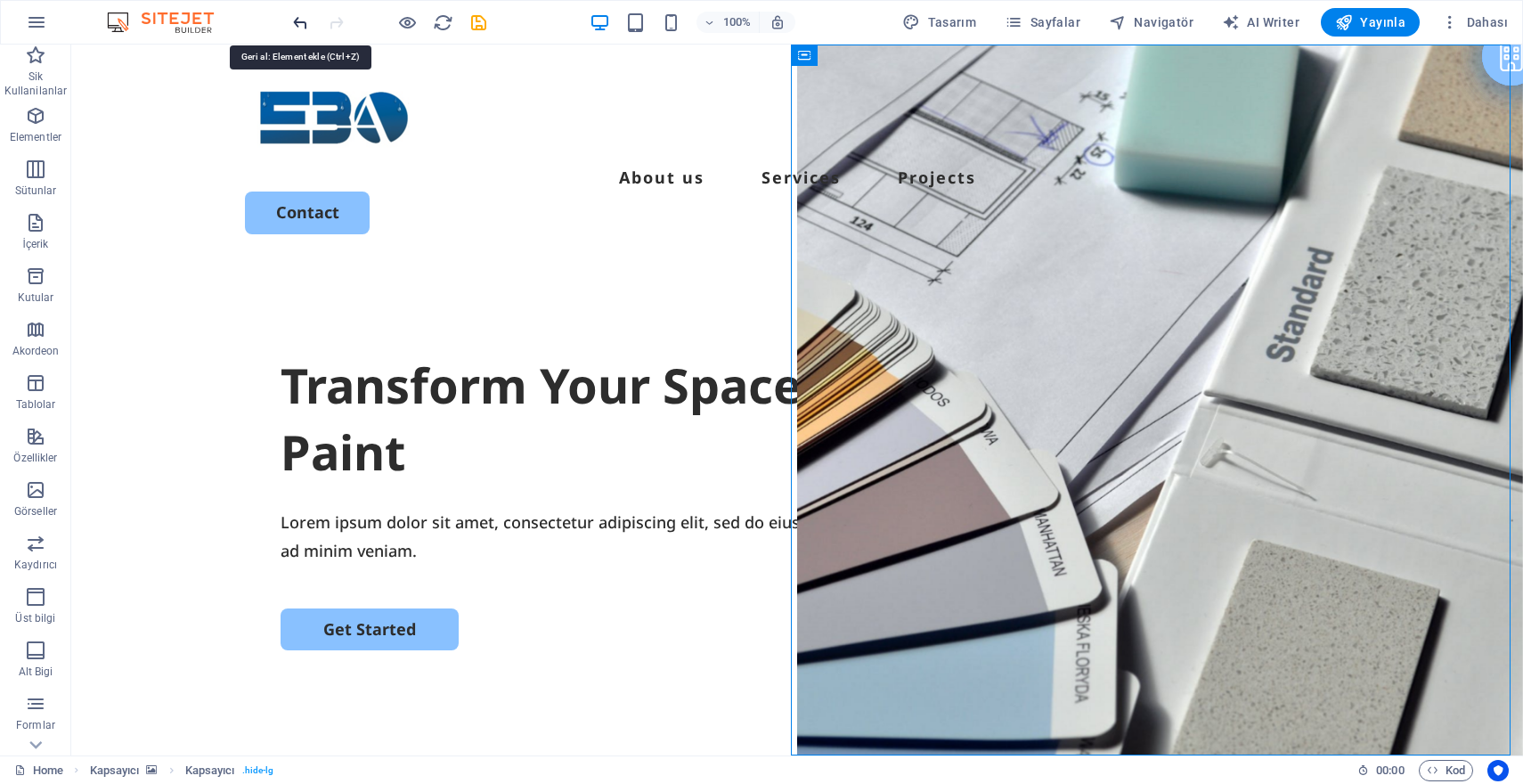
click at [299, 20] on icon "undo" at bounding box center [301, 23] width 20 height 20
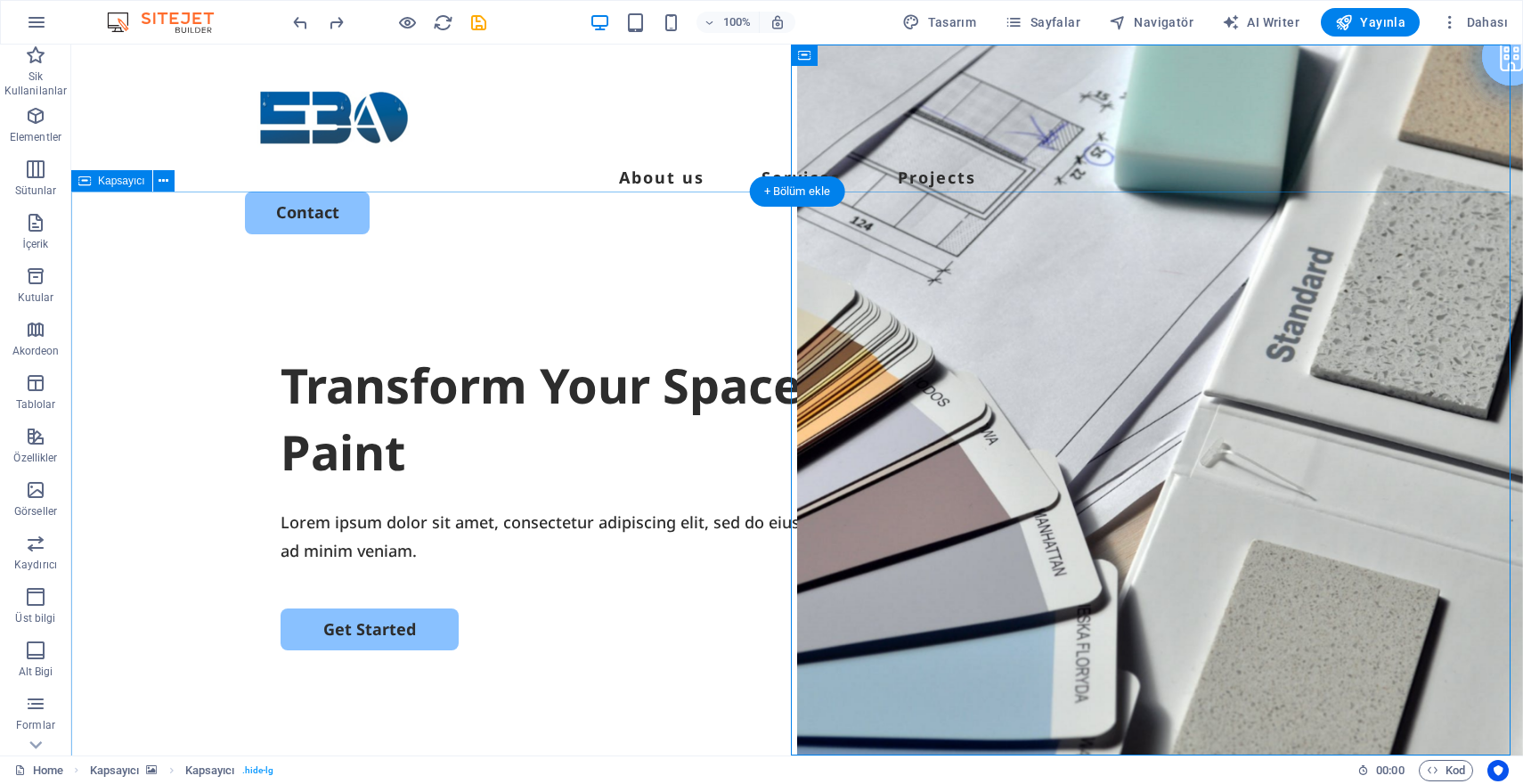
click at [223, 341] on div "Transform Your Space with a Fresh Coat of Paint Lorem ipsum dolor sit amet, con…" at bounding box center [797, 605] width 1452 height 685
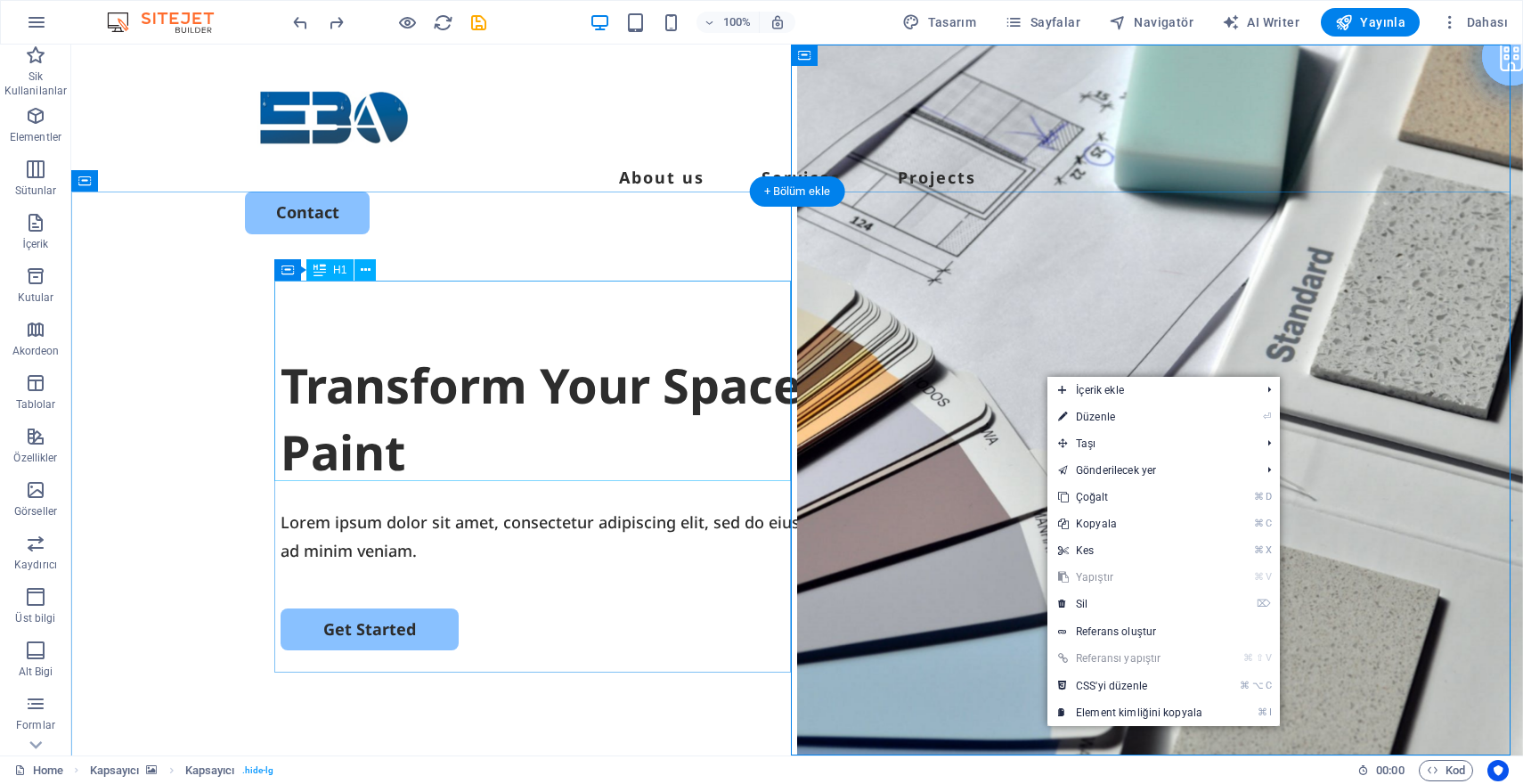
click at [643, 351] on div "Transform Your Space with a Fresh Coat of Paint" at bounding box center [797, 419] width 1033 height 135
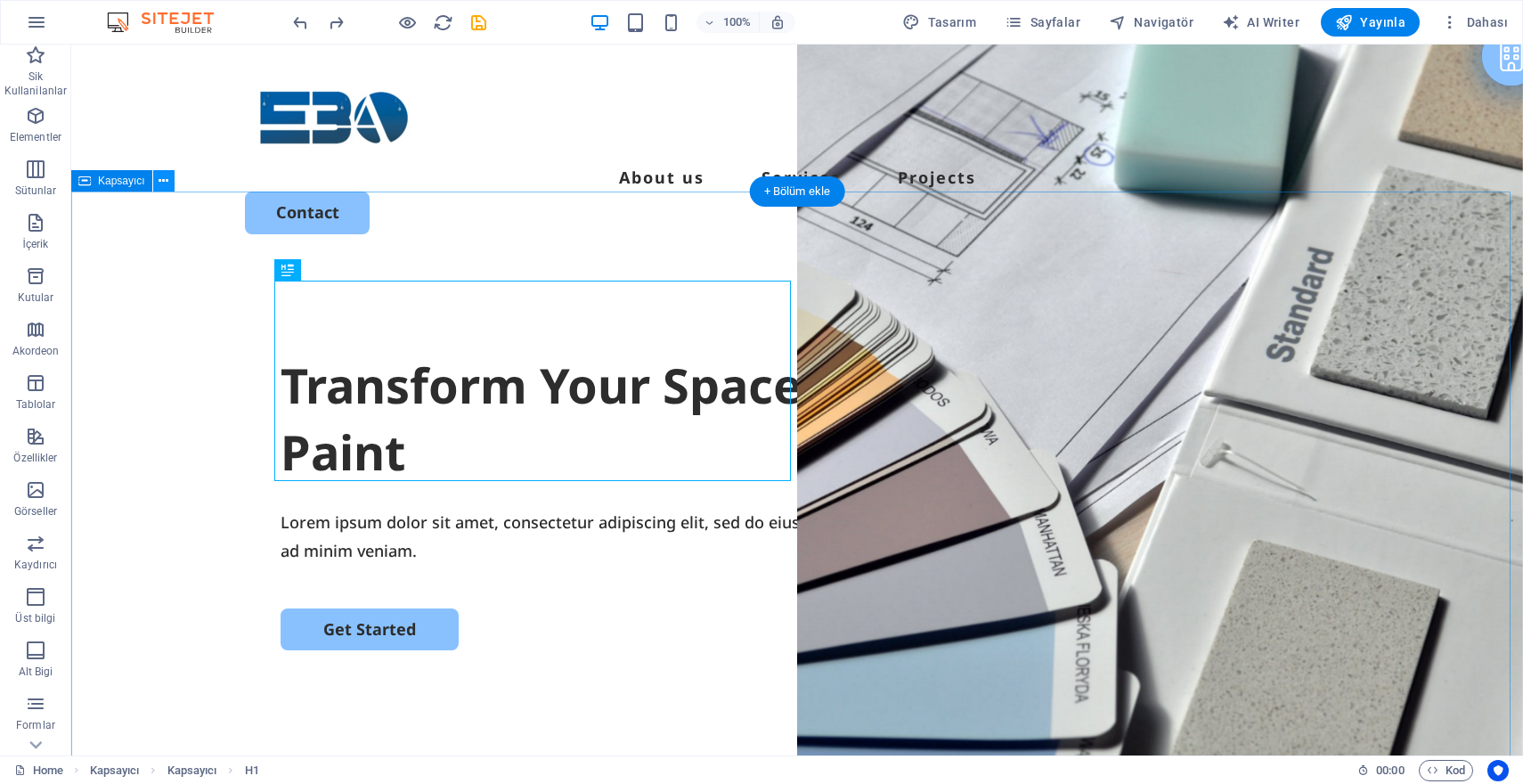
click at [172, 184] on button at bounding box center [163, 180] width 21 height 21
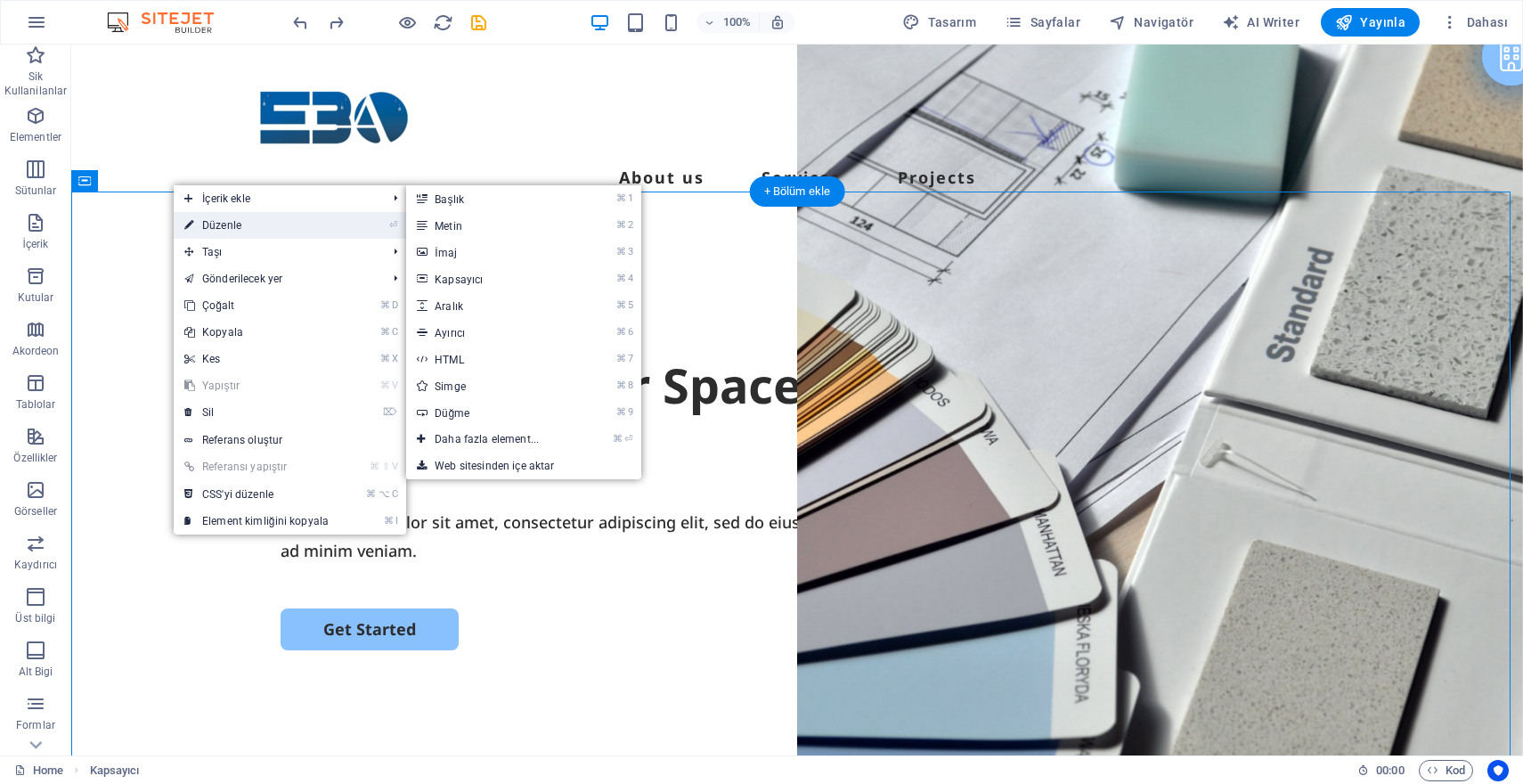
click at [219, 234] on link "⏎ Düzenle" at bounding box center [256, 225] width 166 height 27
select select "px"
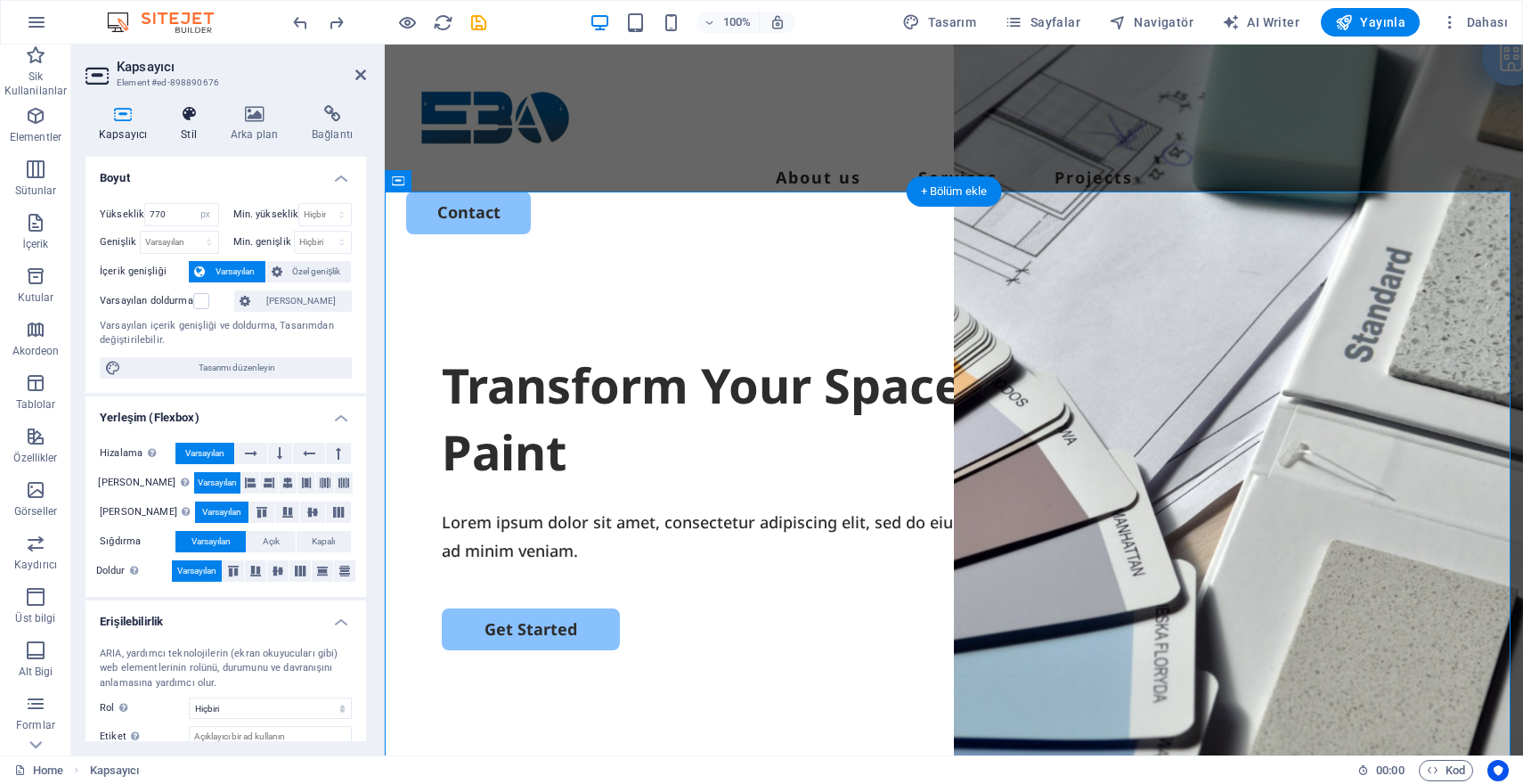
click at [193, 120] on icon at bounding box center [189, 113] width 42 height 18
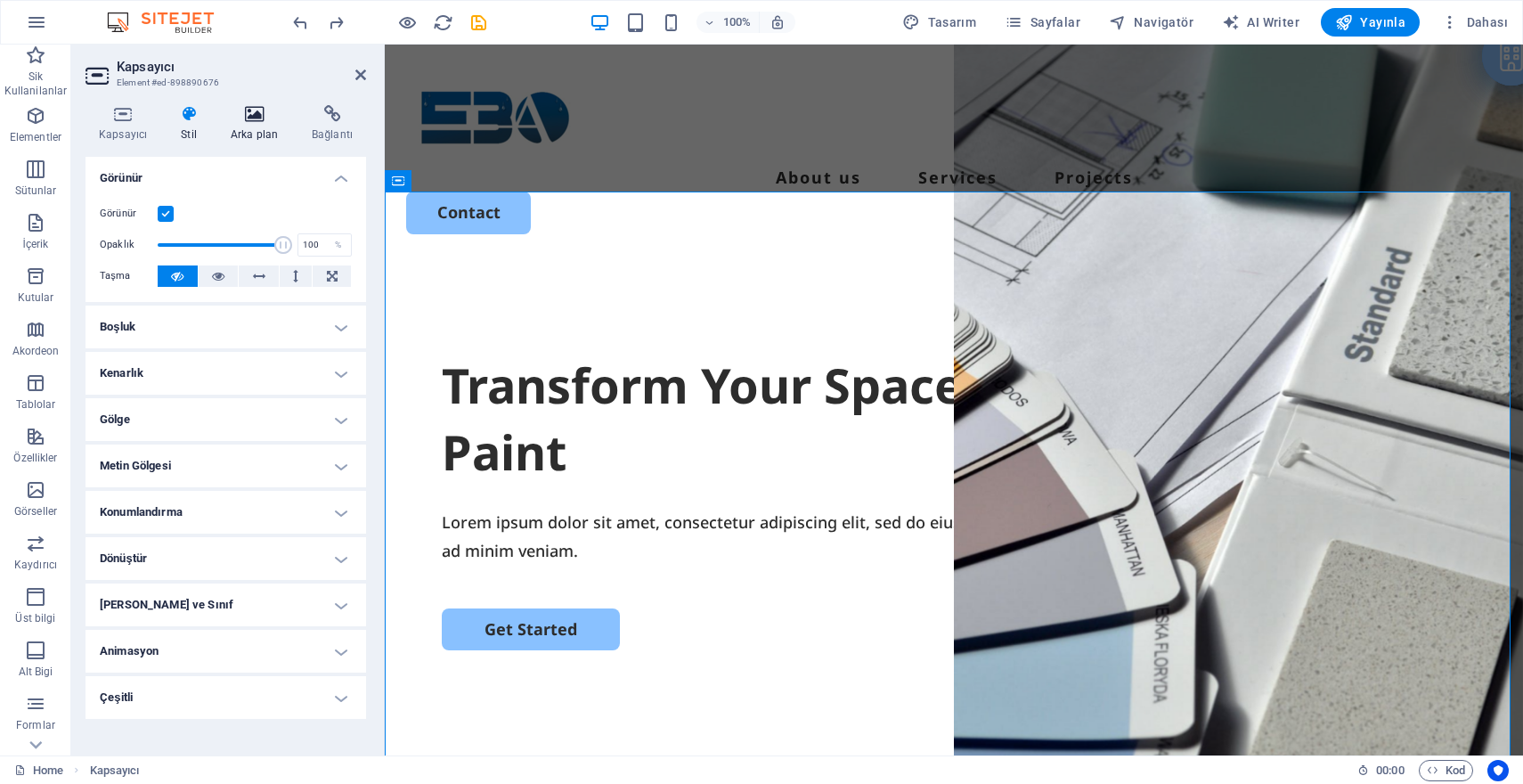
click at [252, 119] on icon at bounding box center [255, 113] width 74 height 18
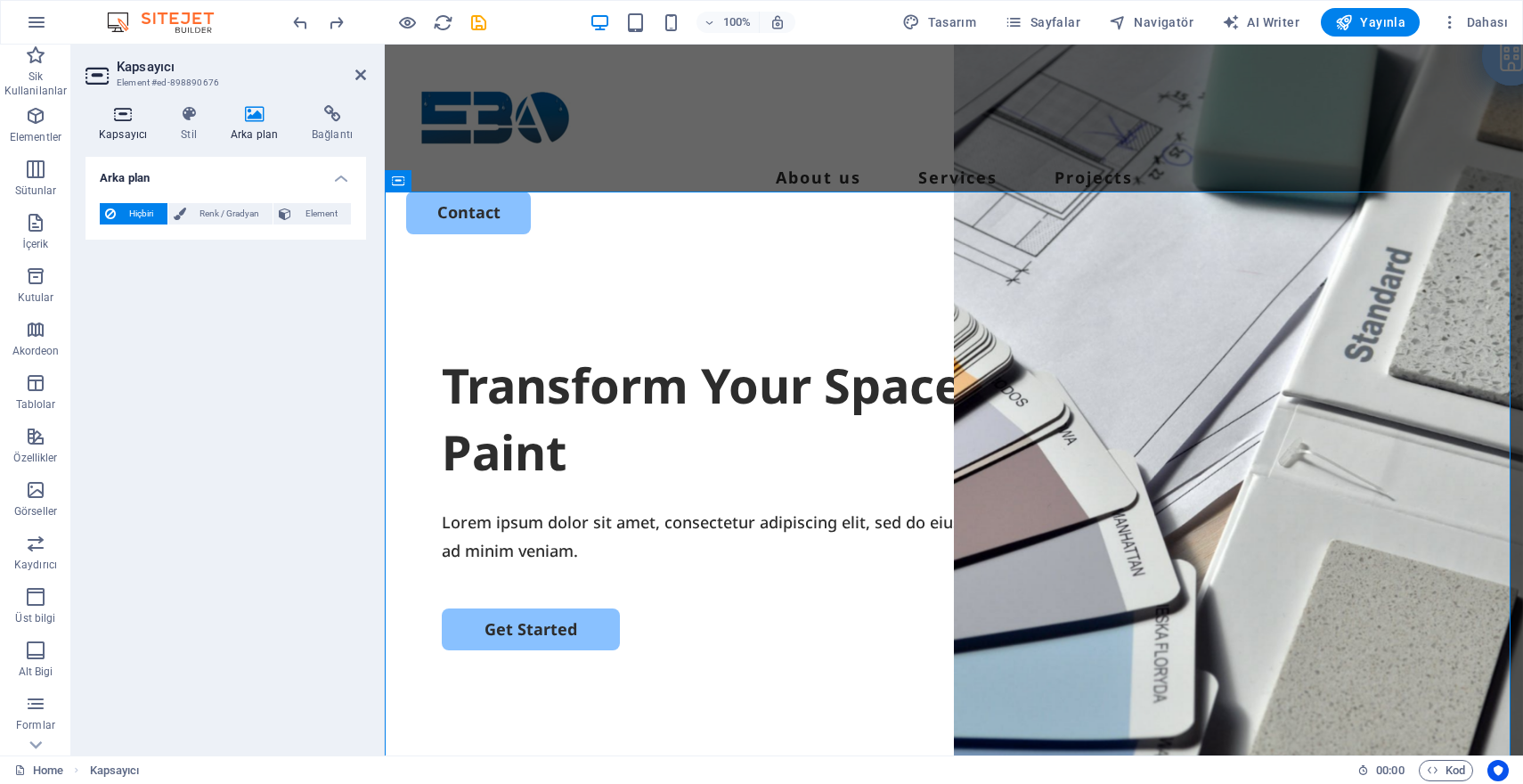
click at [149, 134] on h4 "Kapsayıcı" at bounding box center [126, 124] width 82 height 38
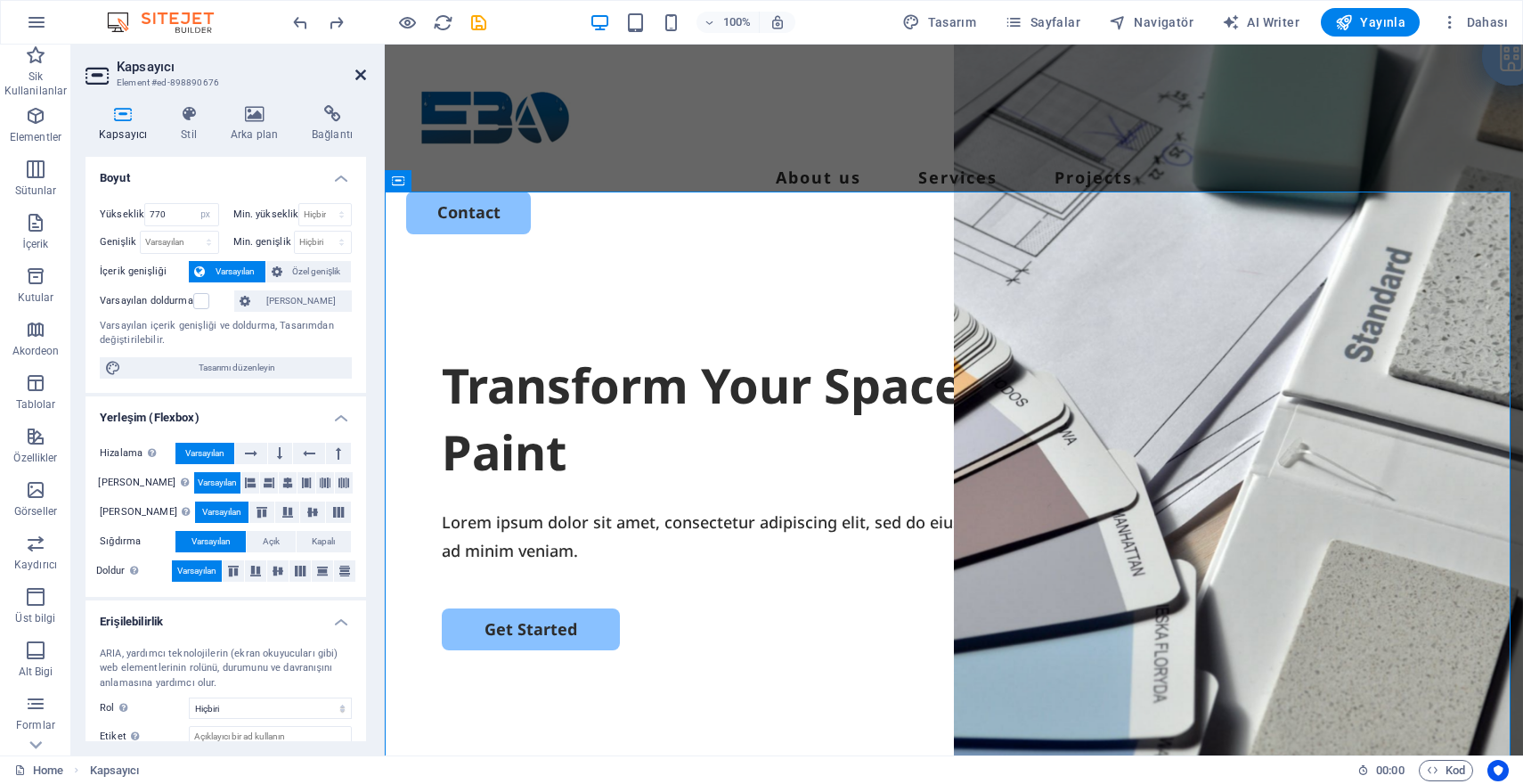
click at [365, 72] on icon at bounding box center [361, 74] width 11 height 14
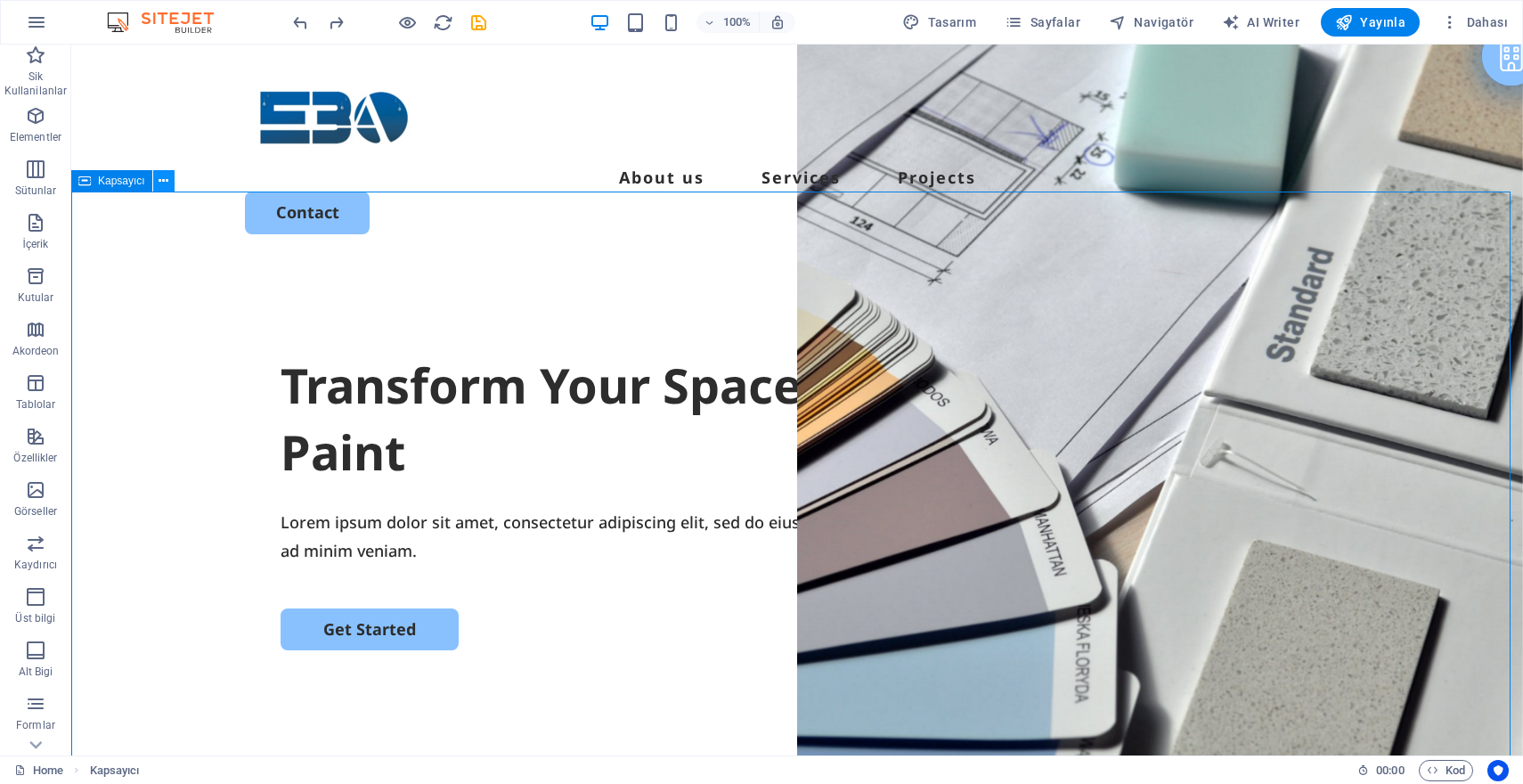
click at [159, 179] on icon at bounding box center [163, 181] width 10 height 18
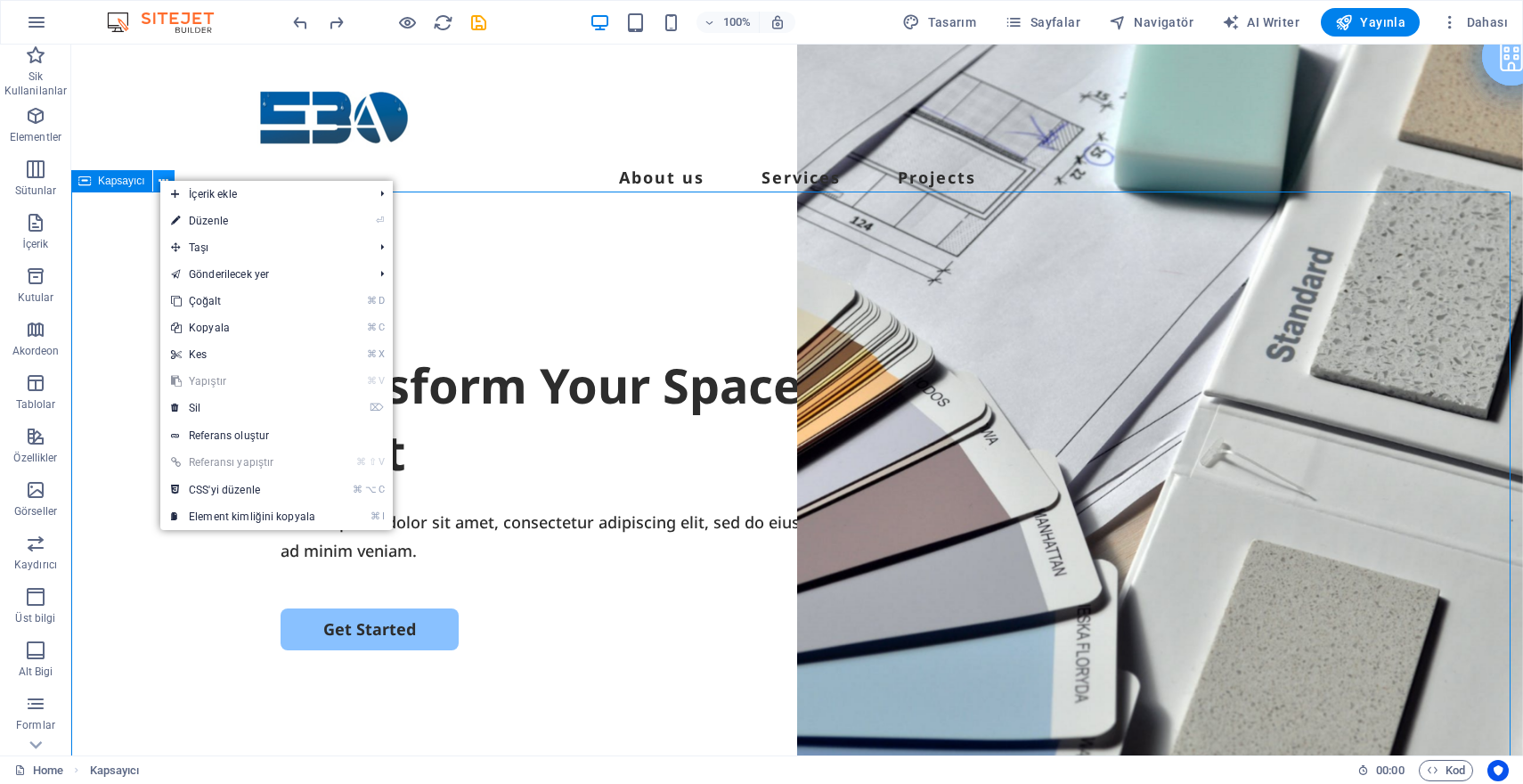
click at [159, 179] on icon at bounding box center [163, 181] width 10 height 18
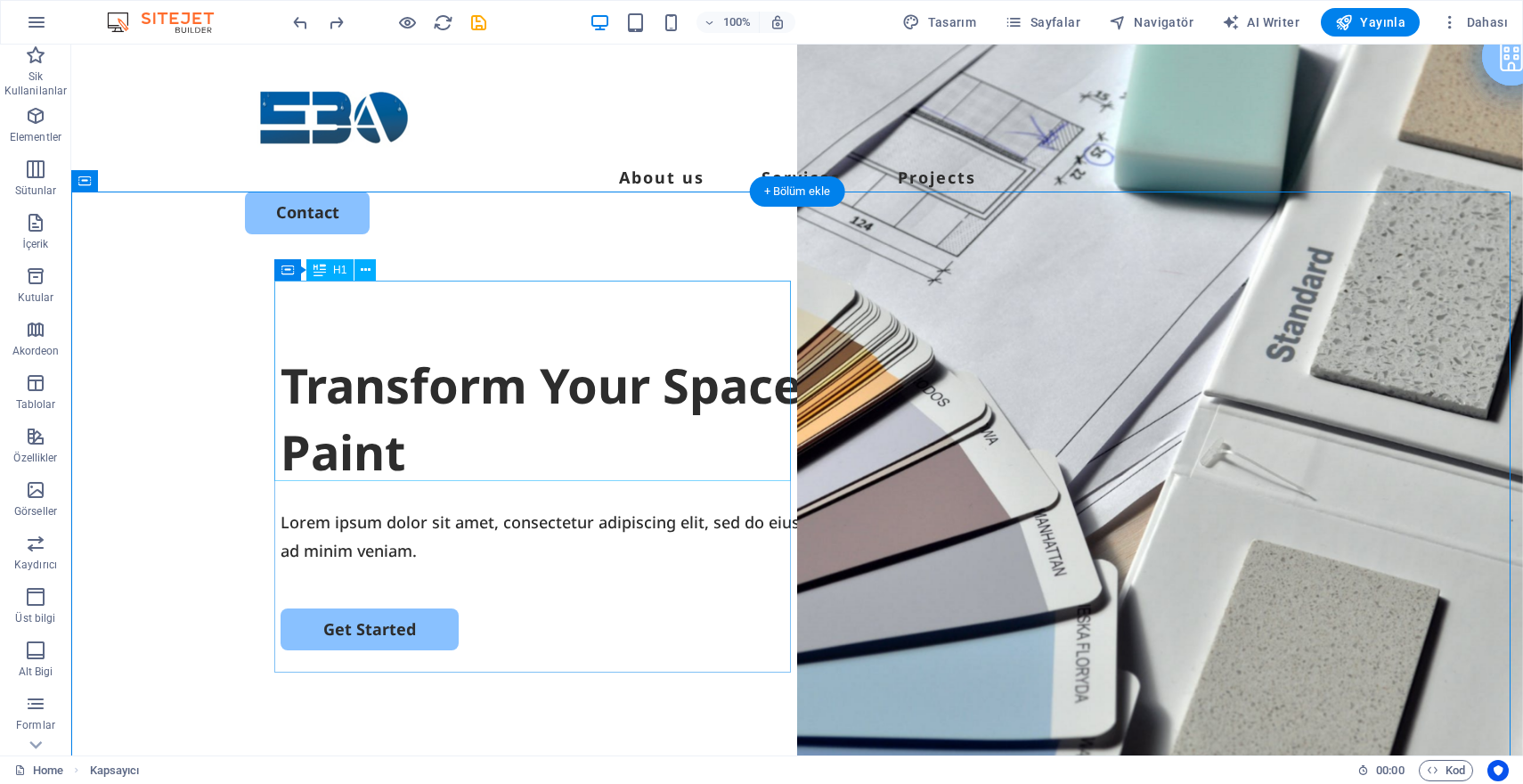
click at [720, 276] on div "Transform Your Space with a Fresh Coat of Paint Lorem ipsum dolor sit amet, con…" at bounding box center [797, 605] width 1452 height 685
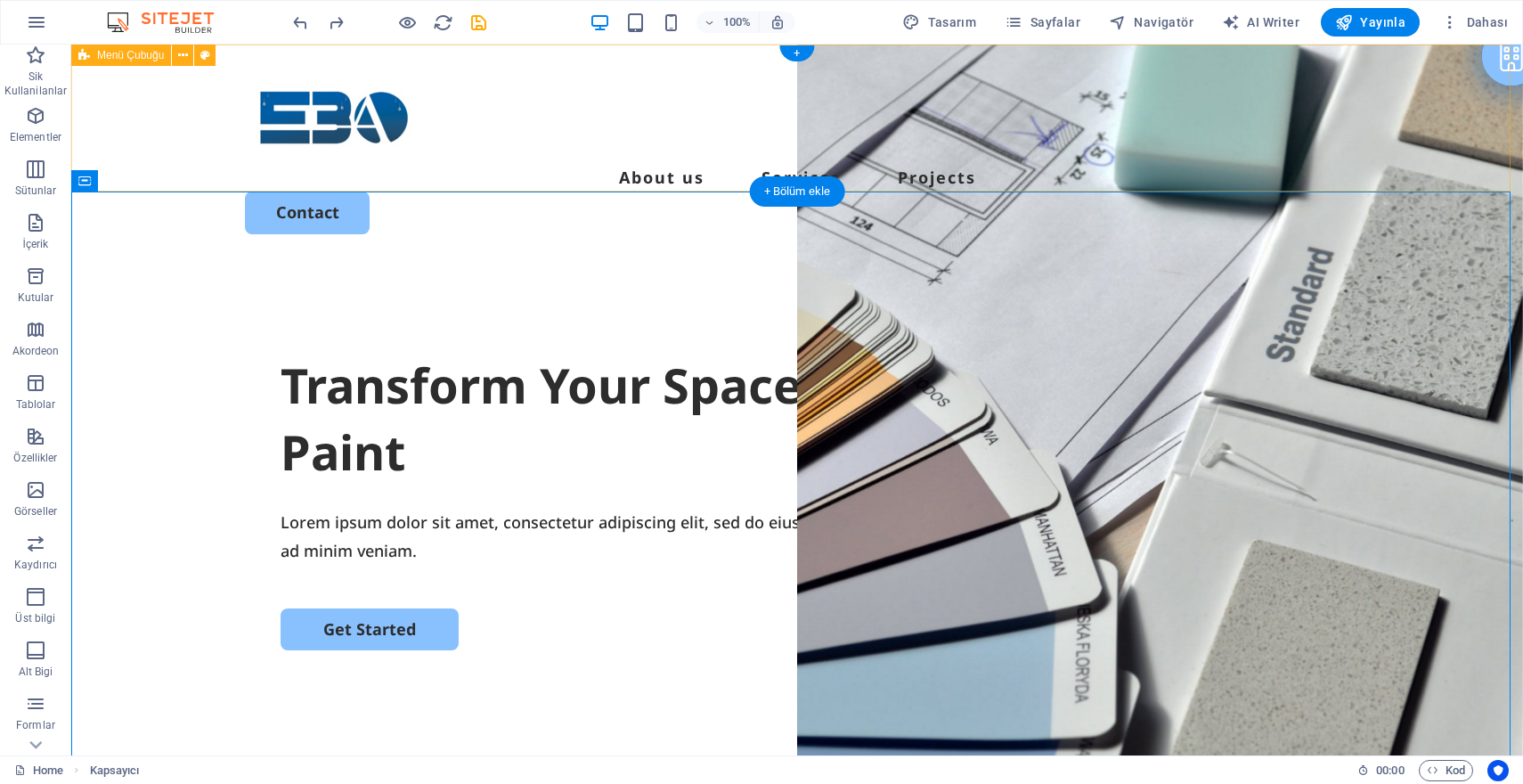
click at [1175, 76] on div "About us Services Projects Contact" at bounding box center [797, 153] width 1452 height 219
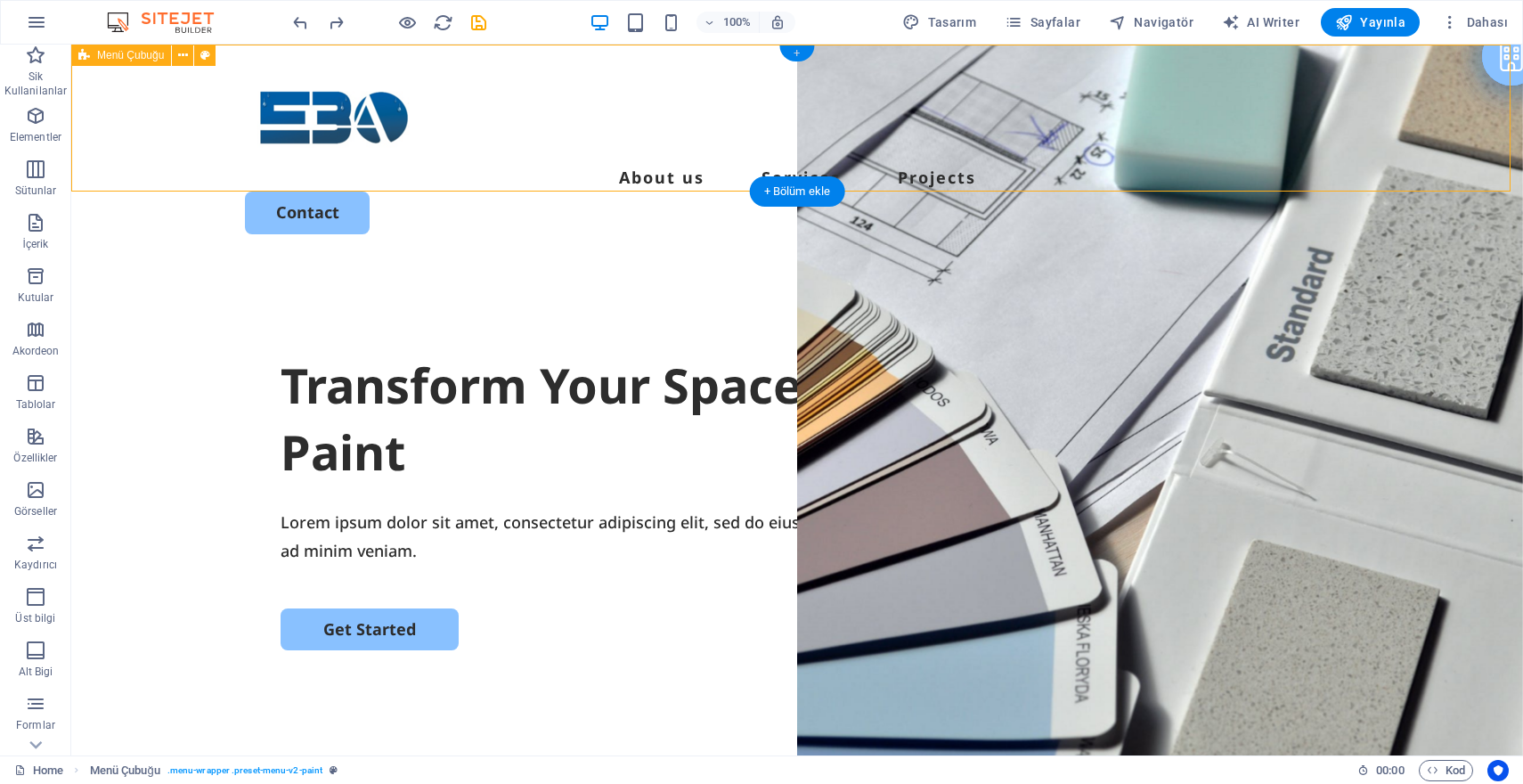
click at [805, 52] on div "+" at bounding box center [797, 53] width 35 height 16
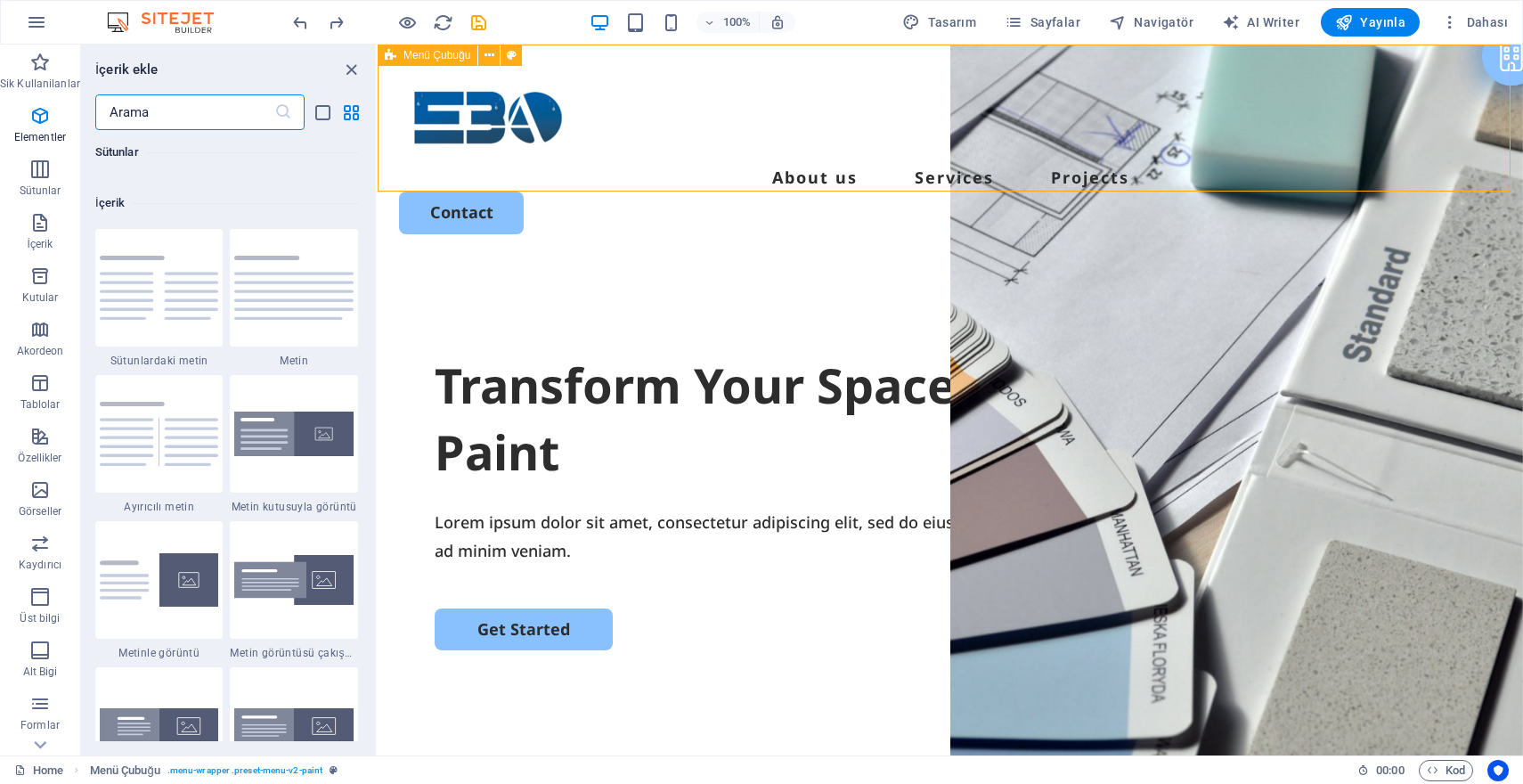
scroll to position [3116, 0]
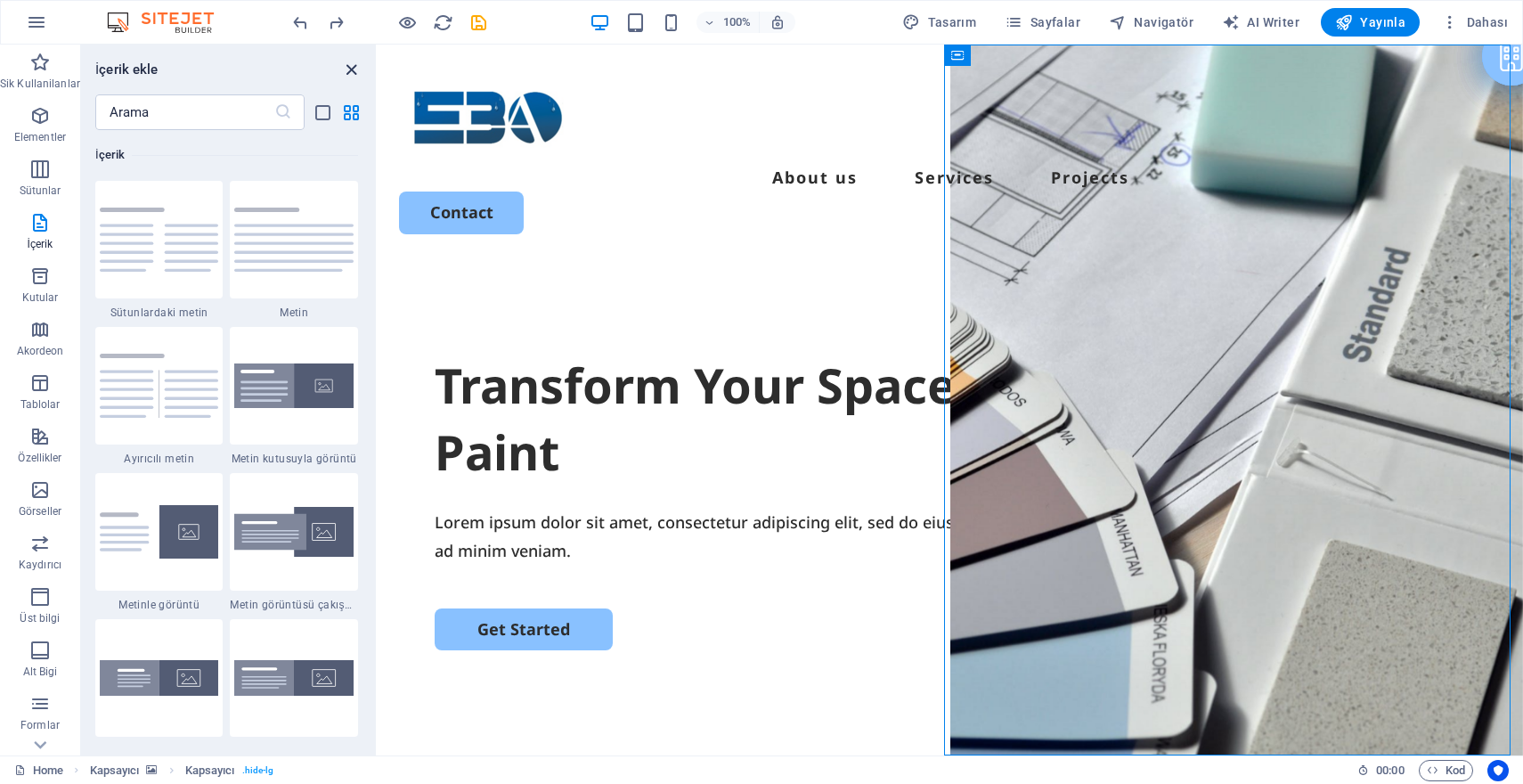
click at [351, 79] on icon "close panel" at bounding box center [351, 70] width 20 height 20
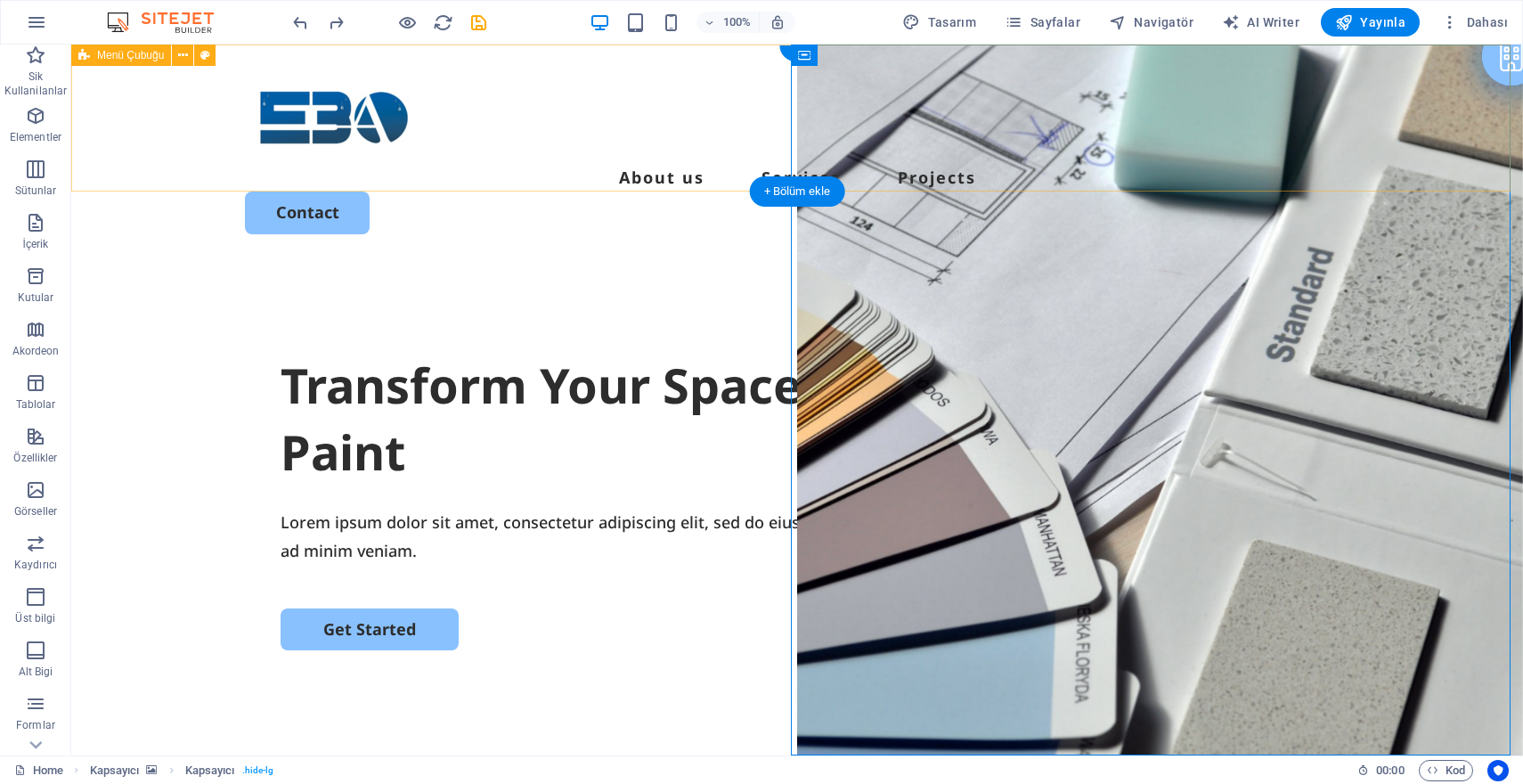
click at [351, 67] on div "About us Services Projects Contact" at bounding box center [797, 153] width 1452 height 219
click at [181, 57] on icon at bounding box center [183, 55] width 10 height 18
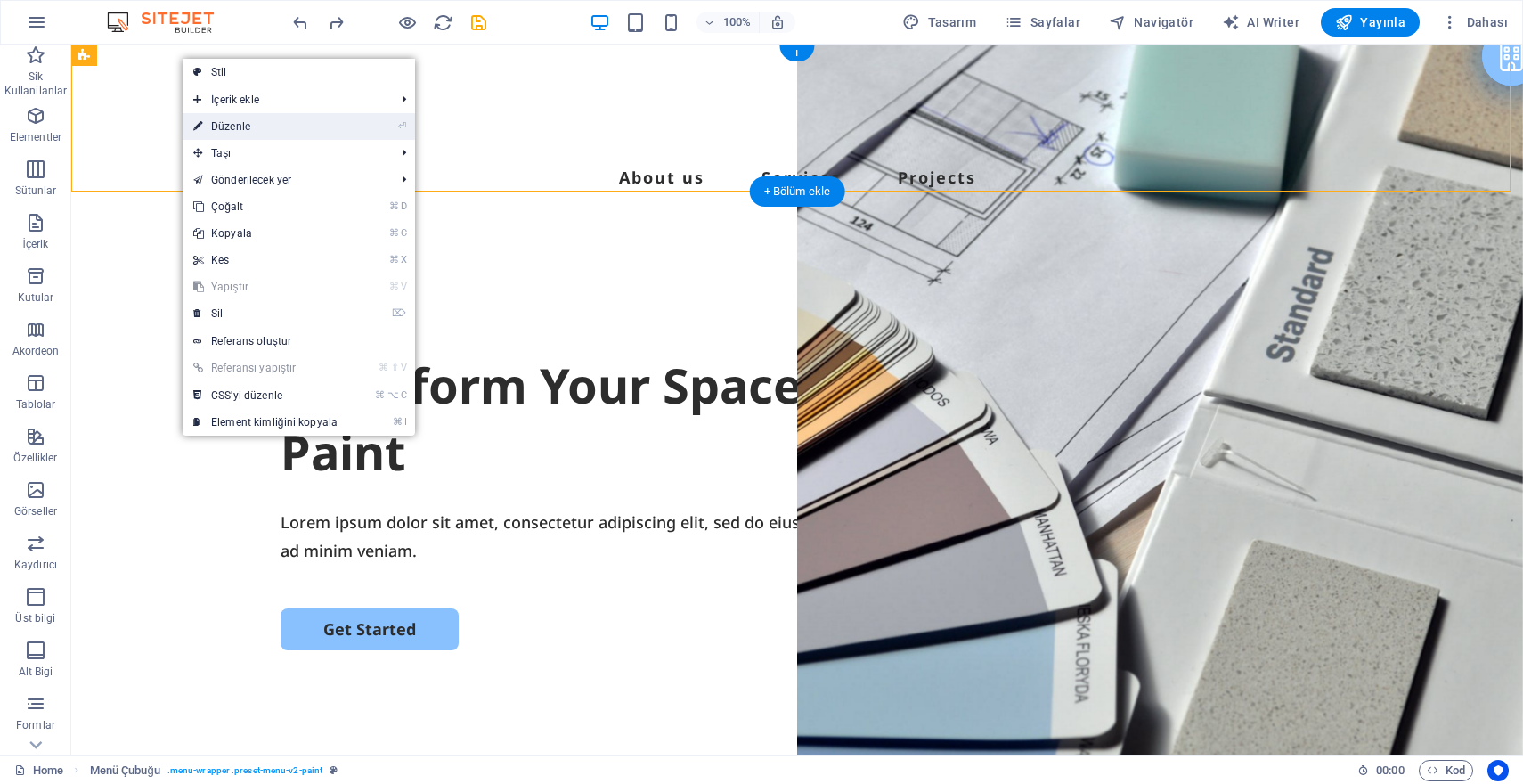
click at [232, 120] on link "⏎ Düzenle" at bounding box center [266, 126] width 166 height 27
select select "header"
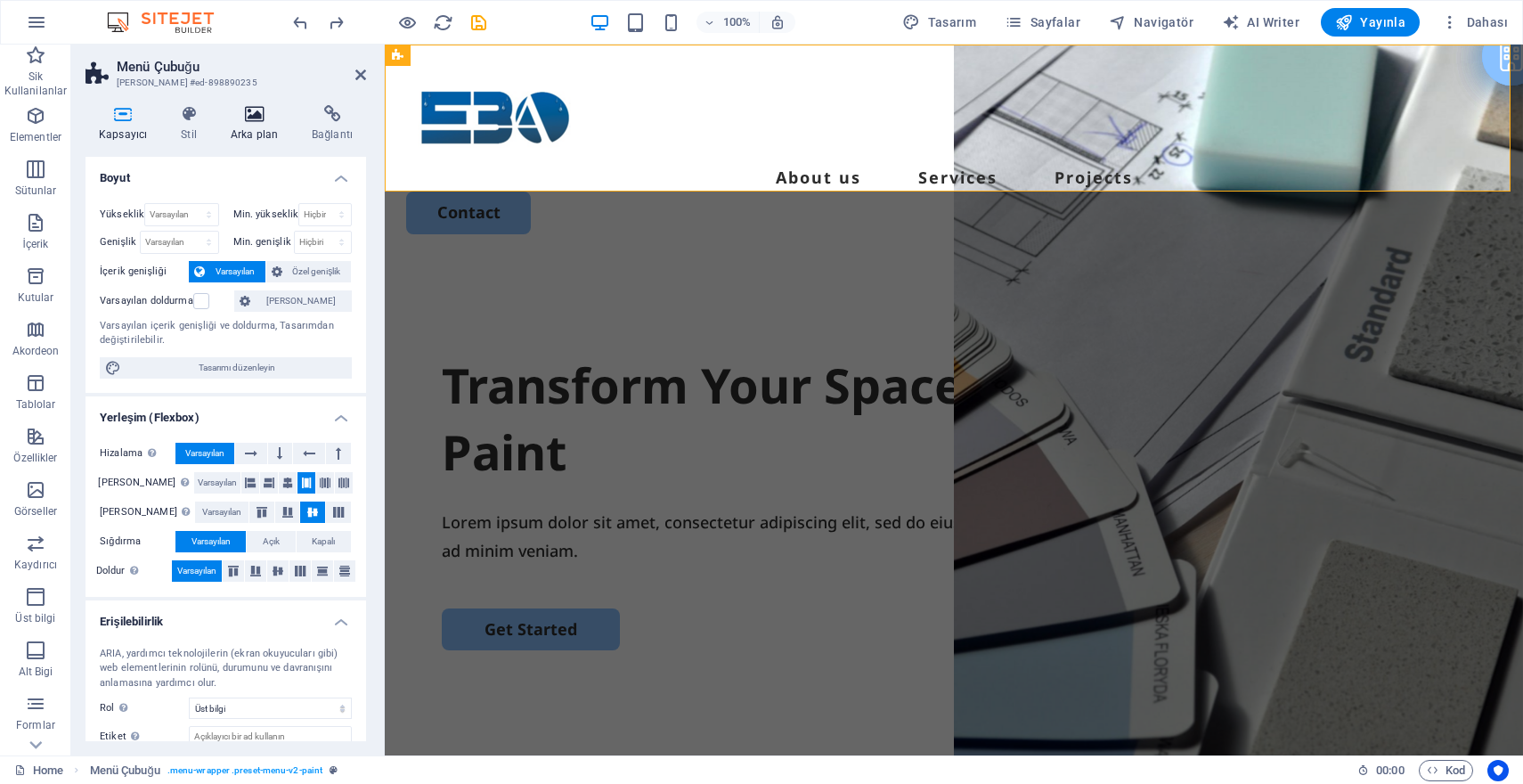
click at [254, 122] on icon at bounding box center [255, 113] width 74 height 18
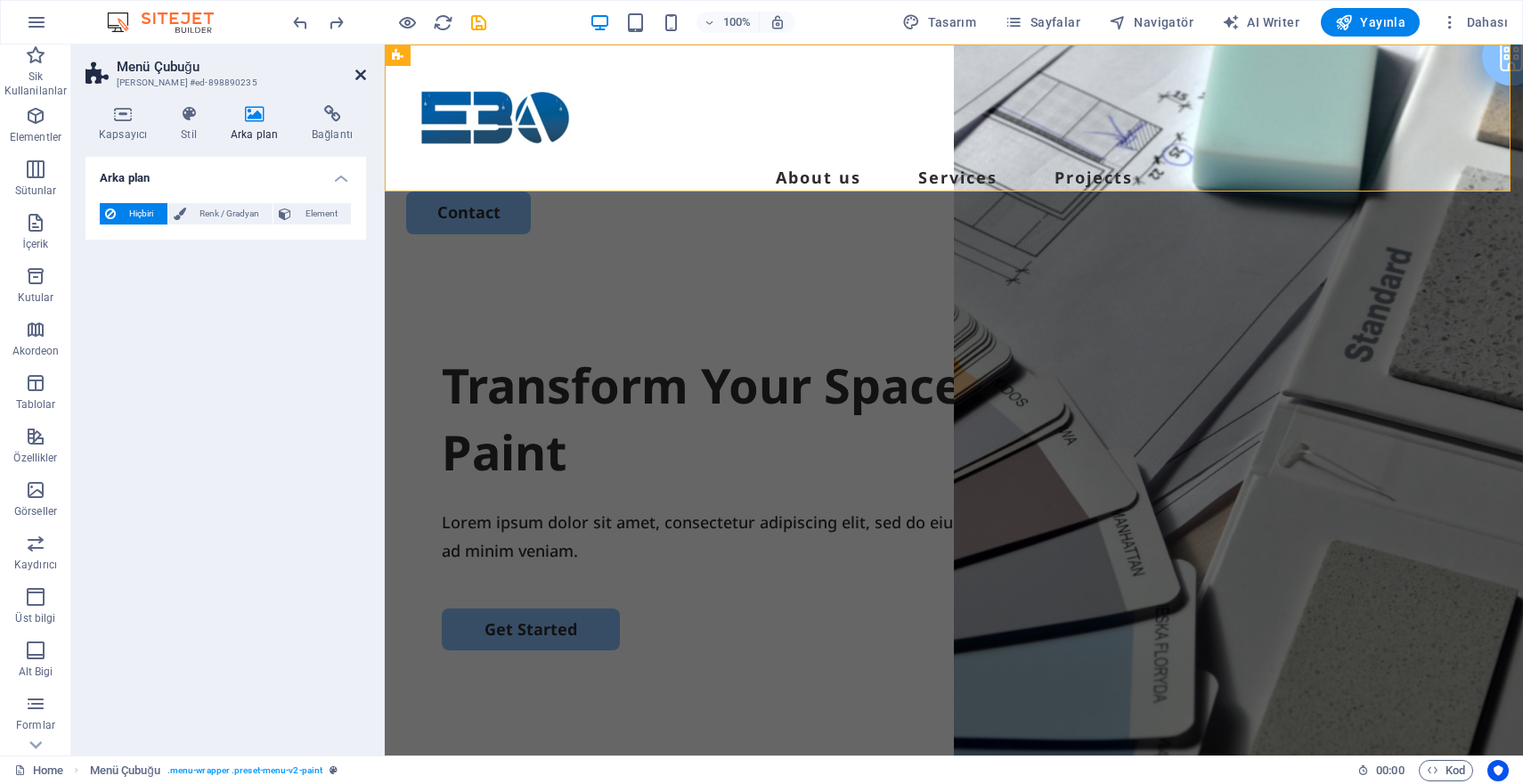
click at [356, 76] on icon at bounding box center [361, 74] width 11 height 14
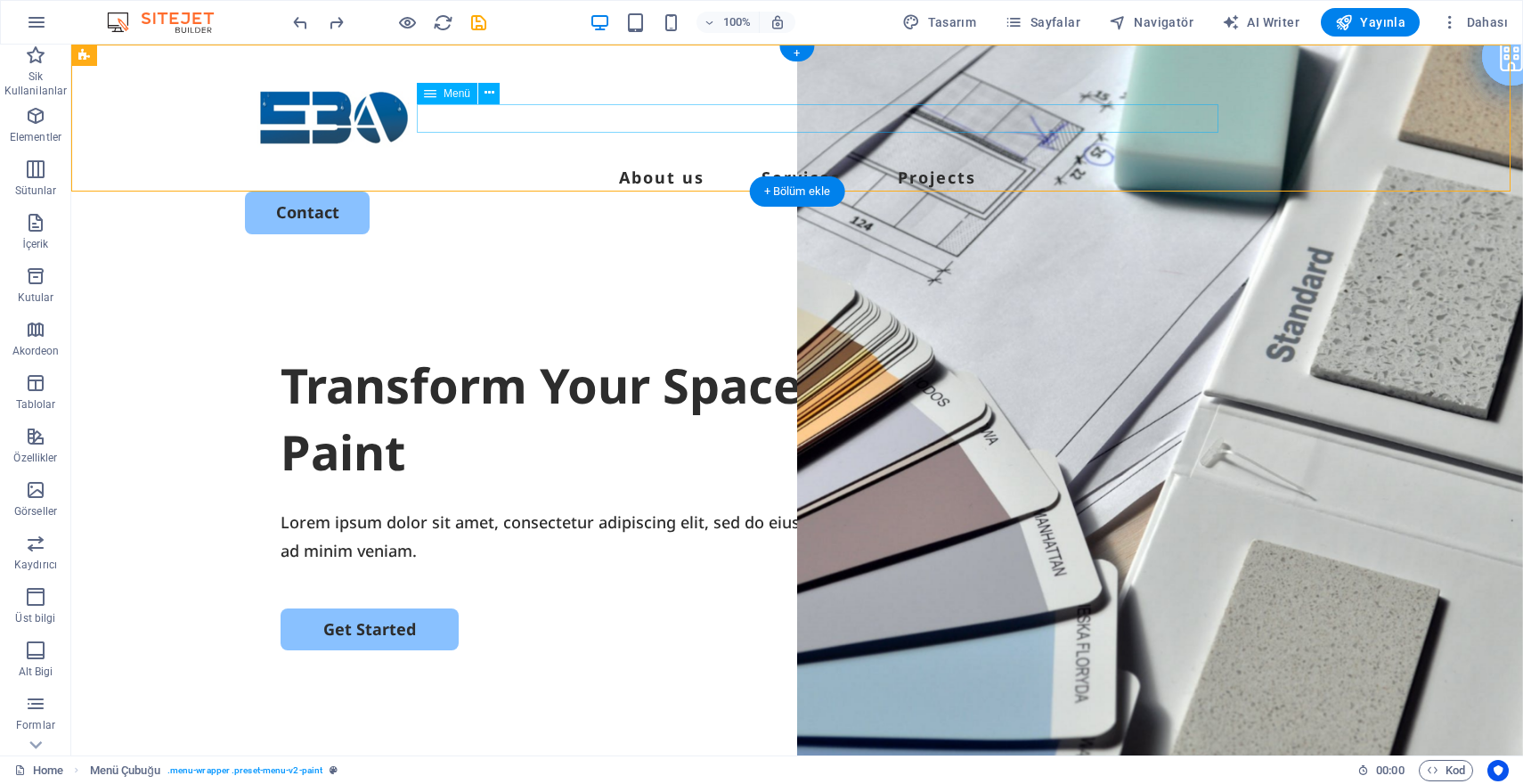
click at [450, 95] on span "Menü" at bounding box center [457, 94] width 27 height 11
click at [484, 95] on icon at bounding box center [489, 93] width 10 height 18
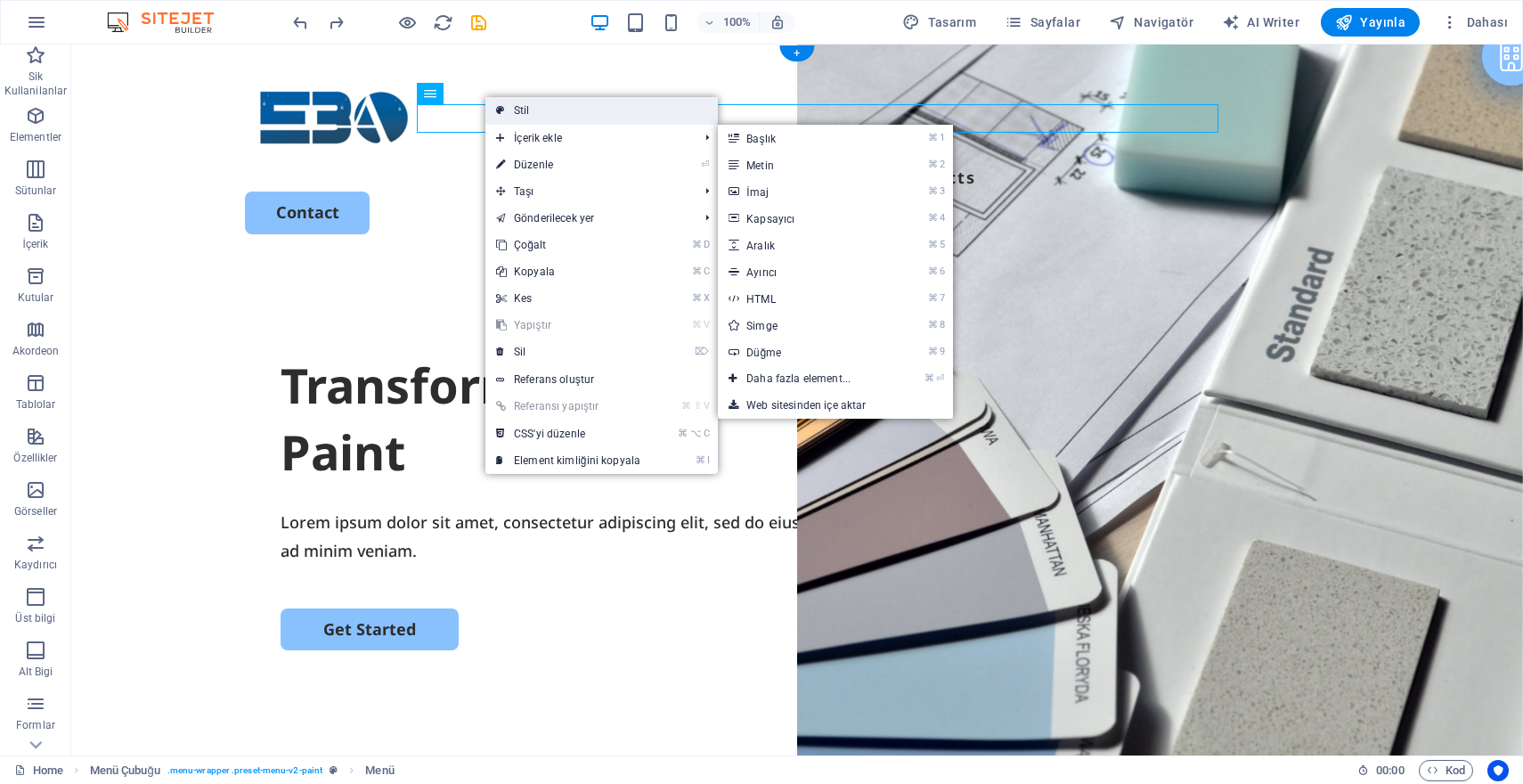
drag, startPoint x: 549, startPoint y: 116, endPoint x: 164, endPoint y: 71, distance: 387.6
click at [549, 116] on link "Stil" at bounding box center [601, 110] width 232 height 27
select select "rem"
select select "px"
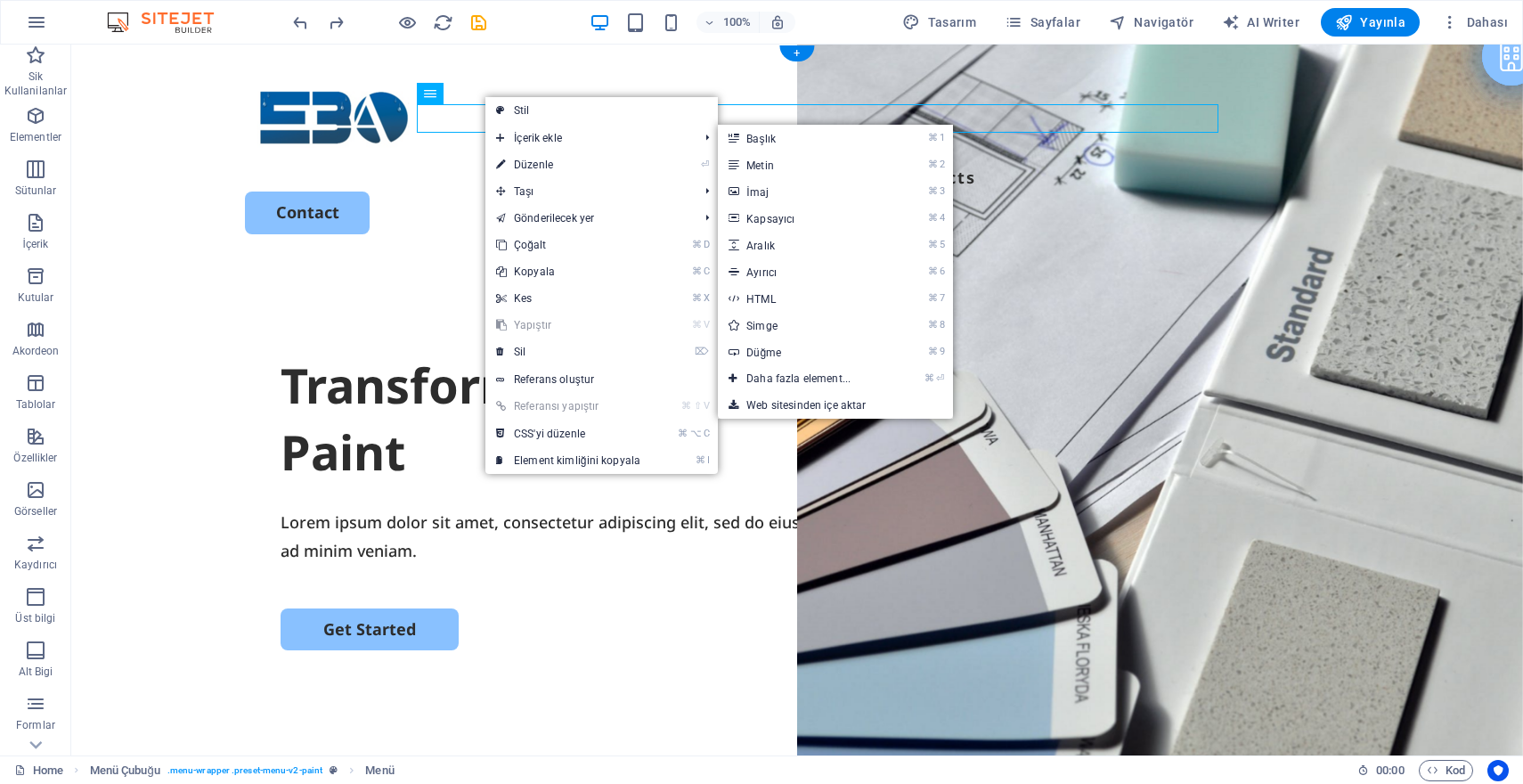
select select "rem"
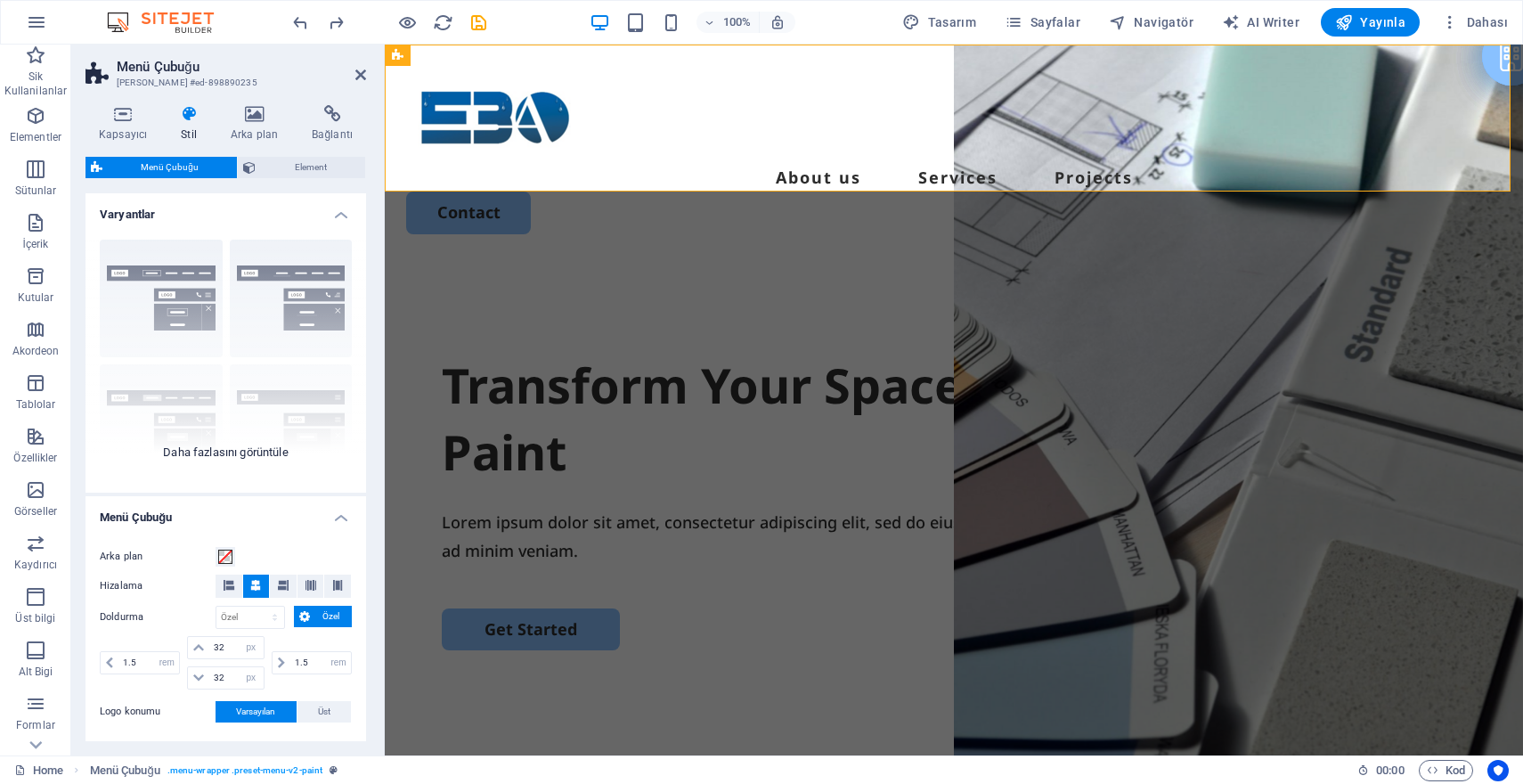
click at [310, 271] on div "Kenarlık Ortalandı Varsayılan Sabit Loki Tetikleyici Geniş XXL" at bounding box center [226, 359] width 280 height 267
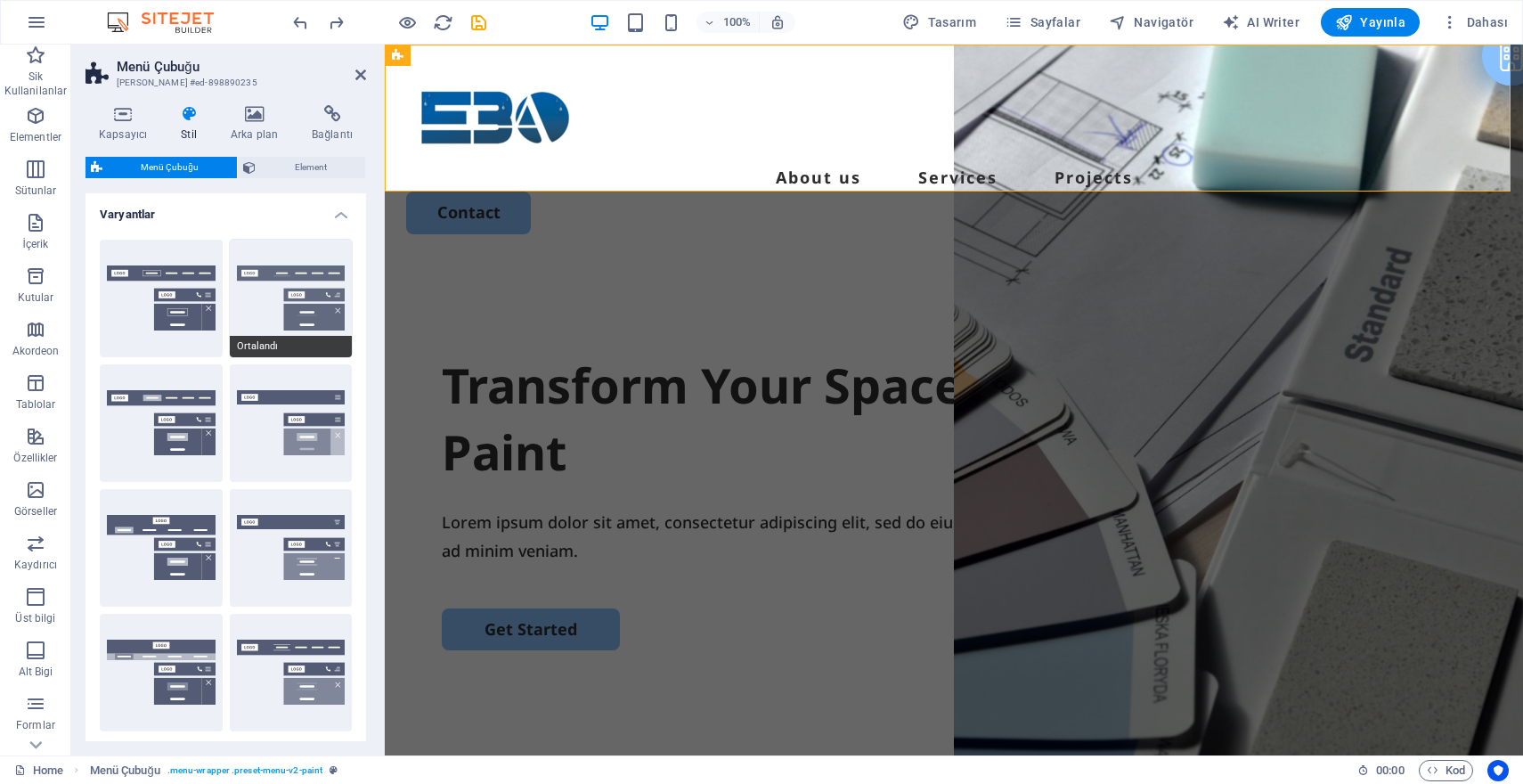
click at [278, 308] on button "Ortalandı" at bounding box center [291, 298] width 123 height 117
type input "1"
select select "rem"
type input "1"
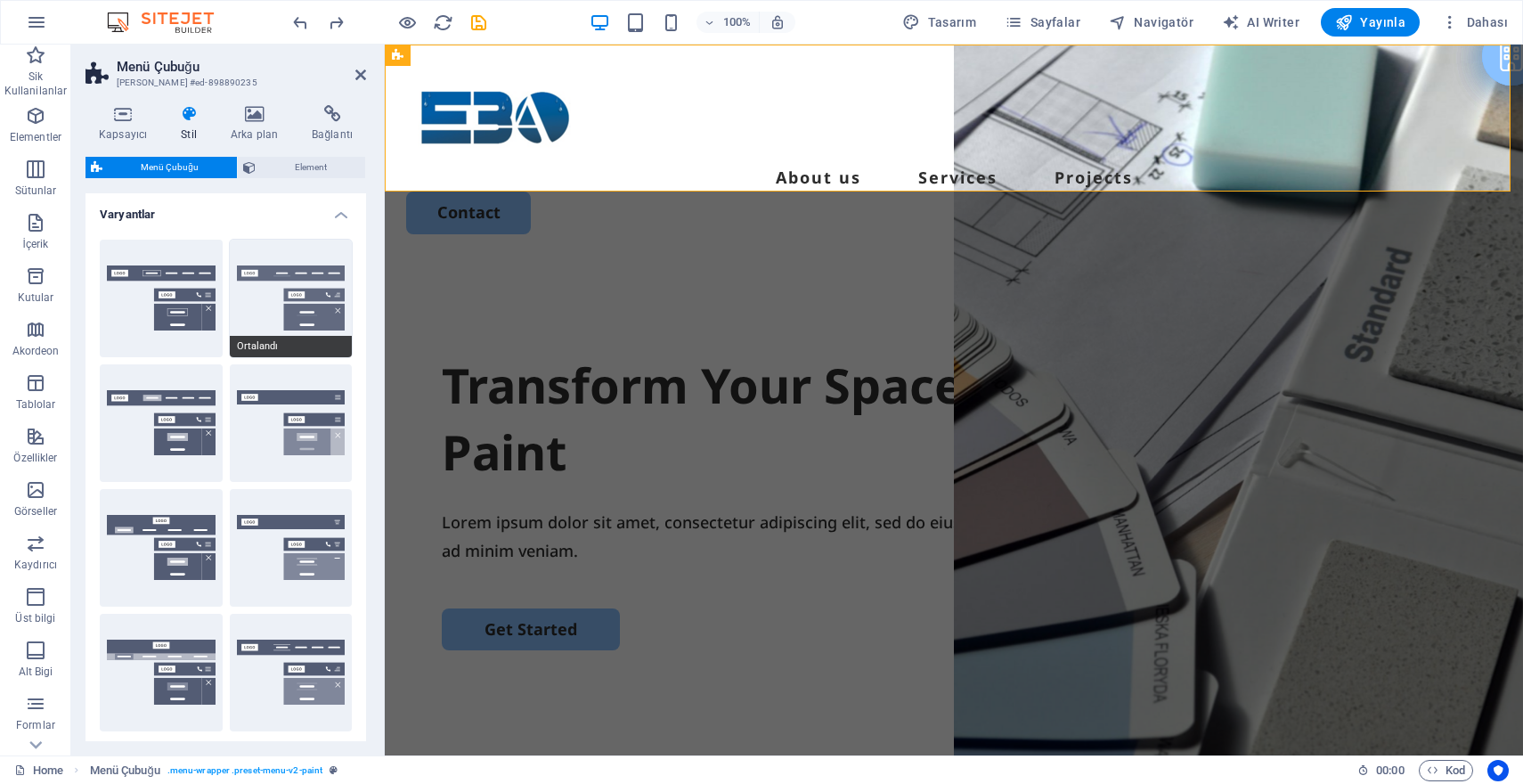
select select "rem"
type input "1"
select select "rem"
type input "1"
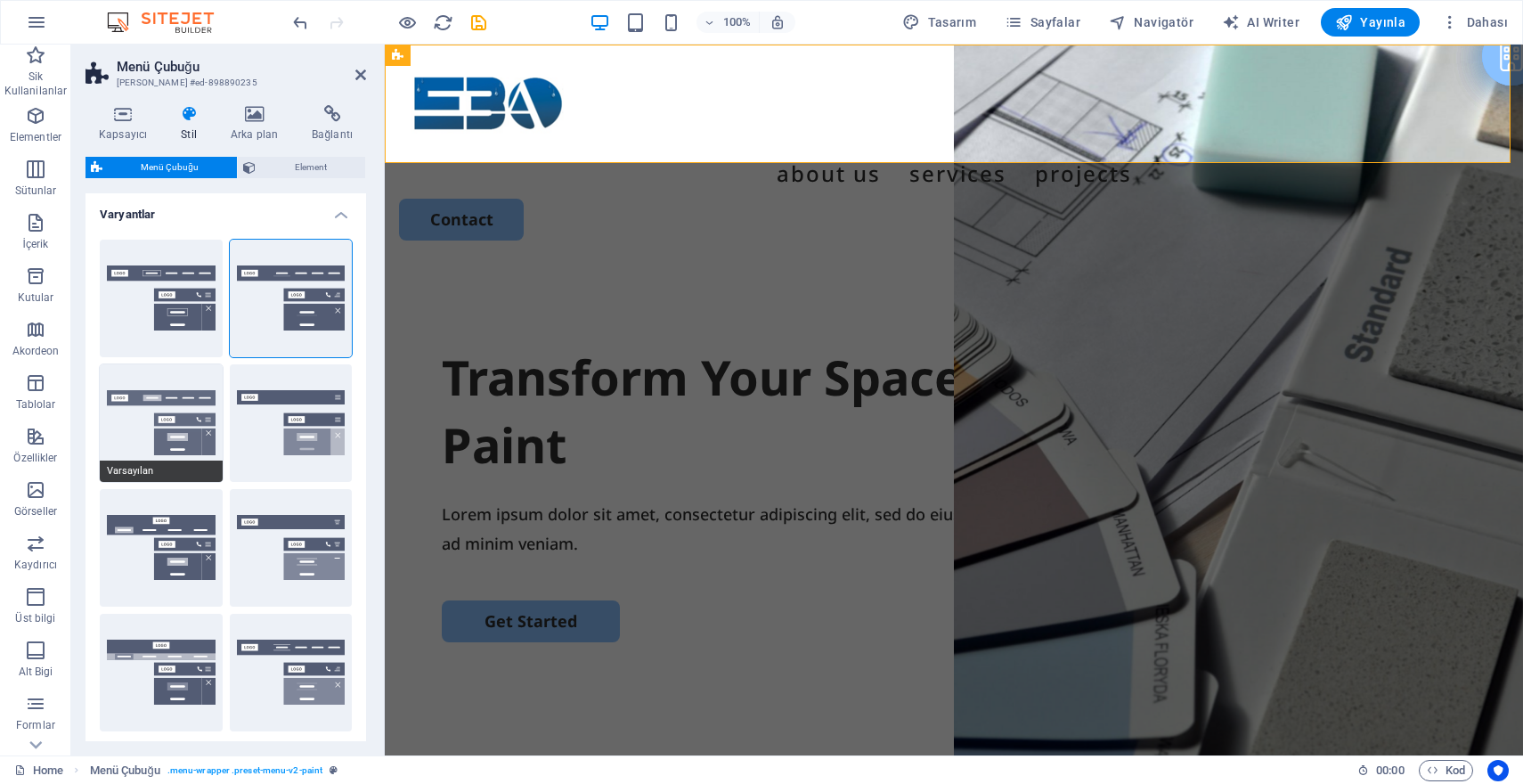
click at [181, 416] on button "Varsayılan" at bounding box center [161, 422] width 123 height 117
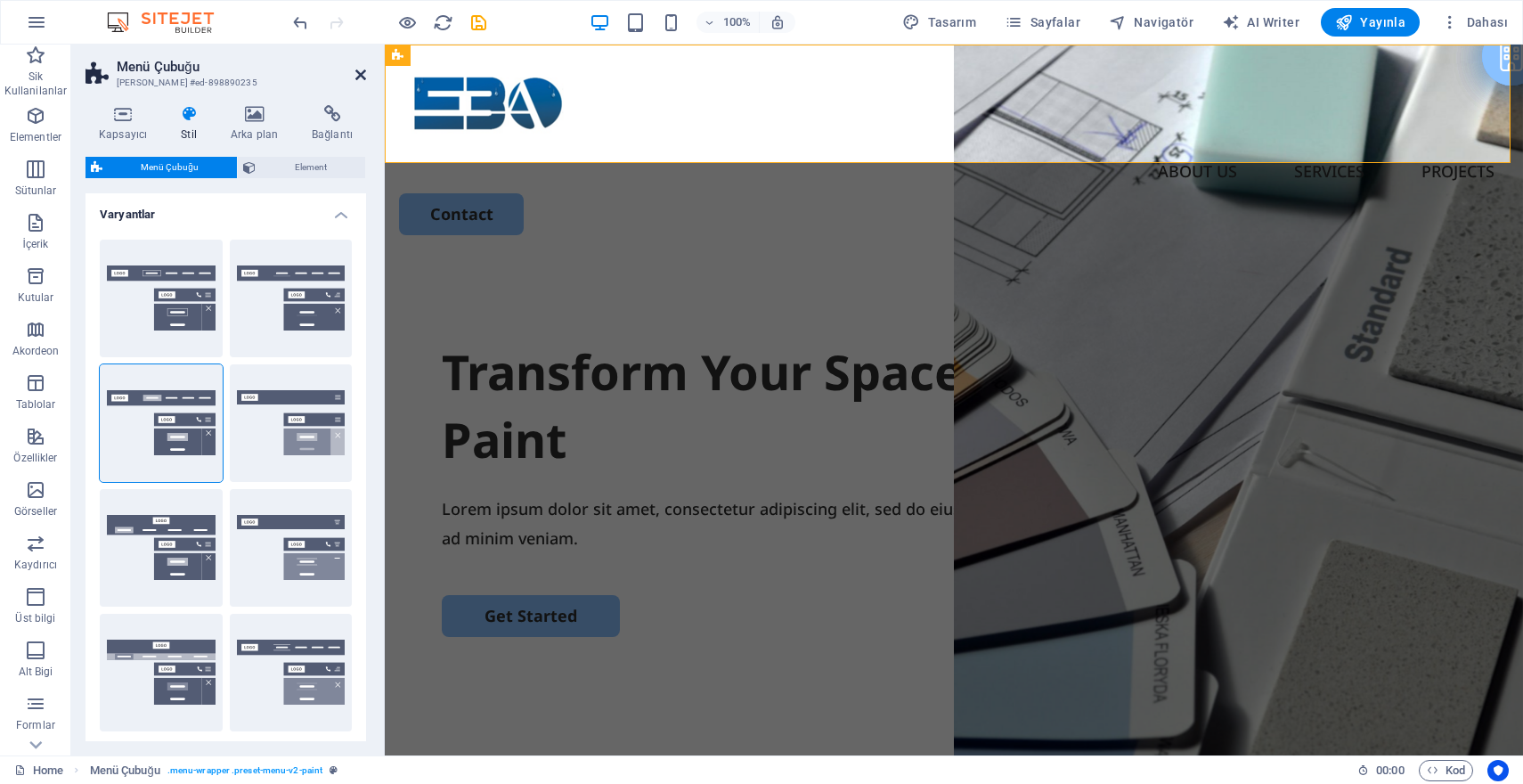
click at [364, 78] on icon at bounding box center [361, 74] width 11 height 14
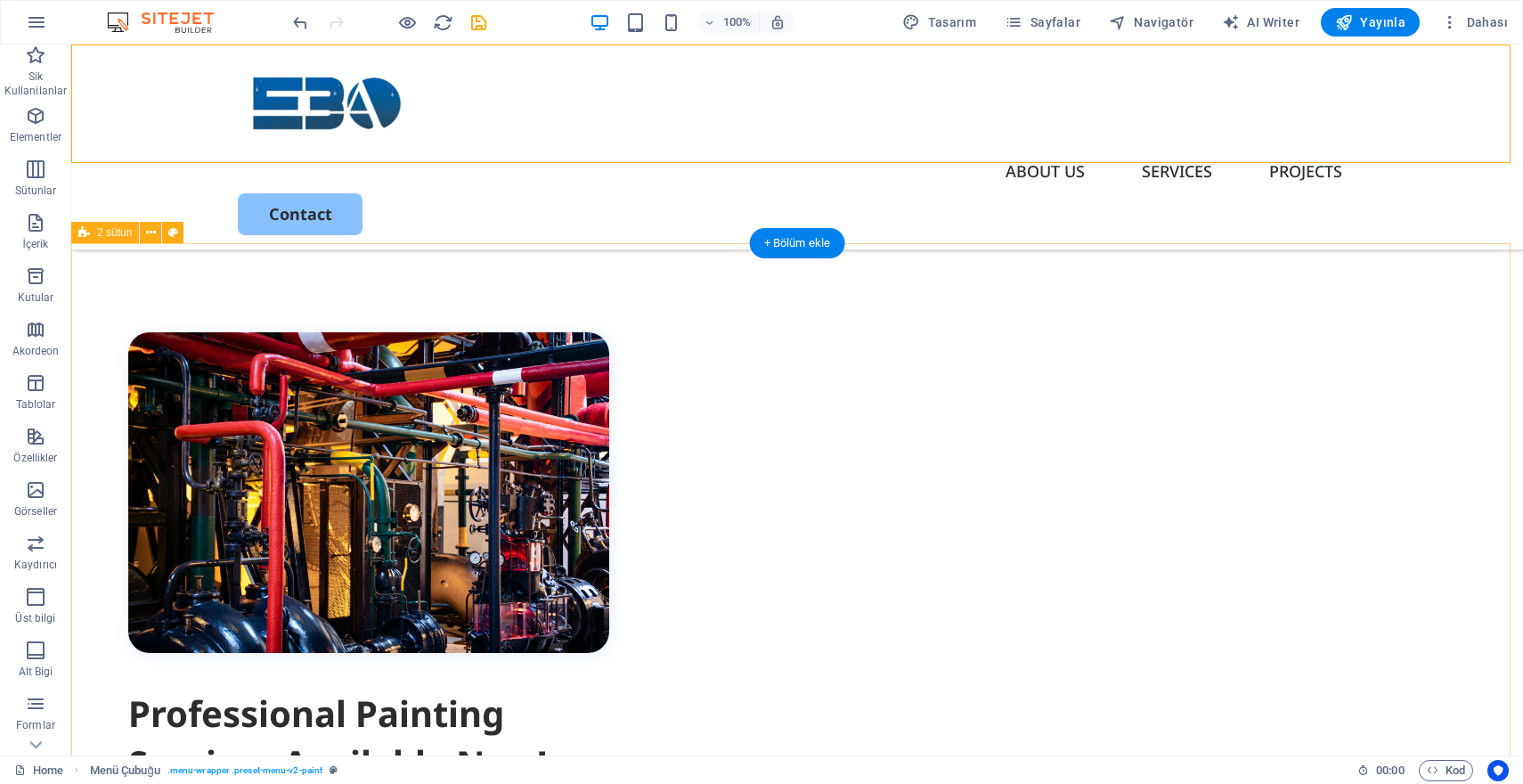
scroll to position [0, 0]
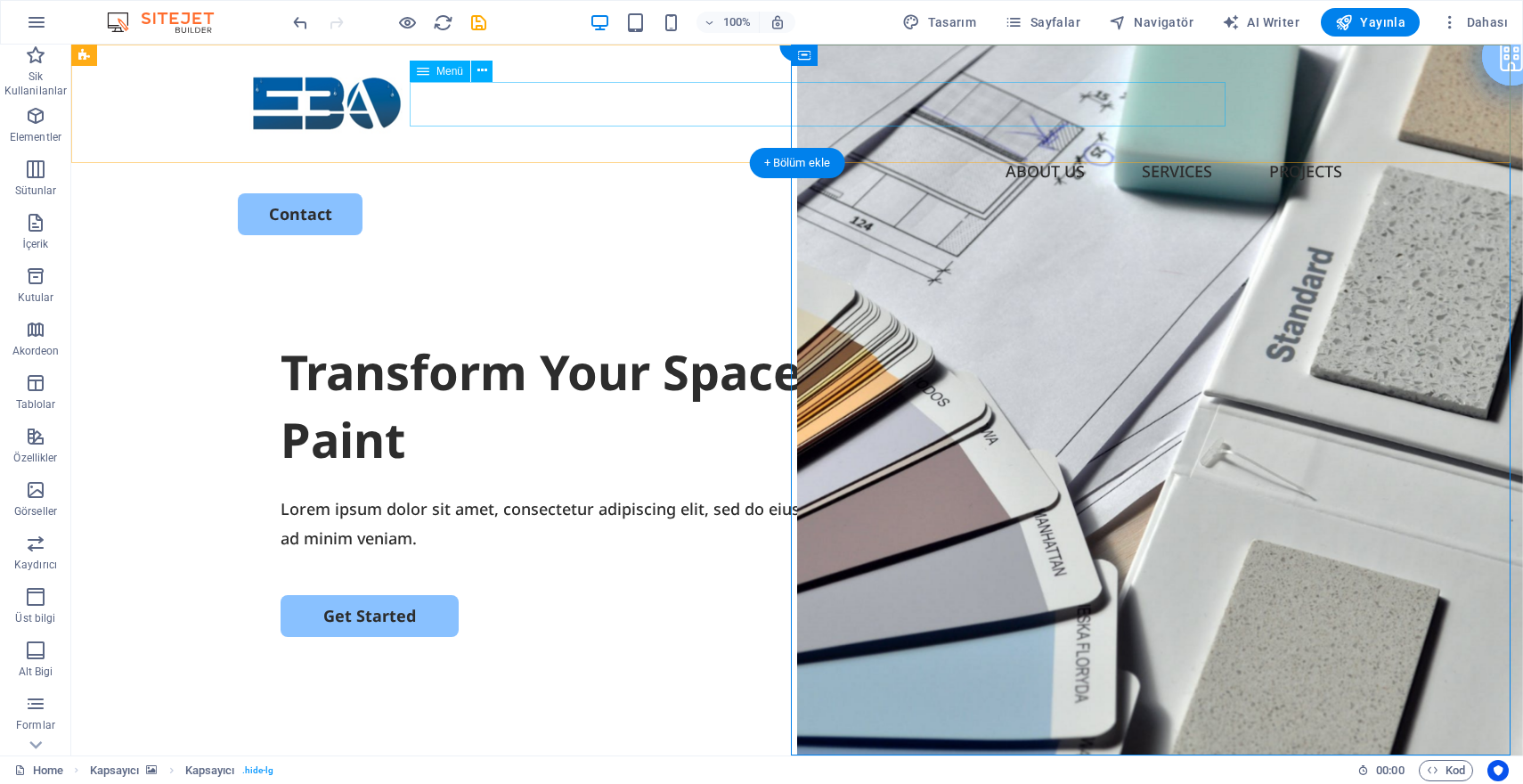
click at [706, 148] on nav "About us Services Projects" at bounding box center [797, 171] width 1119 height 44
click at [461, 74] on span "Menü" at bounding box center [449, 71] width 27 height 11
click at [481, 70] on icon at bounding box center [482, 71] width 10 height 18
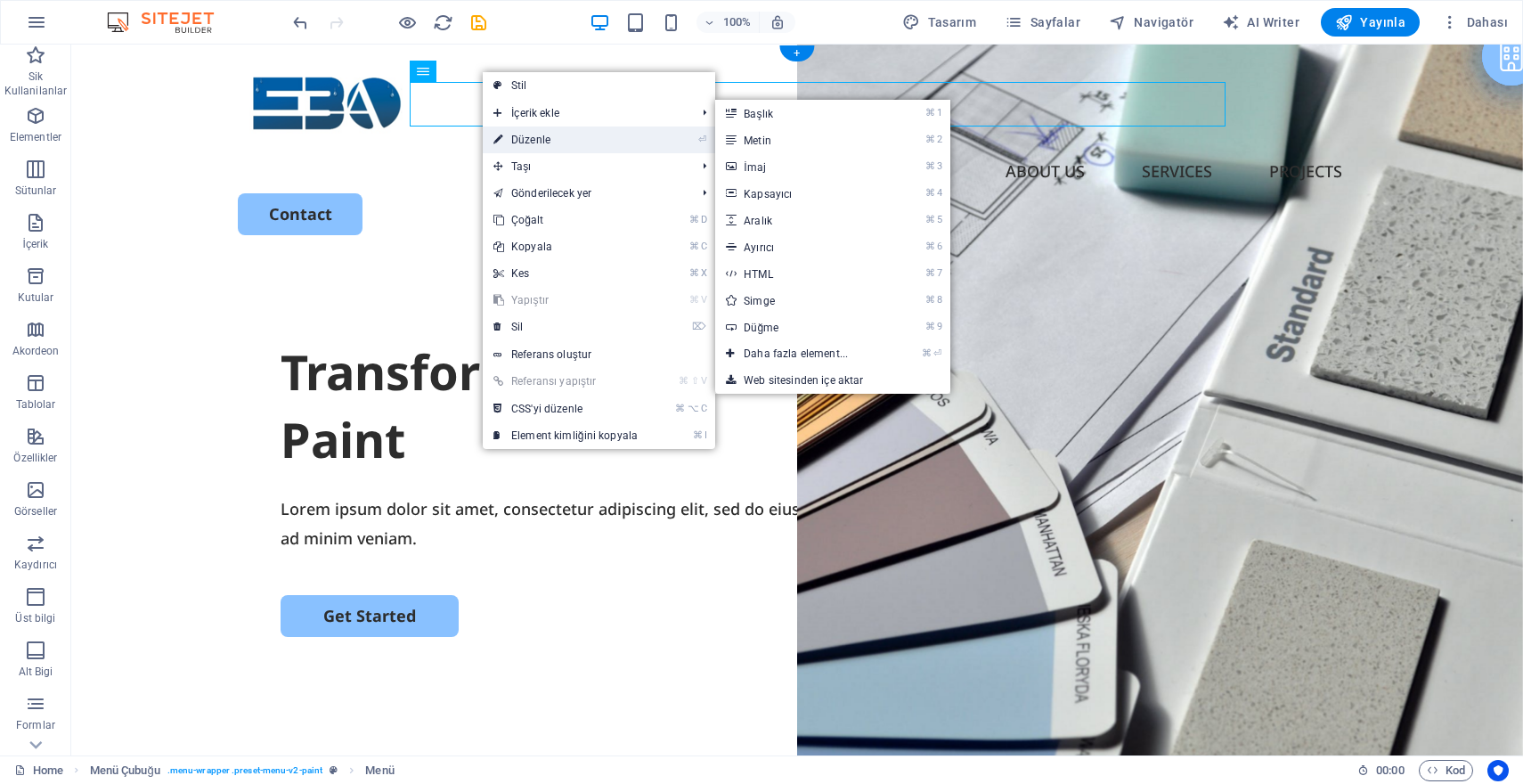
click at [530, 140] on link "⏎ Düzenle" at bounding box center [565, 139] width 166 height 27
select select
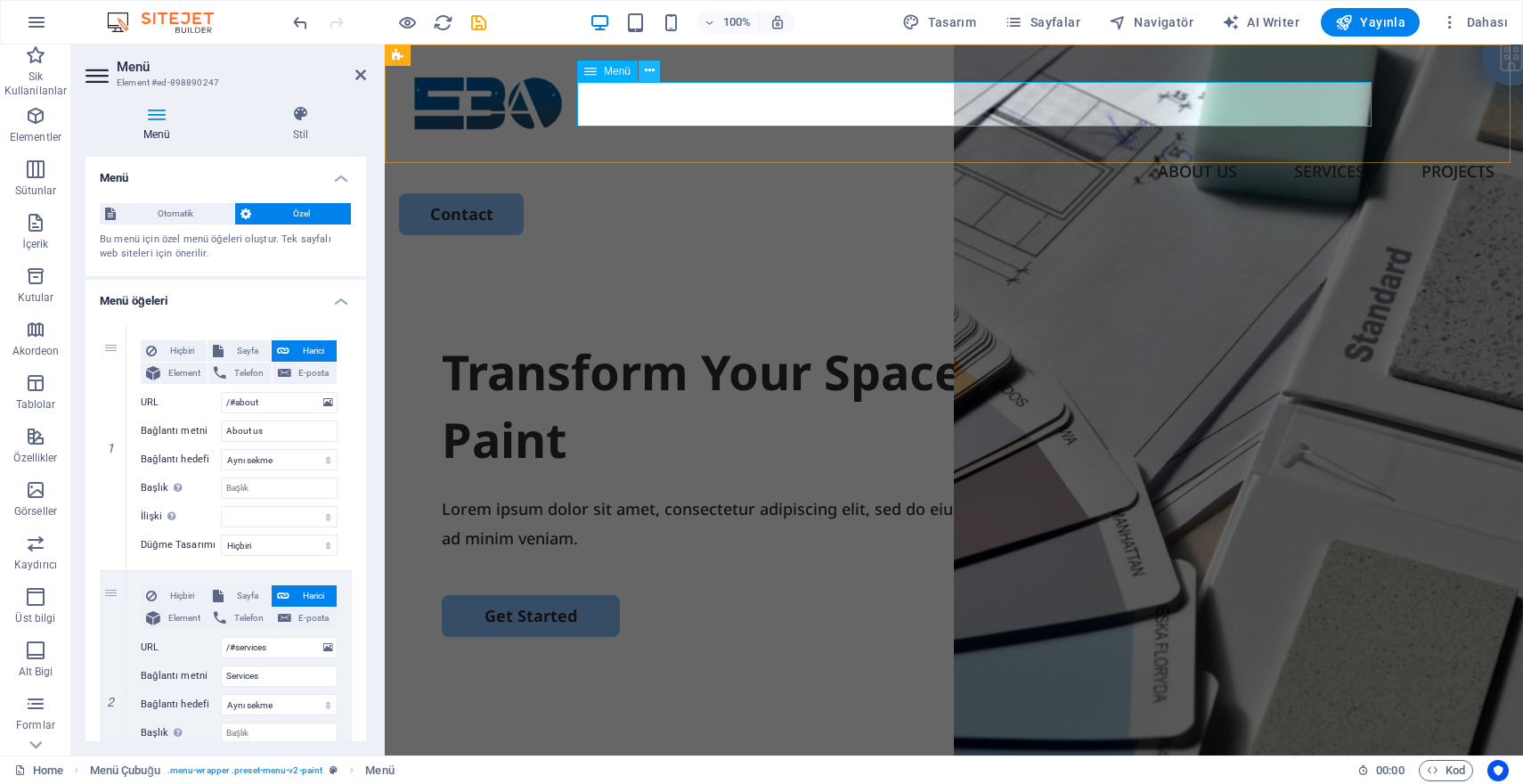
click at [658, 65] on button at bounding box center [648, 71] width 21 height 21
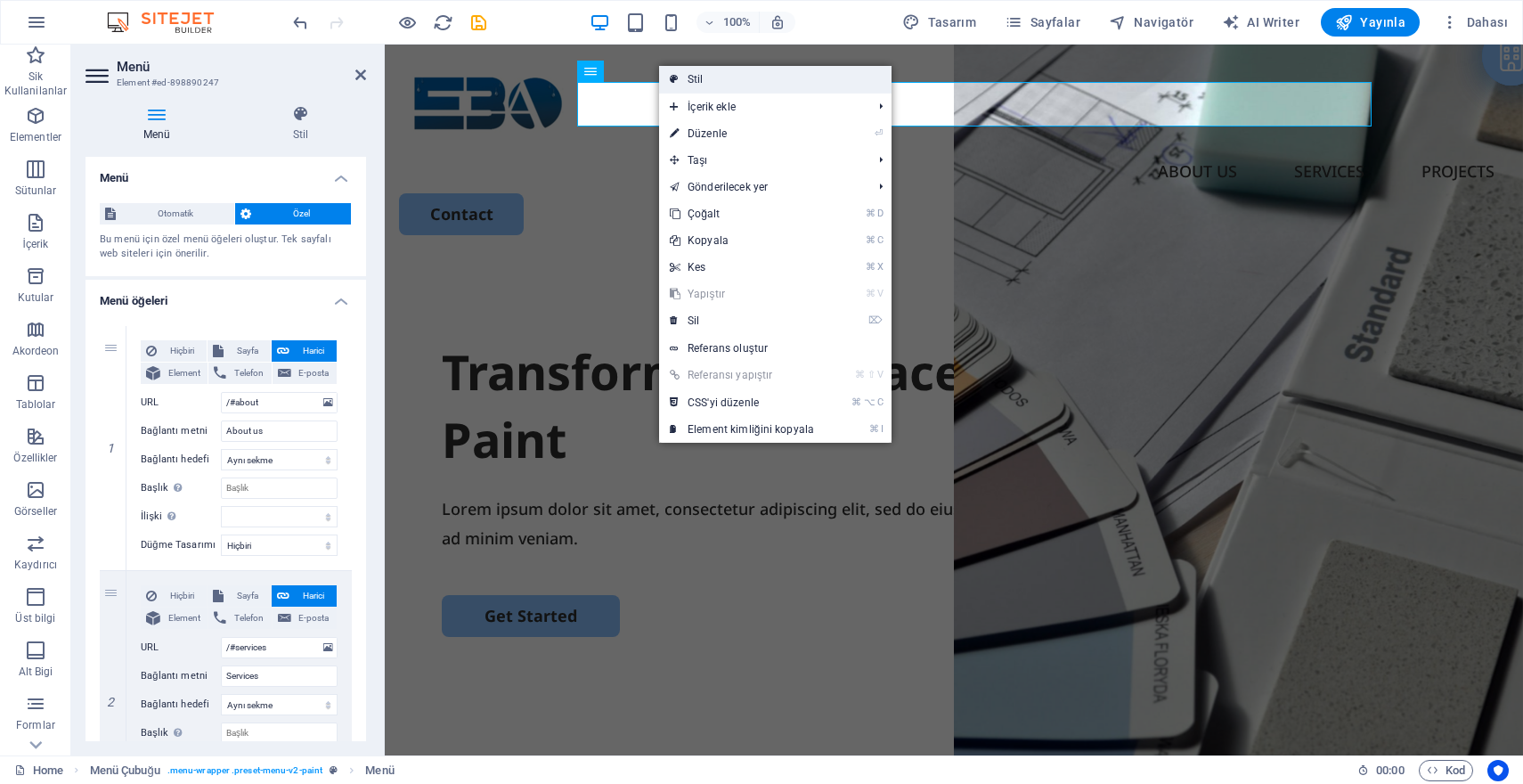
click at [708, 78] on link "Stil" at bounding box center [775, 78] width 232 height 27
select select "rem"
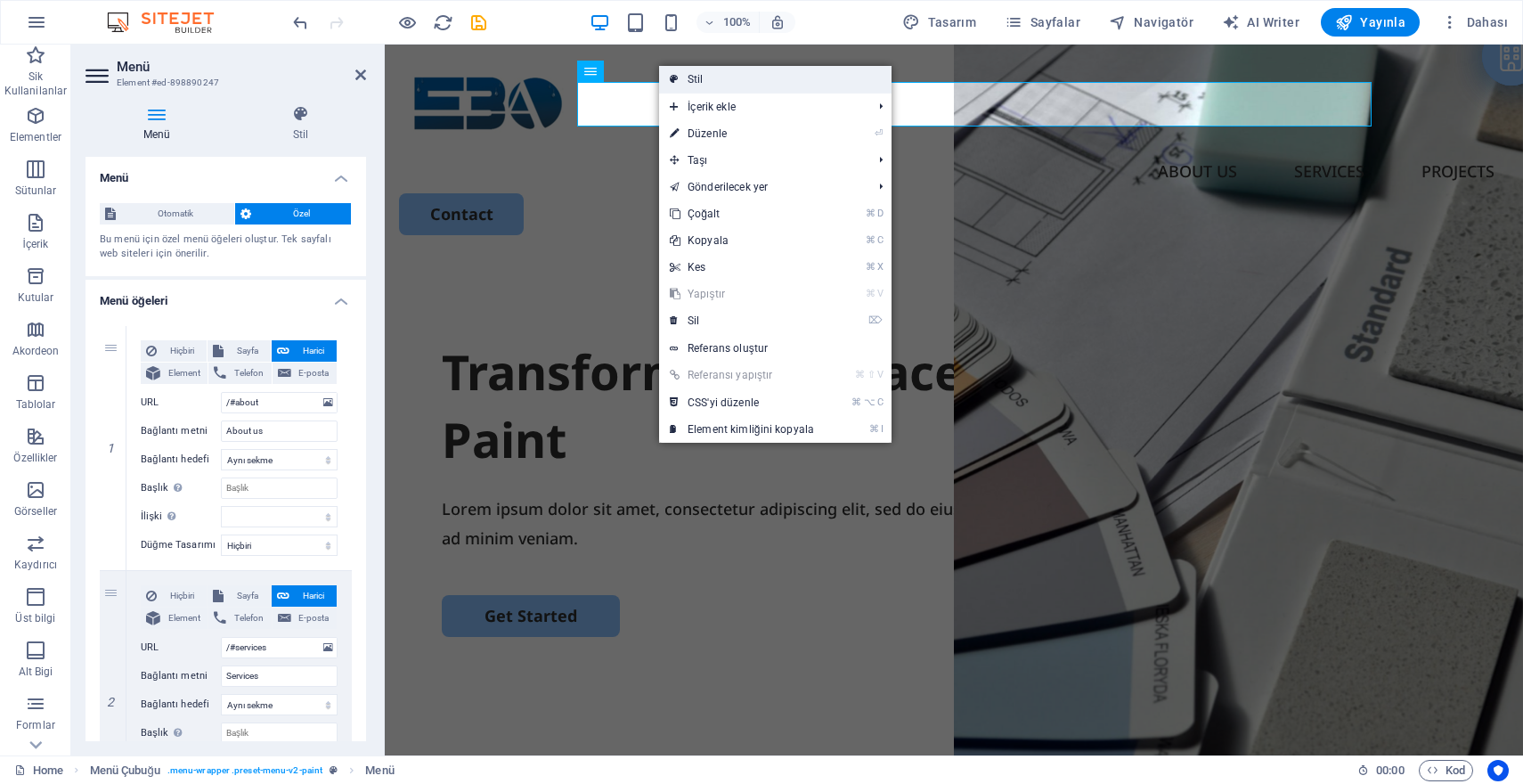
select select "rem"
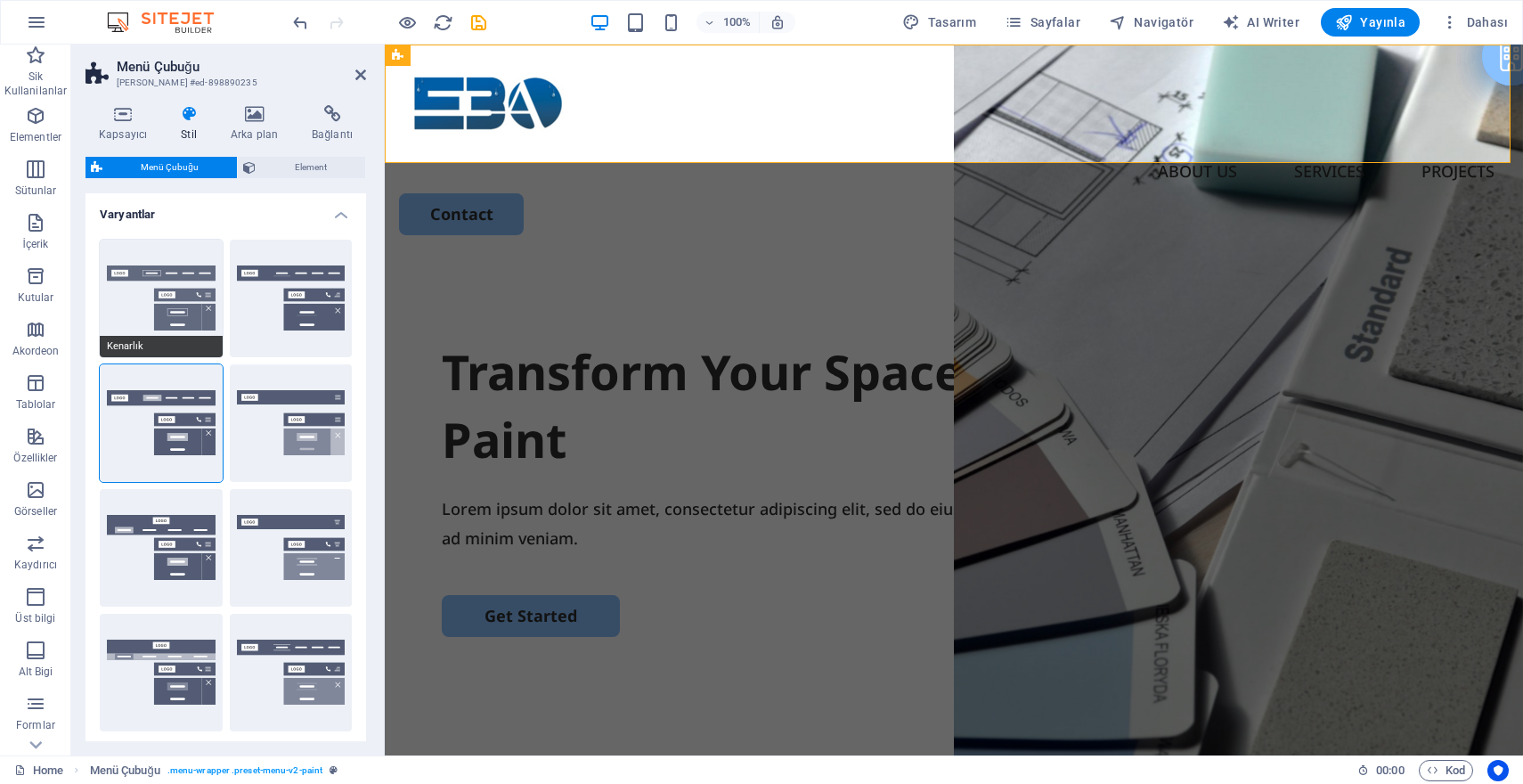
click at [164, 292] on button "Kenarlık" at bounding box center [161, 298] width 123 height 117
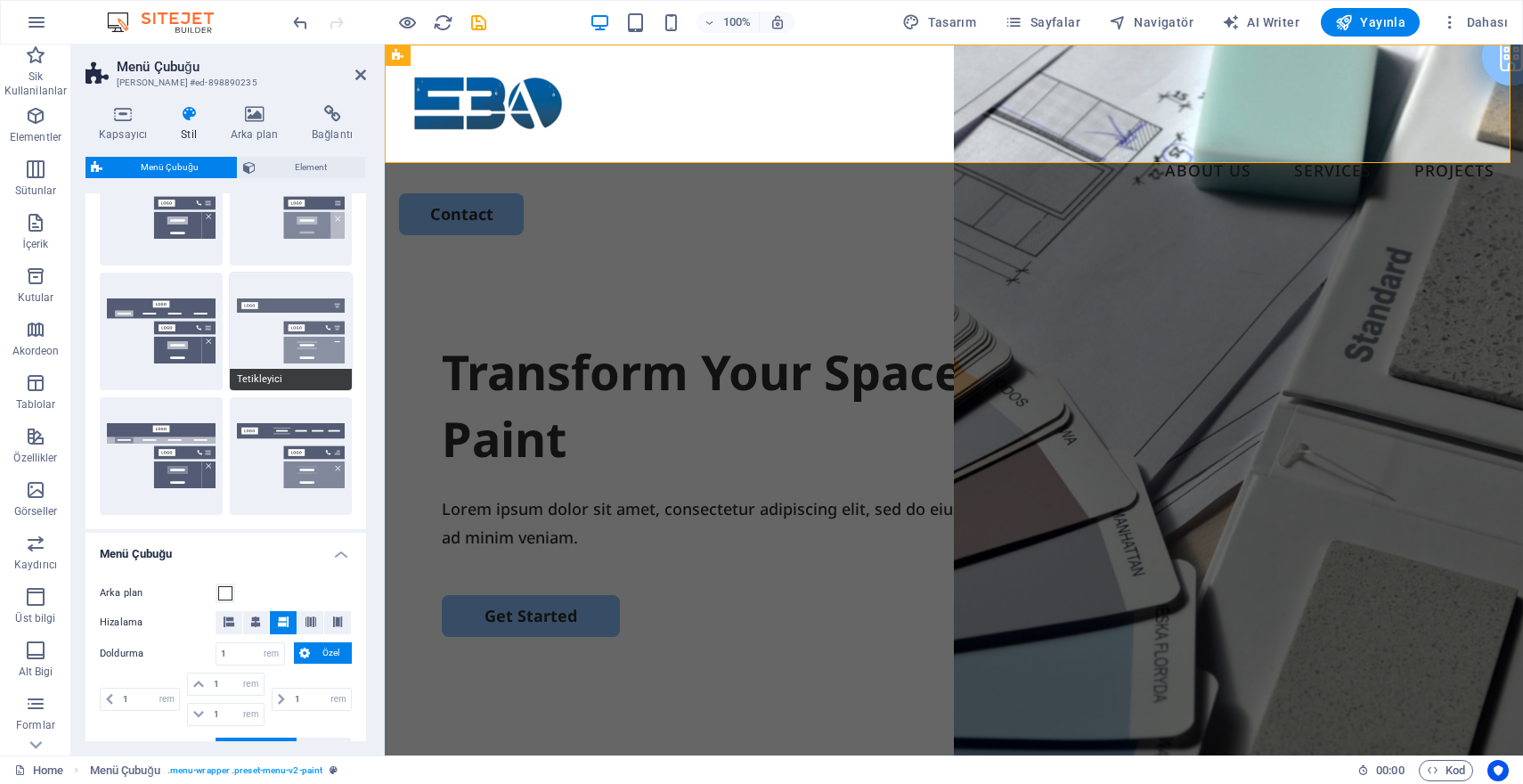
scroll to position [187, 0]
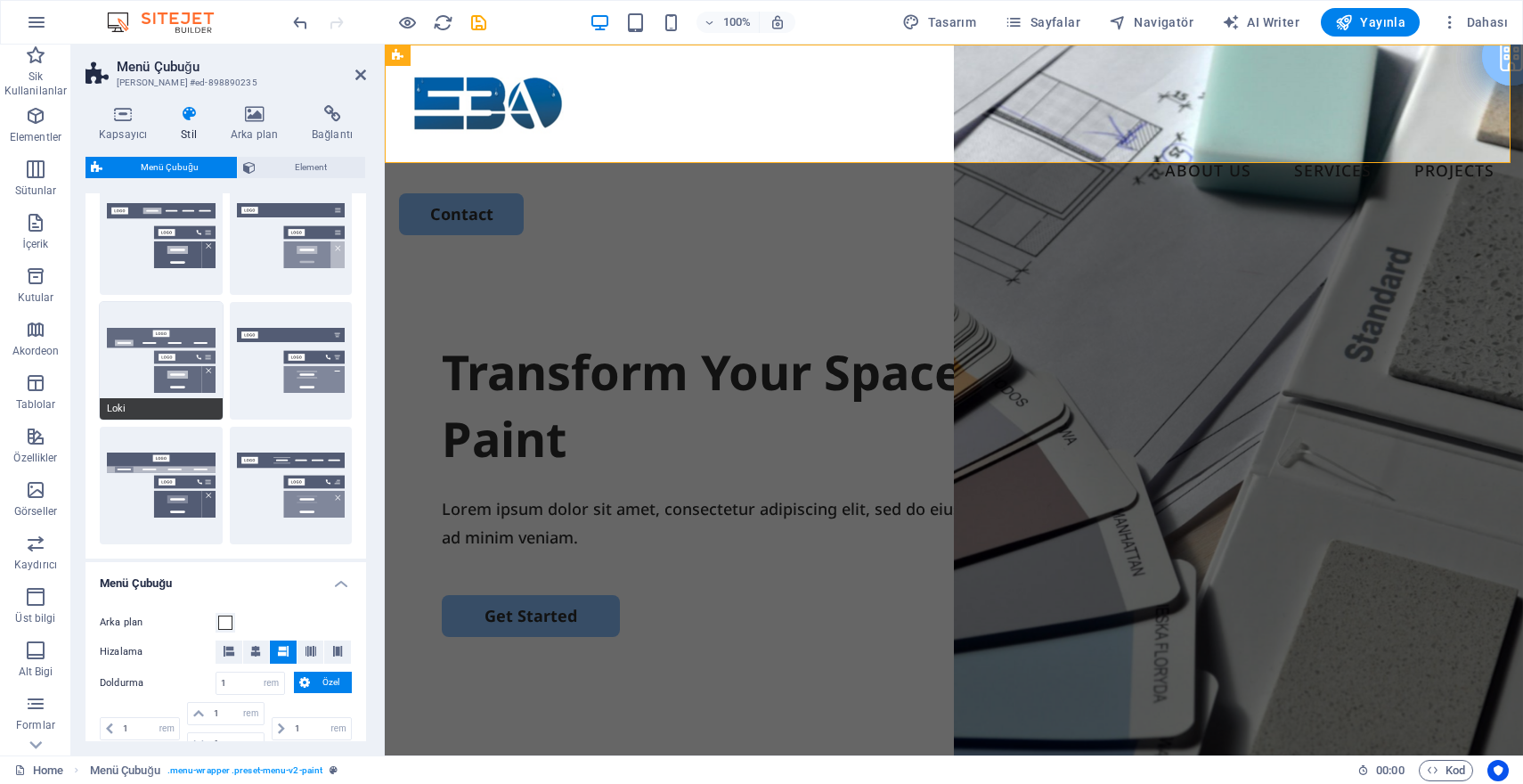
click at [184, 372] on button "Loki" at bounding box center [161, 360] width 123 height 117
type input "0"
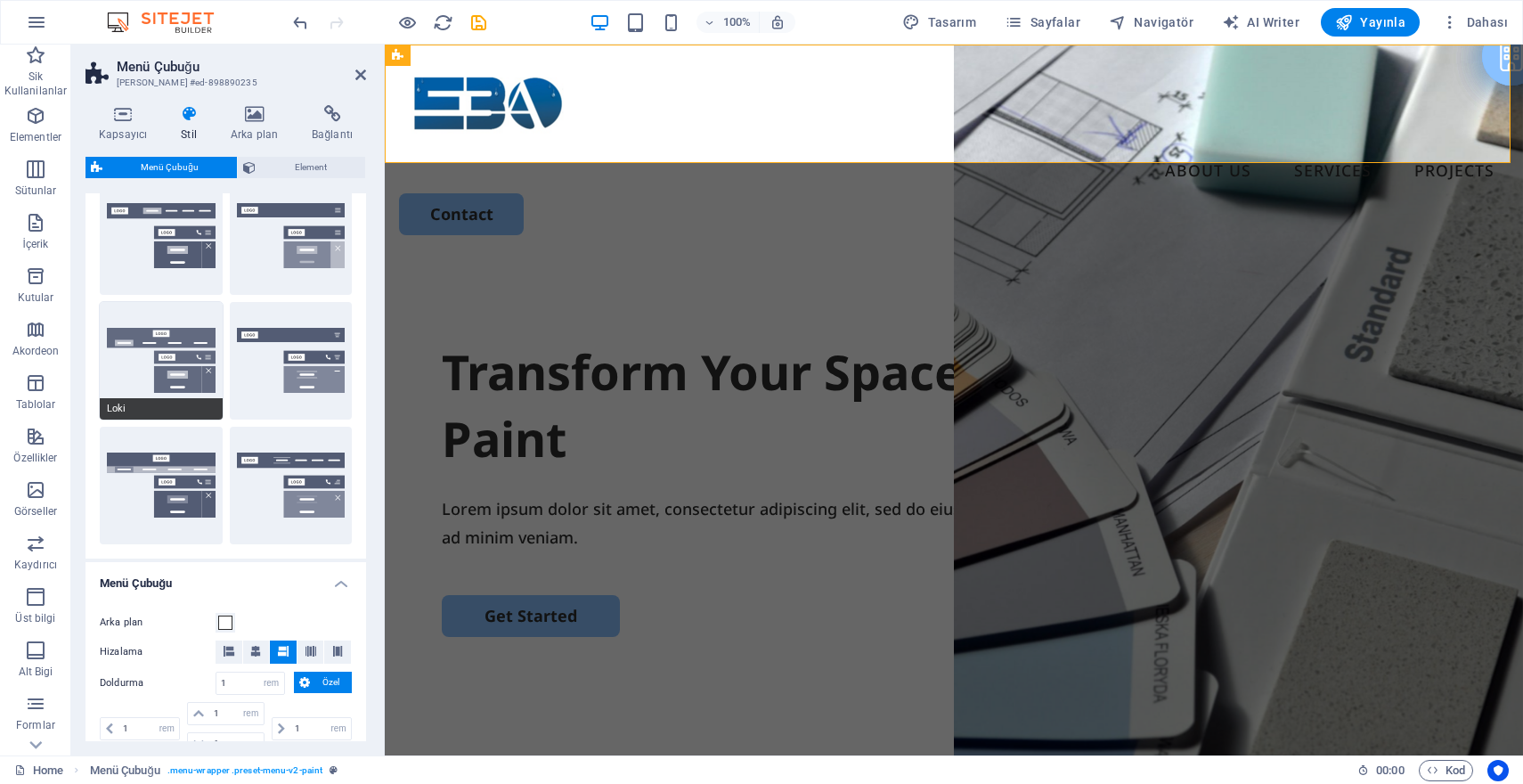
type input "0"
select select "DISABLED_OPTION_VALUE"
type input "2"
type input "1"
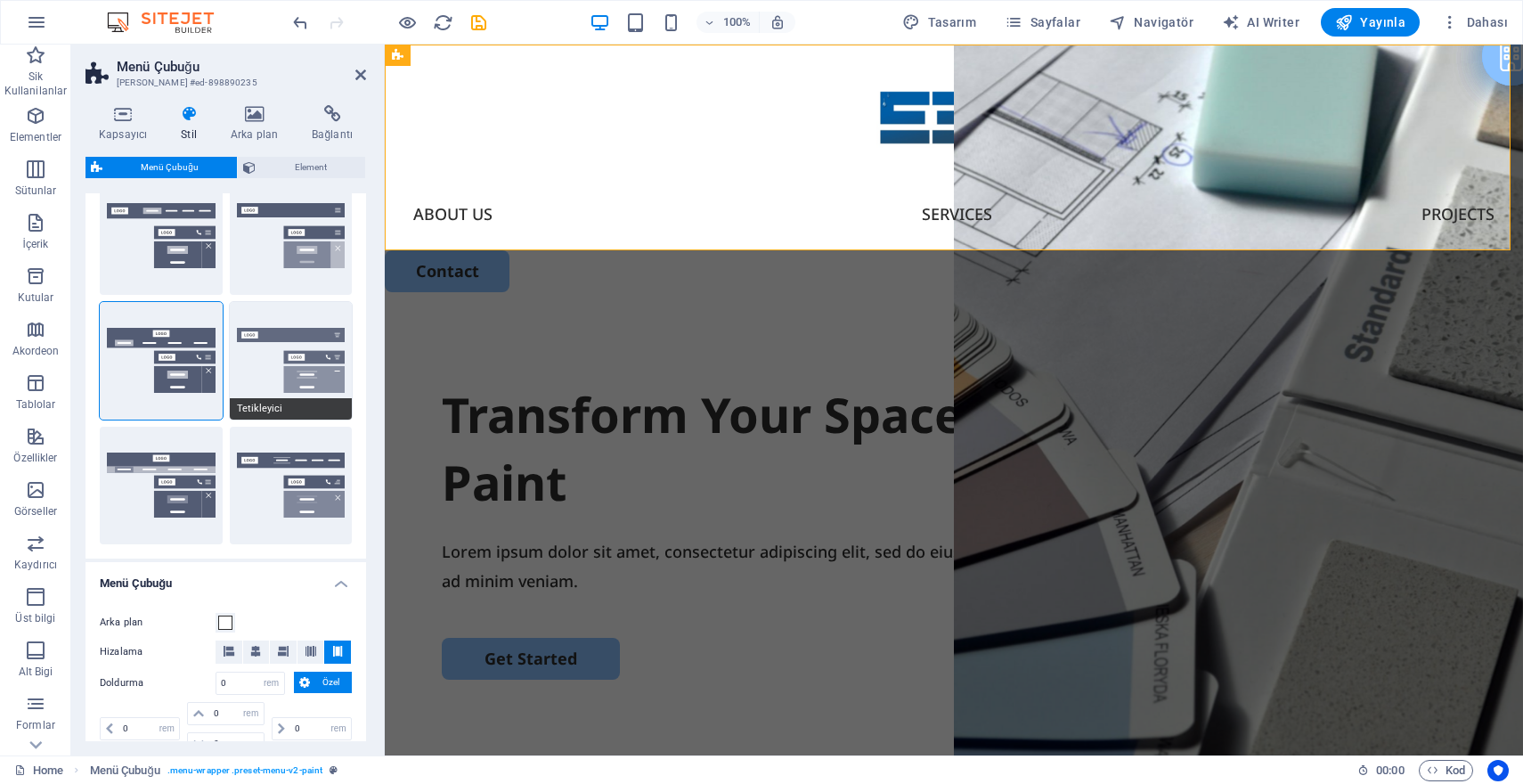
scroll to position [72, 0]
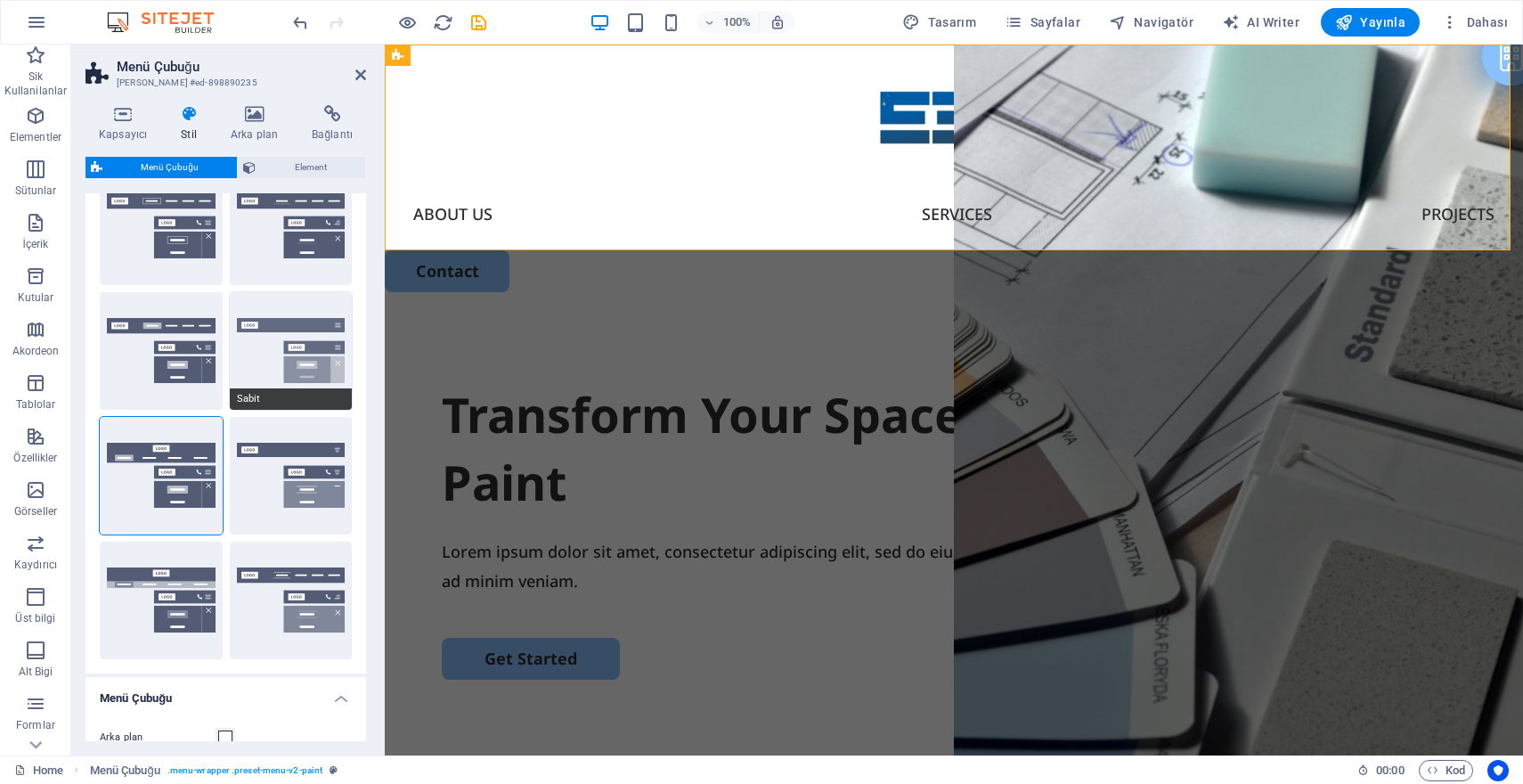
click at [297, 346] on button "Sabit" at bounding box center [291, 350] width 123 height 117
type input "1"
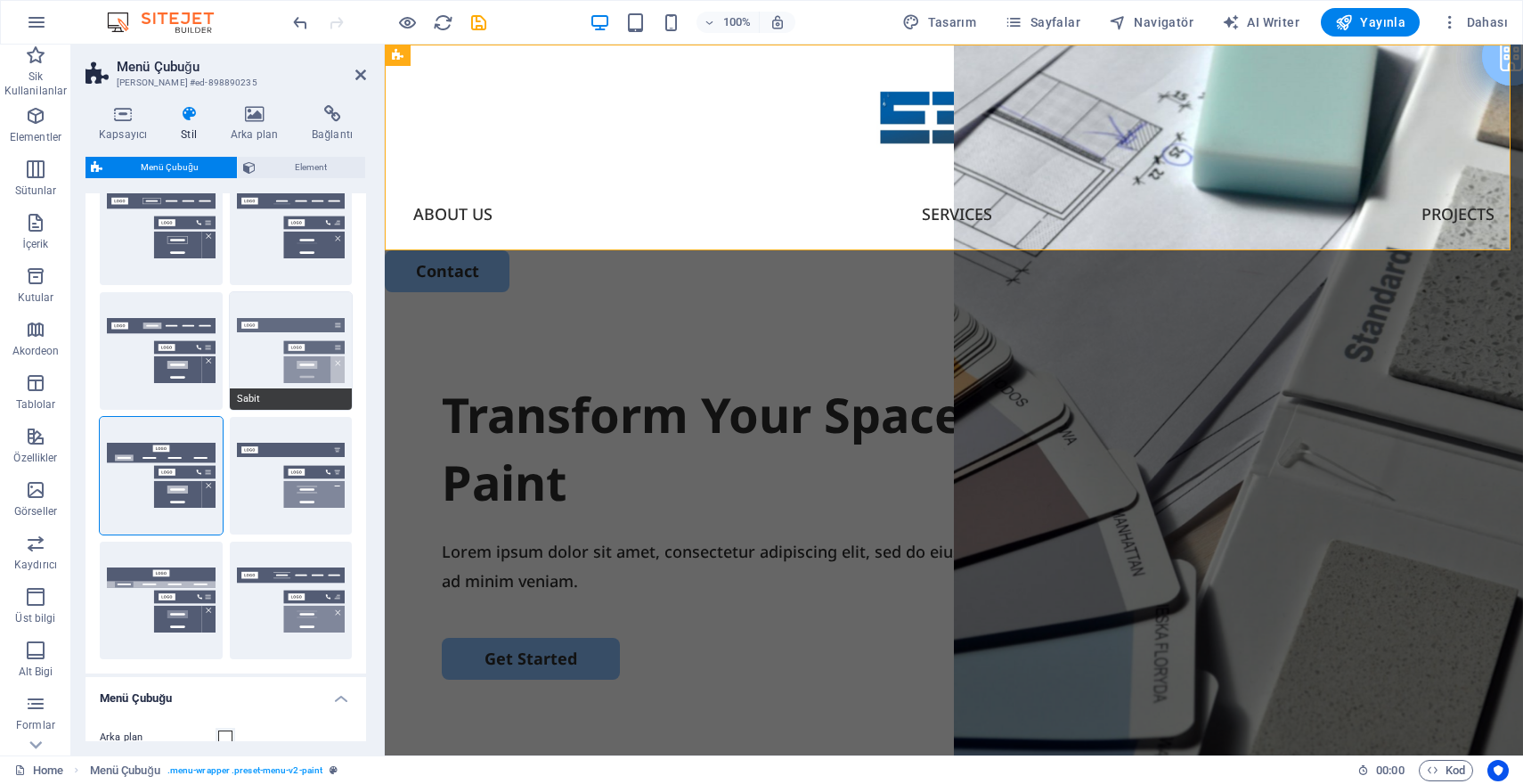
type input "1"
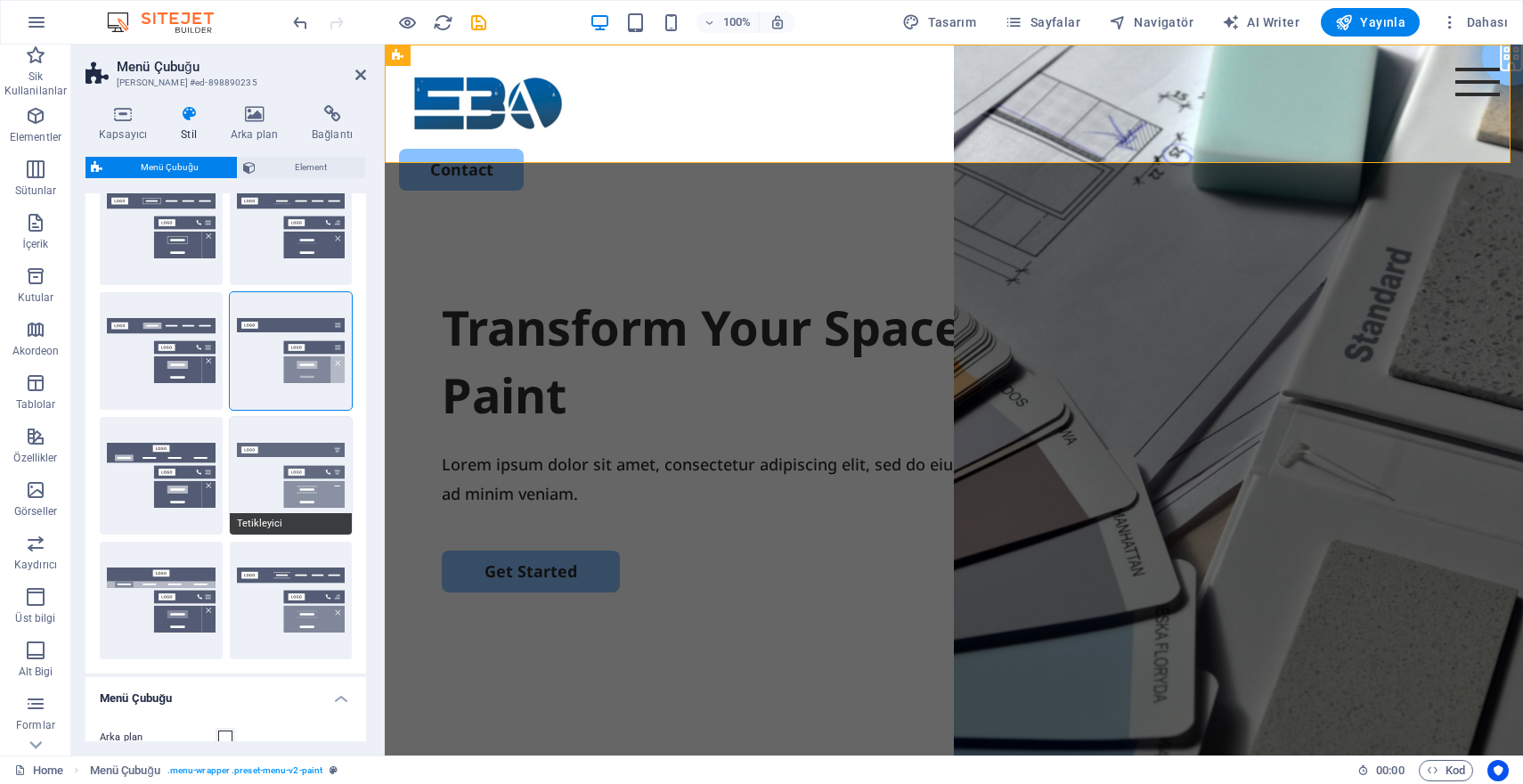
scroll to position [0, 0]
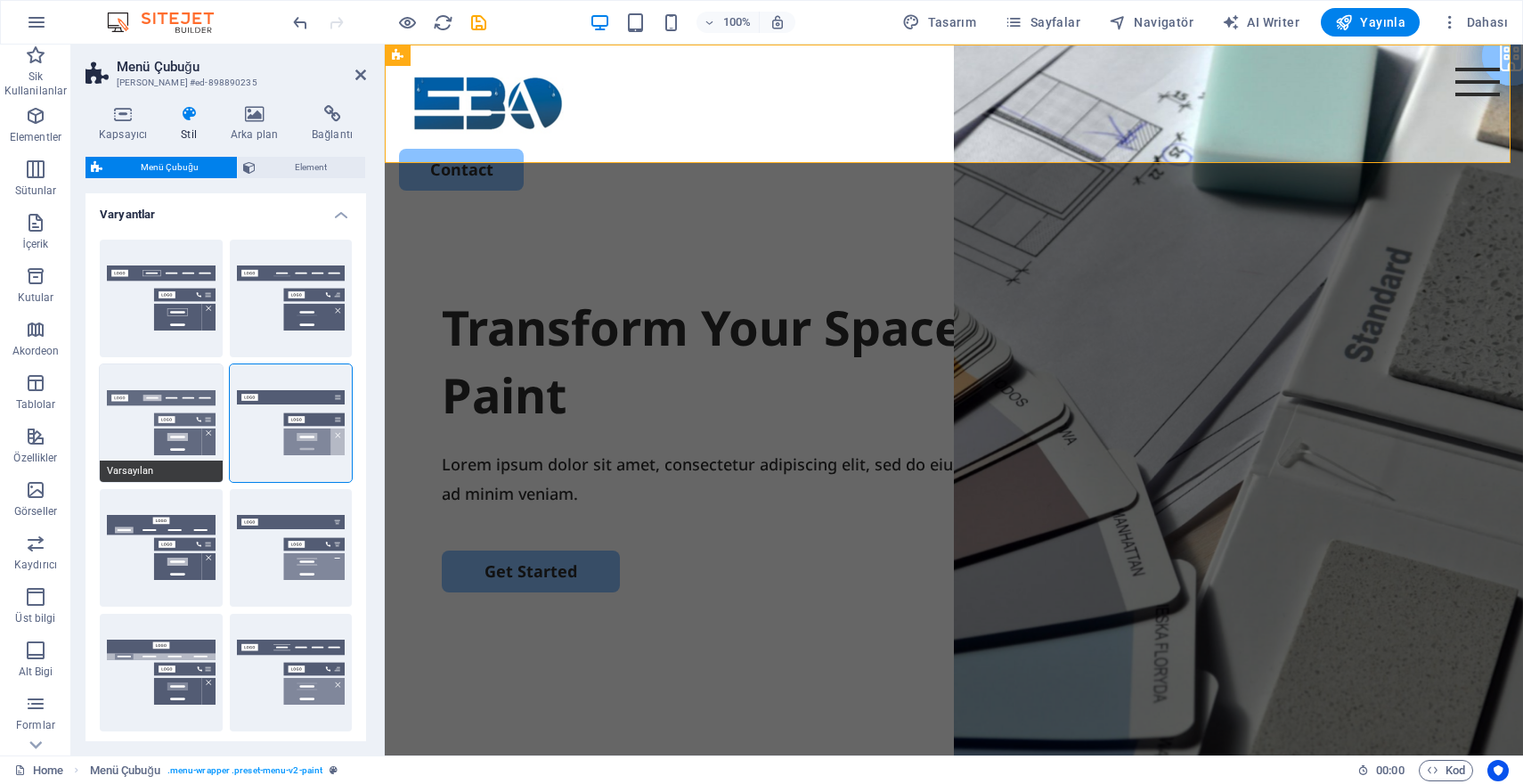
click at [128, 420] on button "Varsayılan" at bounding box center [161, 422] width 123 height 117
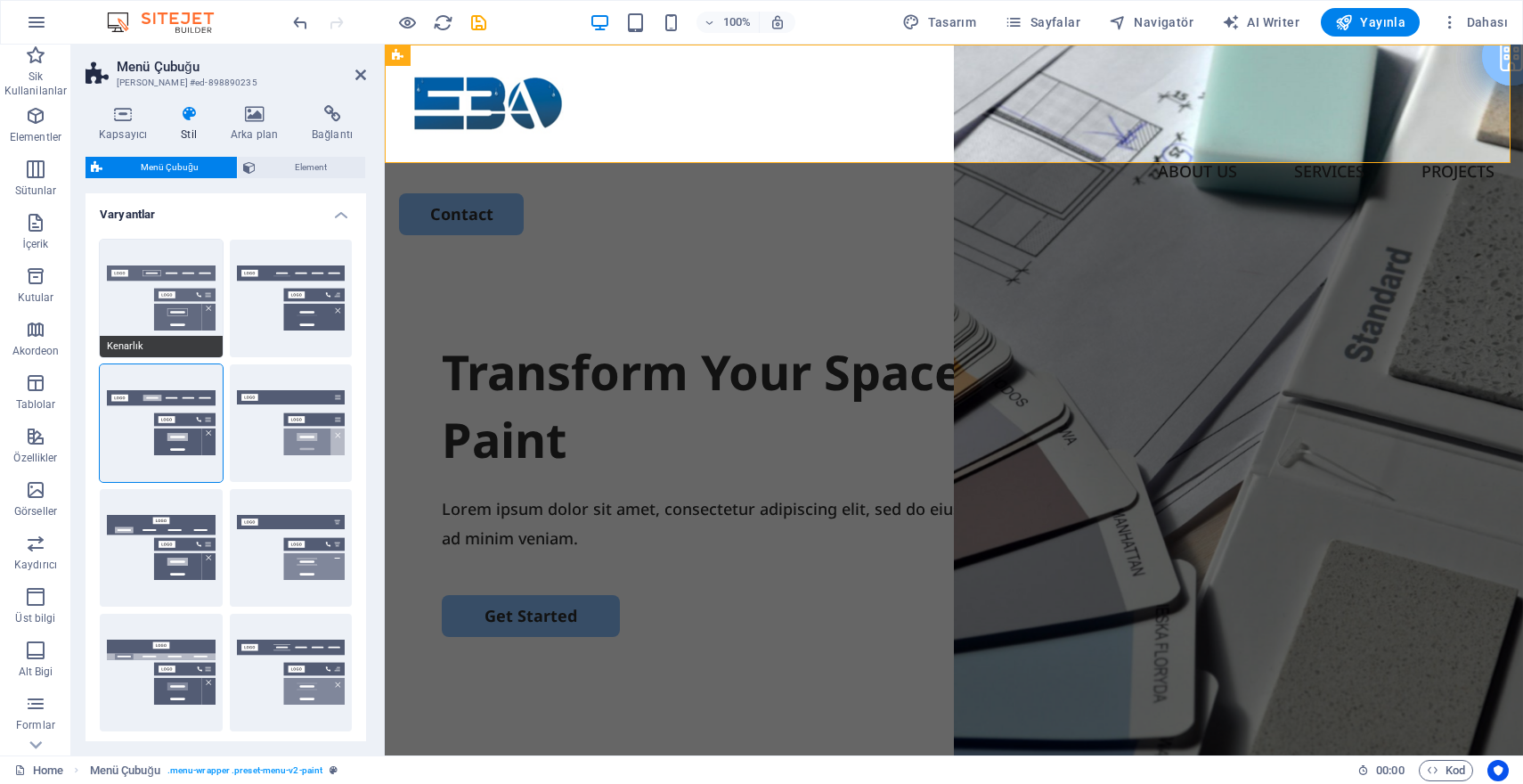
click at [150, 267] on button "Kenarlık" at bounding box center [161, 298] width 123 height 117
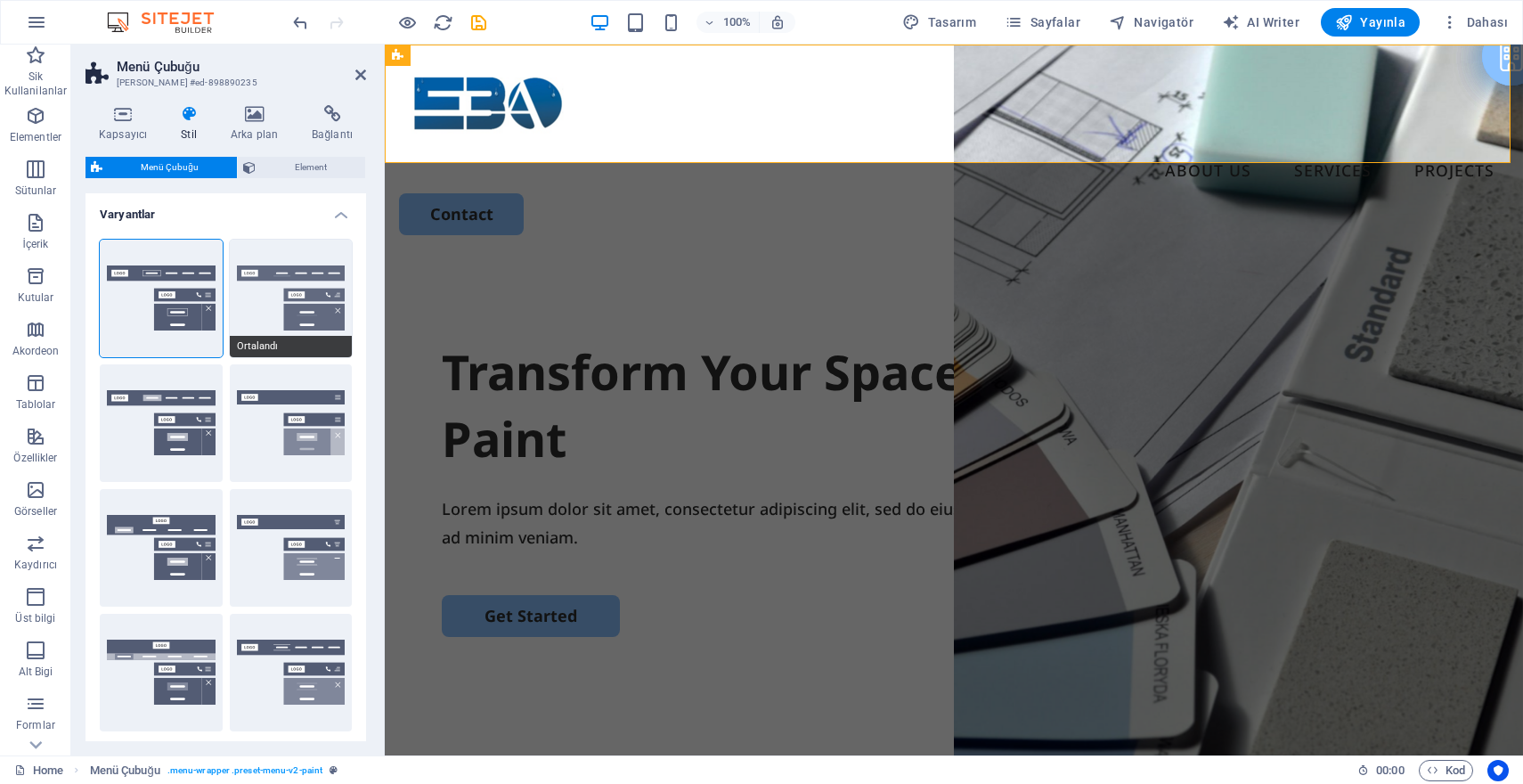
click at [266, 310] on button "Ortalandı" at bounding box center [291, 298] width 123 height 117
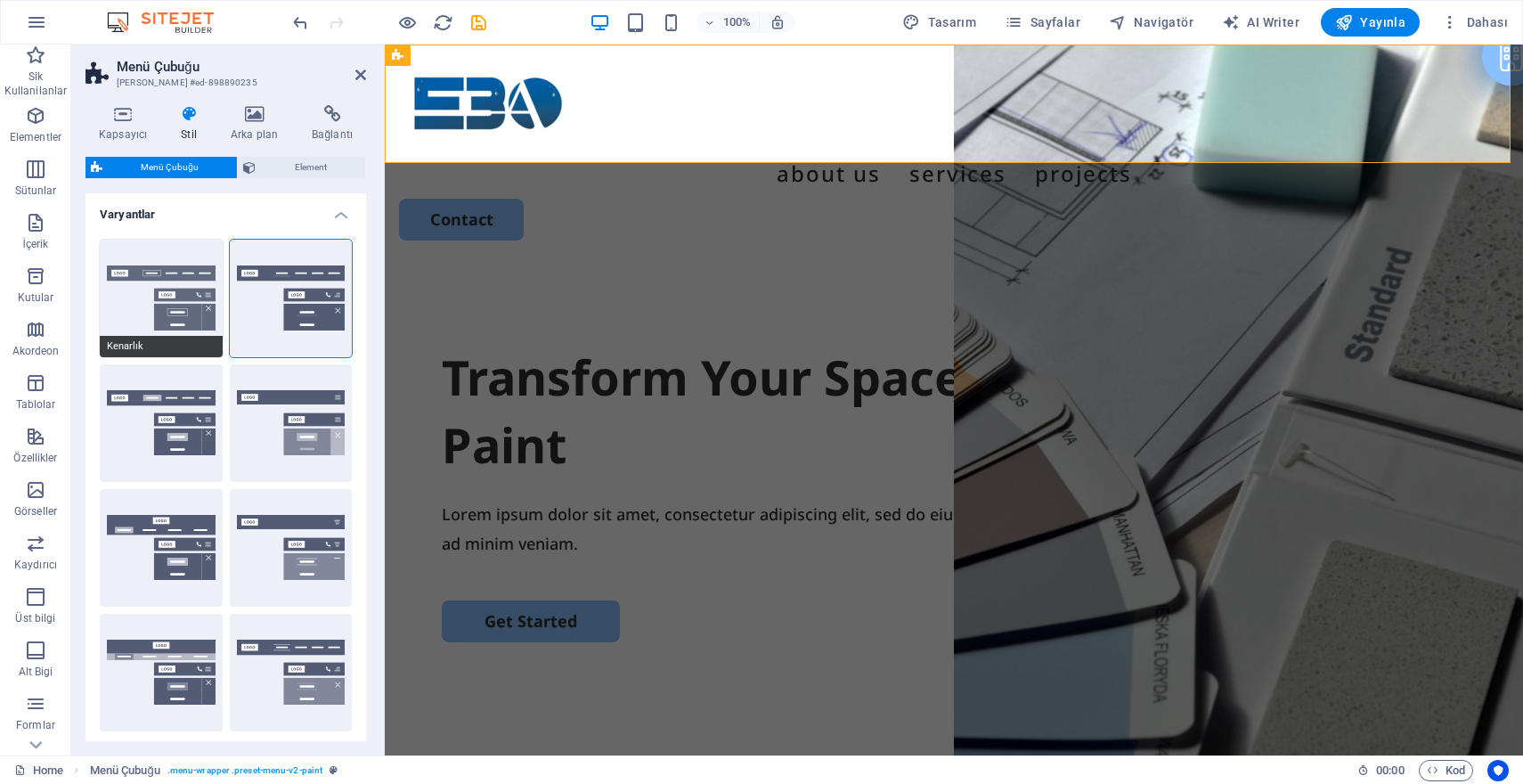
click at [148, 304] on button "Kenarlık" at bounding box center [161, 298] width 123 height 117
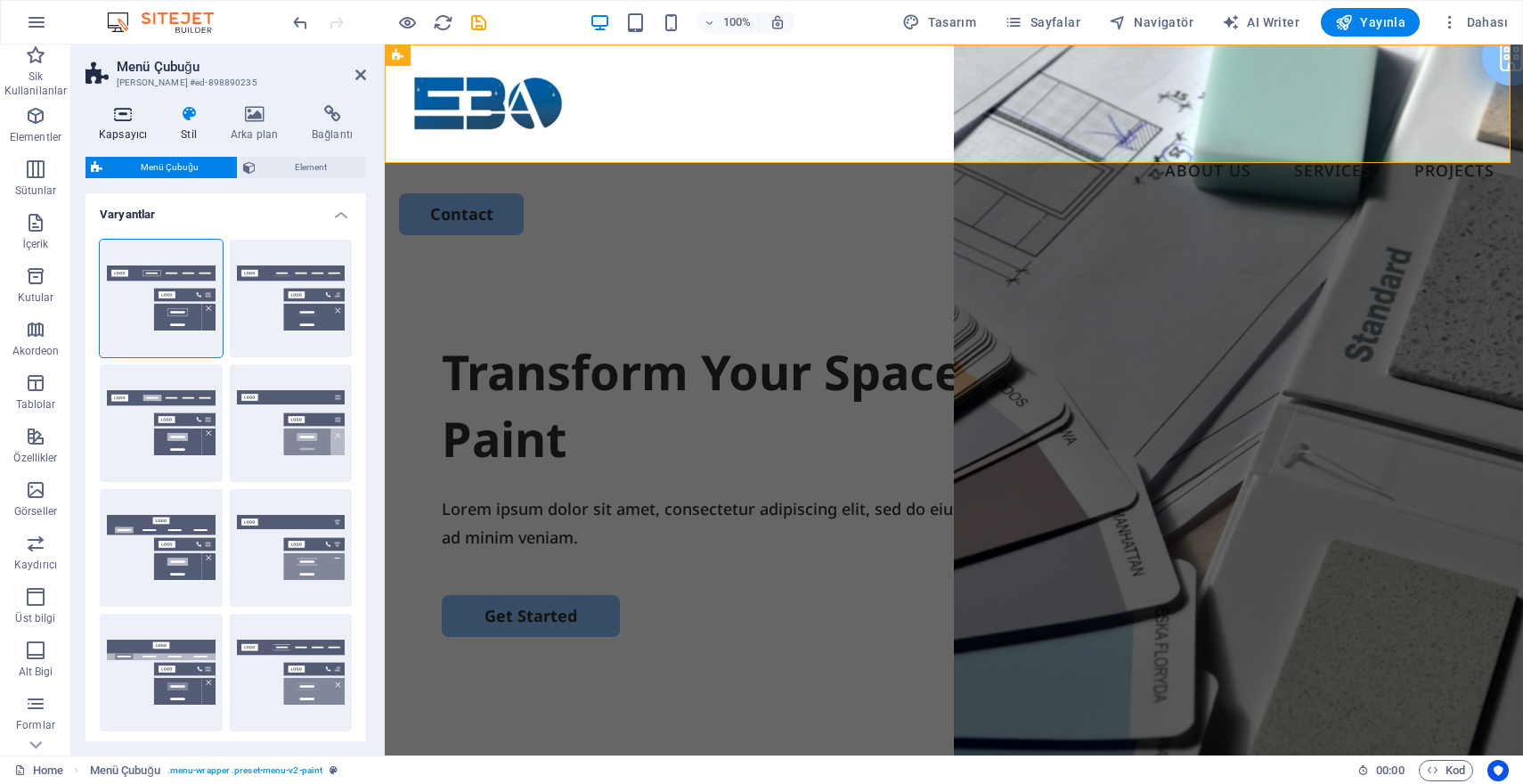
click at [138, 120] on icon at bounding box center [123, 113] width 75 height 18
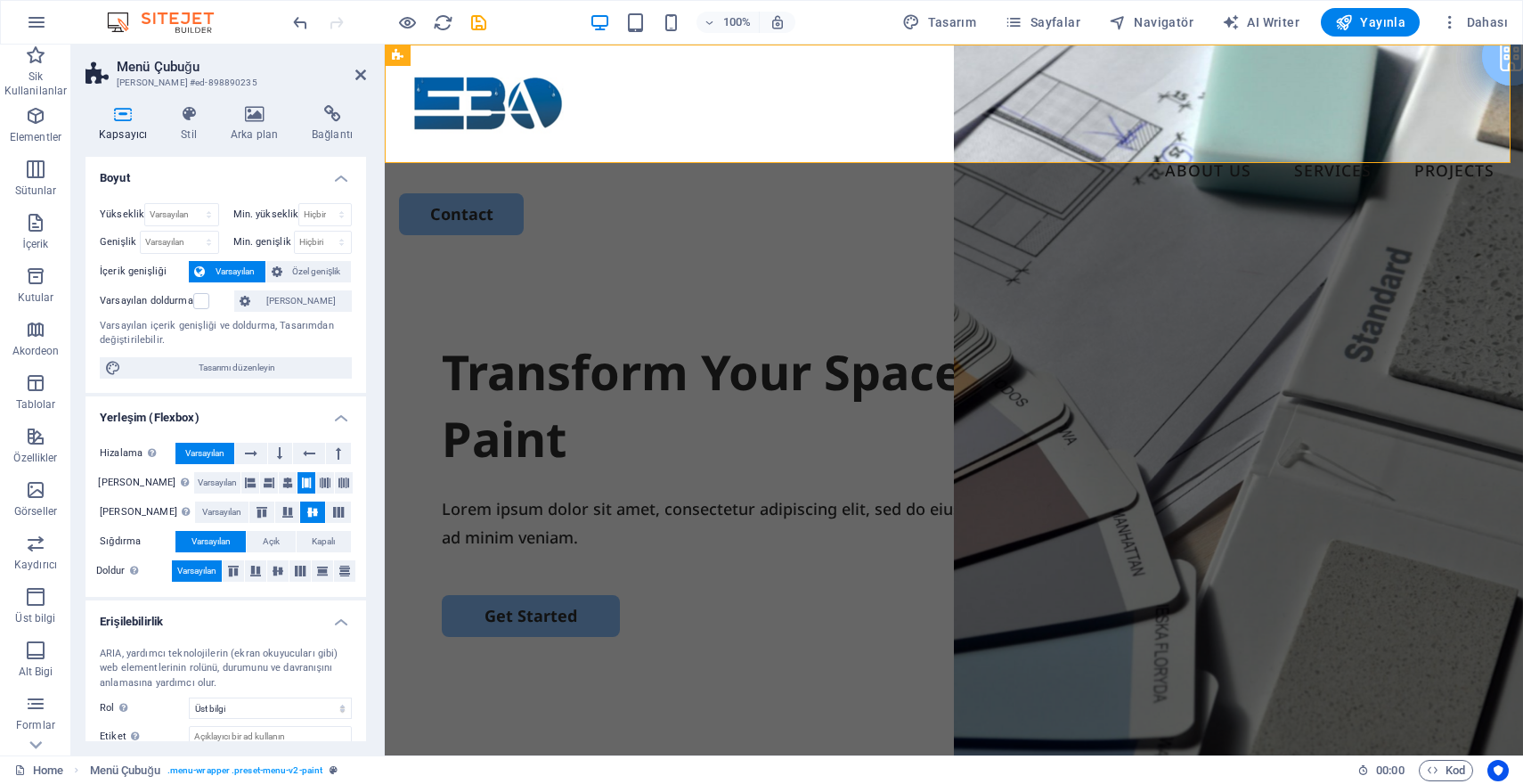
click at [367, 71] on aside "Menü Çubuğu Ön ayar #ed-898890235 Kapsayıcı Stil Arka plan Bağlantı Boyut Yükse…" at bounding box center [228, 399] width 314 height 710
drag, startPoint x: 362, startPoint y: 73, endPoint x: 301, endPoint y: 47, distance: 66.3
click at [362, 73] on icon at bounding box center [361, 74] width 11 height 14
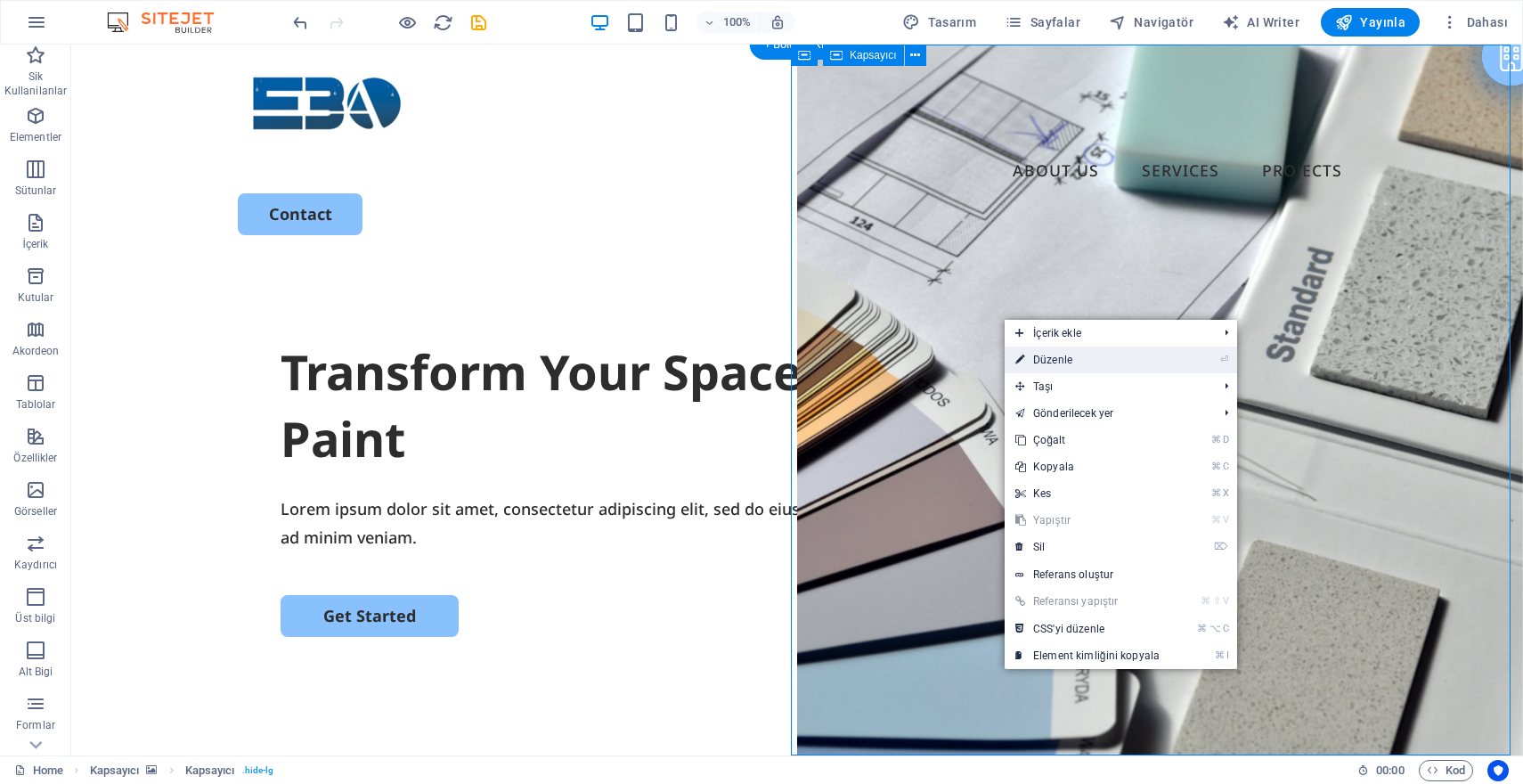
click at [1079, 350] on link "⏎ Düzenle" at bounding box center [1088, 360] width 166 height 27
select select "vh"
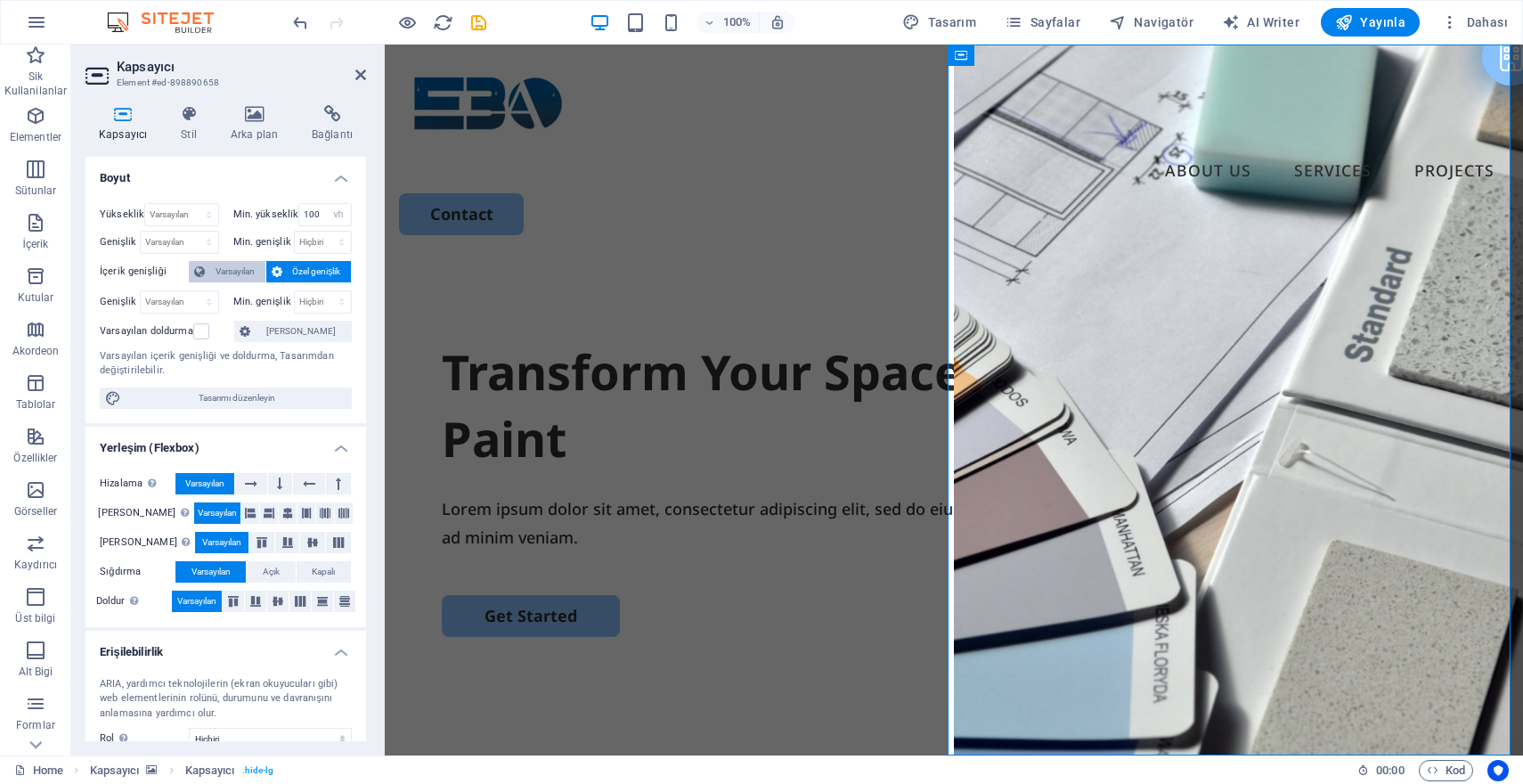
click at [243, 272] on span "Varsayılan" at bounding box center [235, 271] width 50 height 21
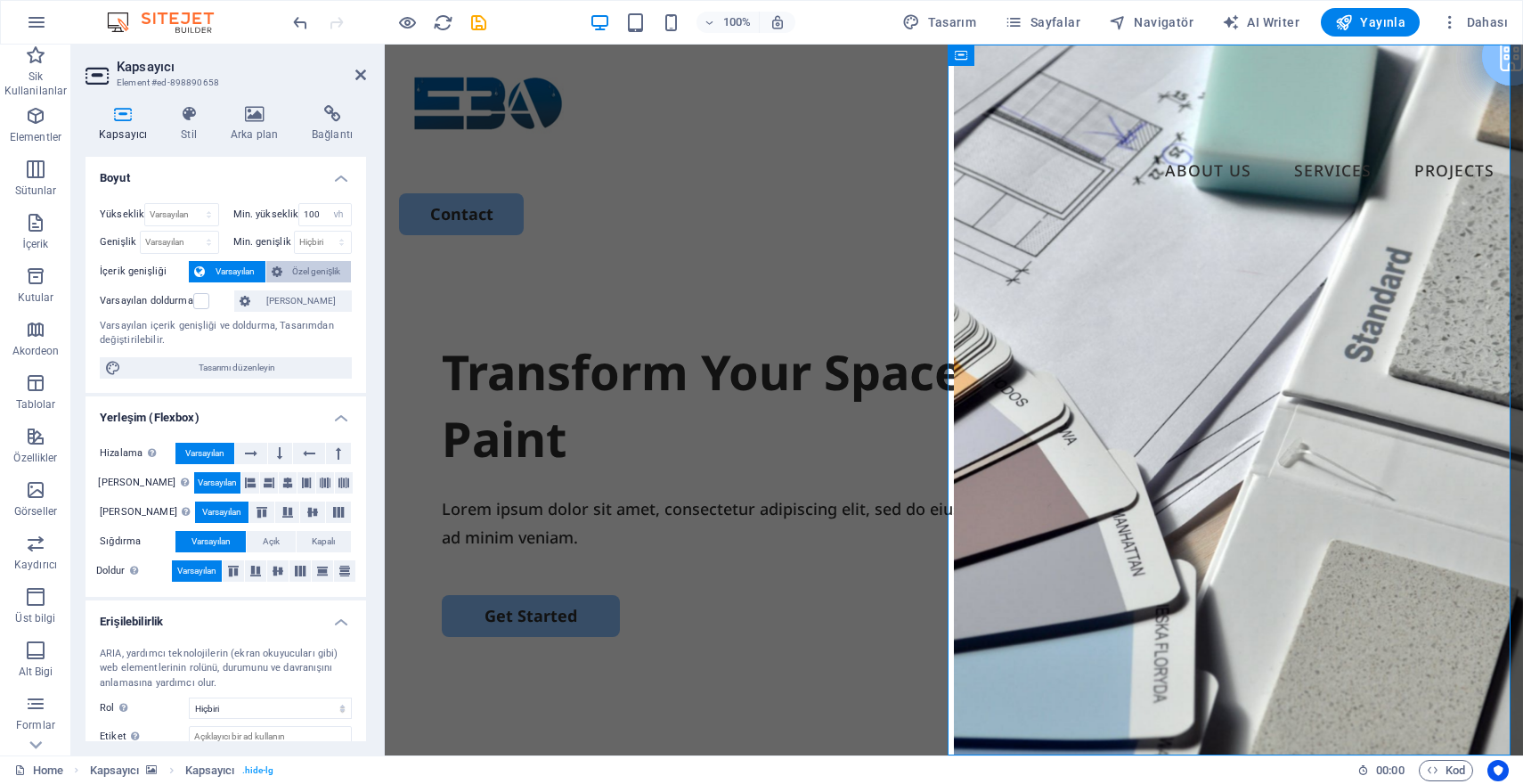
click at [292, 273] on span "Özel genişlik" at bounding box center [317, 271] width 59 height 21
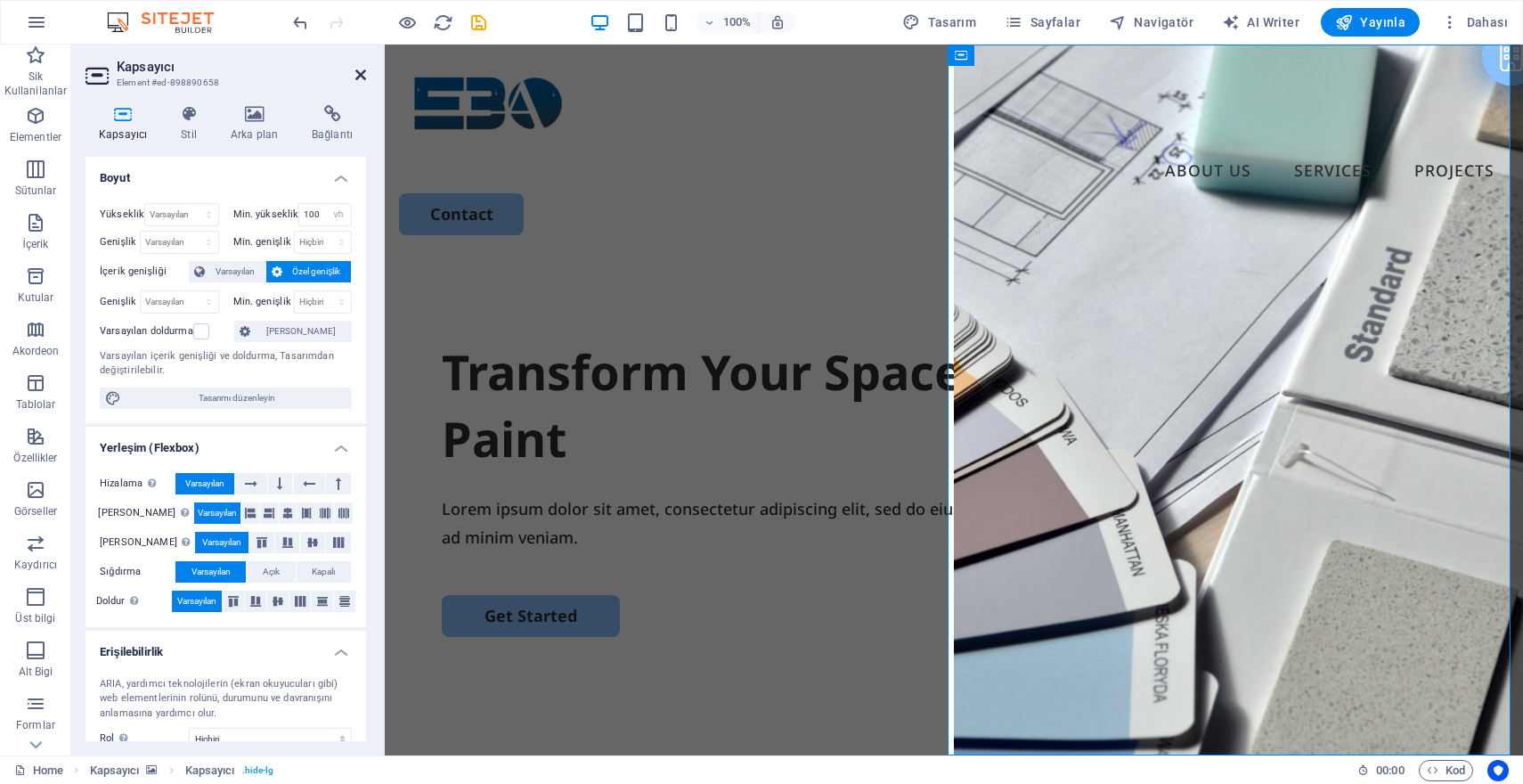
click at [362, 76] on icon at bounding box center [361, 74] width 11 height 14
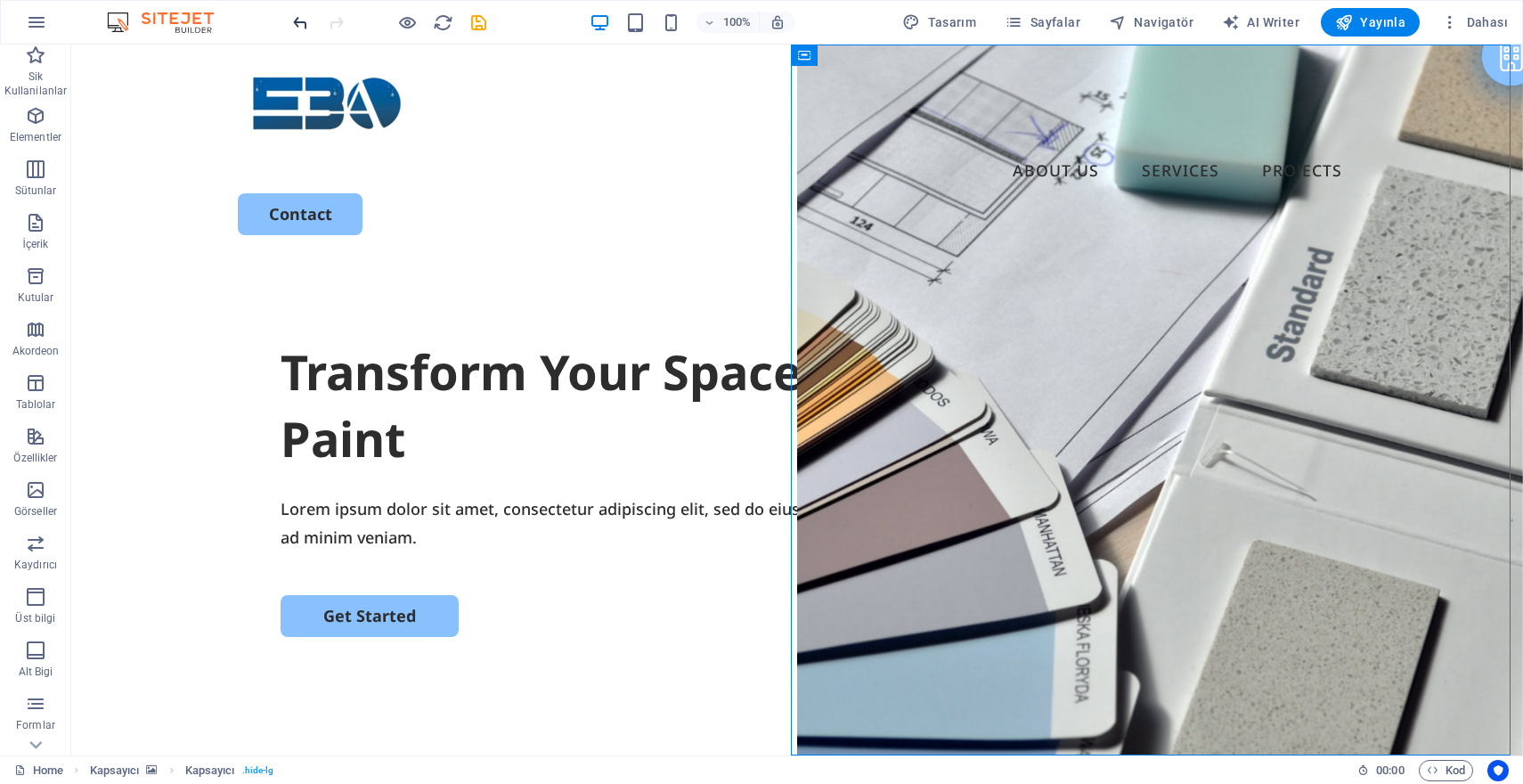
click at [302, 22] on icon "undo" at bounding box center [301, 23] width 20 height 20
click at [303, 25] on icon "undo" at bounding box center [301, 23] width 20 height 20
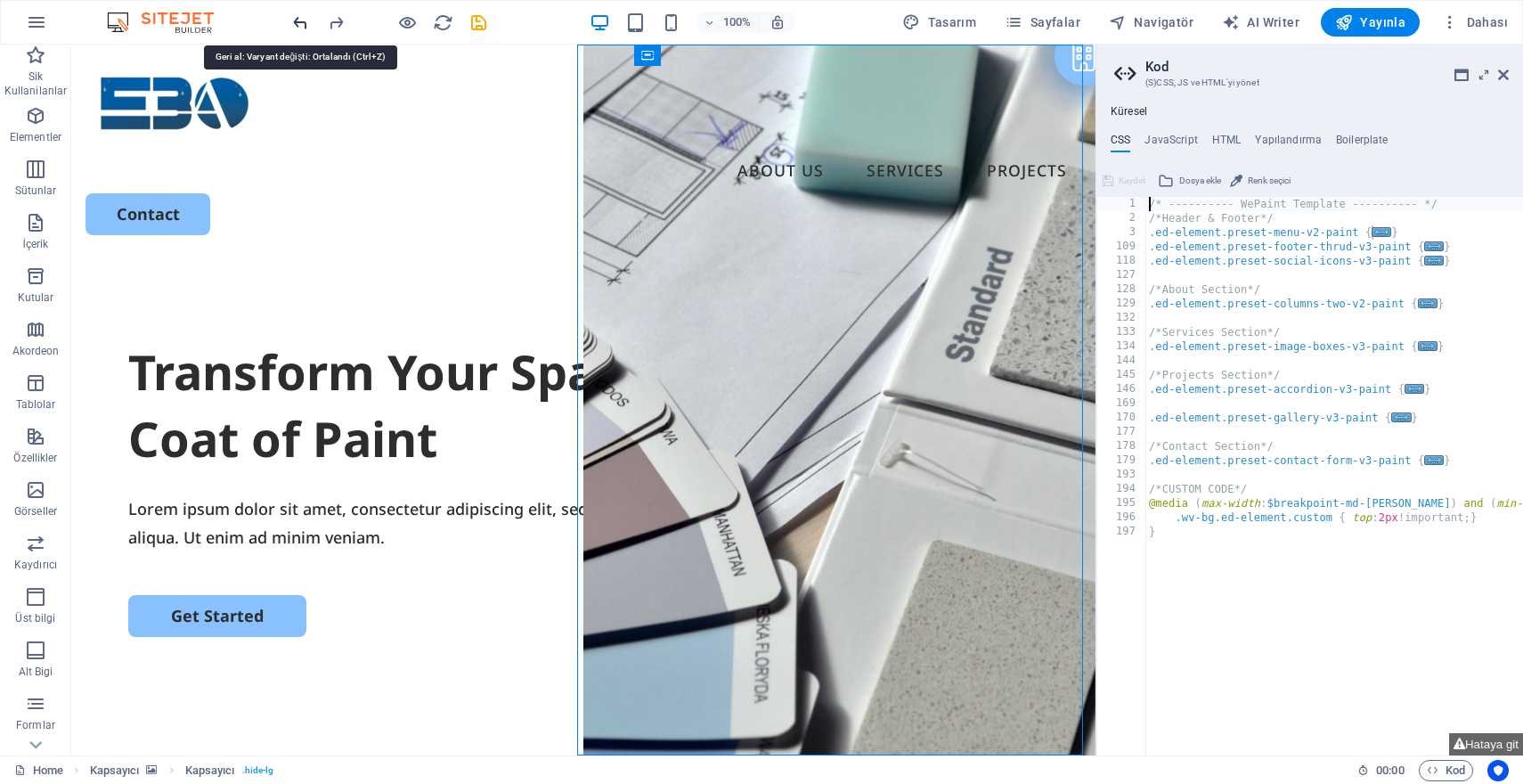
click at [303, 25] on icon "undo" at bounding box center [301, 23] width 20 height 20
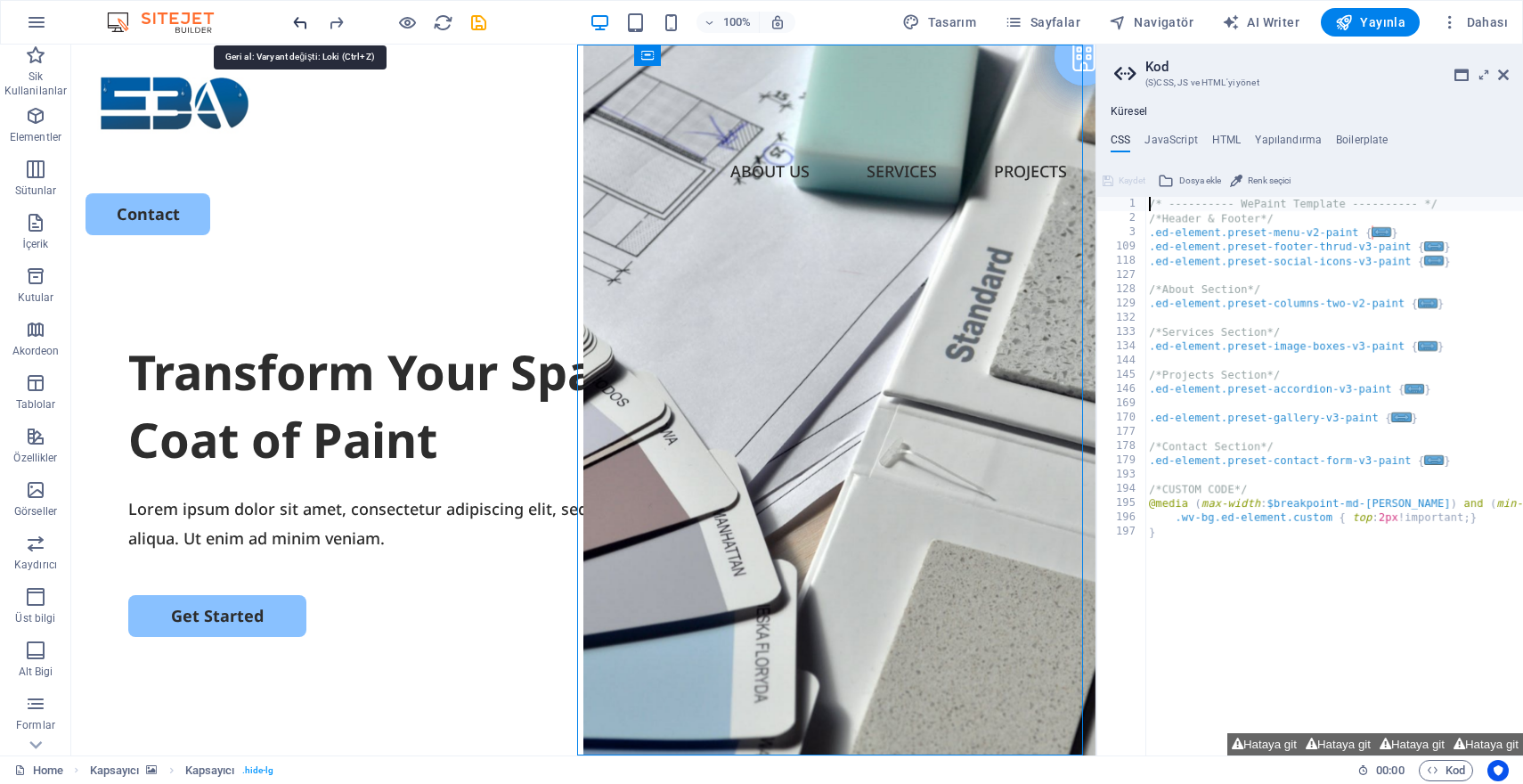
click at [303, 25] on icon "undo" at bounding box center [301, 23] width 20 height 20
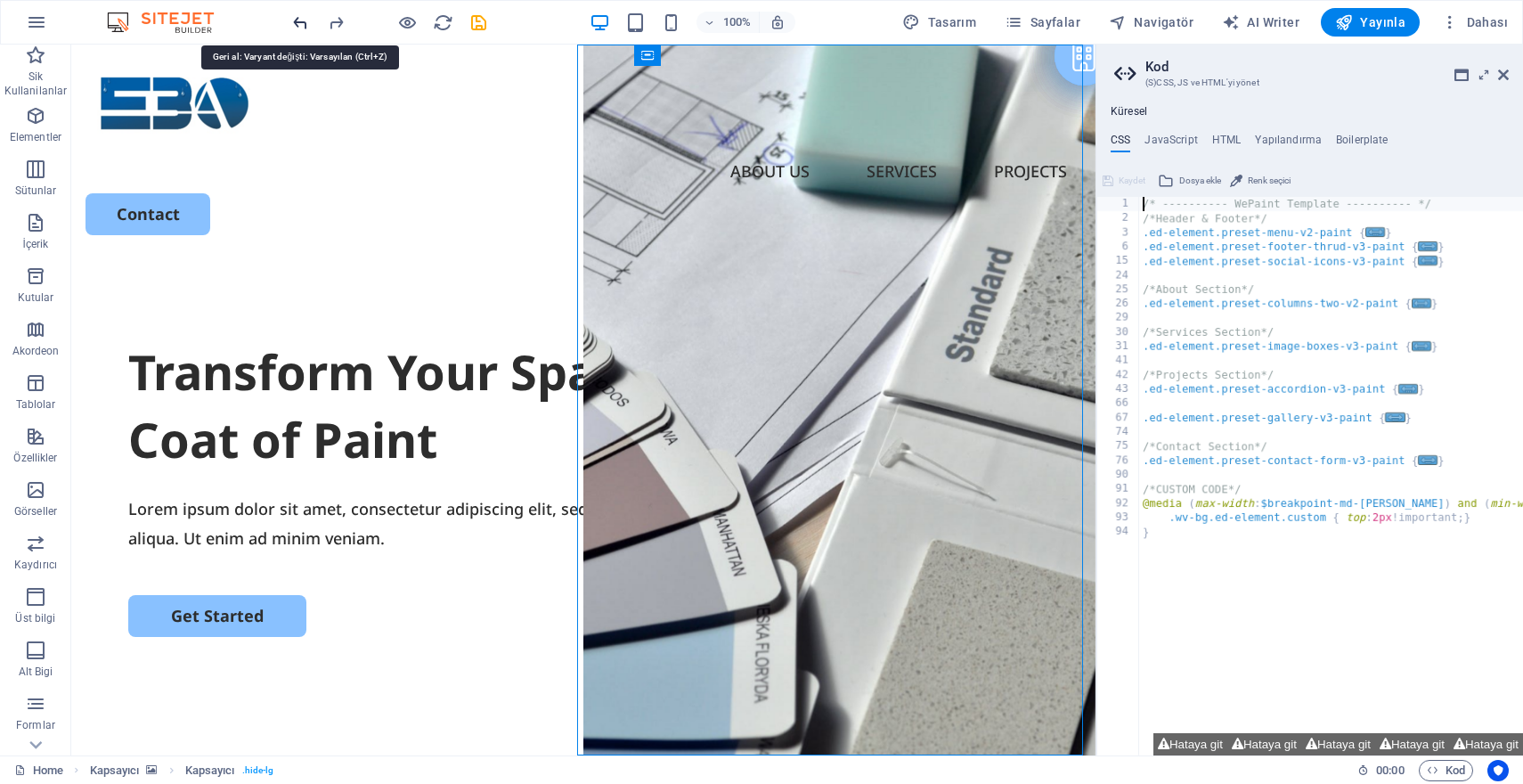
click at [303, 25] on icon "undo" at bounding box center [301, 23] width 20 height 20
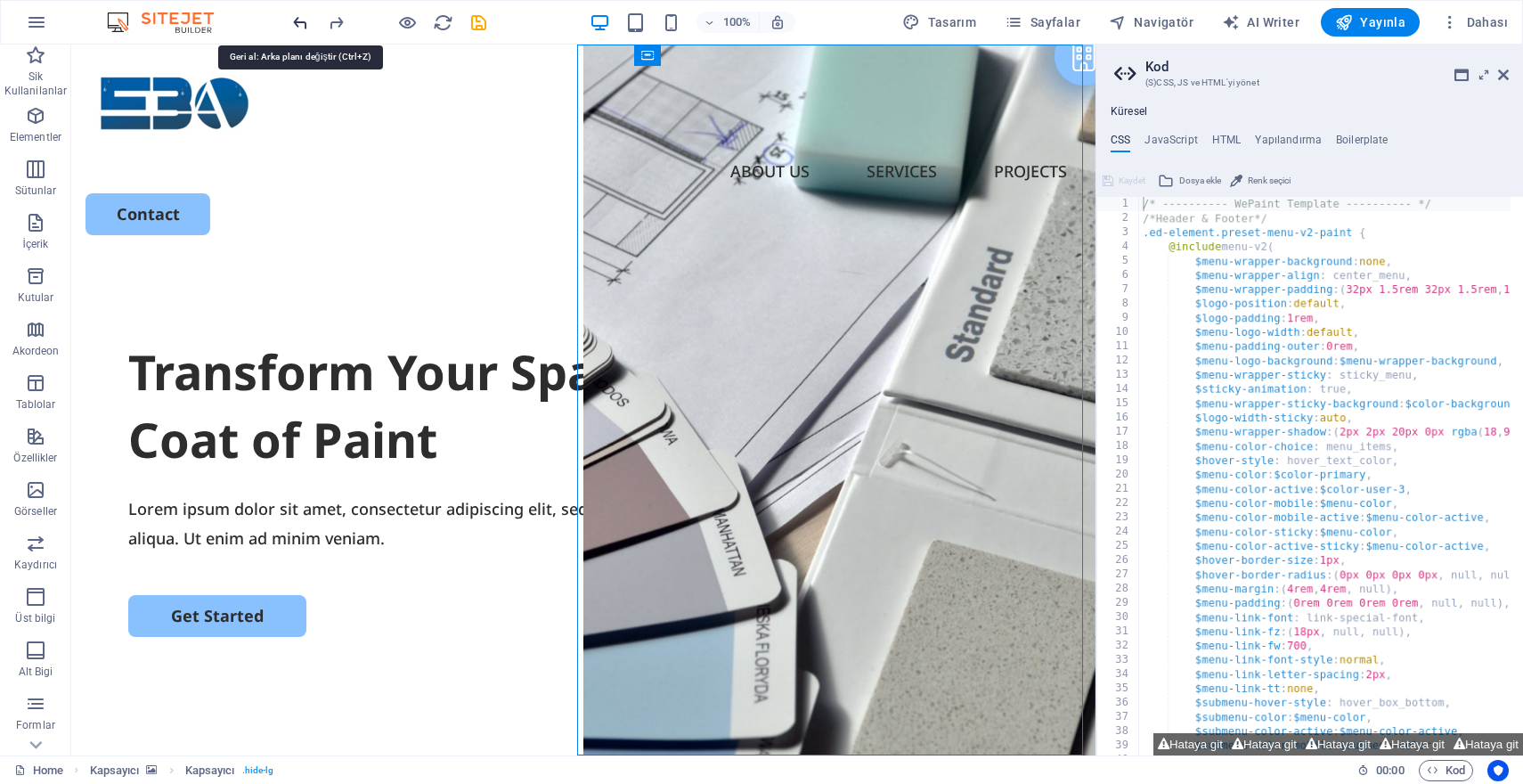
click at [303, 25] on icon "undo" at bounding box center [301, 23] width 20 height 20
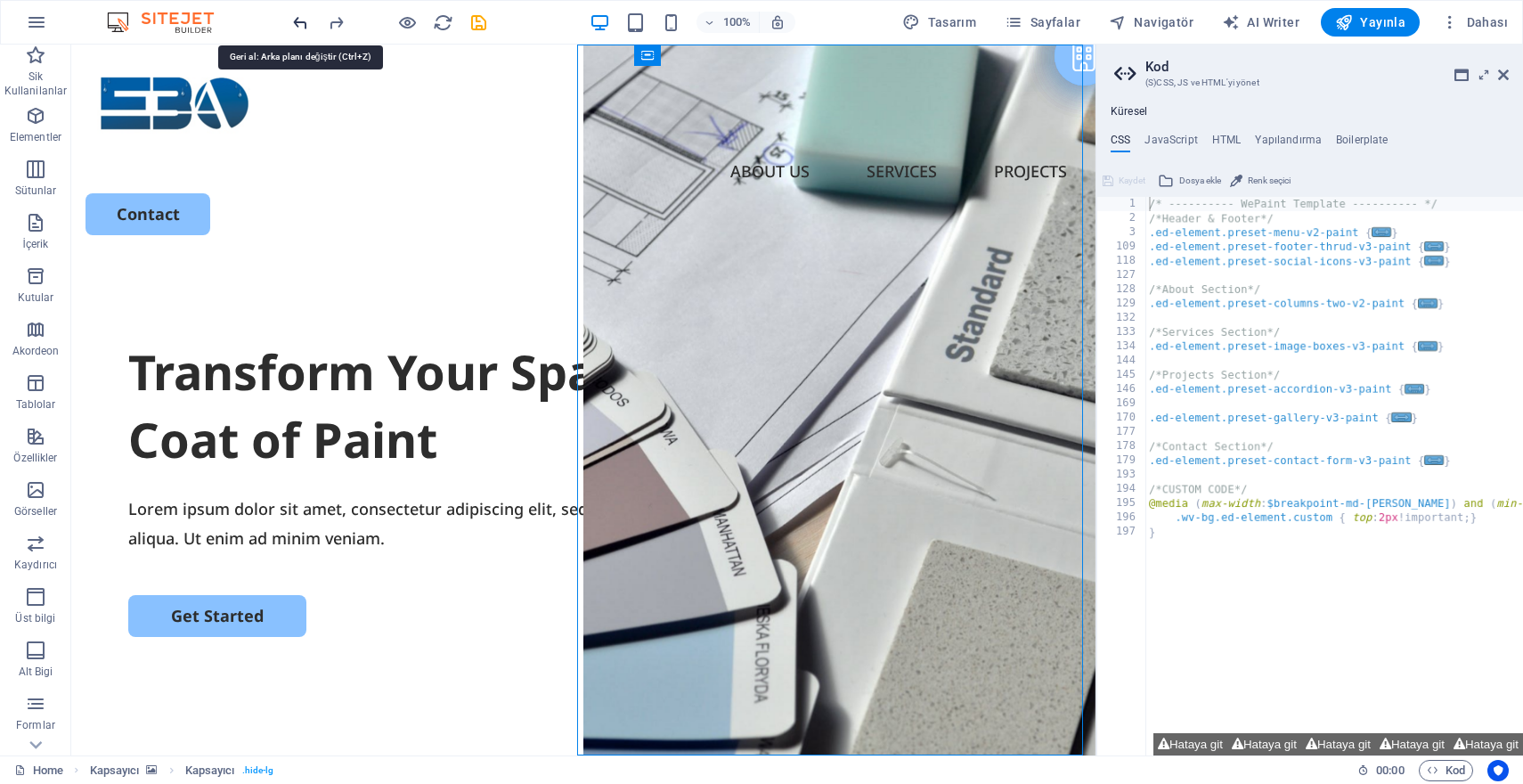
click at [303, 25] on icon "undo" at bounding box center [301, 23] width 20 height 20
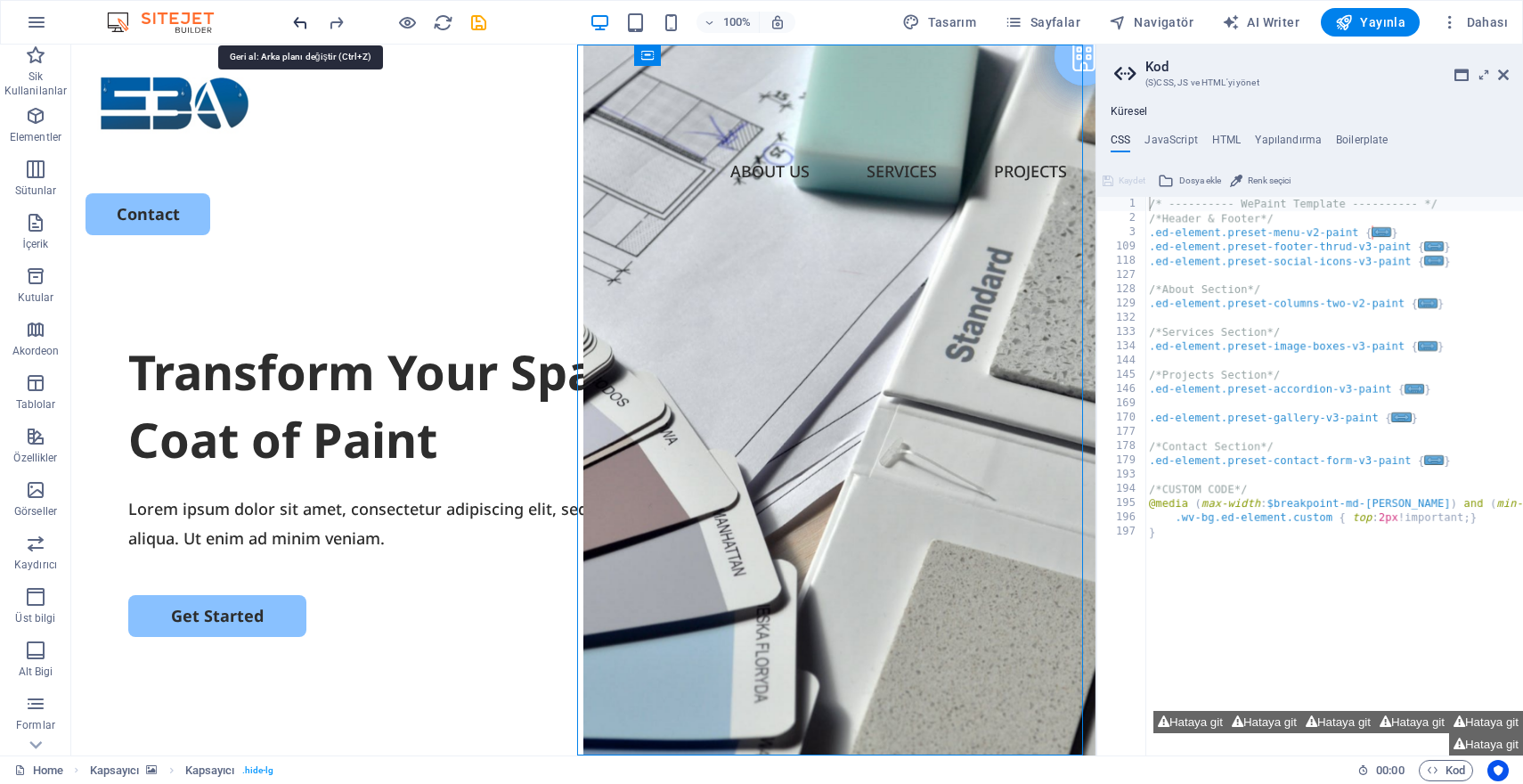
click at [303, 25] on icon "undo" at bounding box center [301, 23] width 20 height 20
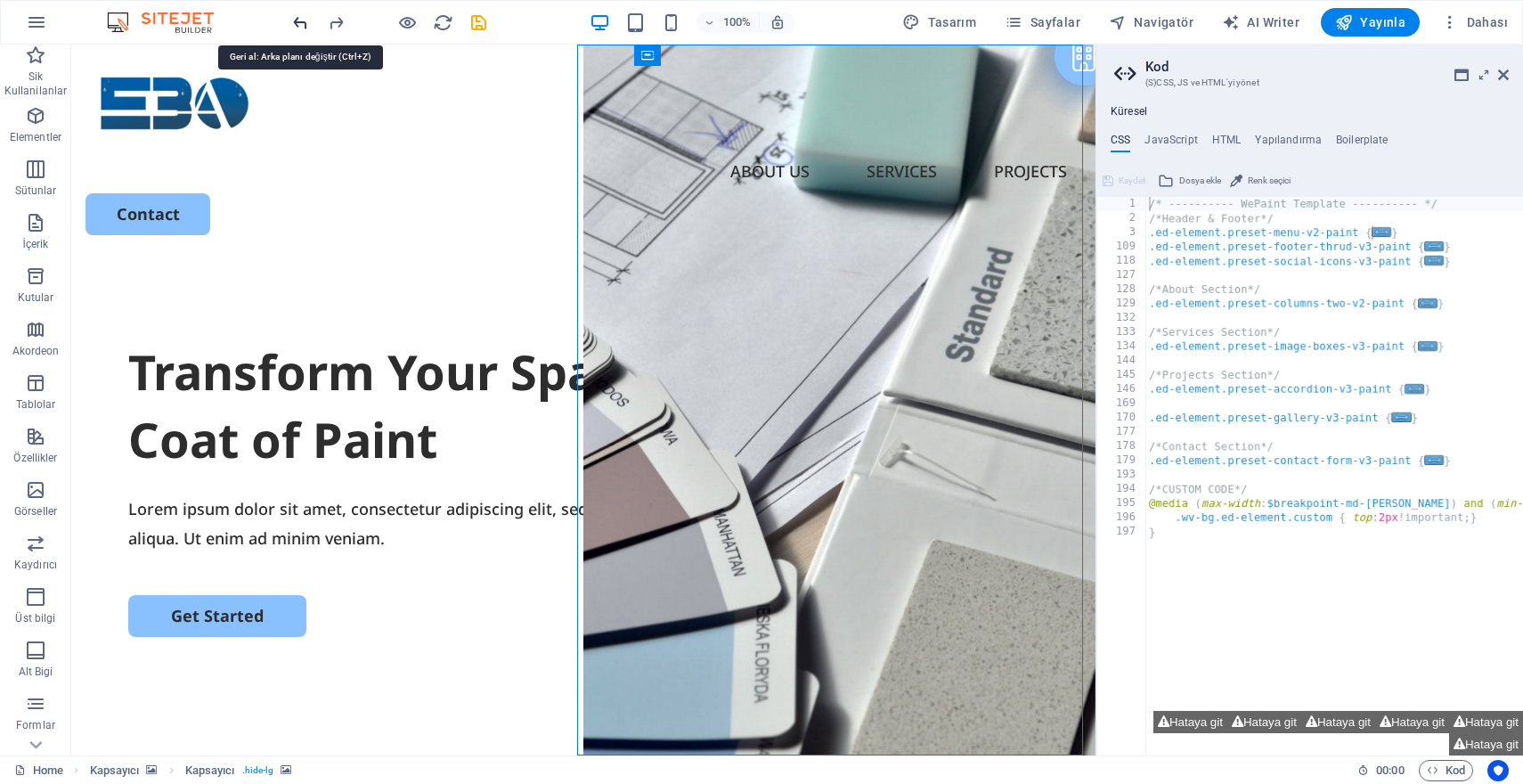
click at [303, 25] on icon "undo" at bounding box center [301, 23] width 20 height 20
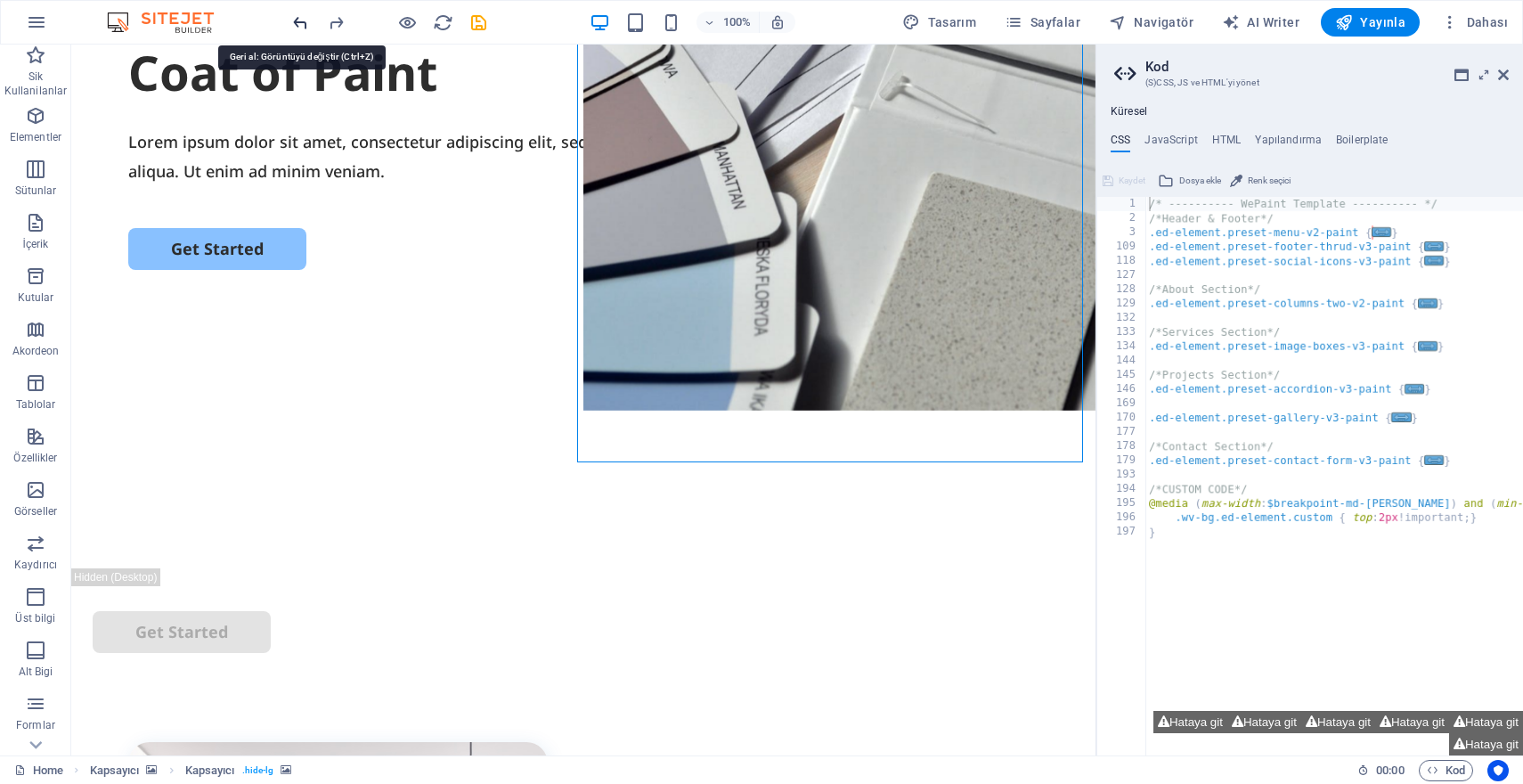
click at [303, 25] on icon "undo" at bounding box center [301, 23] width 20 height 20
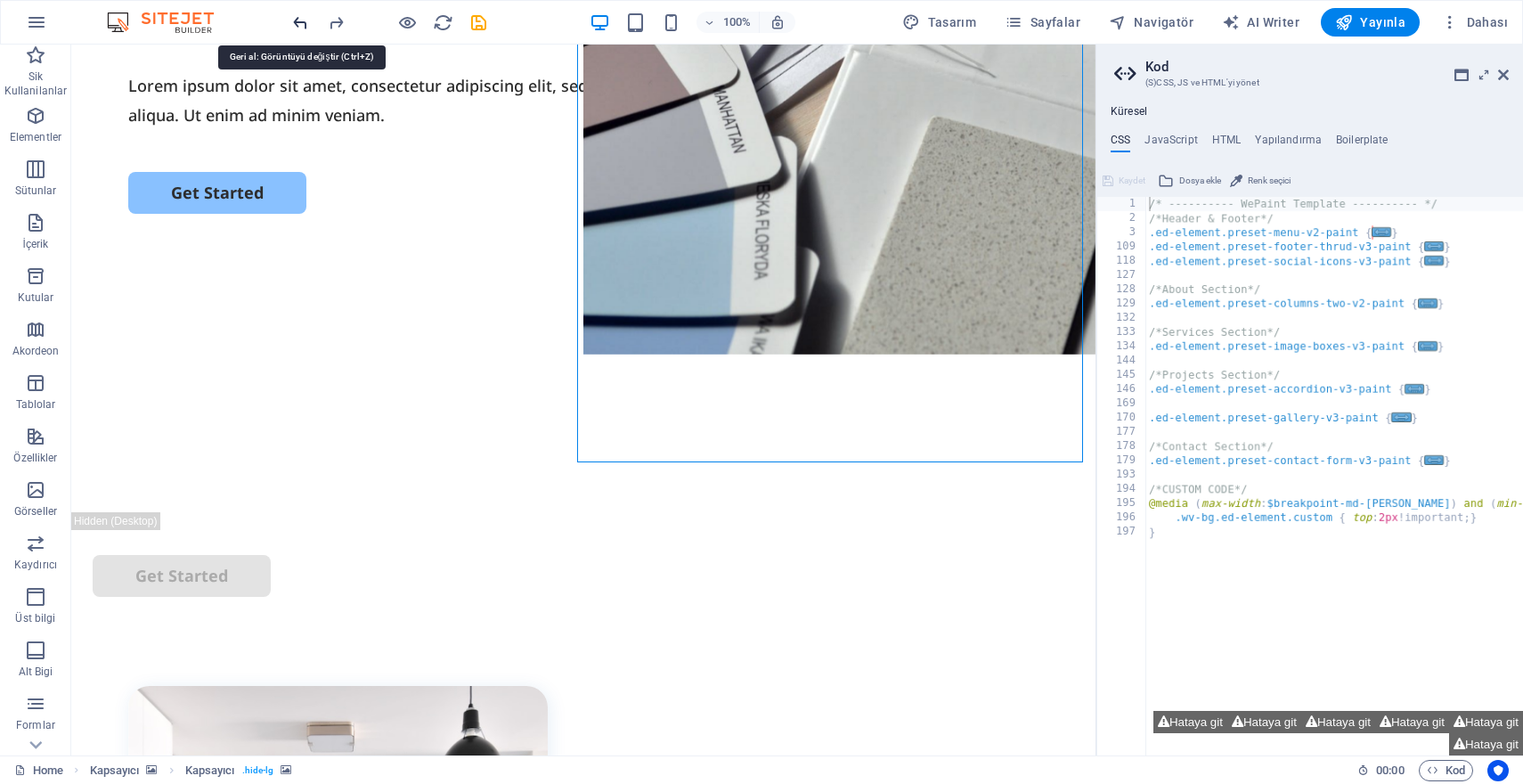
scroll to position [128, 0]
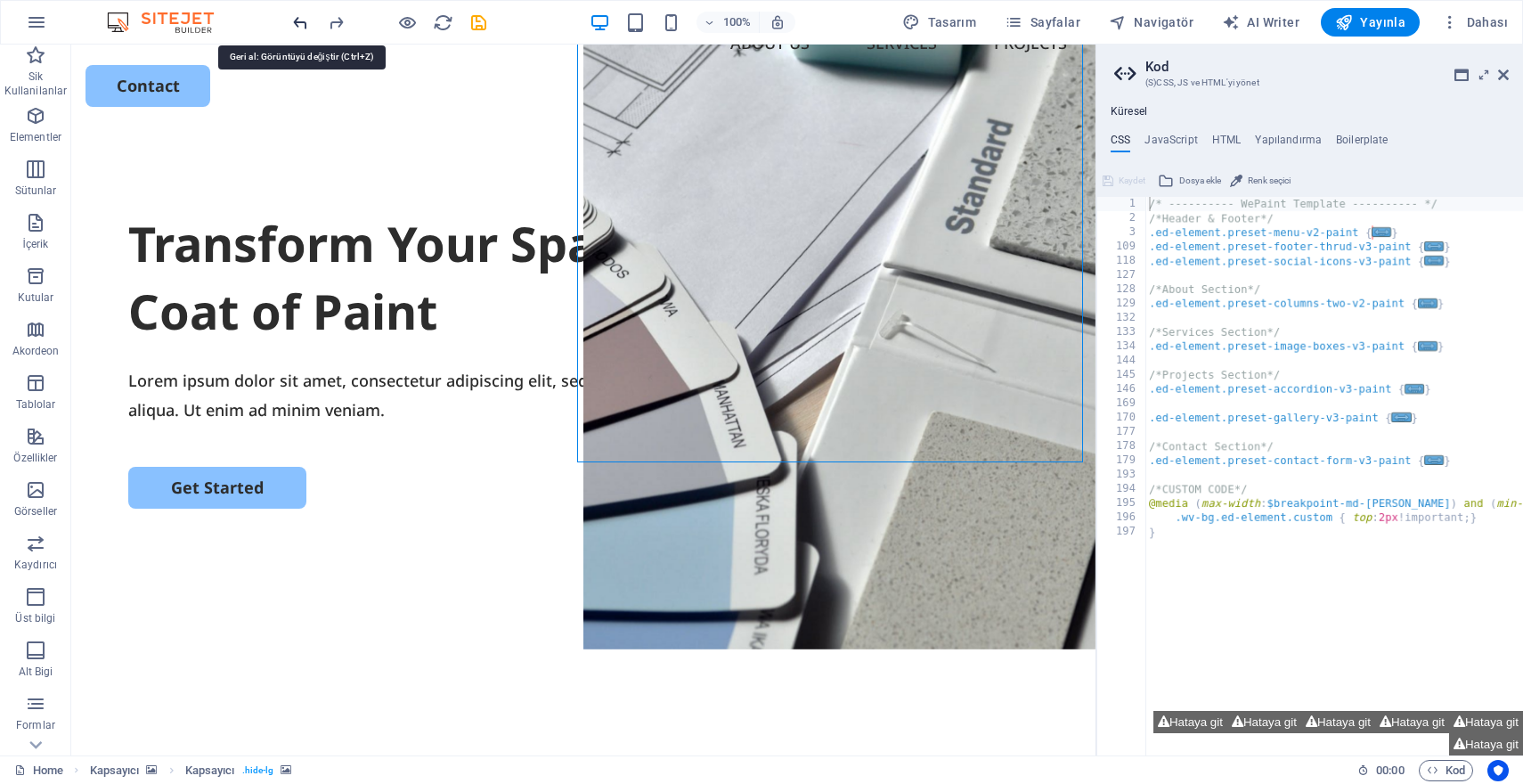
click at [303, 25] on div at bounding box center [389, 22] width 199 height 29
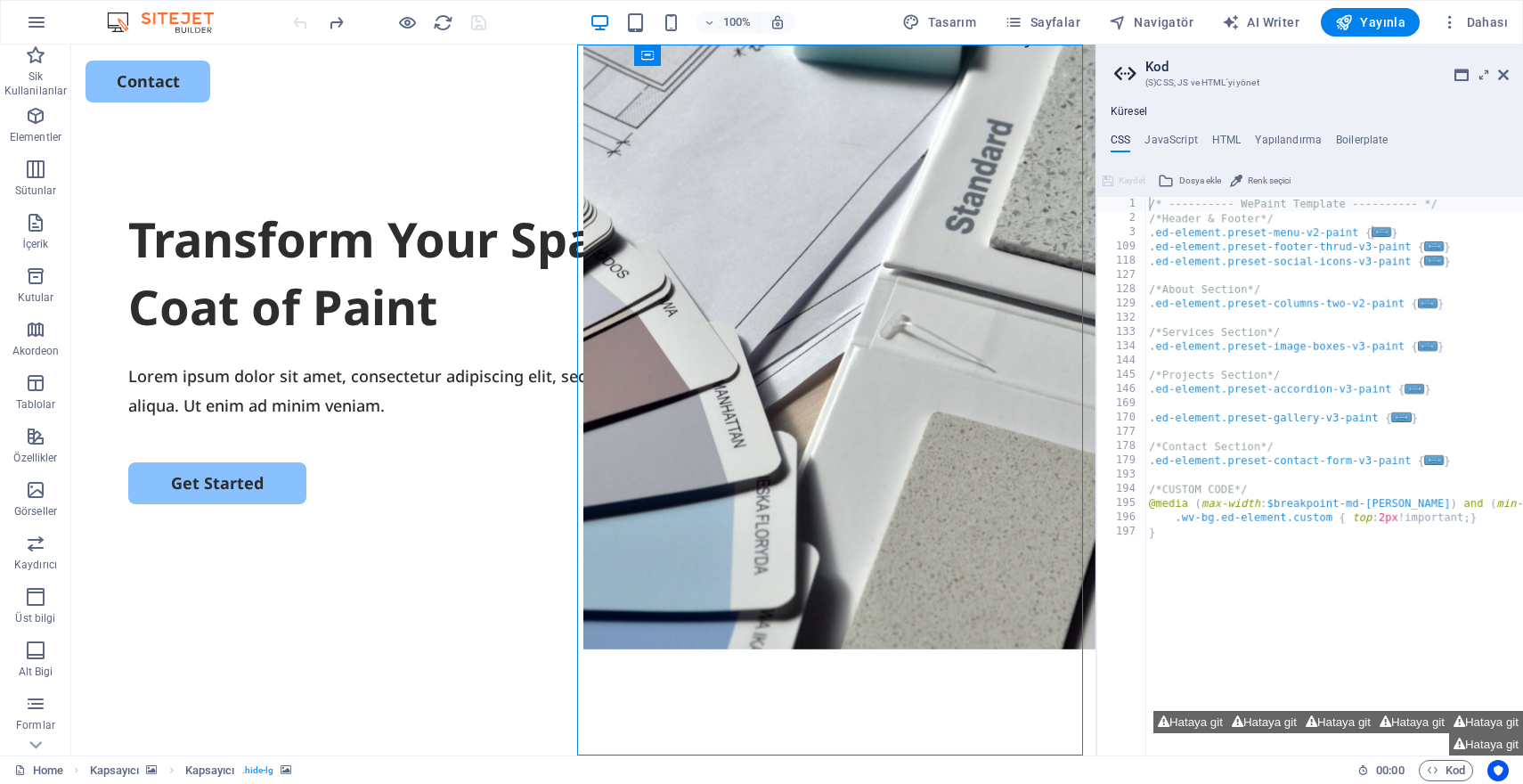
scroll to position [0, 0]
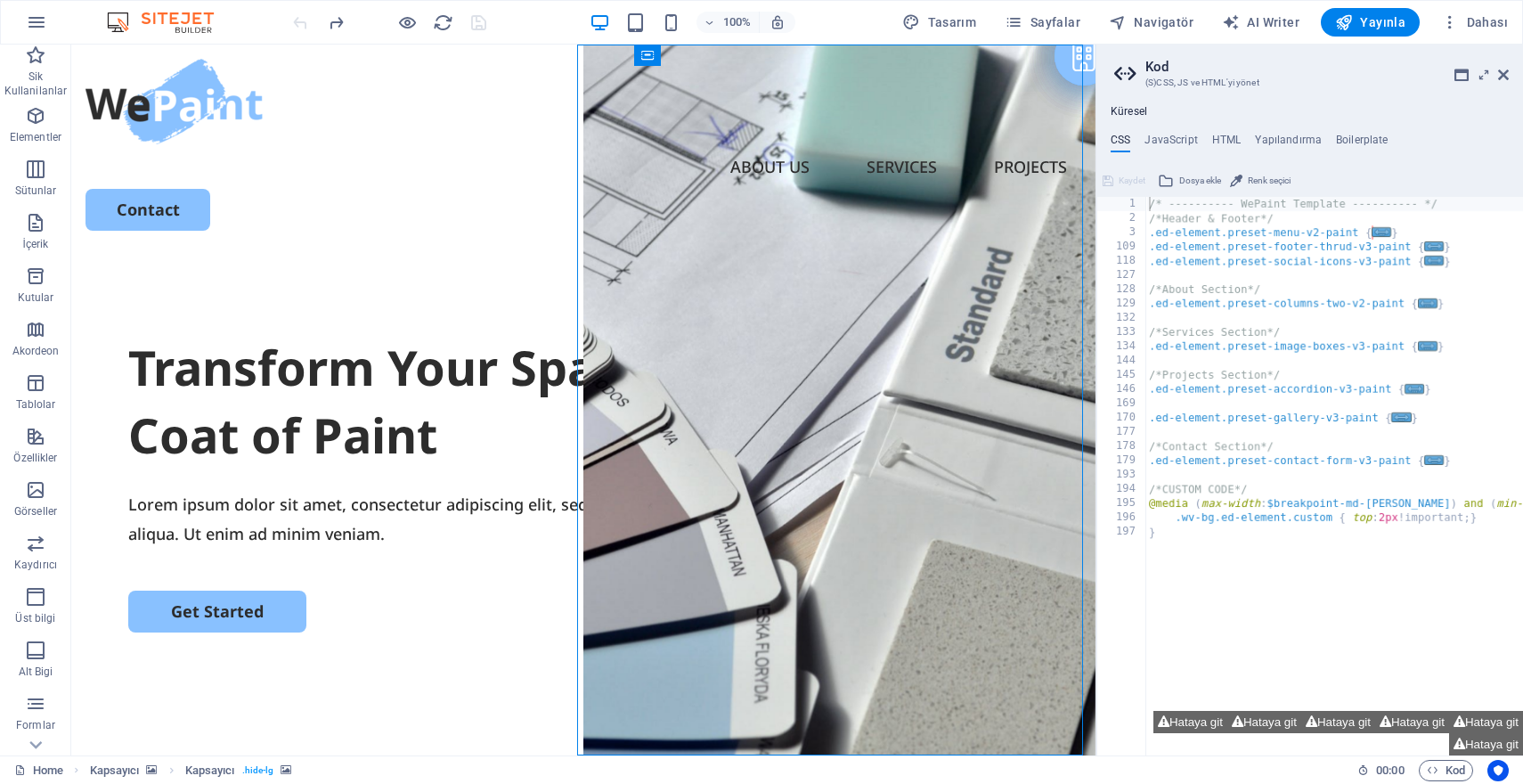
click at [303, 25] on div at bounding box center [389, 22] width 199 height 29
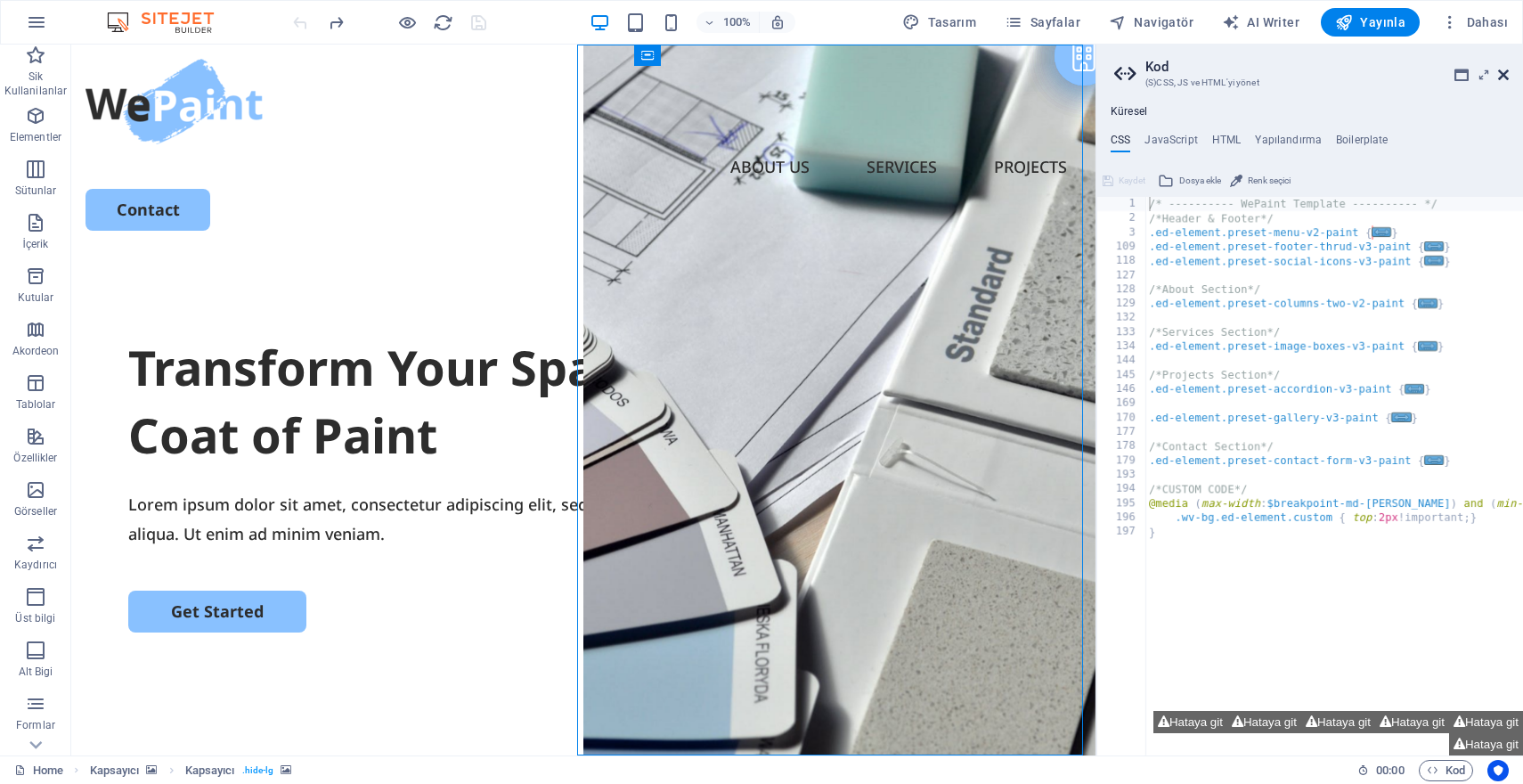
click at [1500, 75] on icon at bounding box center [1504, 74] width 11 height 14
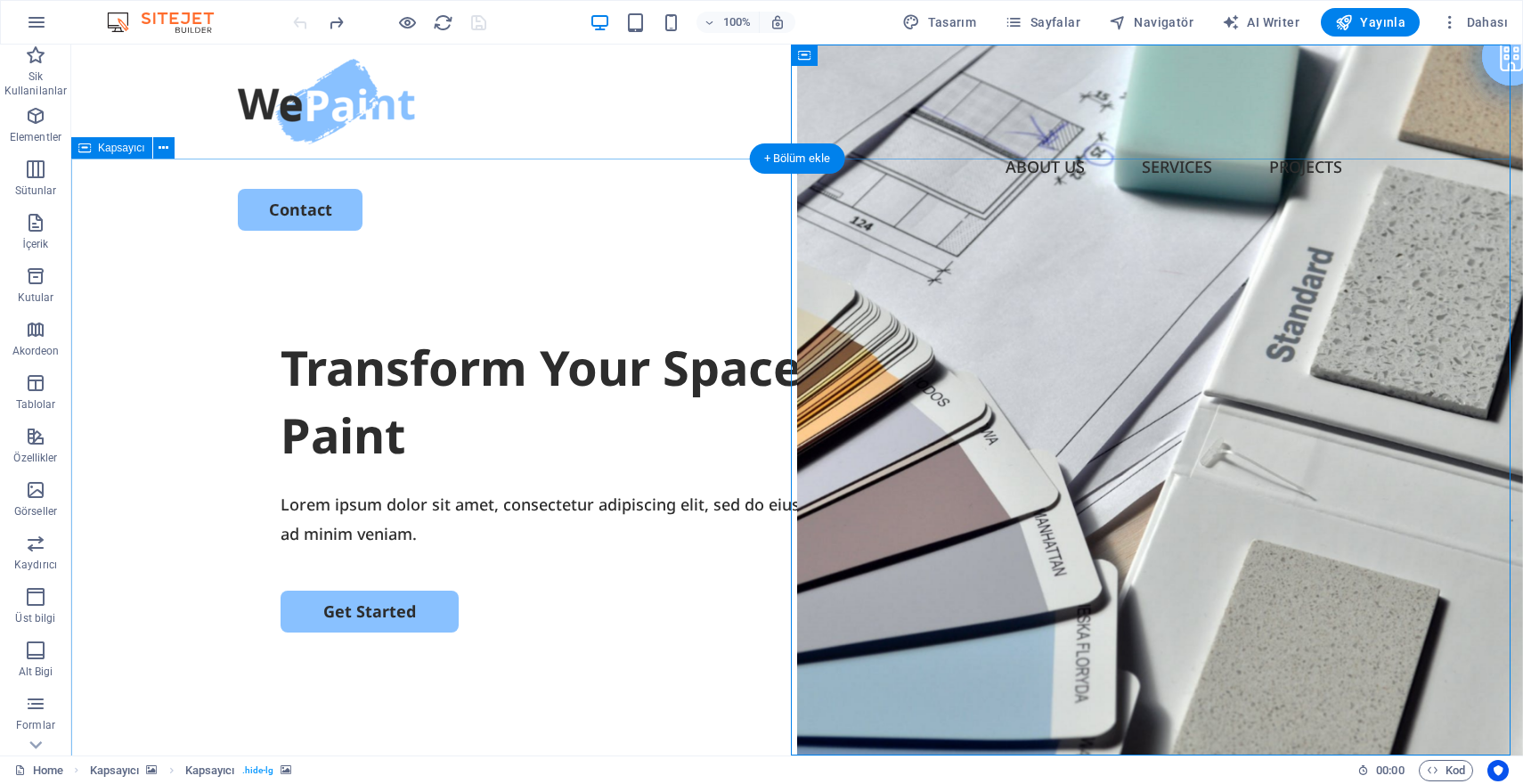
click at [684, 245] on div "Transform Your Space with a Fresh Coat of Paint Lorem ipsum dolor sit amet, con…" at bounding box center [797, 588] width 1452 height 685
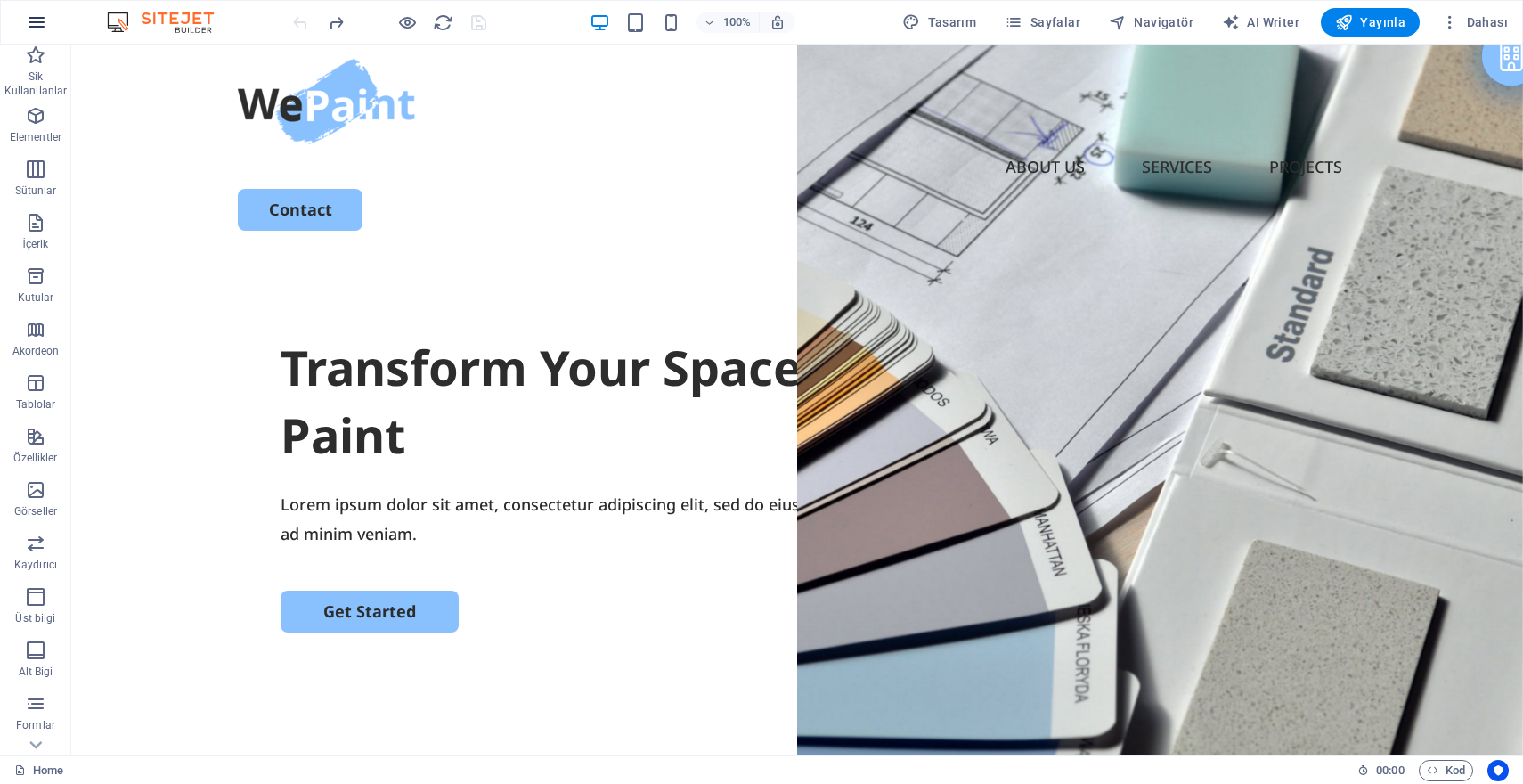
click at [23, 27] on button "button" at bounding box center [36, 22] width 42 height 42
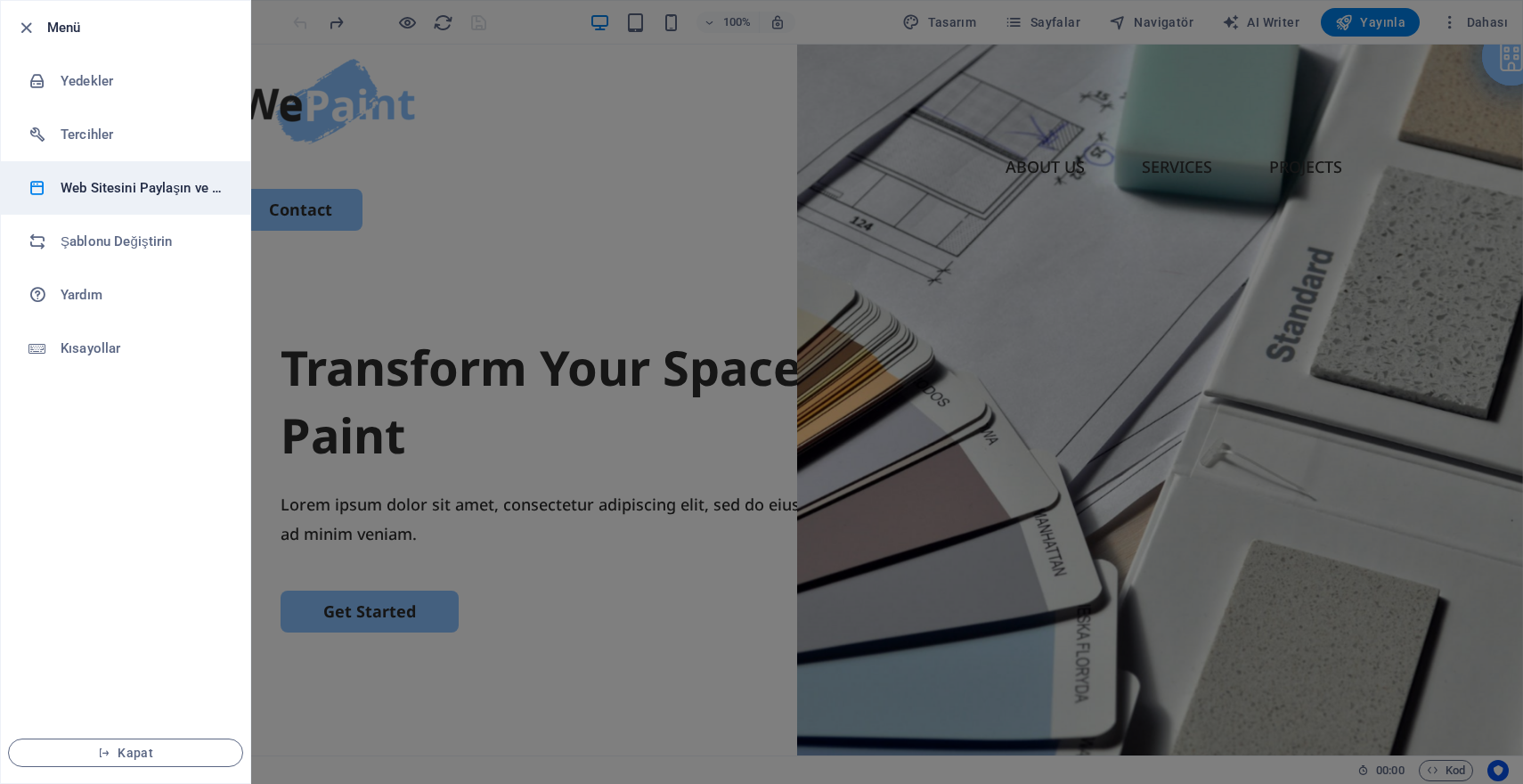
click at [140, 199] on li "Web Sitesini Paylaşın ve Kopyalayın" at bounding box center [125, 188] width 249 height 53
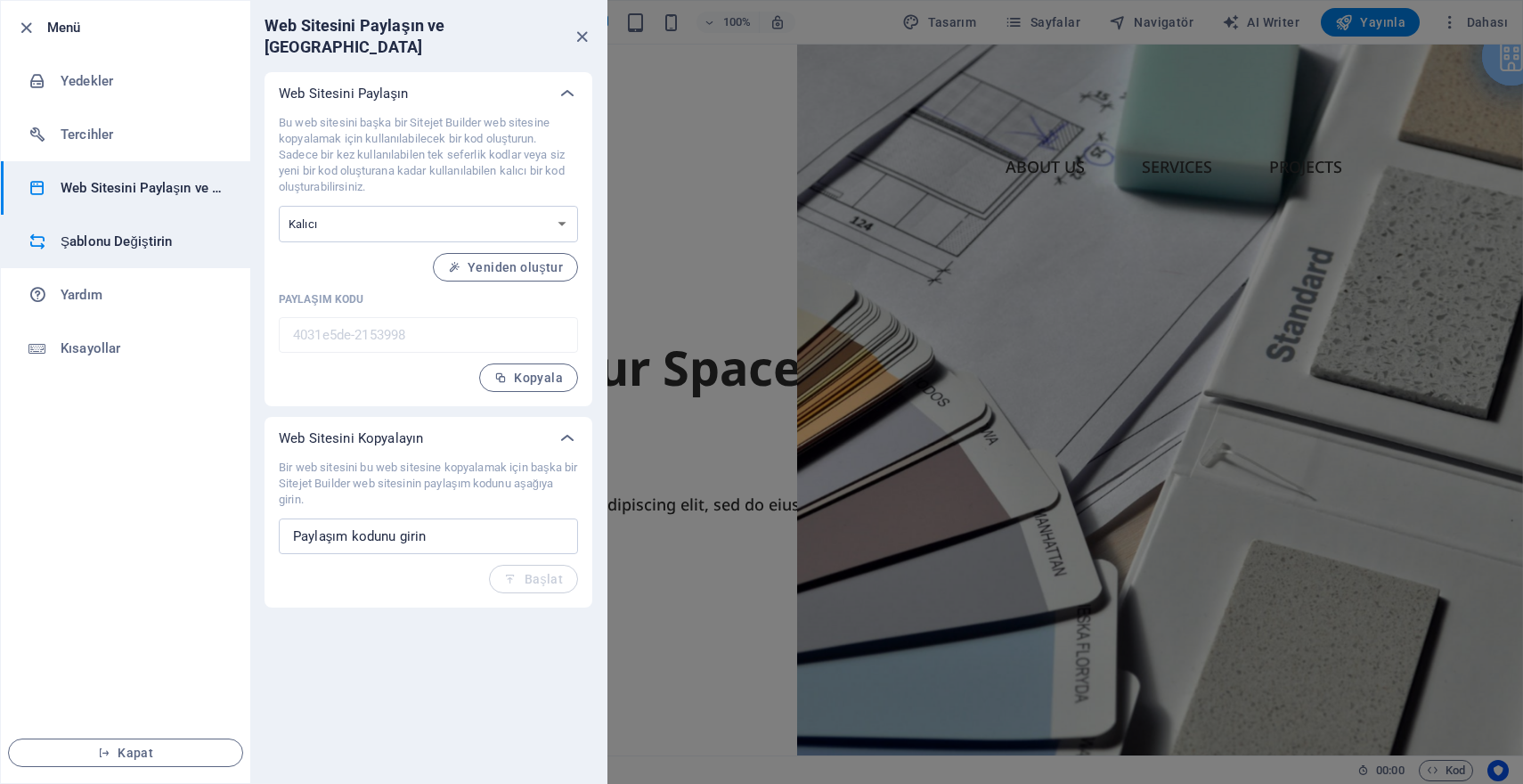
click at [131, 252] on li "Şablonu Değiştirin" at bounding box center [125, 242] width 249 height 53
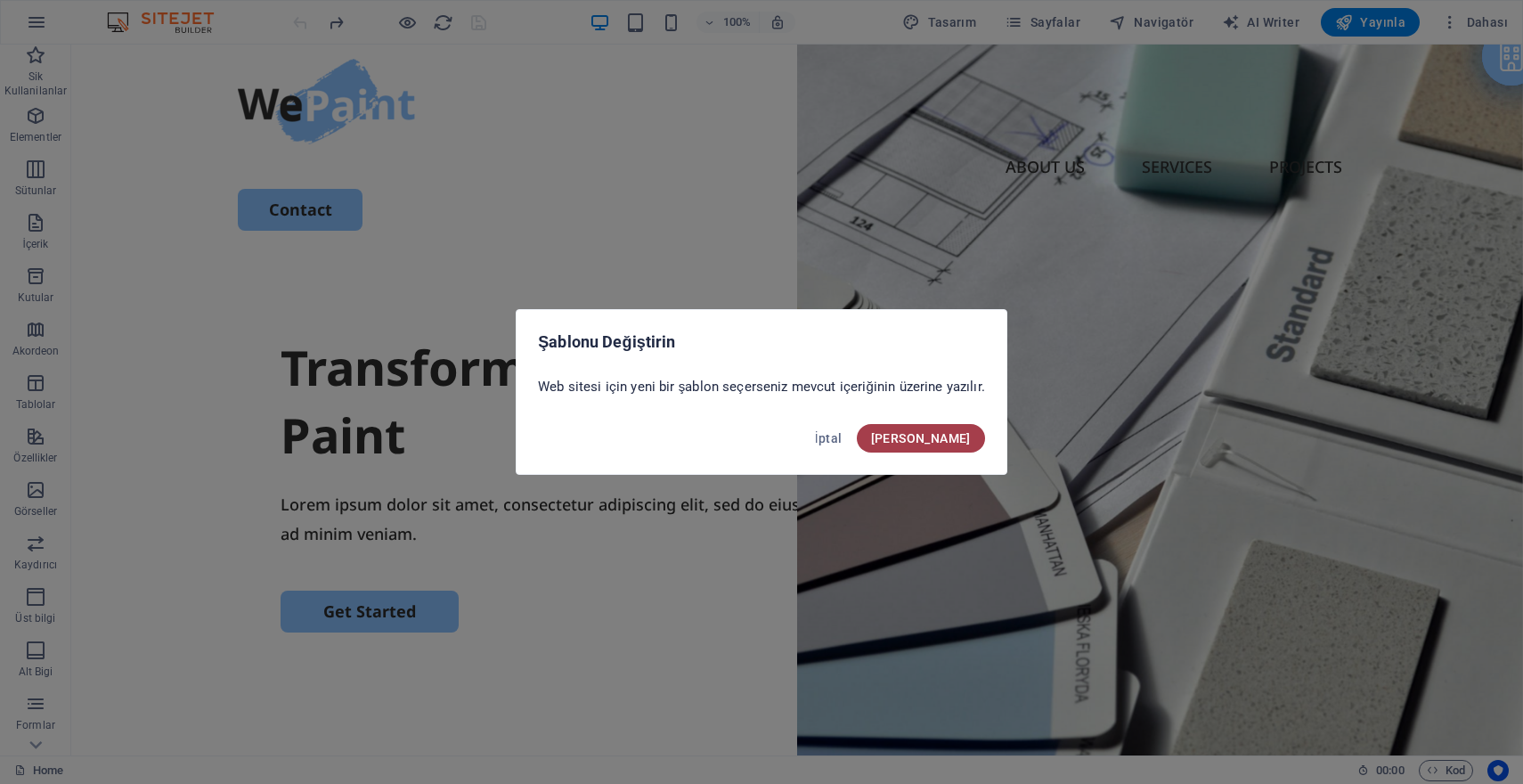
click at [935, 438] on span "Onayla" at bounding box center [921, 437] width 100 height 14
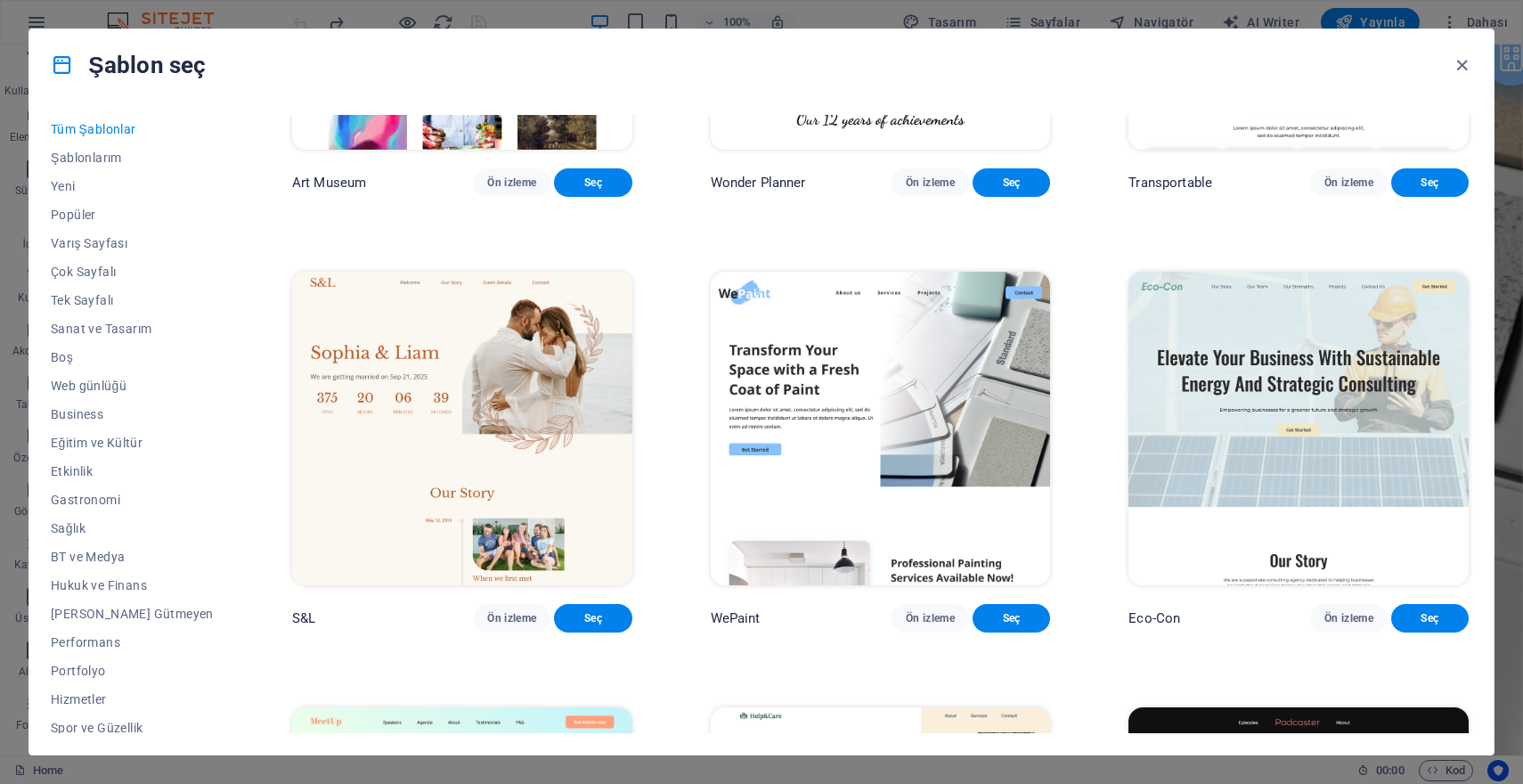
scroll to position [893, 0]
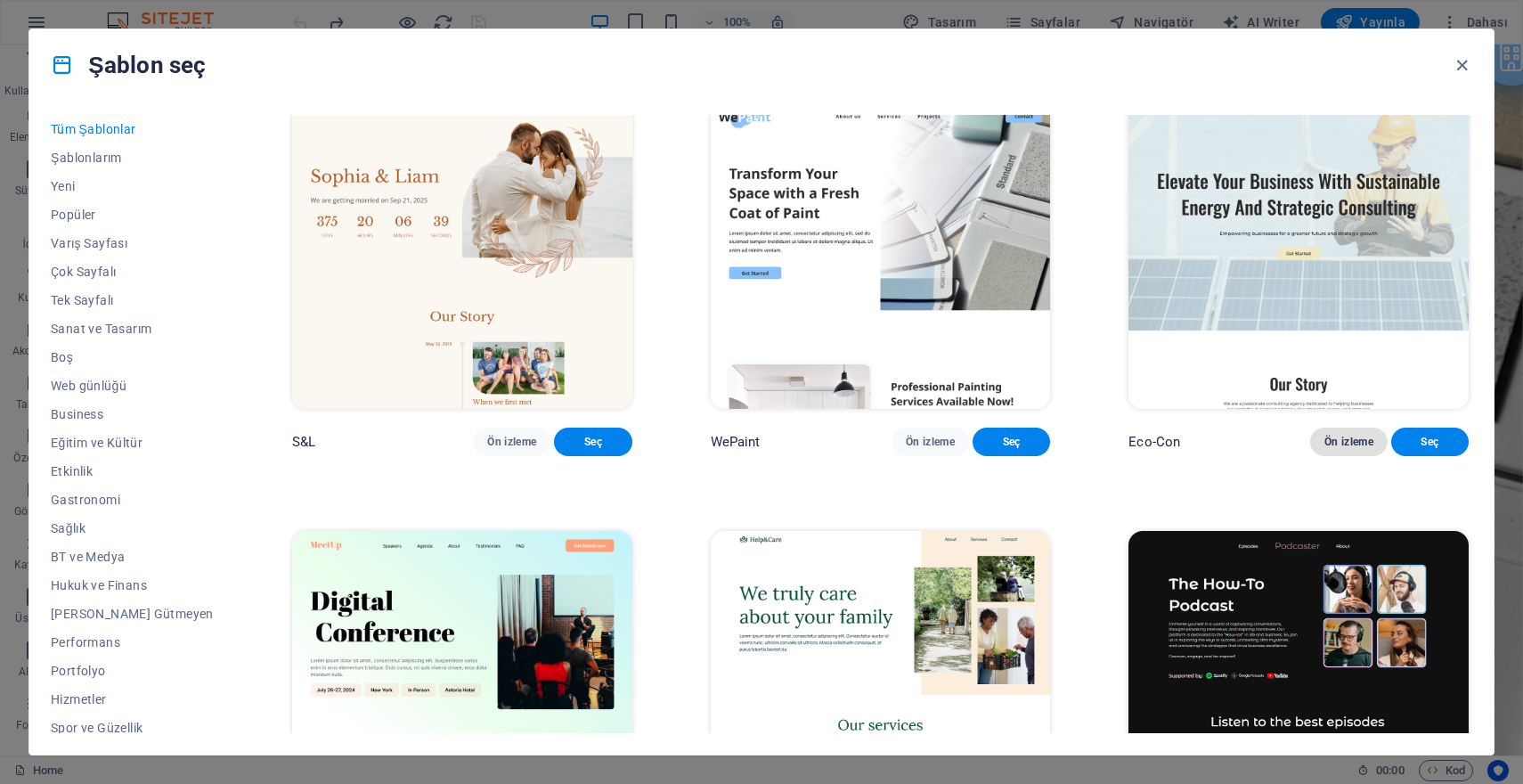
click at [1344, 449] on span "Ön izleme" at bounding box center [1349, 441] width 49 height 14
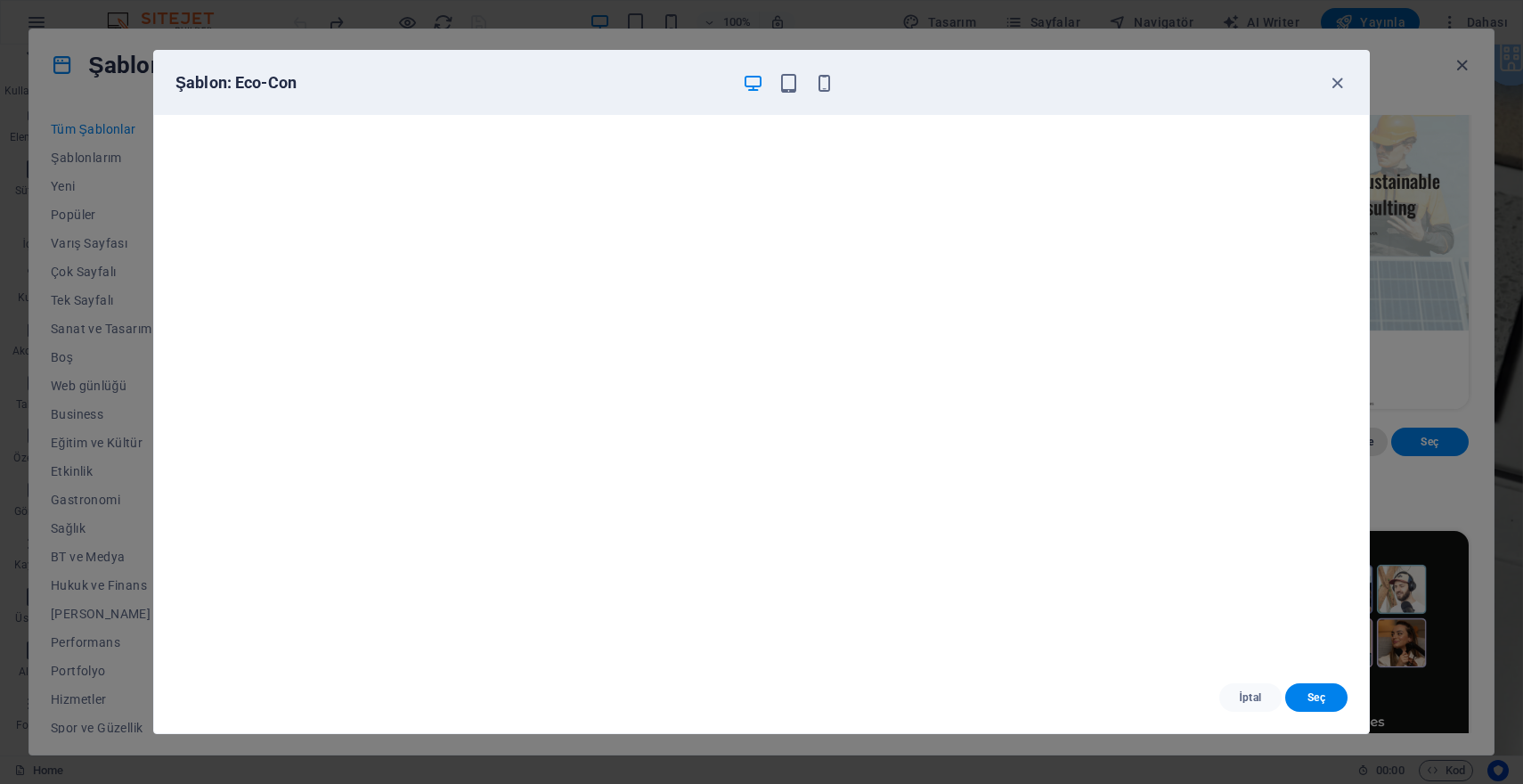
scroll to position [5, 0]
click at [1333, 88] on icon "button" at bounding box center [1338, 83] width 20 height 20
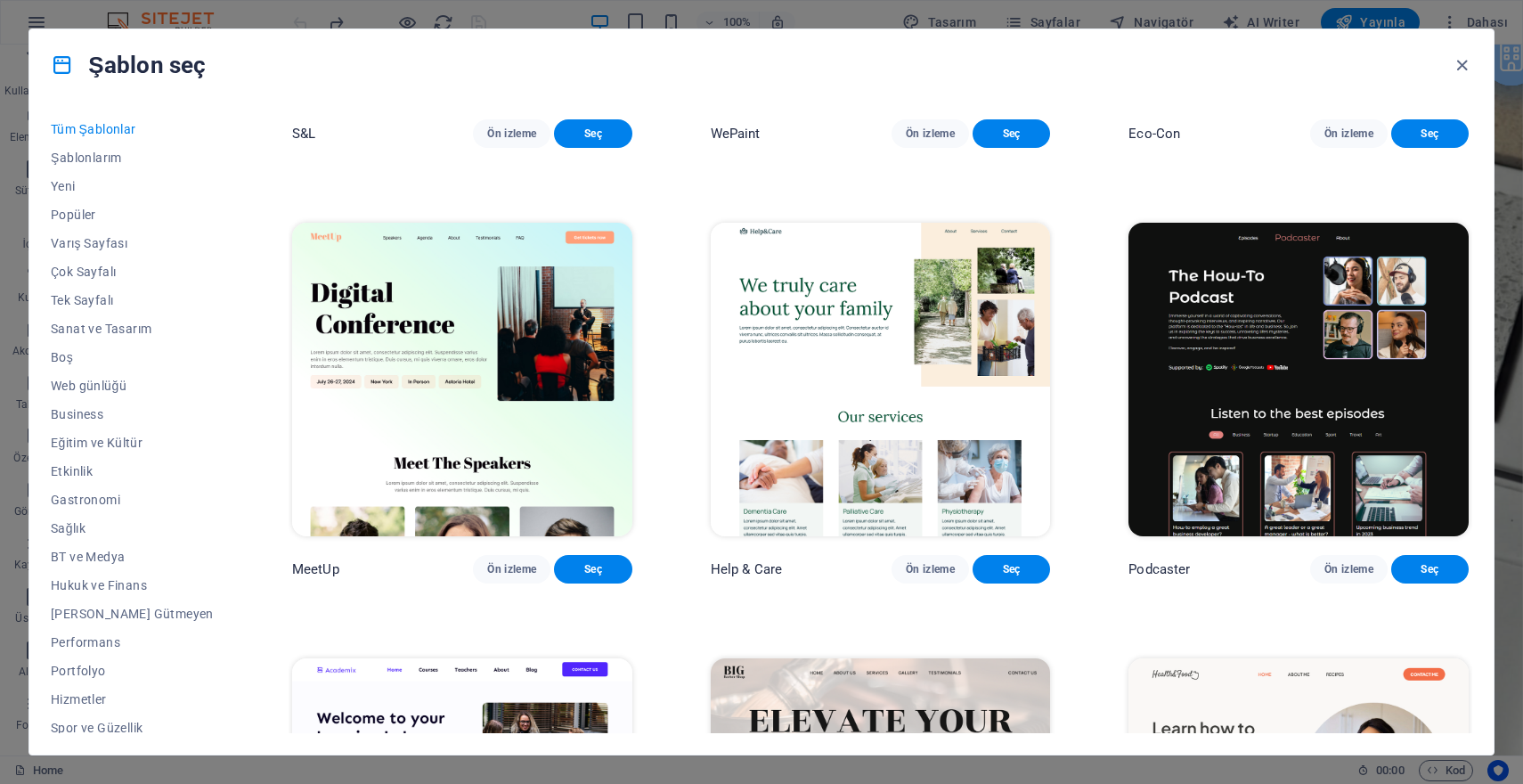
scroll to position [2054, 0]
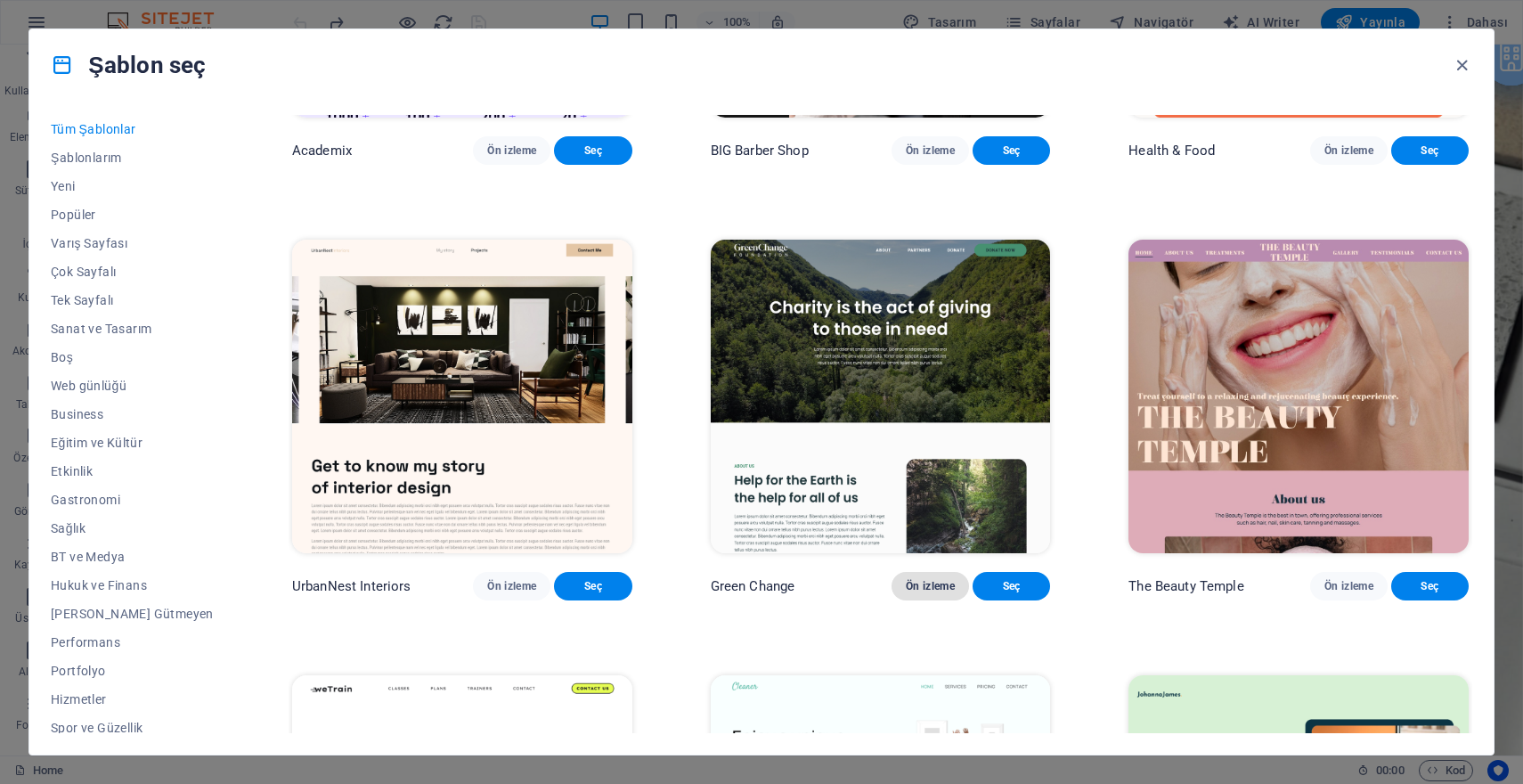
click at [916, 600] on button "Ön izleme" at bounding box center [930, 586] width 77 height 29
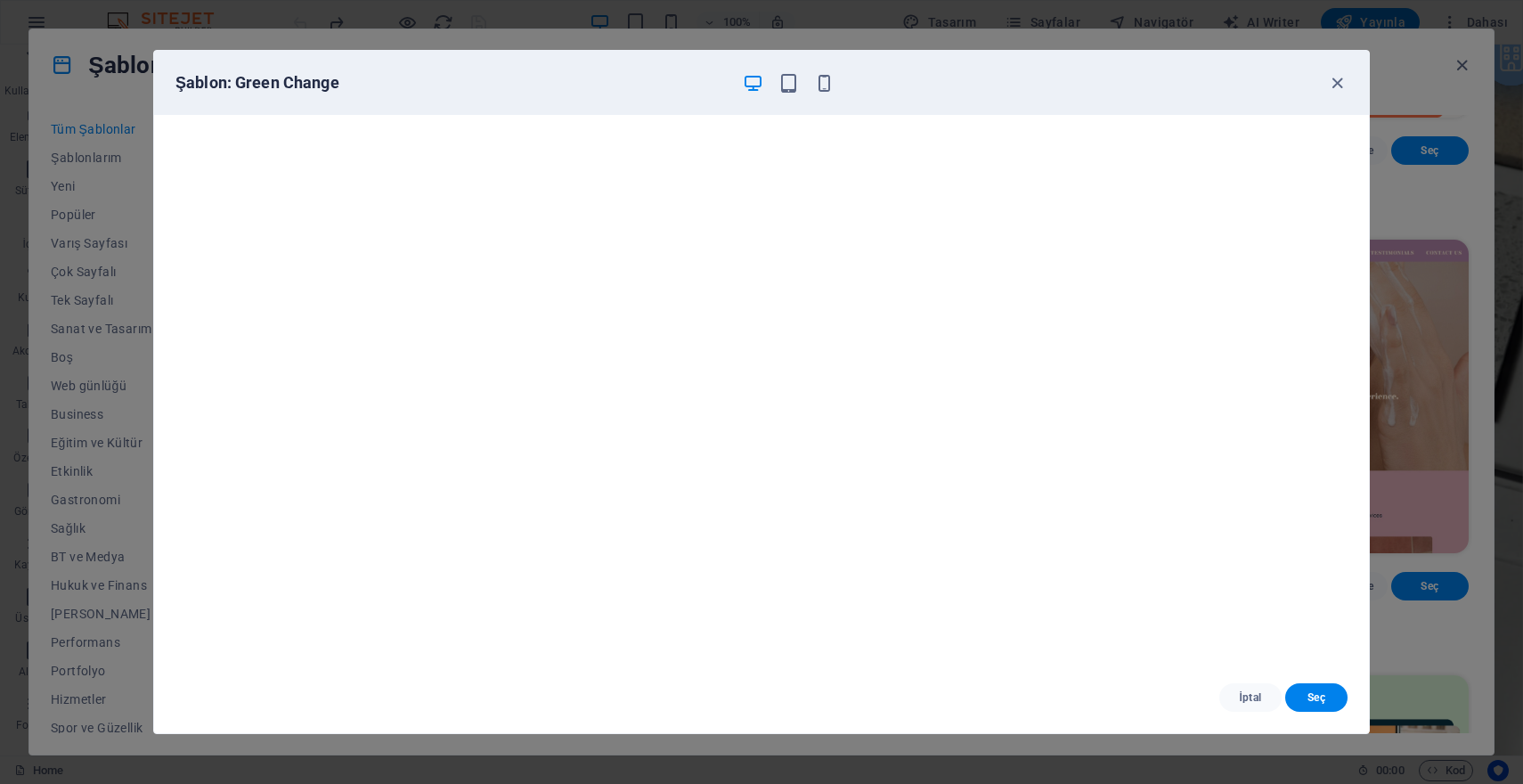
scroll to position [0, 0]
click at [1338, 83] on icon "button" at bounding box center [1338, 83] width 20 height 20
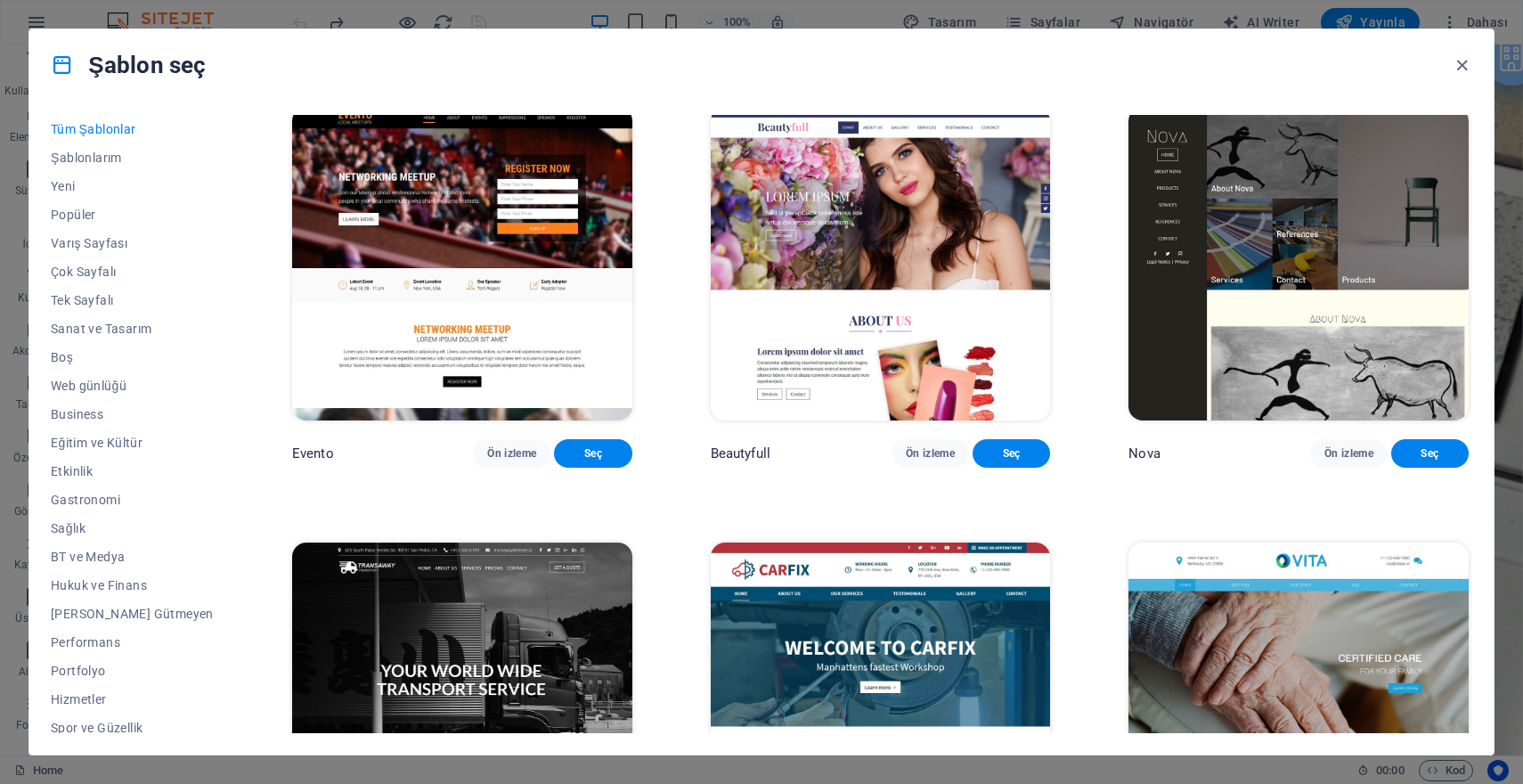
scroll to position [17152, 0]
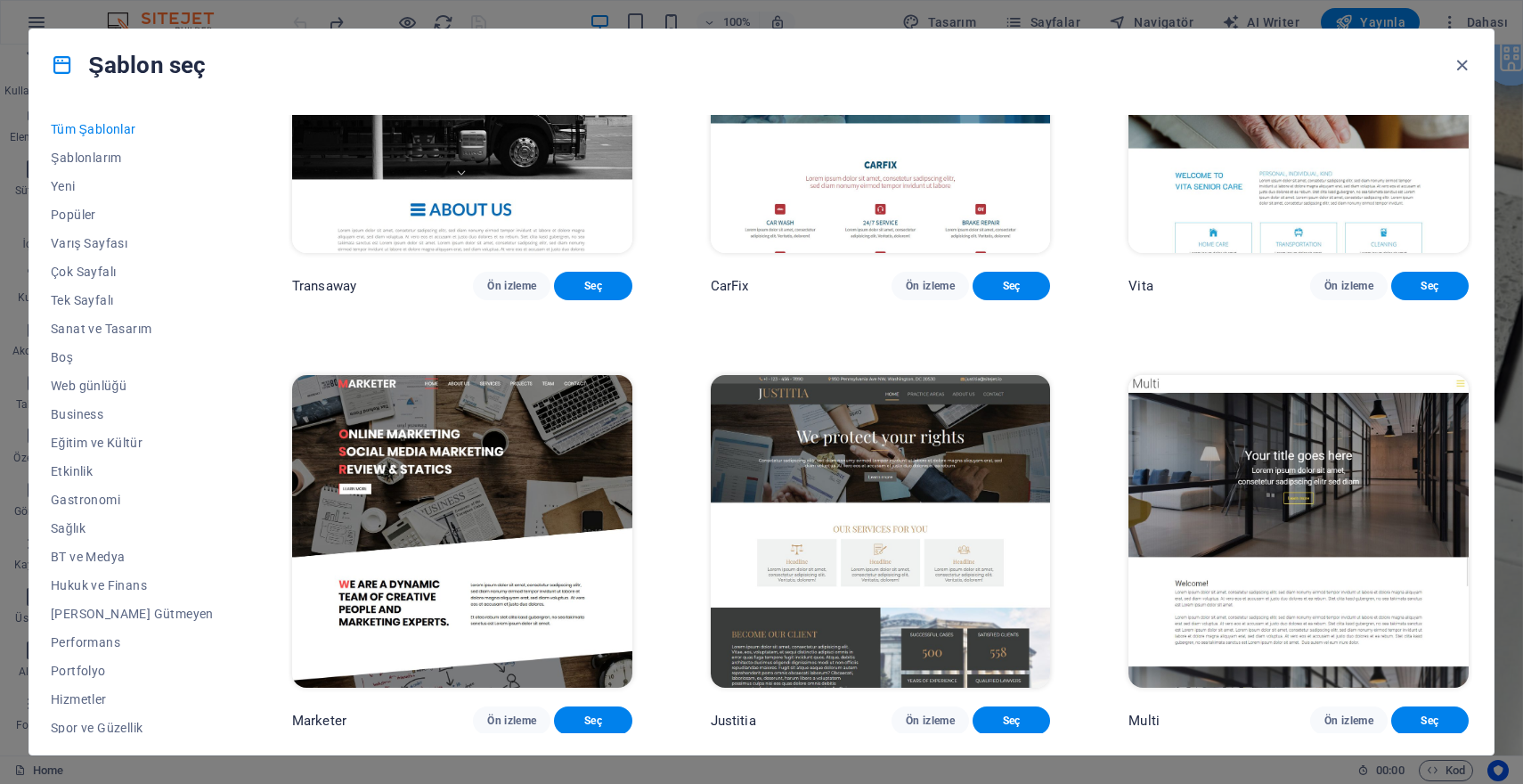
click at [576, 253] on img at bounding box center [462, 96] width 340 height 314
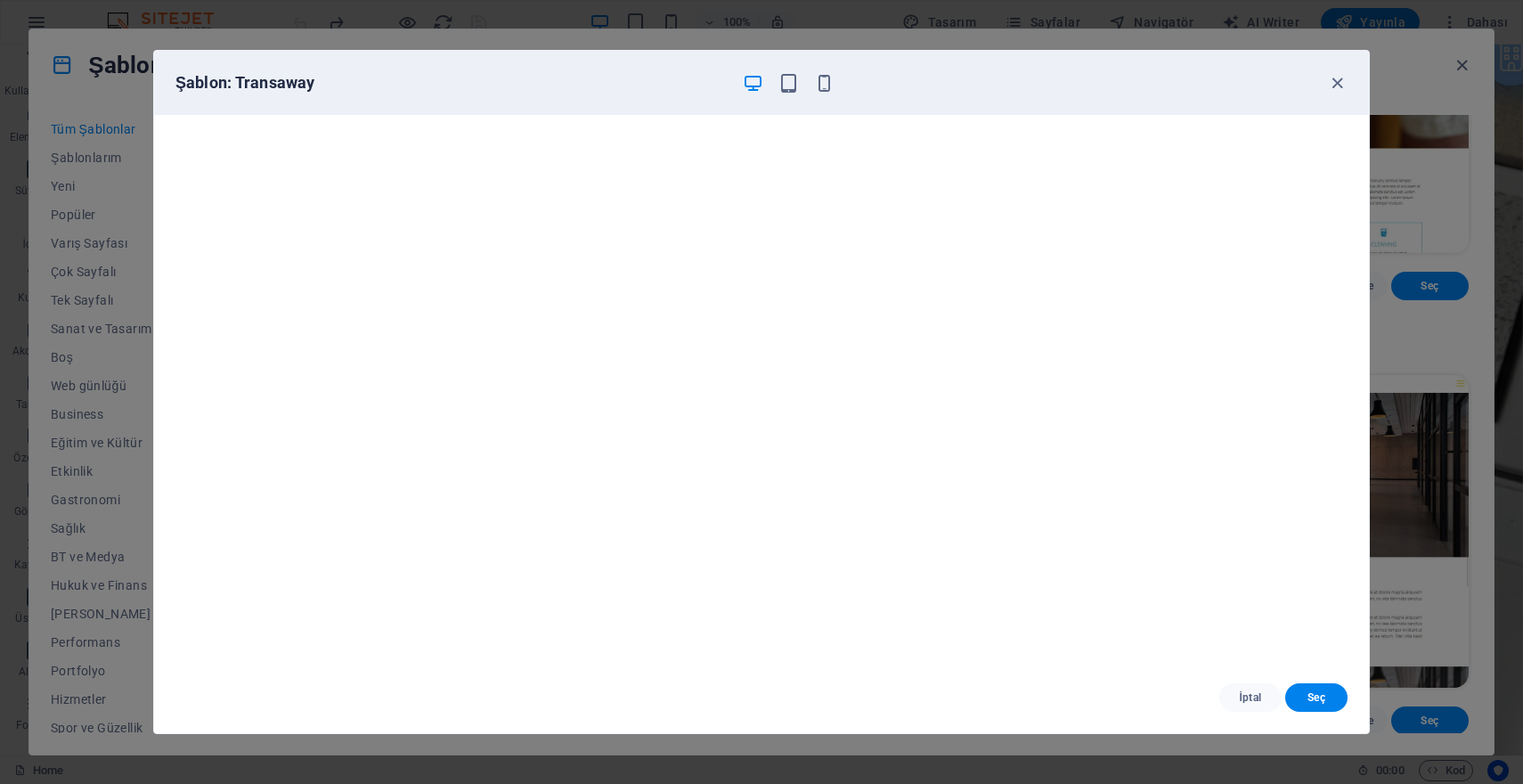
scroll to position [0, 0]
click at [1307, 692] on span "Seç" at bounding box center [1316, 696] width 34 height 14
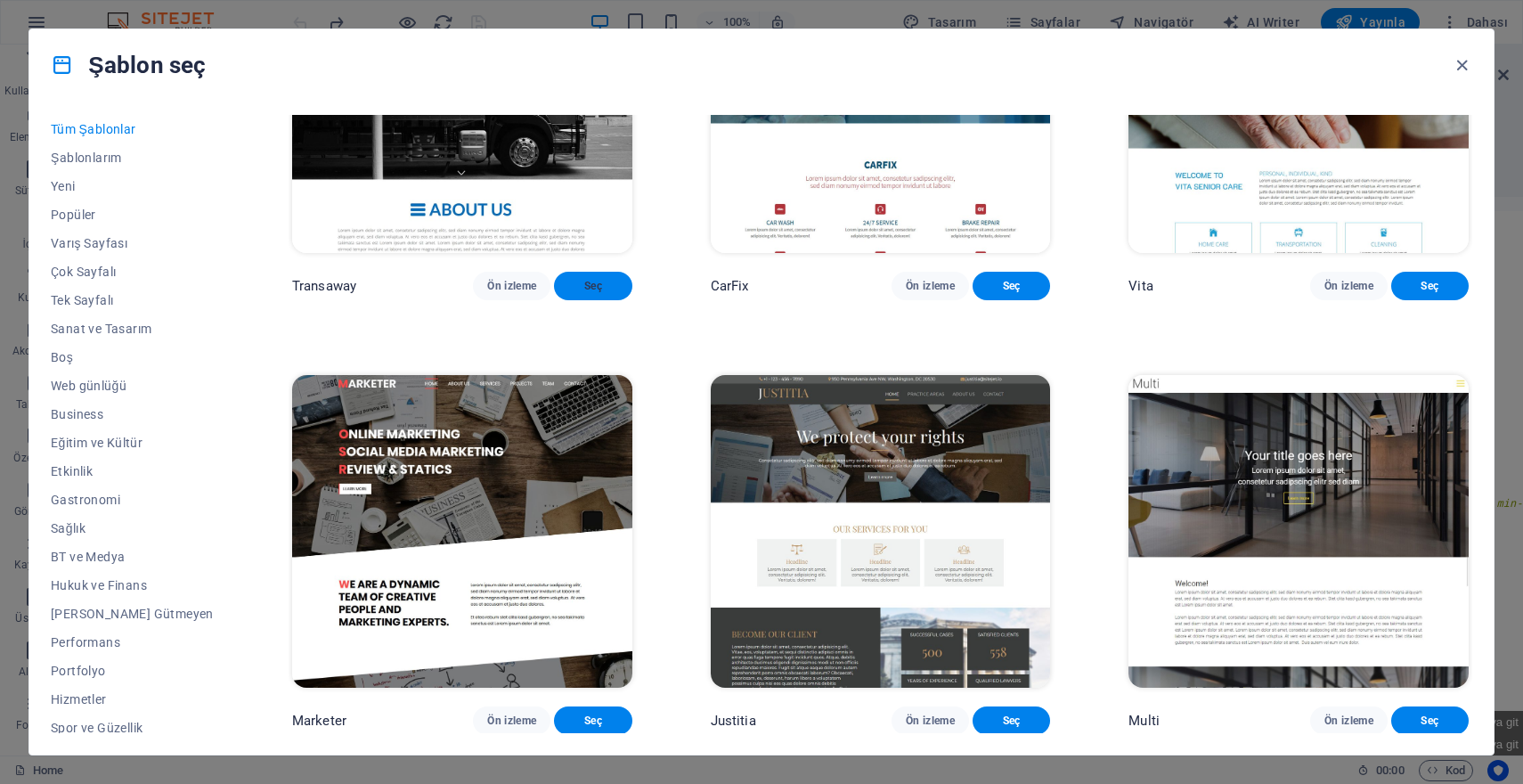
click at [568, 293] on span "Seç" at bounding box center [592, 285] width 49 height 14
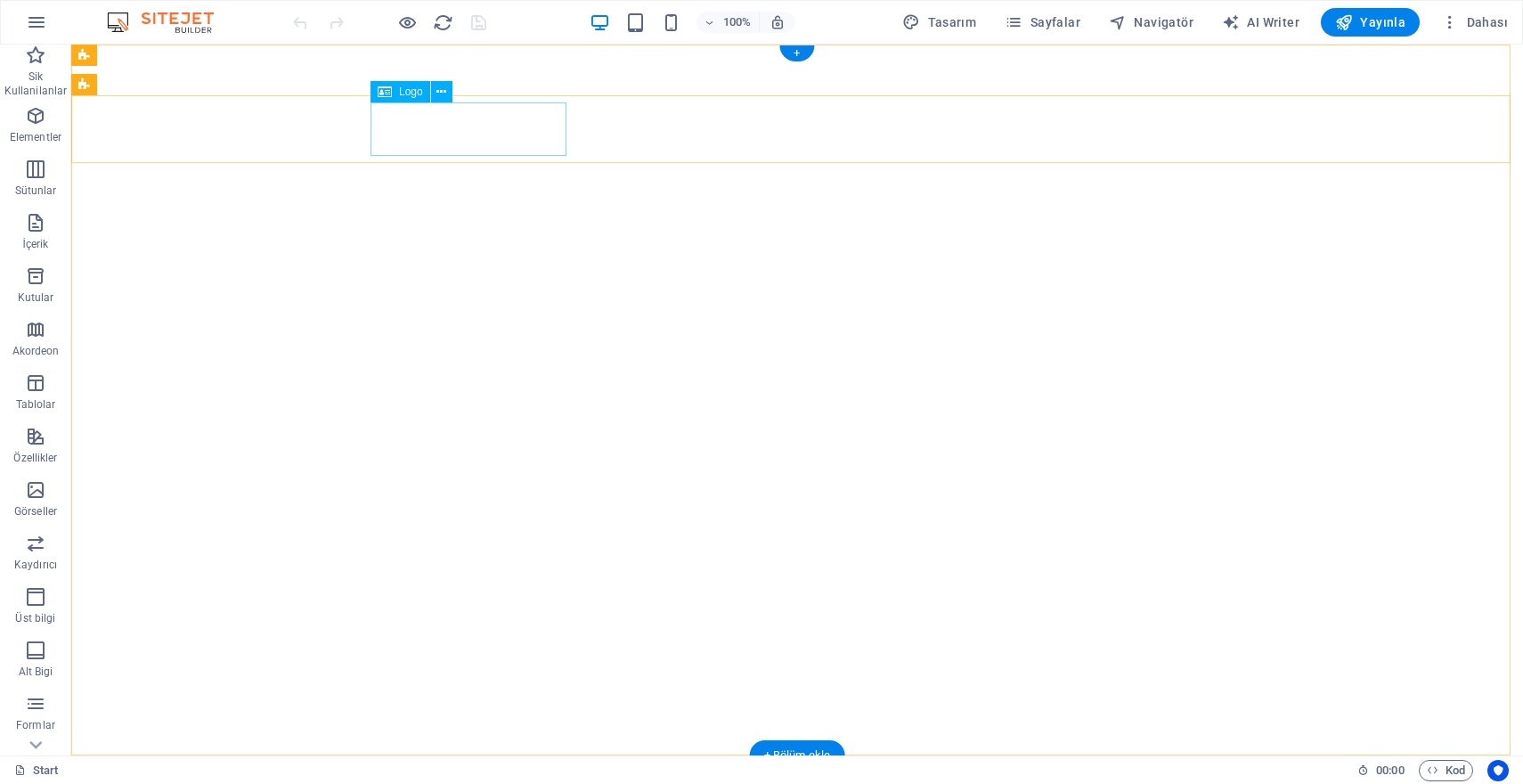
click at [408, 94] on span "Logo" at bounding box center [411, 92] width 24 height 11
click at [438, 92] on icon at bounding box center [441, 92] width 10 height 18
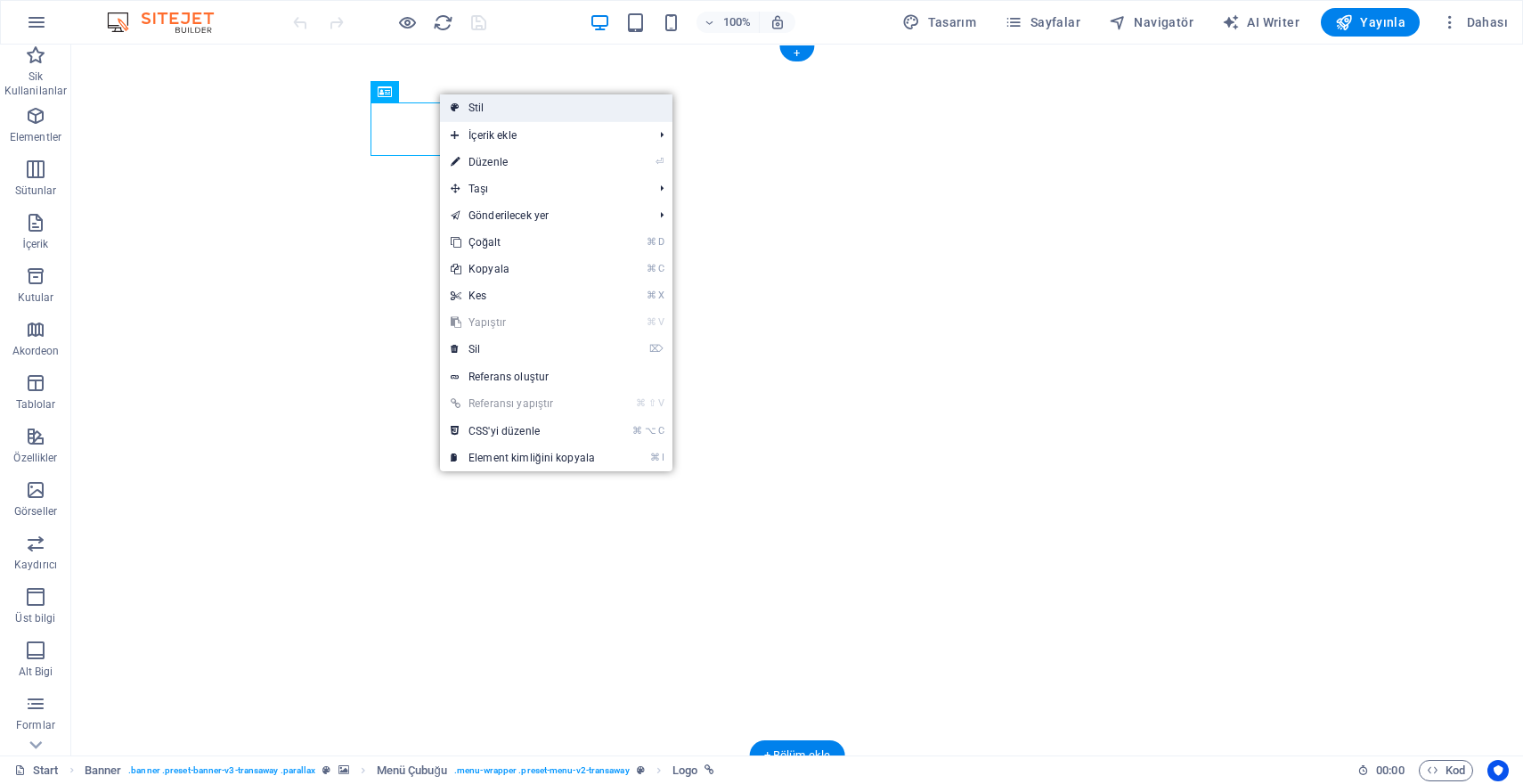
click at [466, 106] on link "Stil" at bounding box center [556, 107] width 232 height 27
select select "rem"
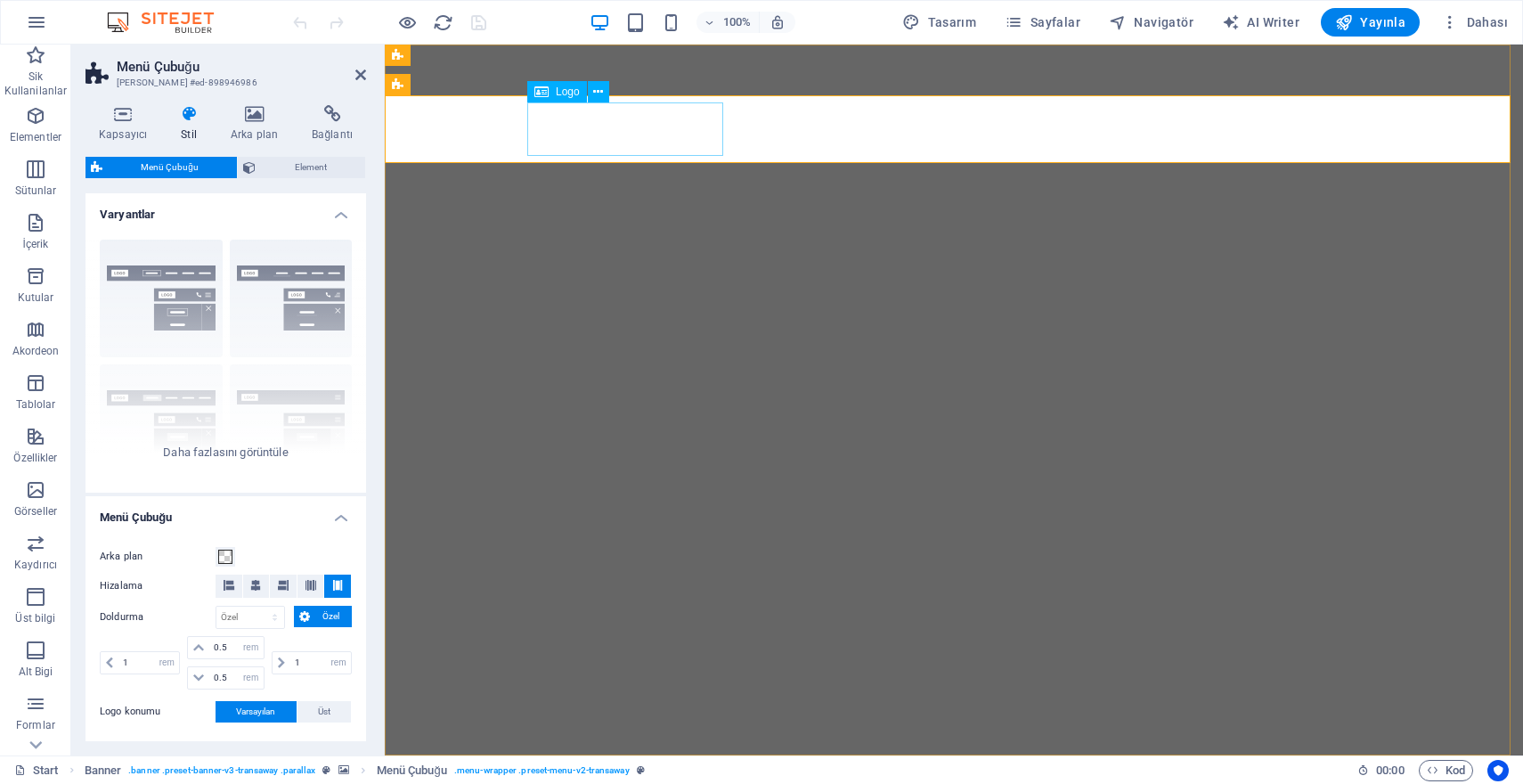
click at [565, 93] on span "Logo" at bounding box center [567, 92] width 24 height 11
click at [592, 92] on button at bounding box center [598, 91] width 21 height 21
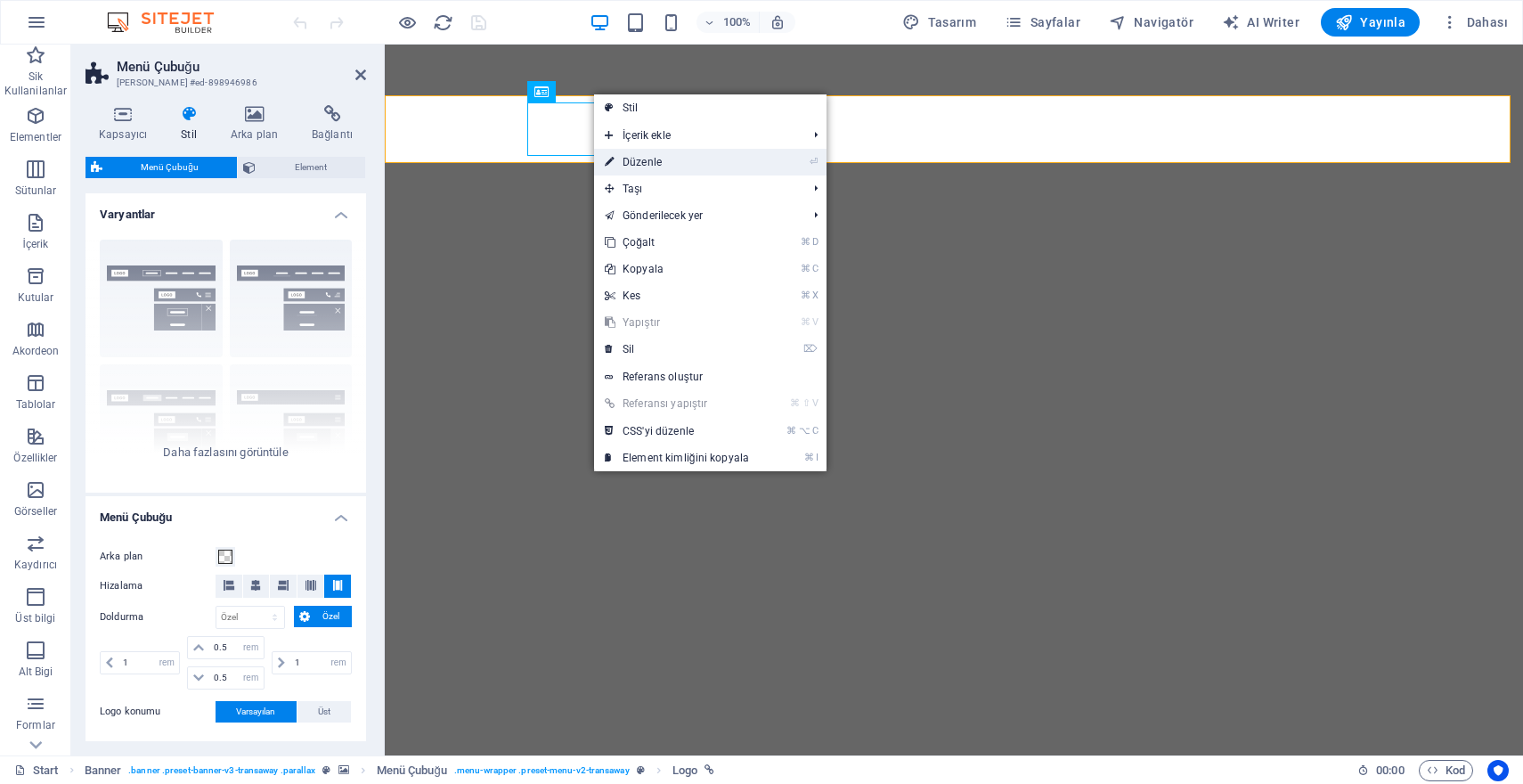
click at [632, 158] on link "⏎ Düzenle" at bounding box center [677, 161] width 166 height 27
select select "px"
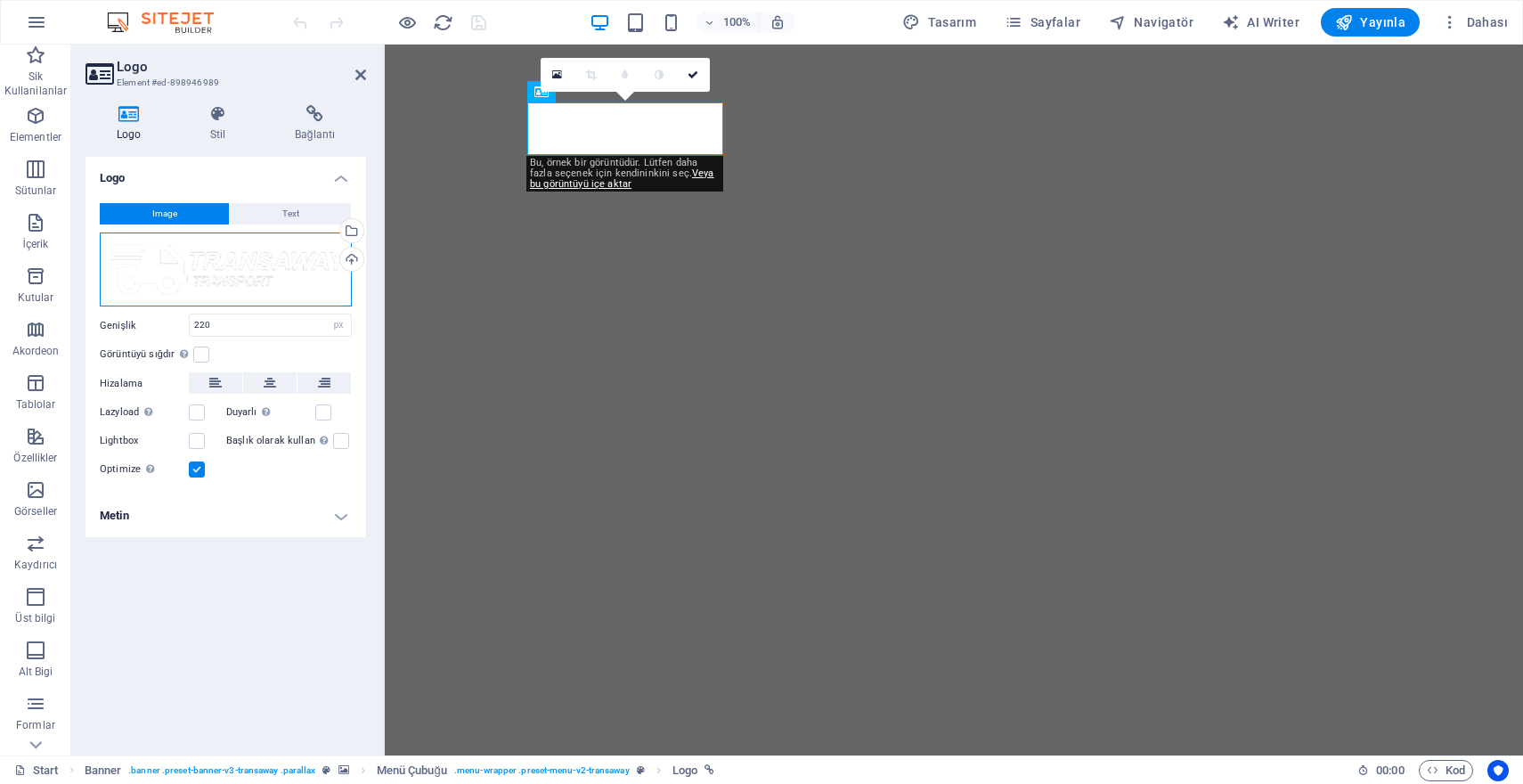
click at [212, 271] on div "Dosyaları buraya sürükleyin, dosyaları seçmek için tıklayın veya Dosyalardan ya…" at bounding box center [225, 269] width 252 height 75
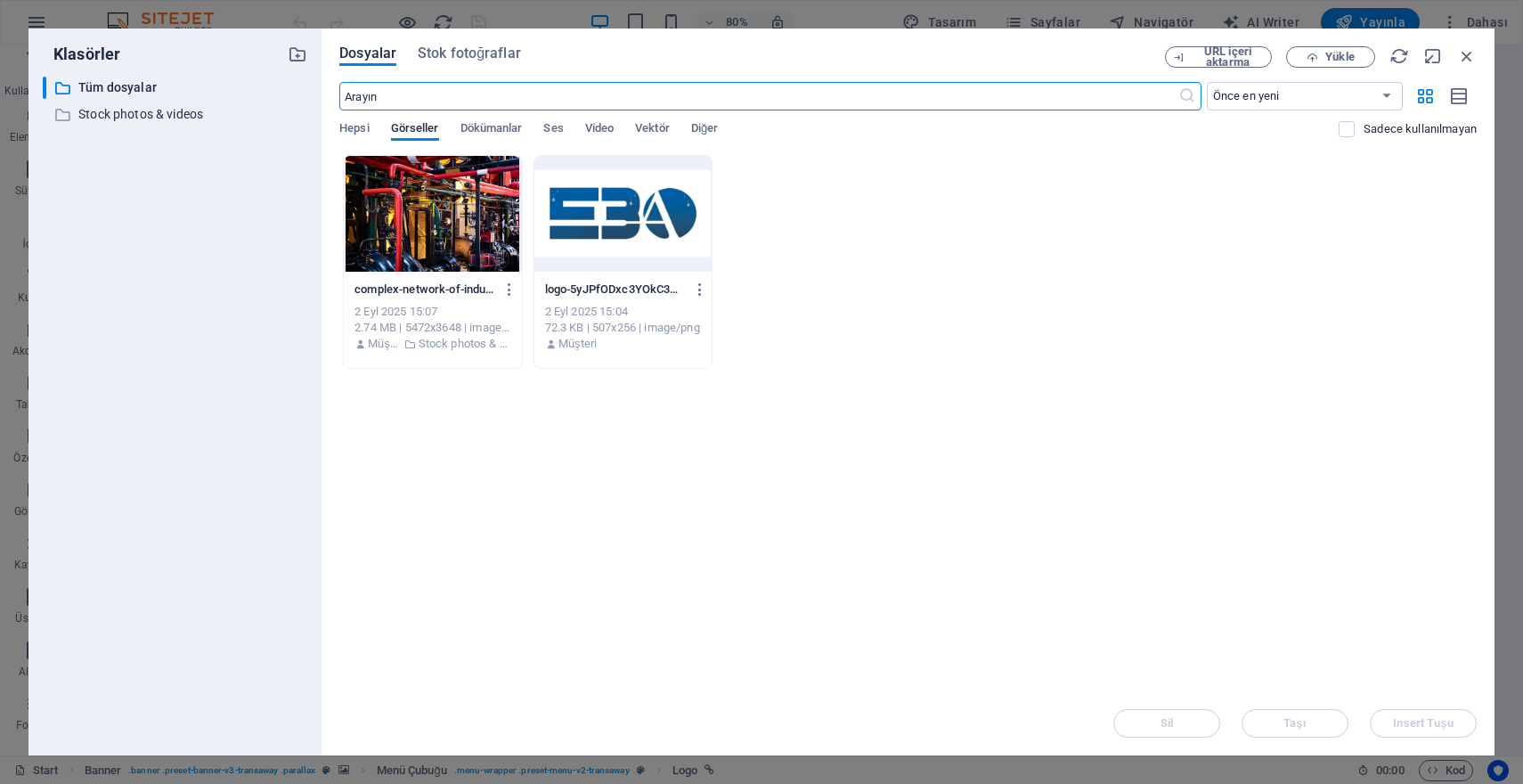
click at [628, 213] on div at bounding box center [623, 214] width 177 height 116
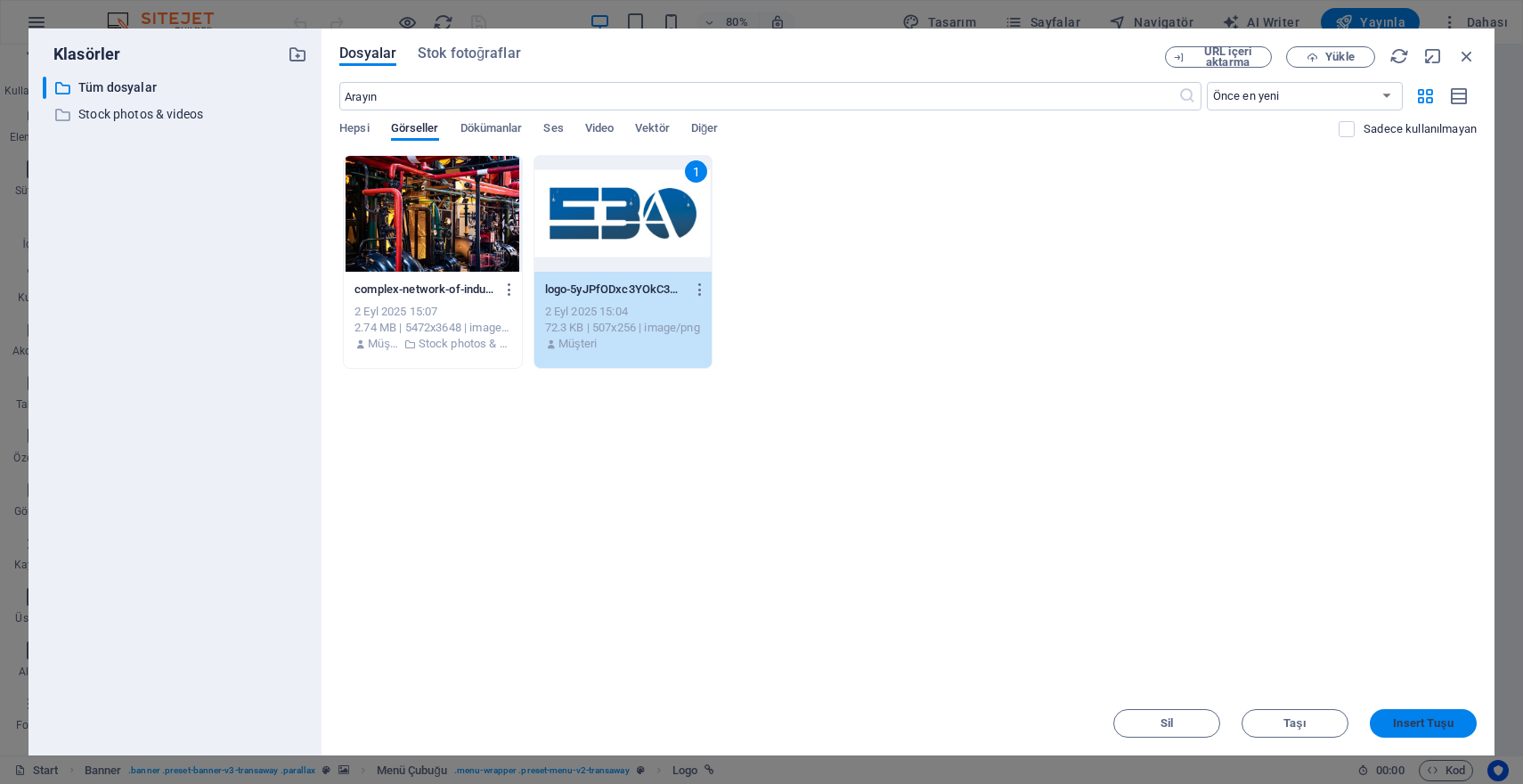
click at [1416, 721] on span "Insert Tuşu" at bounding box center [1422, 723] width 60 height 11
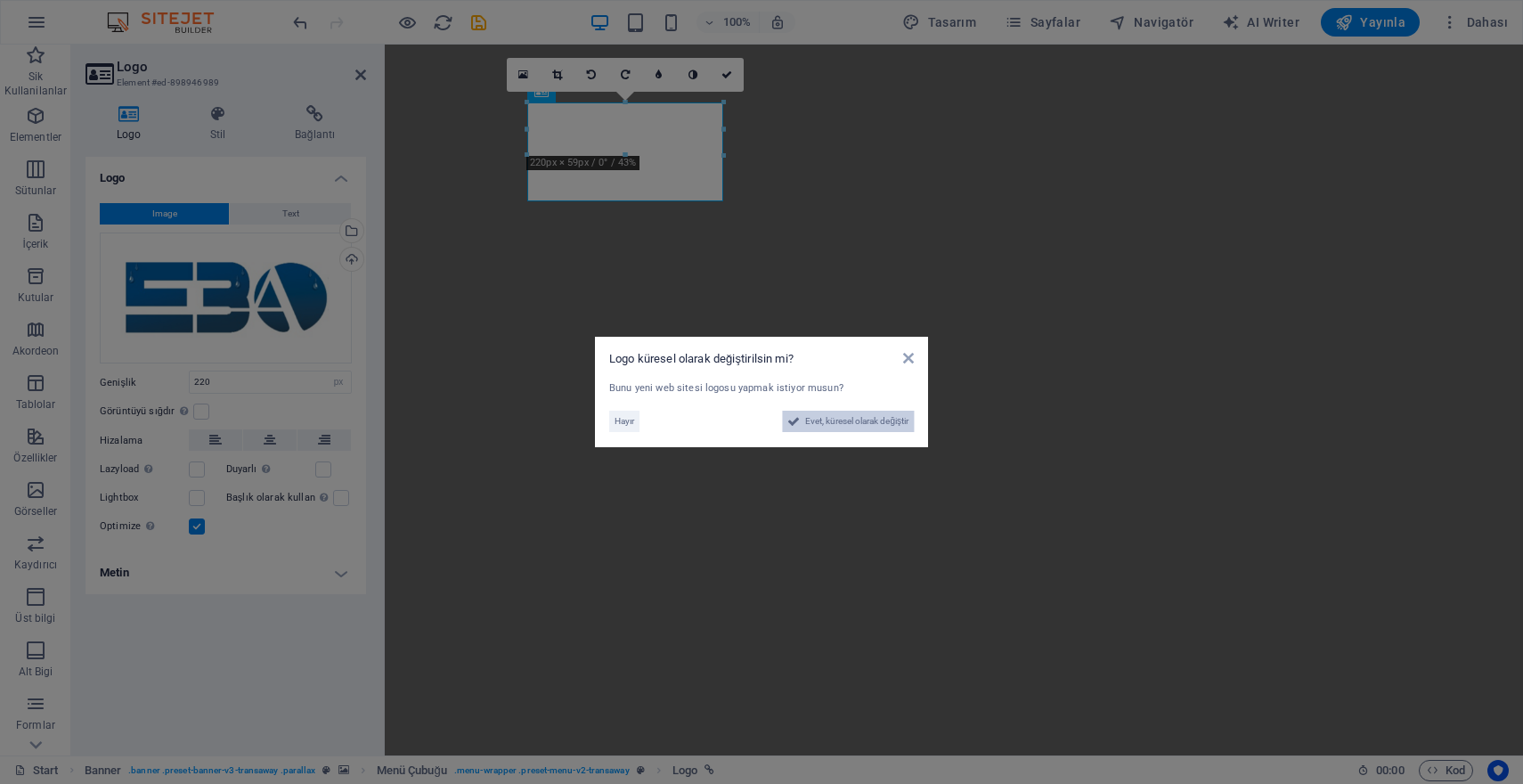
click at [863, 425] on span "Evet, küresel olarak değiştir" at bounding box center [857, 421] width 103 height 21
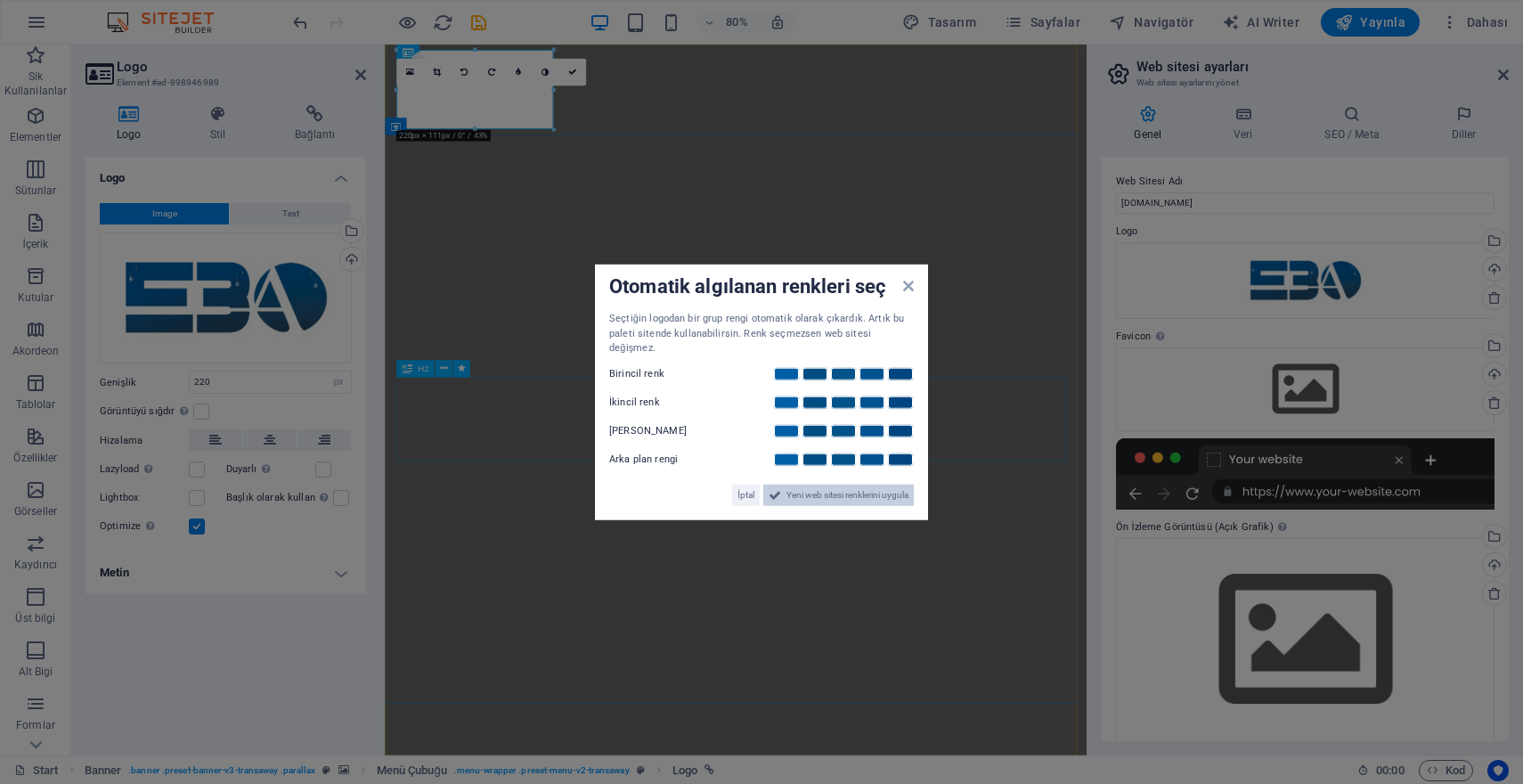
click at [824, 488] on span "Yeni web sitesi renklerini uygula" at bounding box center [848, 493] width 122 height 21
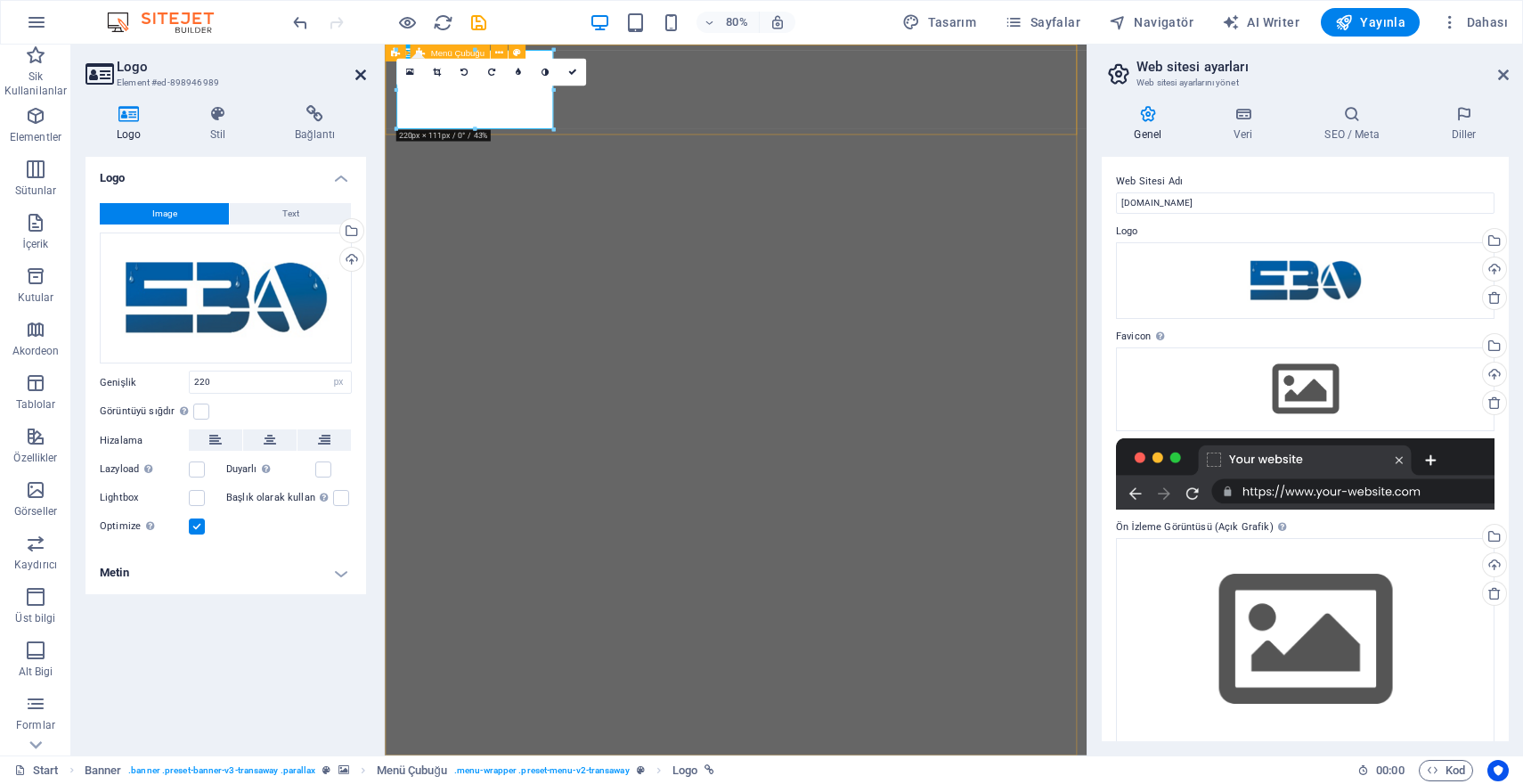
click at [363, 74] on icon at bounding box center [361, 74] width 11 height 14
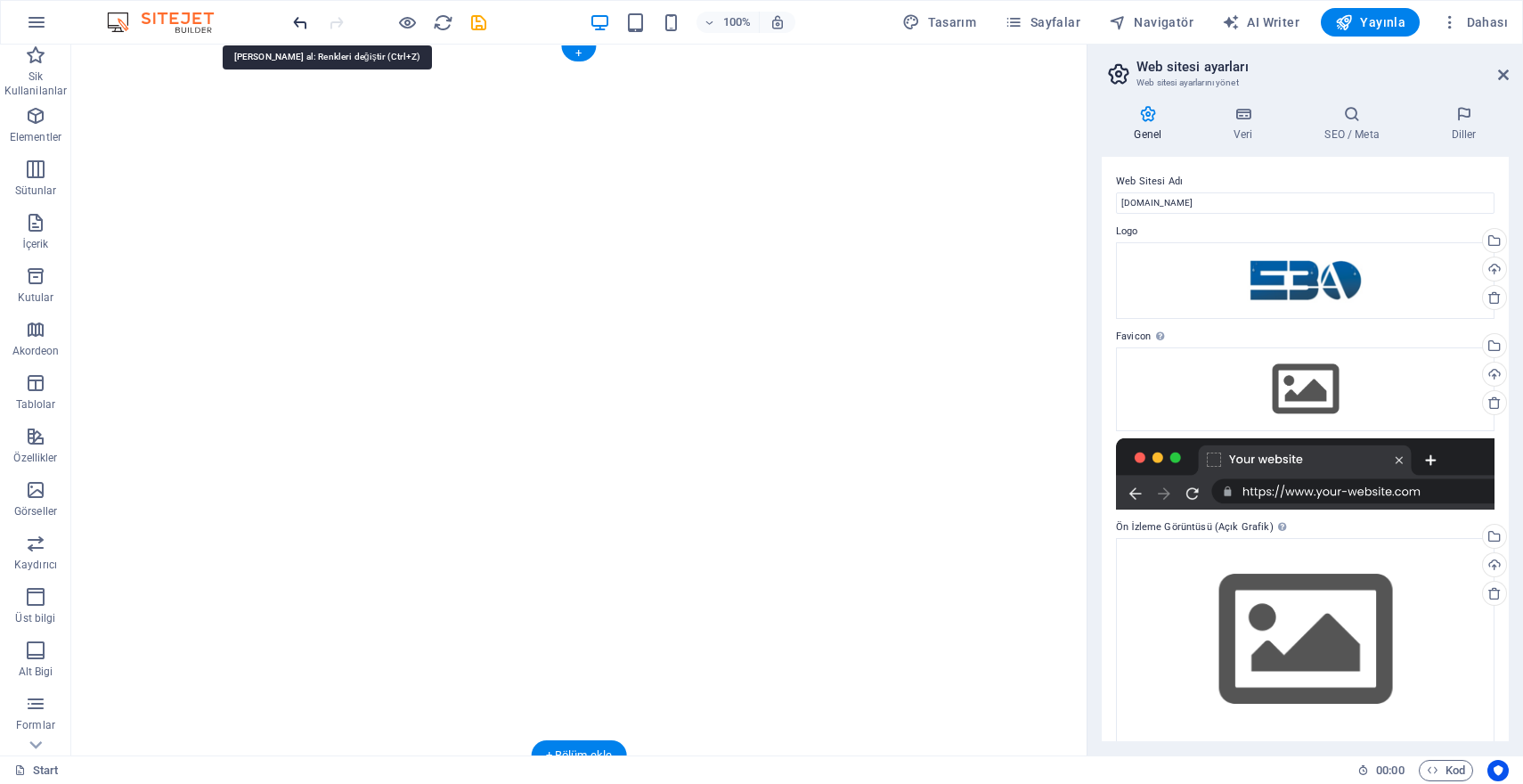
click at [305, 18] on icon "undo" at bounding box center [301, 23] width 20 height 20
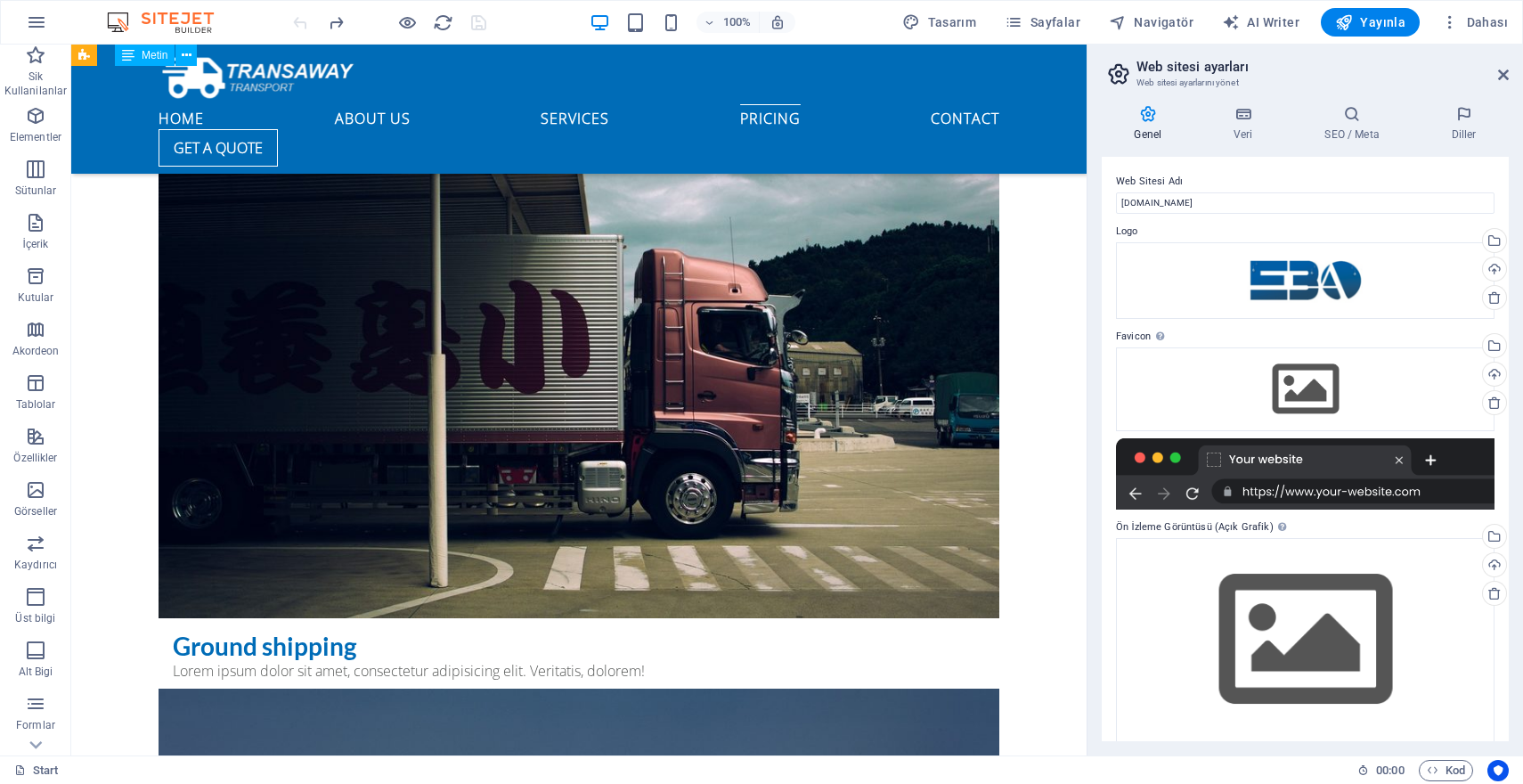
scroll to position [7478, 0]
